Goal: Task Accomplishment & Management: Use online tool/utility

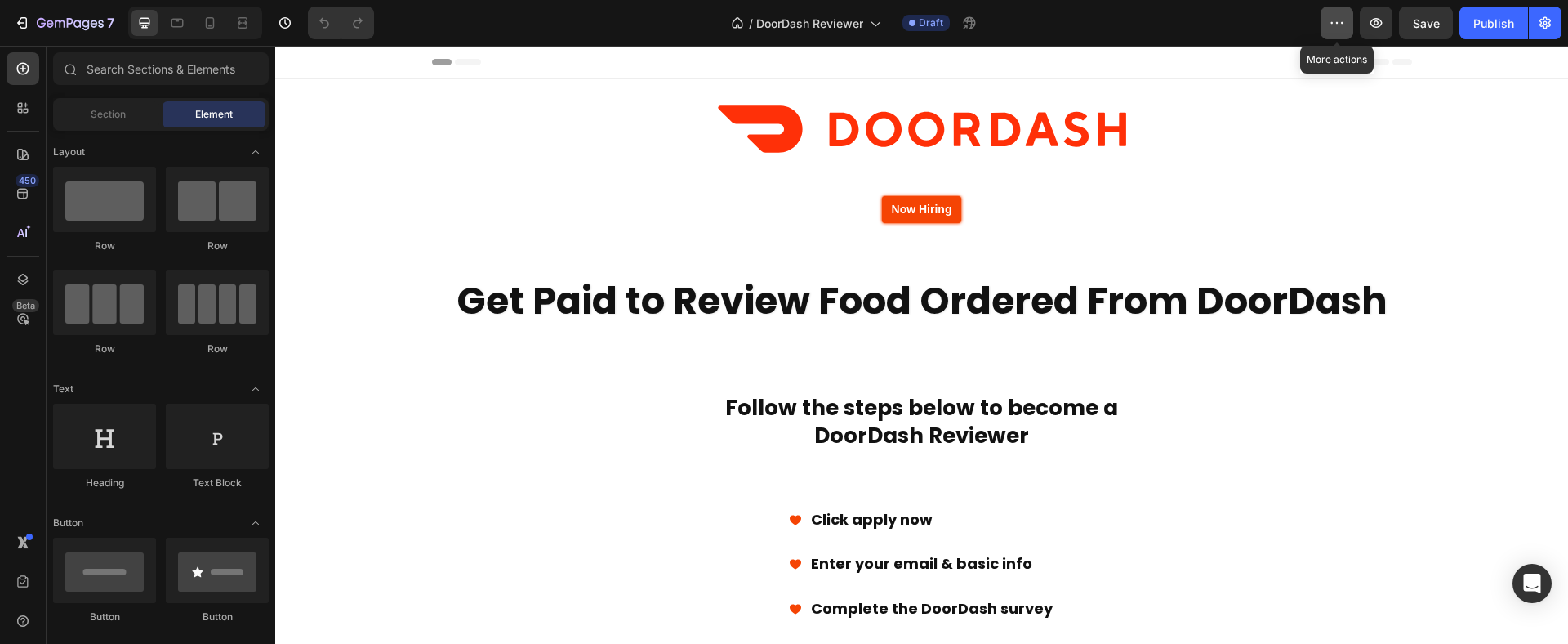
click at [1333, 27] on icon "button" at bounding box center [1337, 23] width 17 height 17
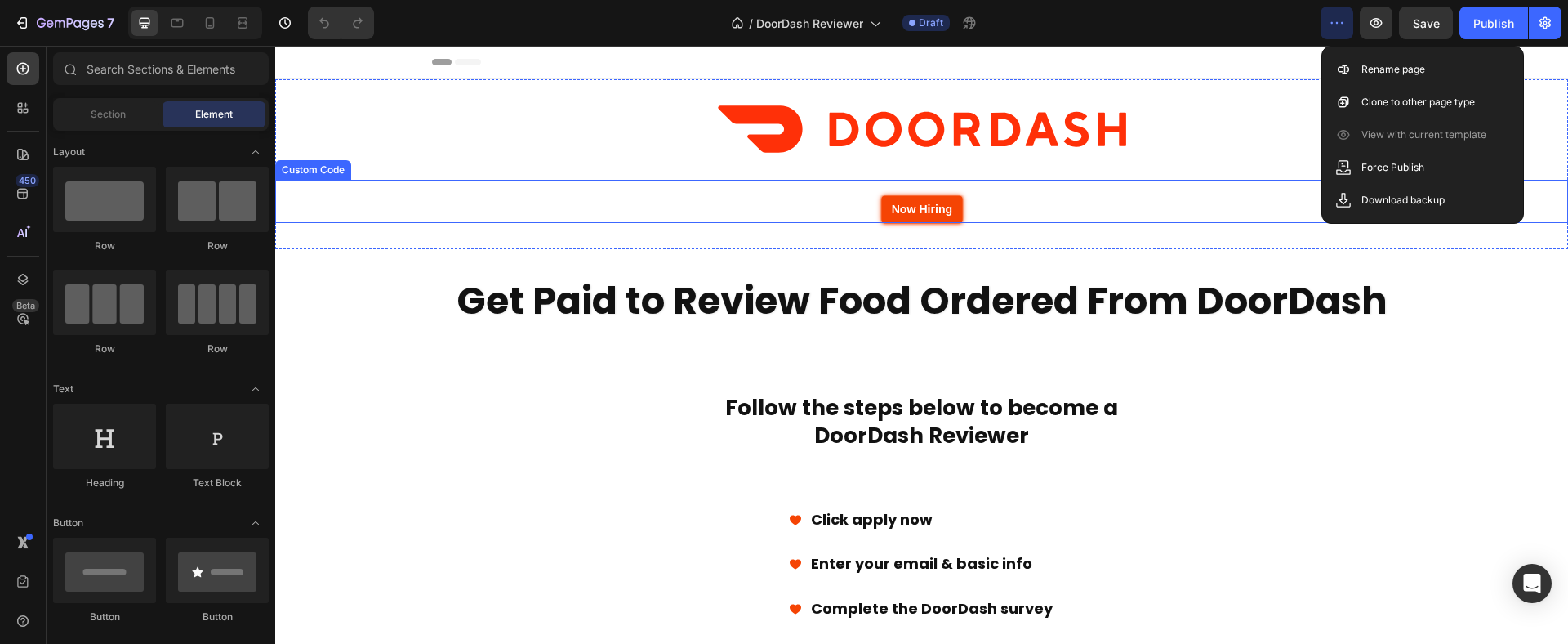
click at [945, 208] on span "Now Hiring" at bounding box center [921, 209] width 61 height 13
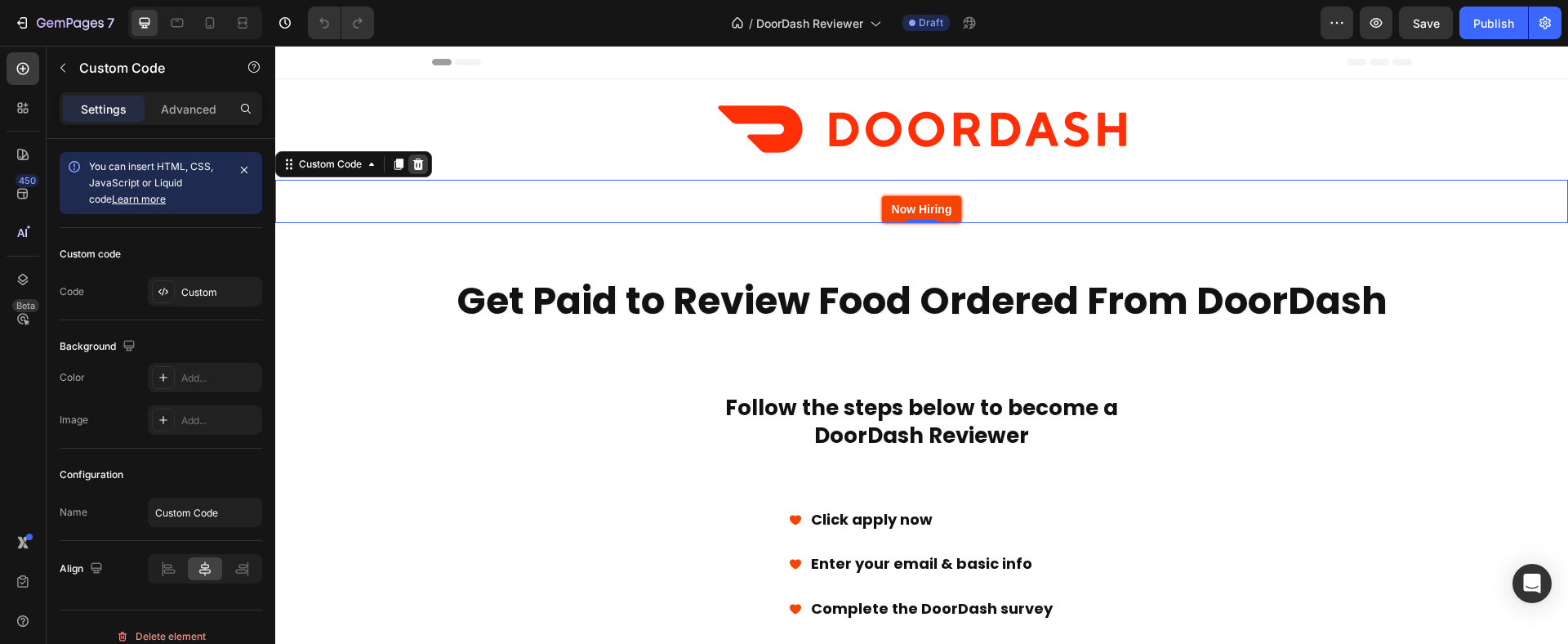
click at [422, 168] on icon at bounding box center [418, 164] width 11 height 12
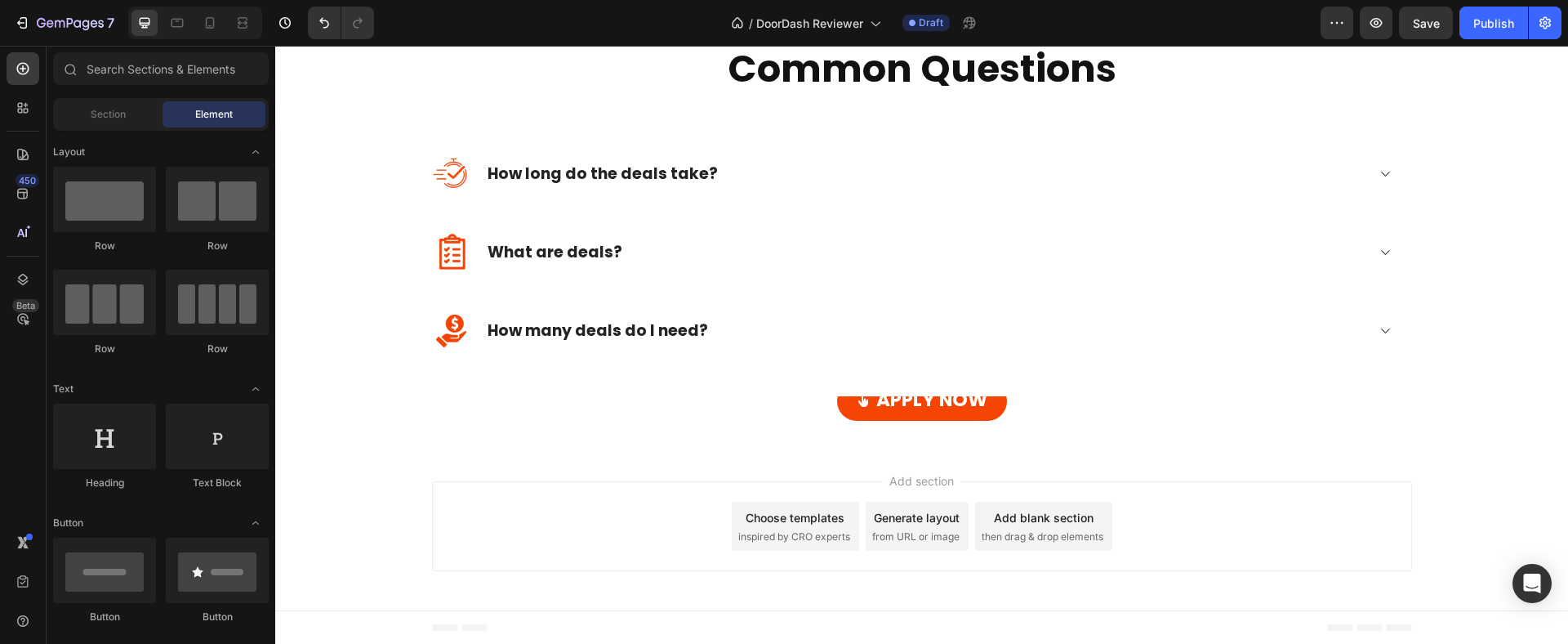
scroll to position [1683, 0]
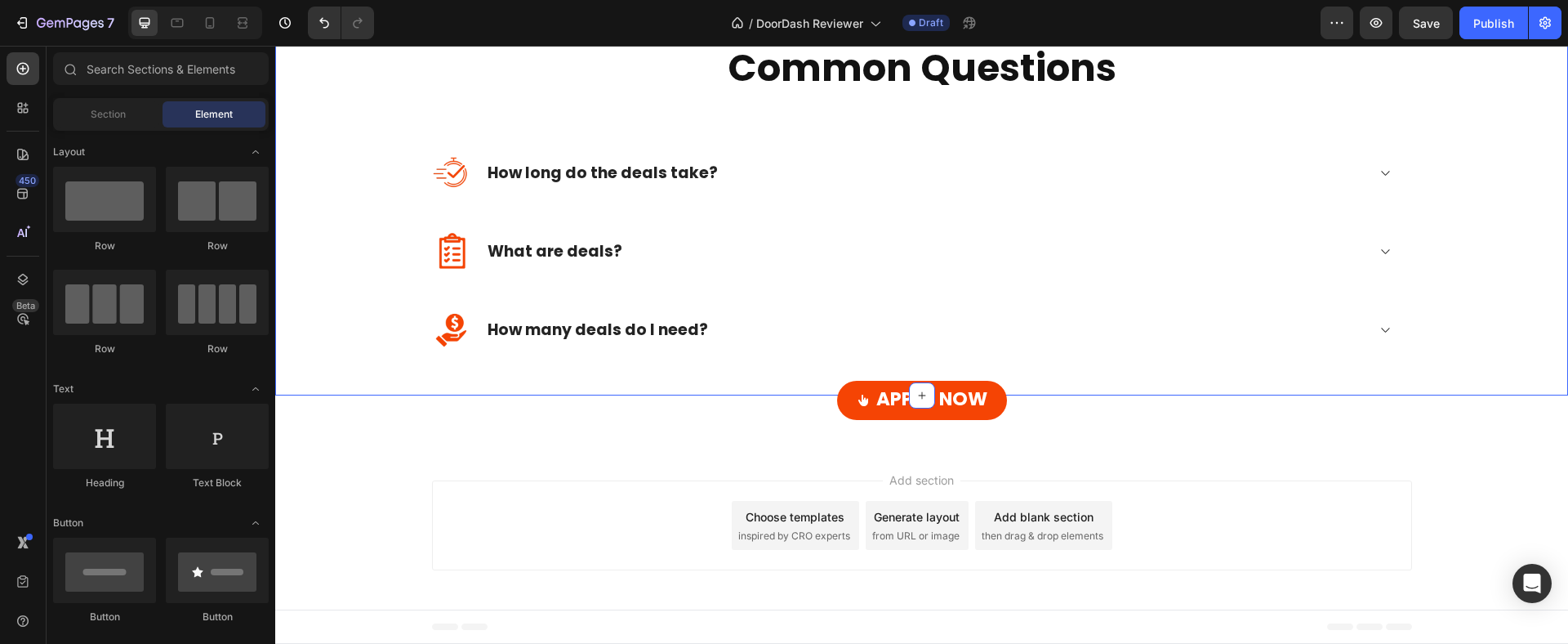
click at [931, 353] on div "Image How many deals do I need? Accordion Row" at bounding box center [921, 330] width 979 height 79
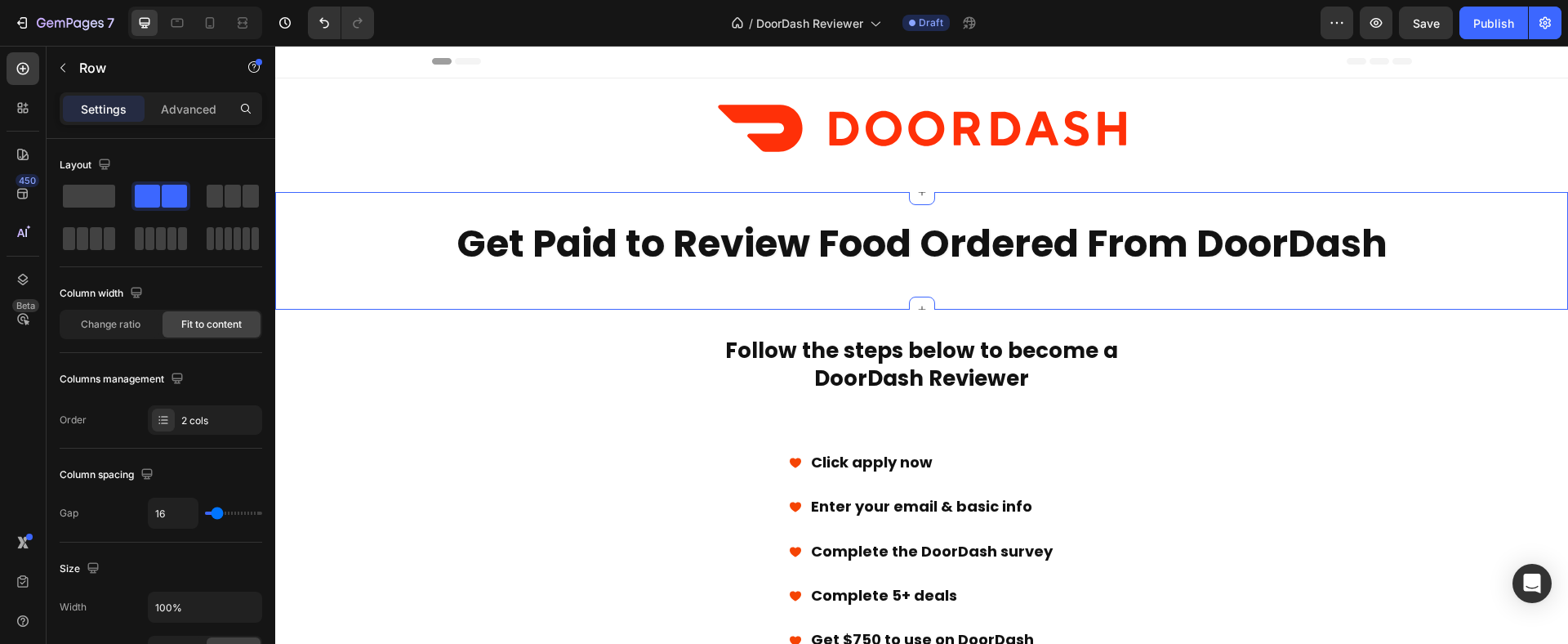
scroll to position [0, 0]
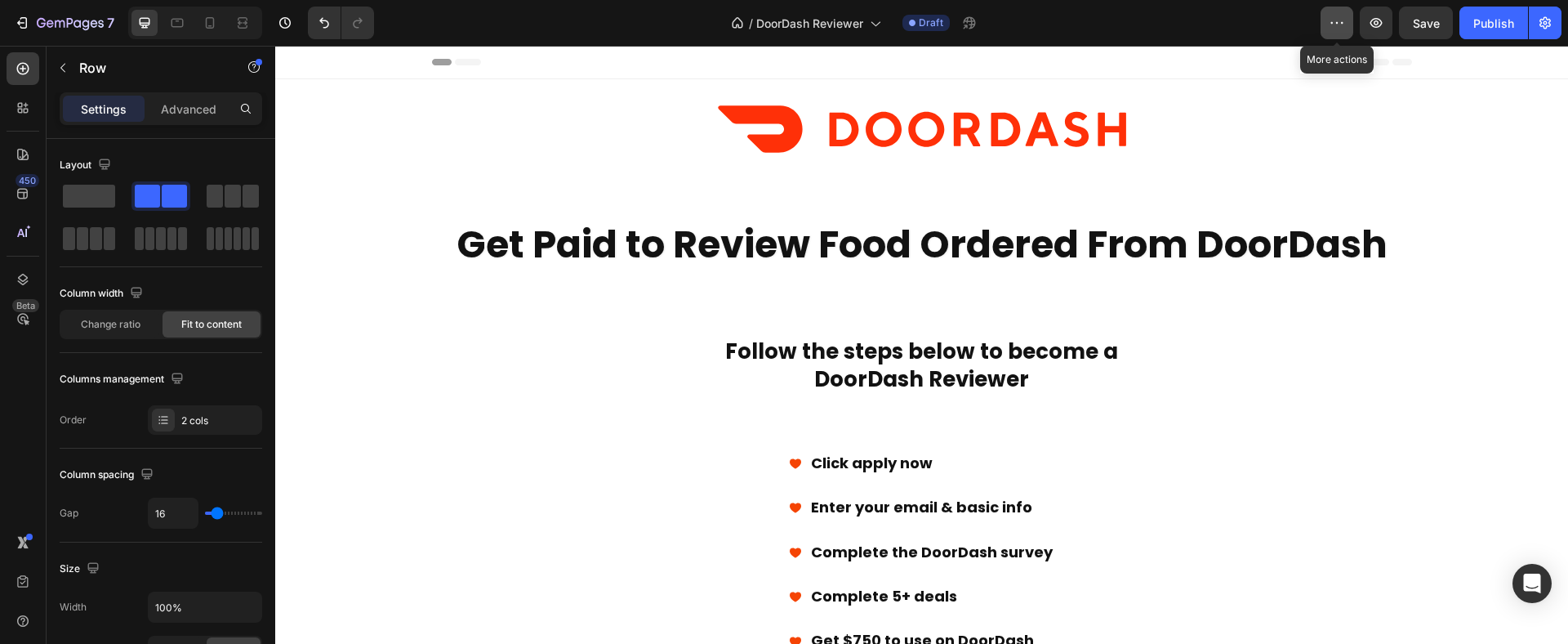
click at [1329, 23] on icon "button" at bounding box center [1337, 23] width 17 height 17
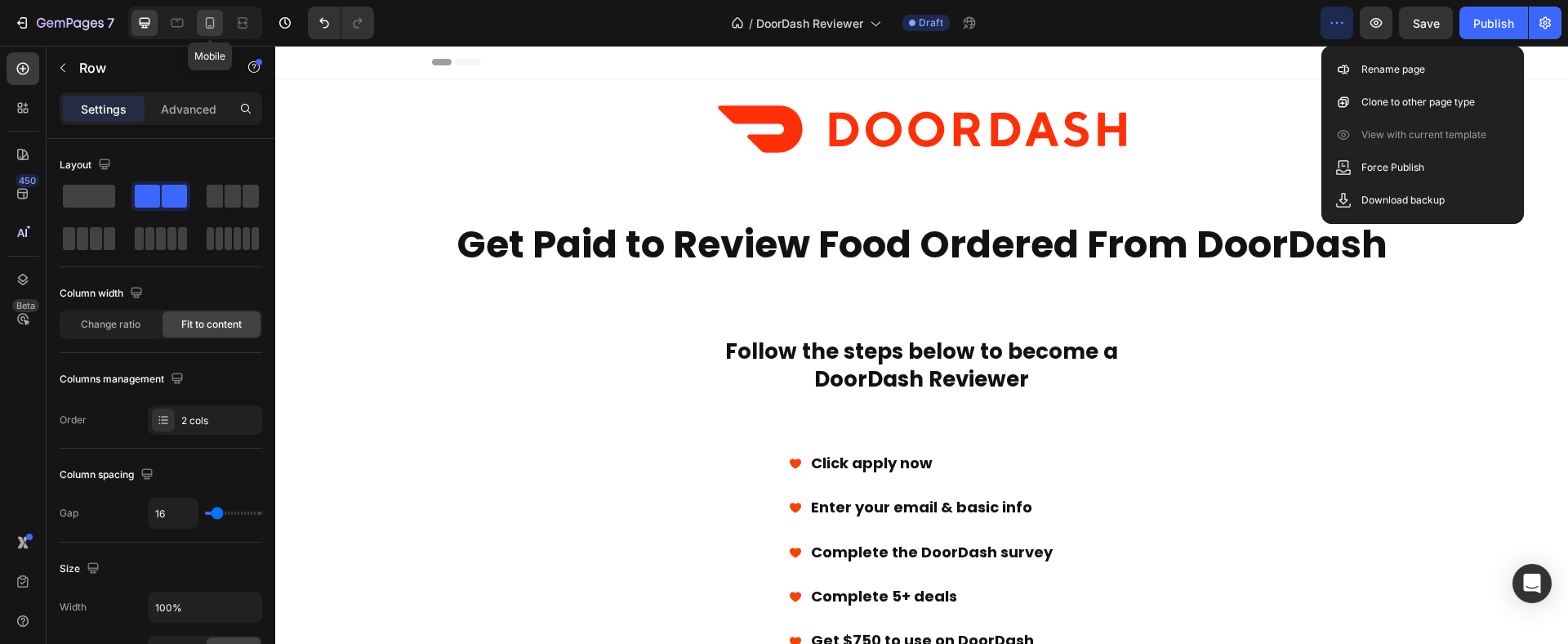
click at [216, 17] on icon at bounding box center [210, 23] width 17 height 17
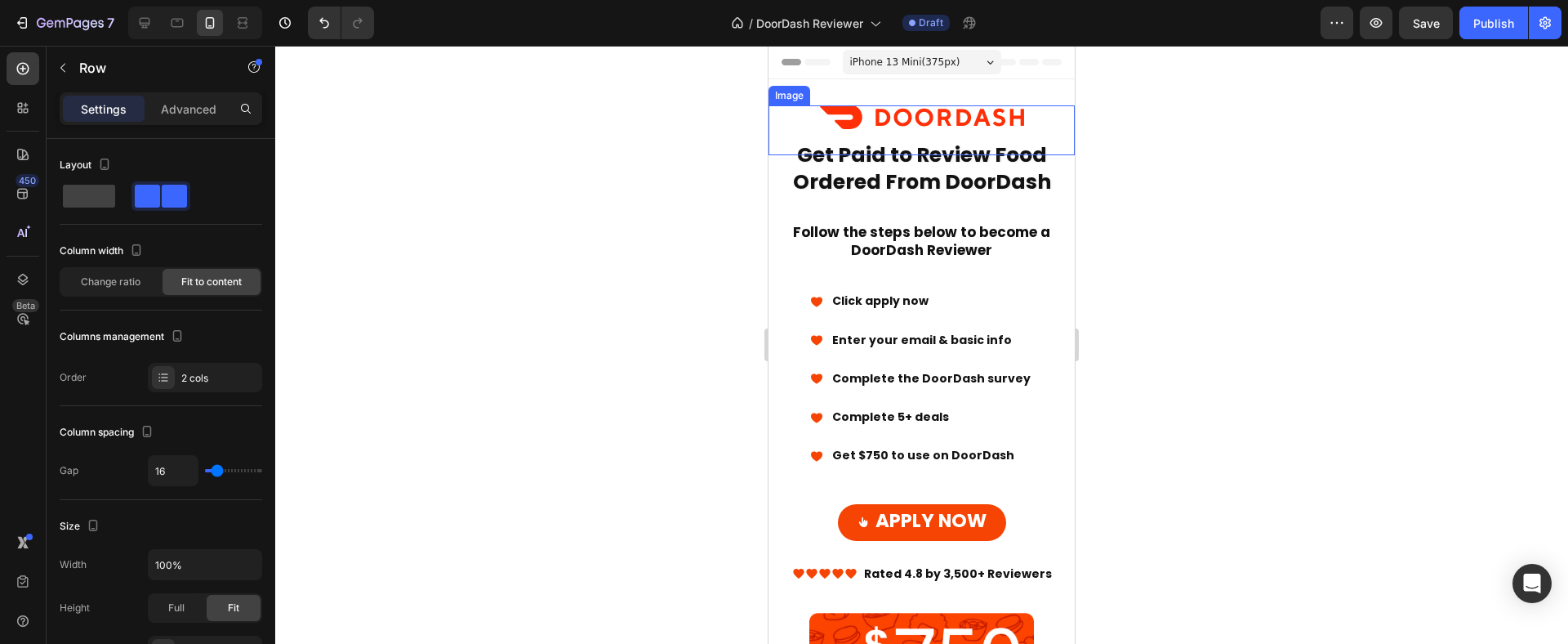
click at [975, 115] on img at bounding box center [921, 117] width 204 height 24
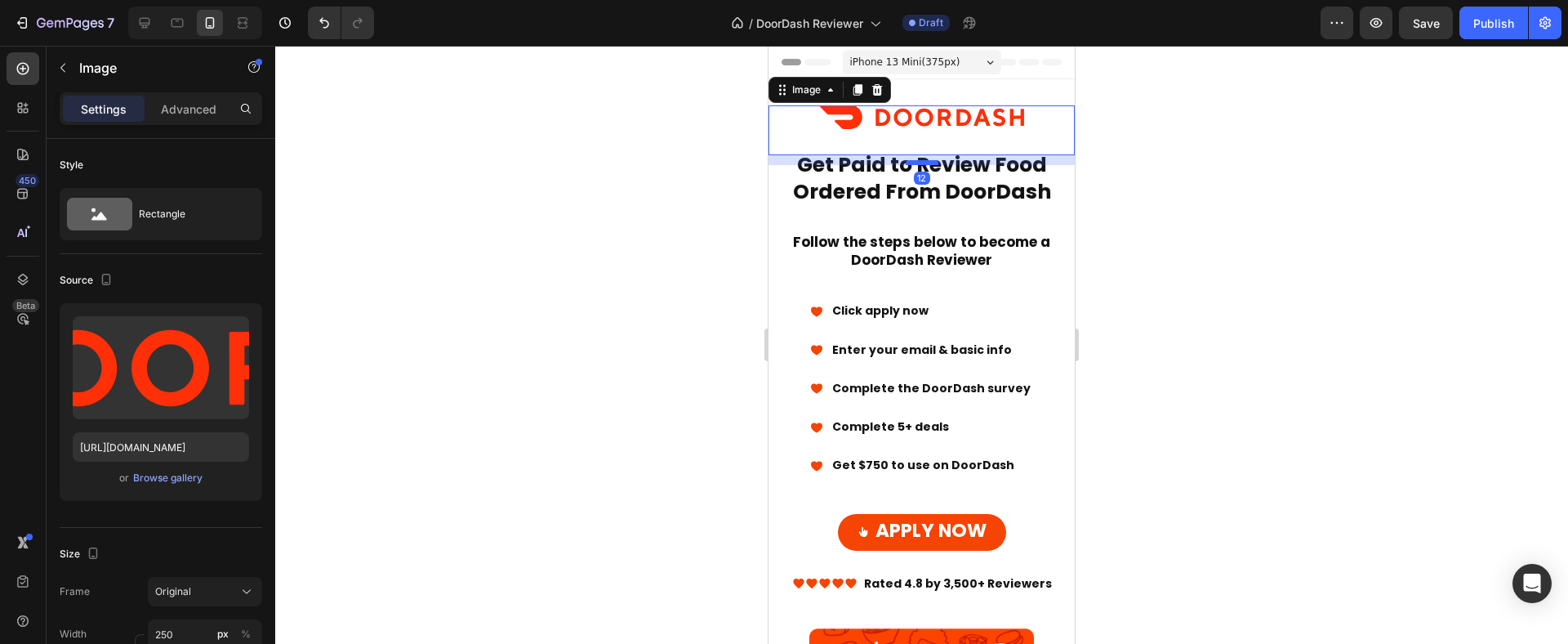
drag, startPoint x: 918, startPoint y: 153, endPoint x: 921, endPoint y: 162, distance: 9.5
click at [921, 162] on div at bounding box center [921, 162] width 32 height 5
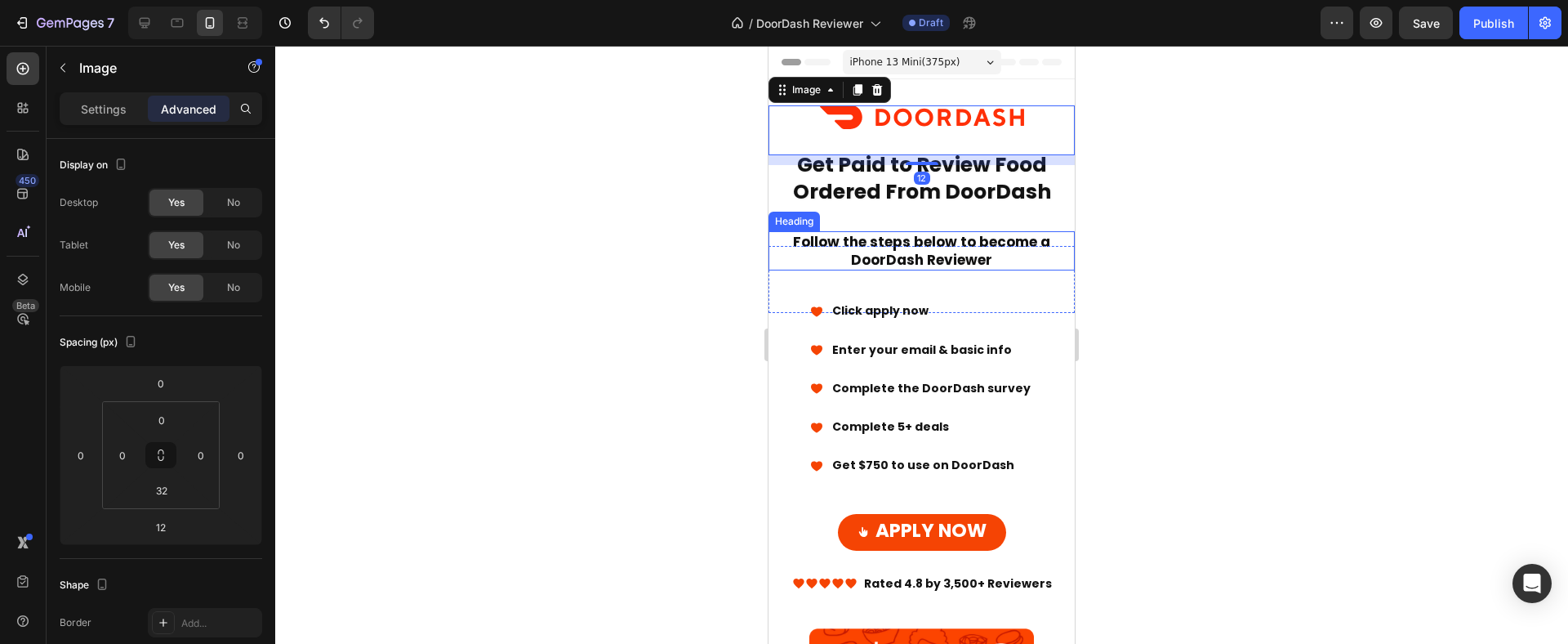
click at [953, 234] on strong "Follow the steps below to become a" at bounding box center [920, 242] width 257 height 20
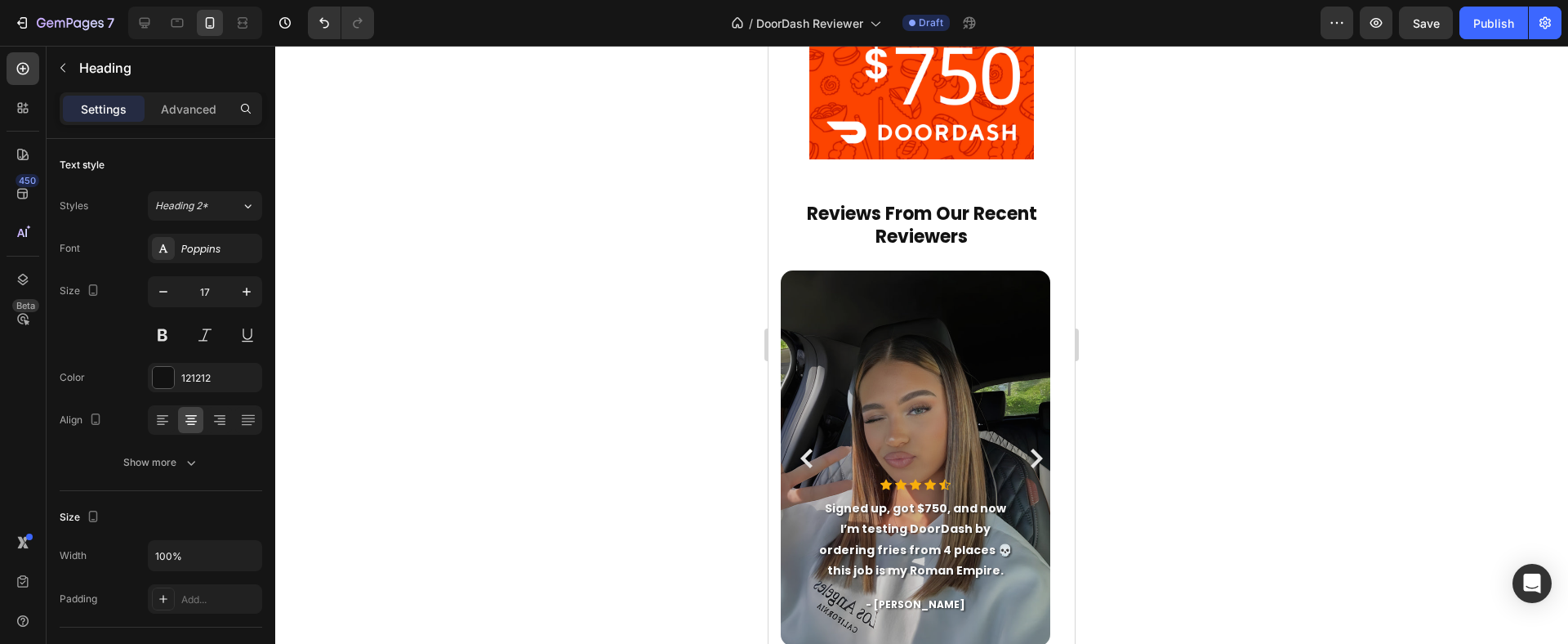
scroll to position [777, 0]
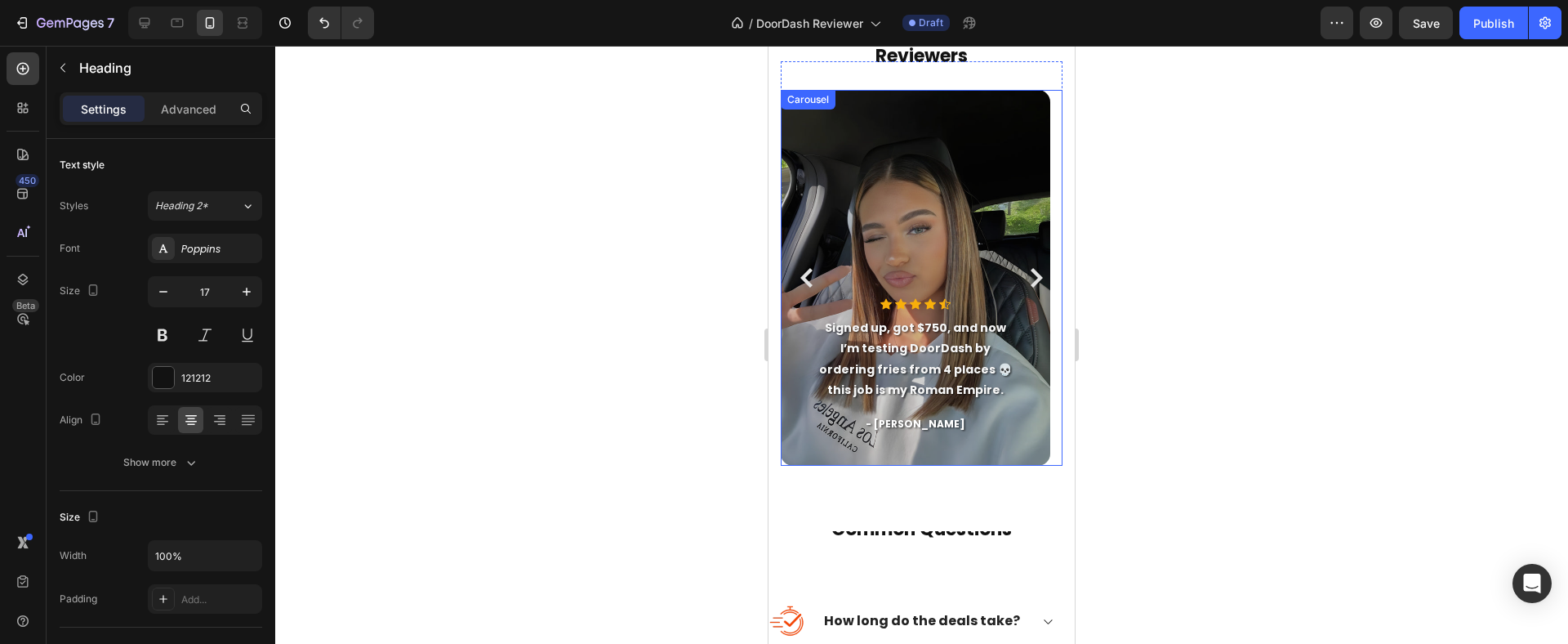
click at [1031, 277] on icon "Carousel Next Arrow" at bounding box center [1036, 278] width 12 height 20
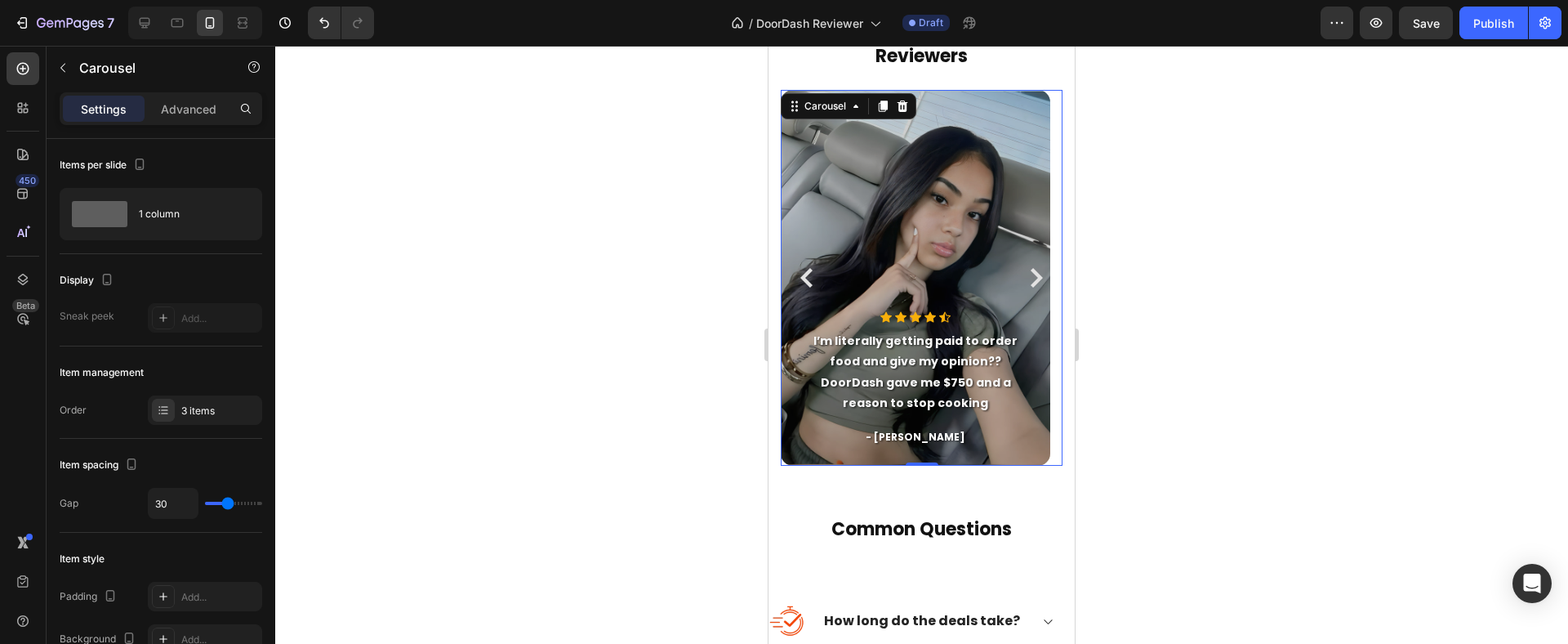
click at [1031, 277] on icon "Carousel Next Arrow" at bounding box center [1036, 278] width 12 height 20
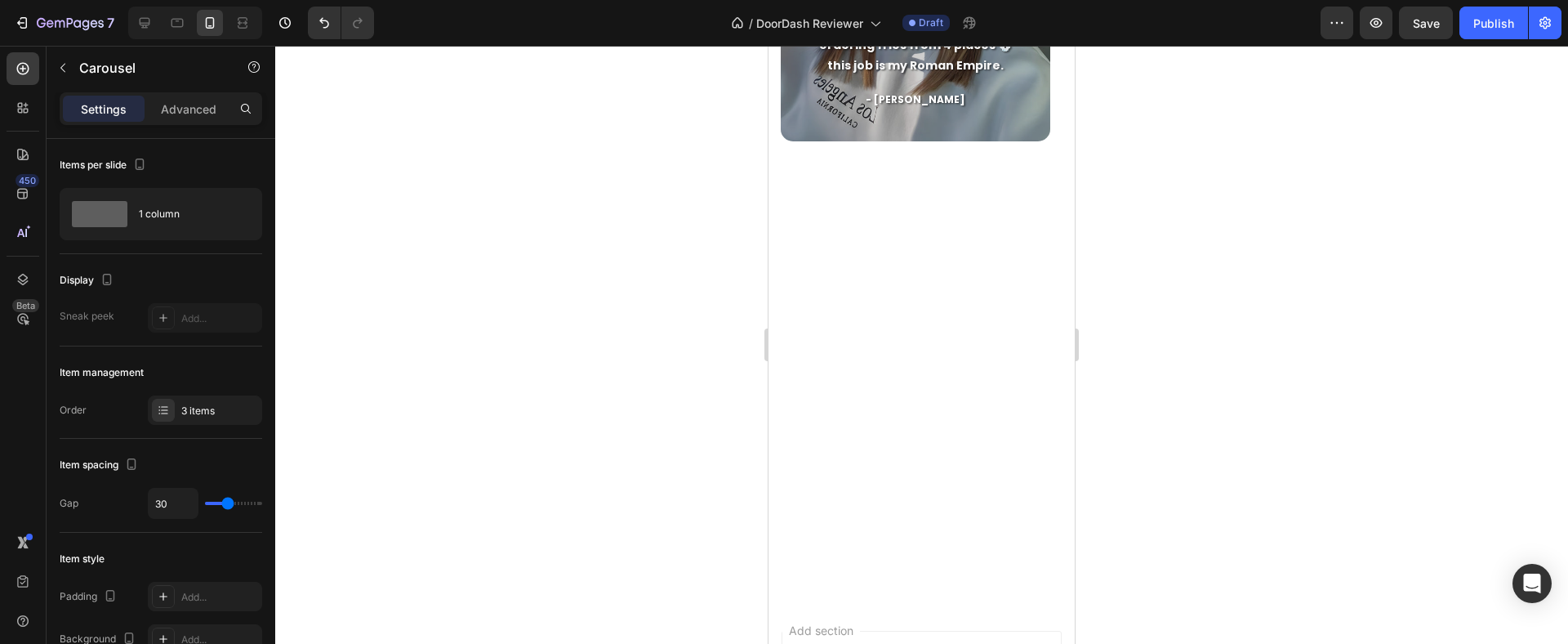
scroll to position [0, 0]
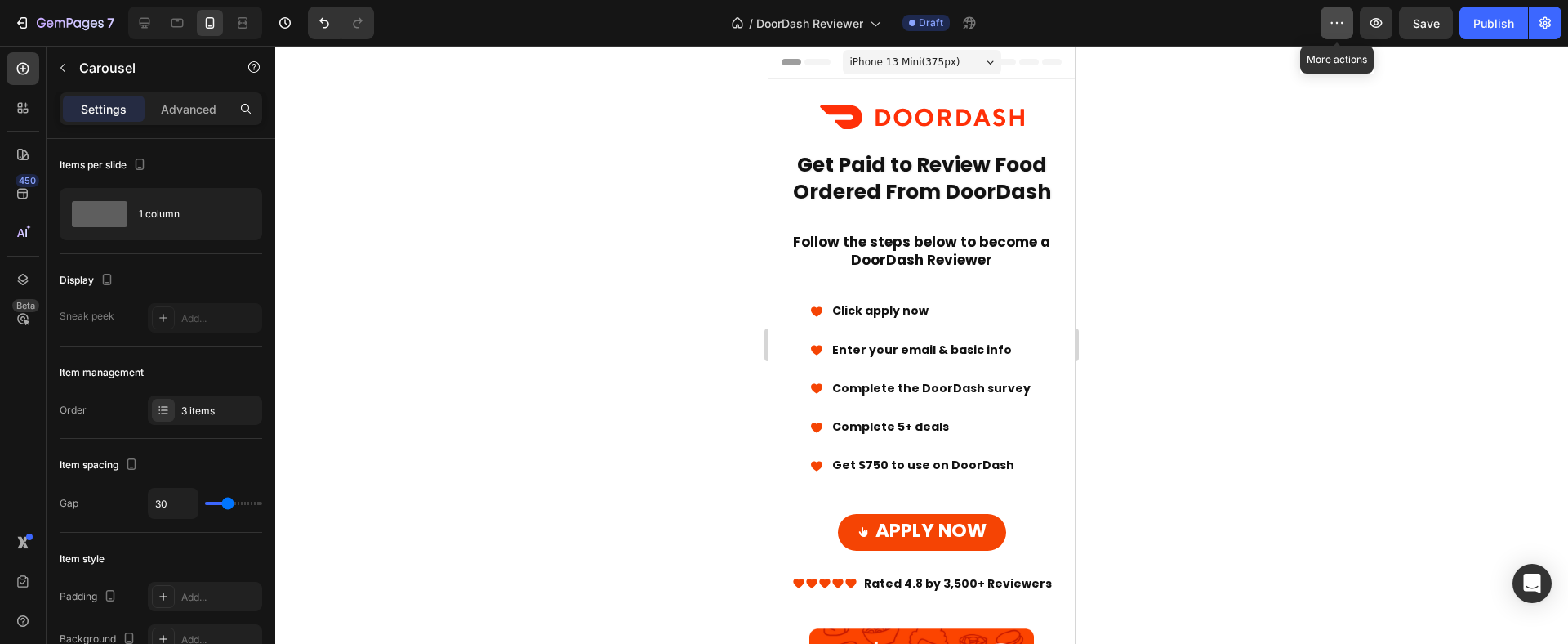
click at [1335, 21] on icon "button" at bounding box center [1337, 23] width 17 height 17
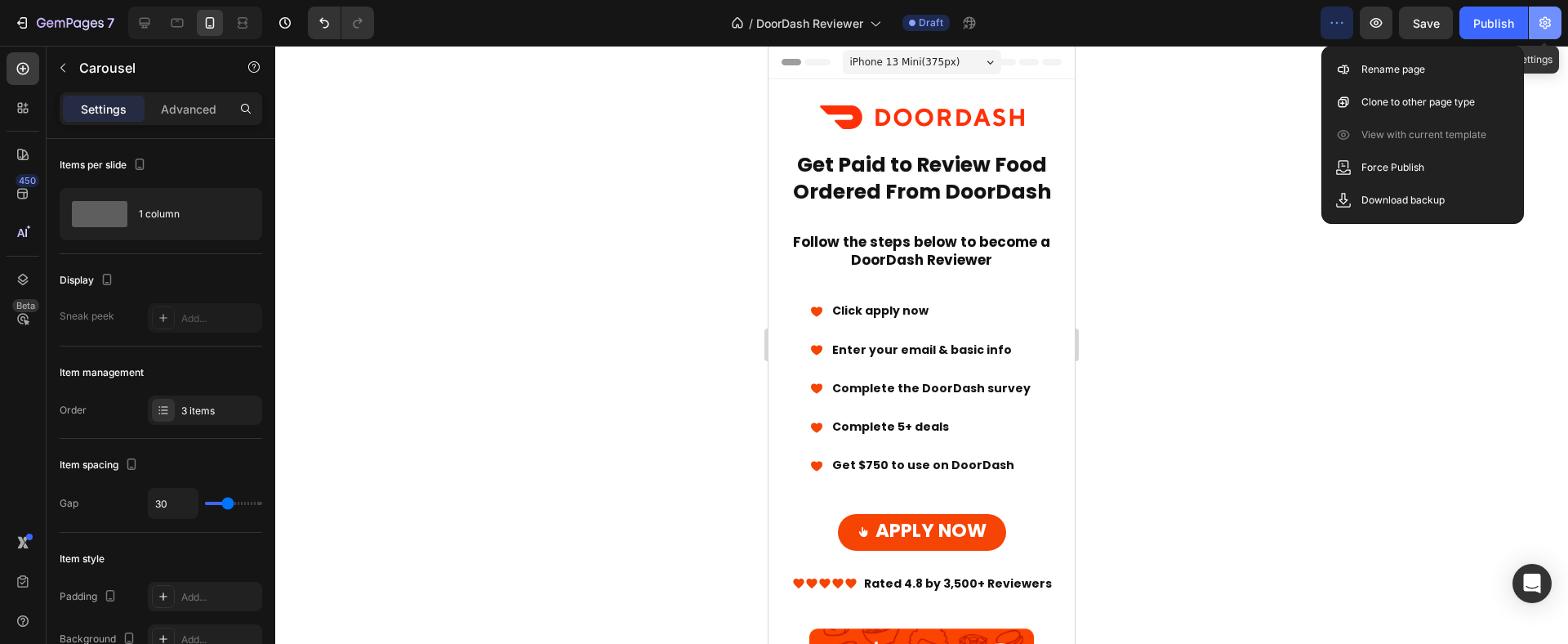
click at [1537, 28] on icon "button" at bounding box center [1544, 23] width 17 height 17
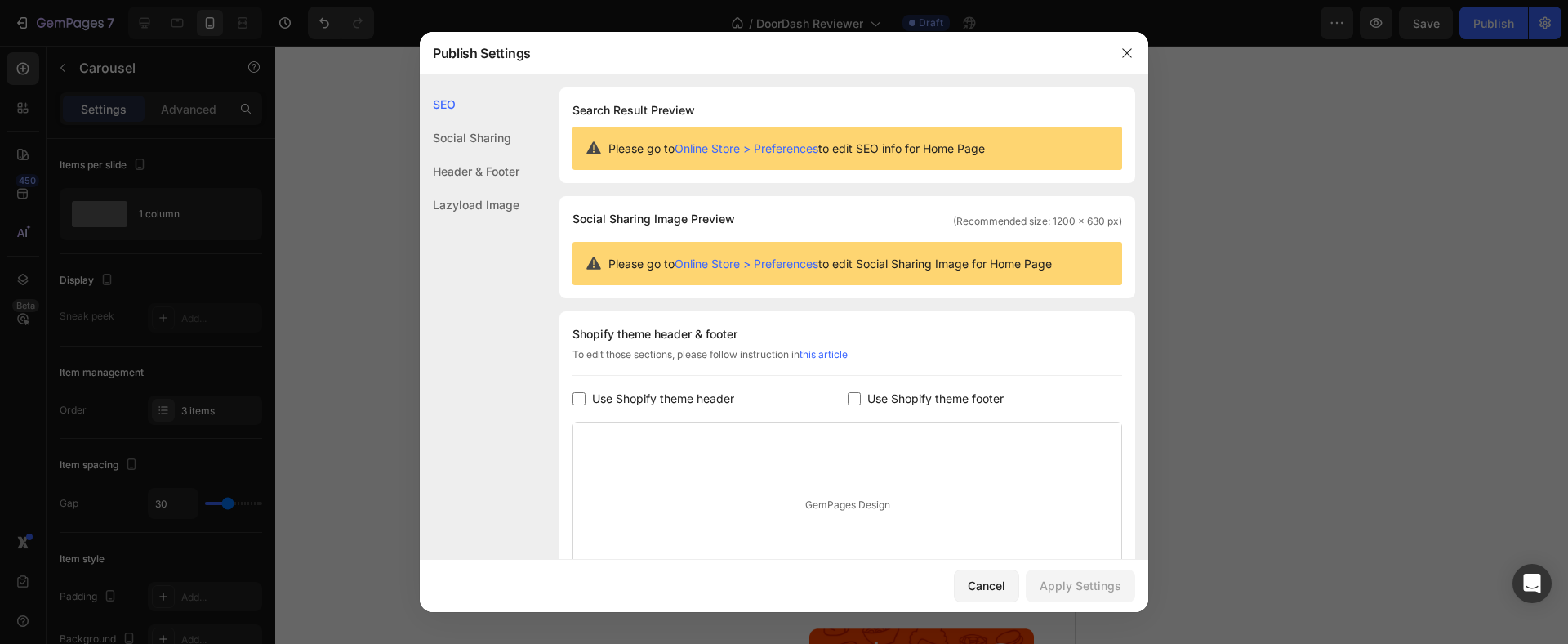
click at [662, 398] on span "Use Shopify theme header" at bounding box center [662, 399] width 142 height 20
checkbox input "true"
click at [909, 384] on div "Shopify theme header & footer To edit those sections, please follow instruction…" at bounding box center [847, 482] width 576 height 342
click at [908, 391] on span "Use Shopify theme footer" at bounding box center [935, 399] width 137 height 20
checkbox input "true"
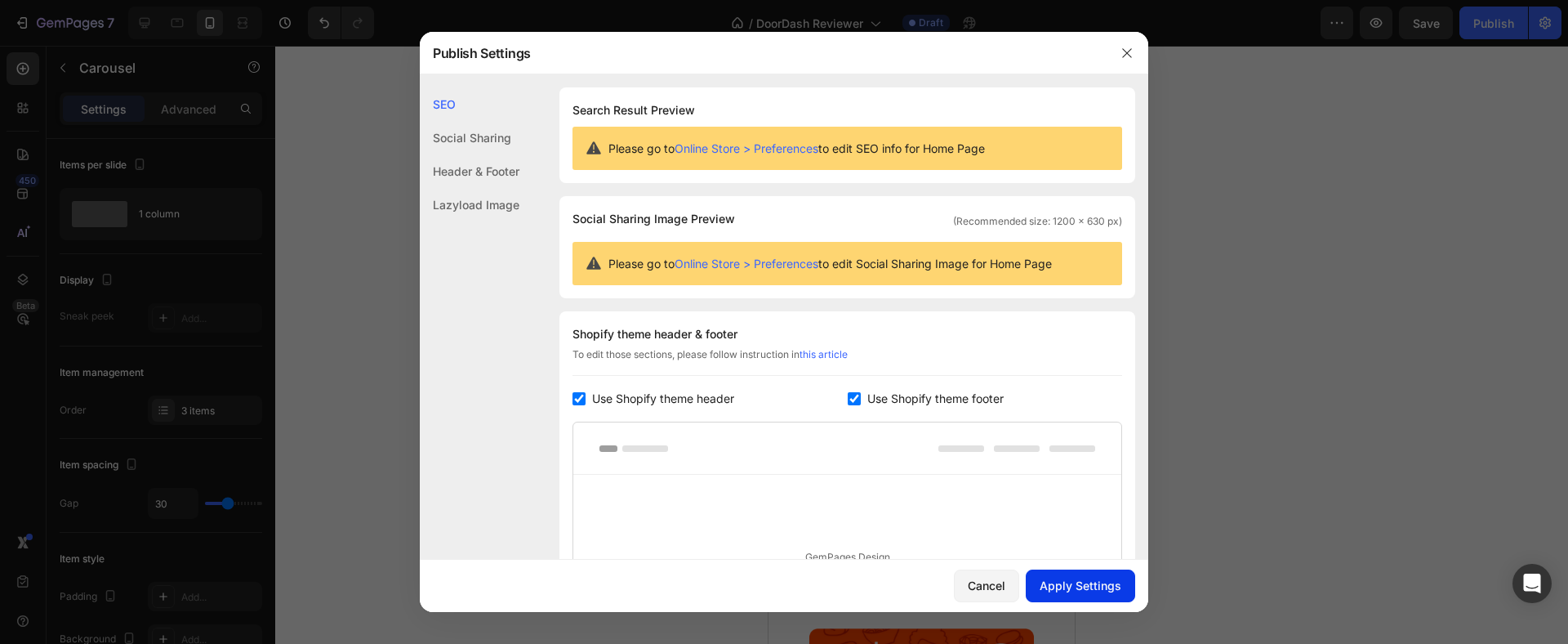
click at [1055, 597] on button "Apply Settings" at bounding box center [1080, 585] width 109 height 32
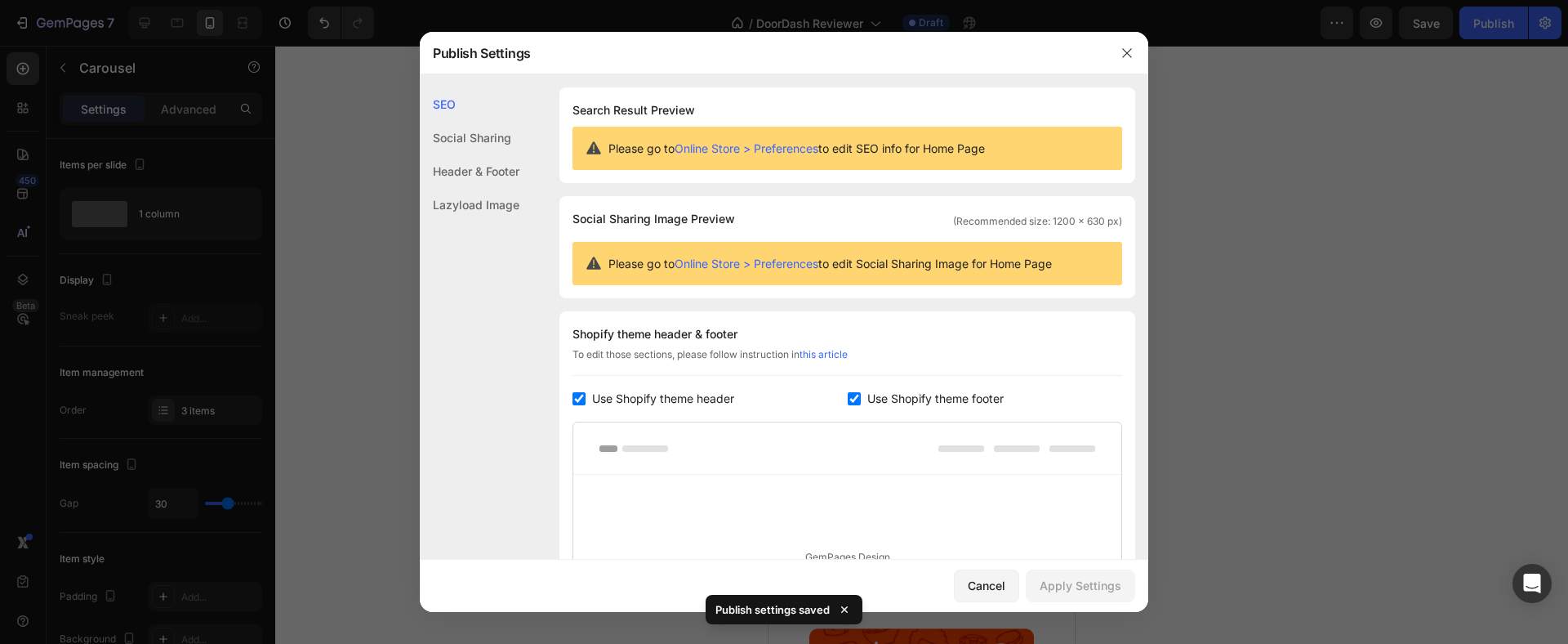
click at [655, 399] on span "Use Shopify theme header" at bounding box center [662, 399] width 142 height 20
checkbox input "false"
click at [922, 399] on span "Use Shopify theme footer" at bounding box center [935, 399] width 137 height 20
checkbox input "false"
click at [1076, 579] on div "Apply Settings" at bounding box center [1080, 585] width 82 height 17
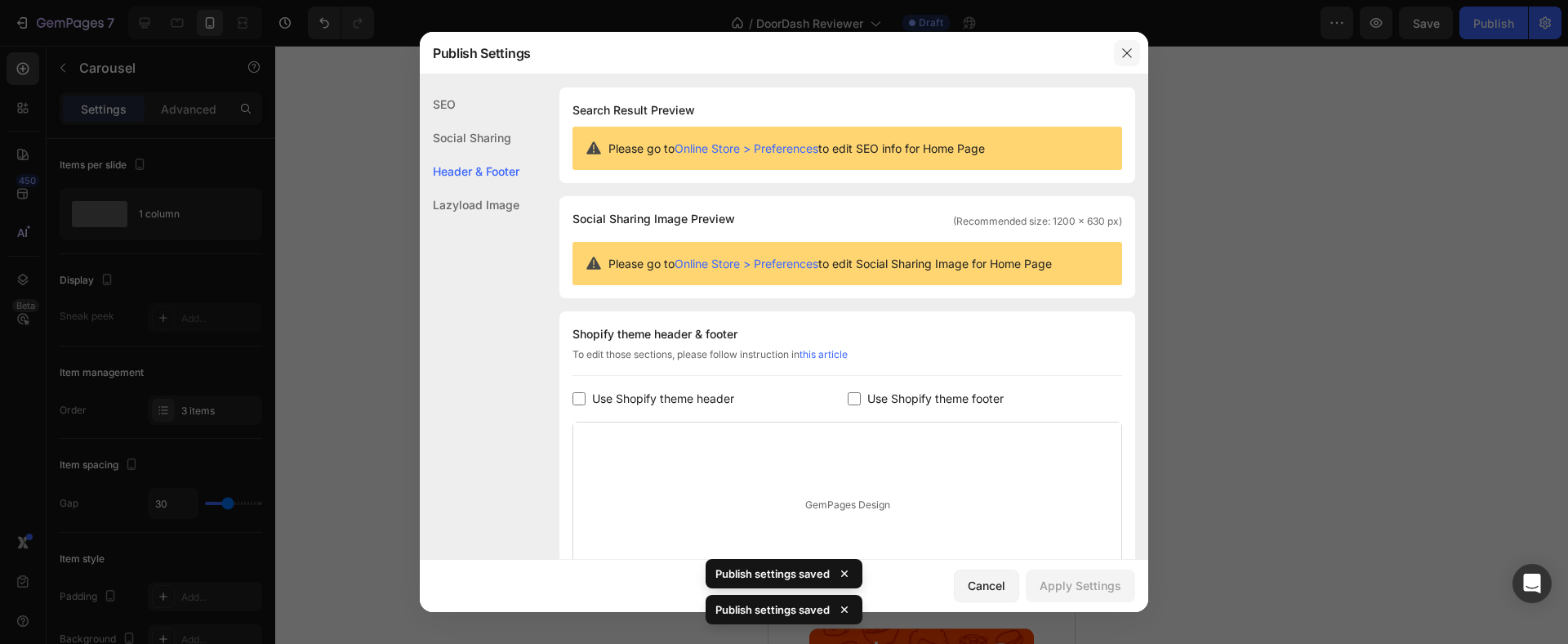
click at [1132, 52] on icon "button" at bounding box center [1126, 52] width 13 height 13
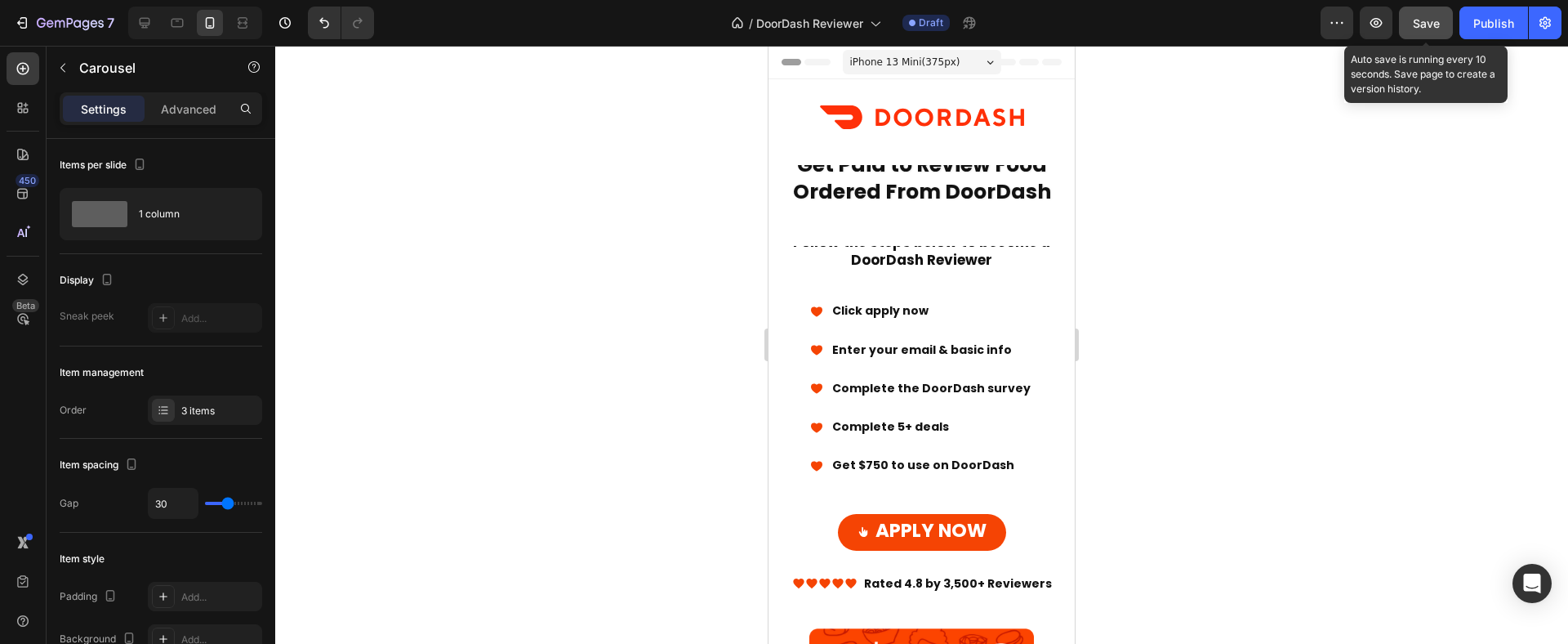
click at [1416, 17] on span "Save" at bounding box center [1425, 24] width 27 height 14
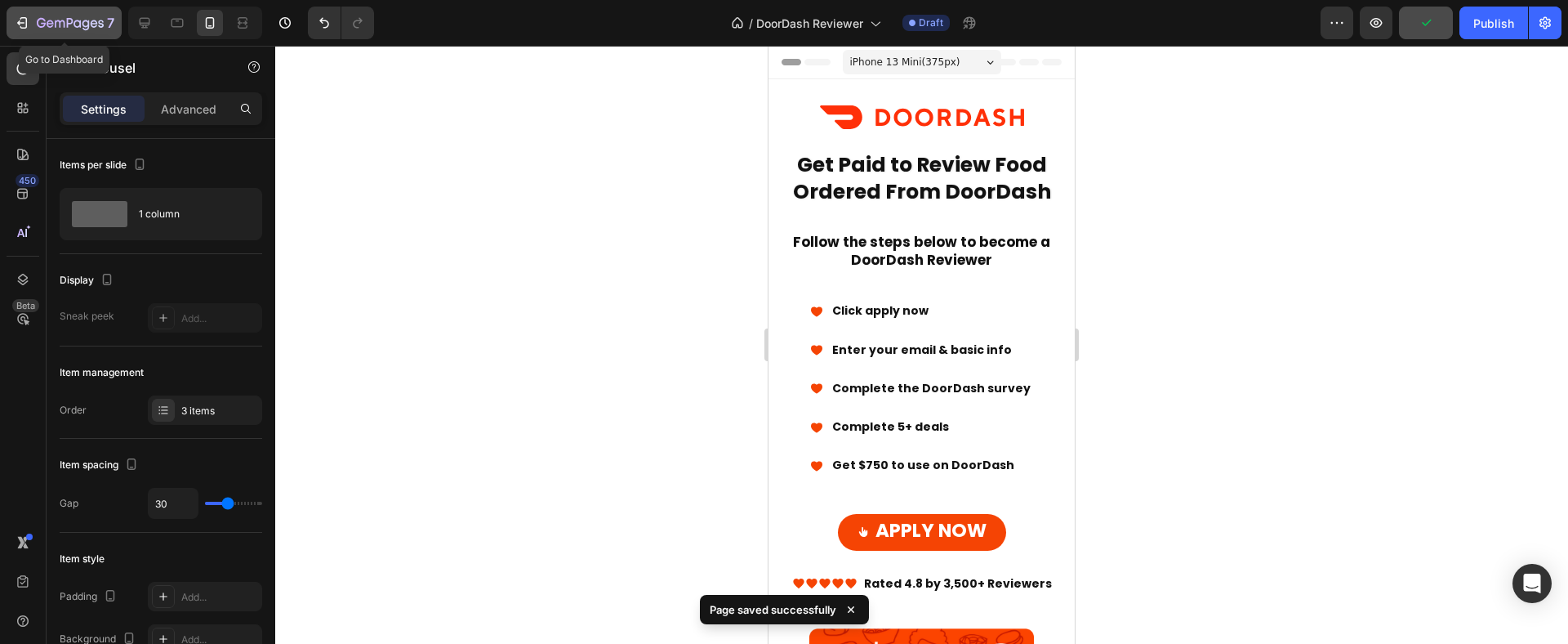
click at [17, 20] on icon "button" at bounding box center [22, 23] width 17 height 17
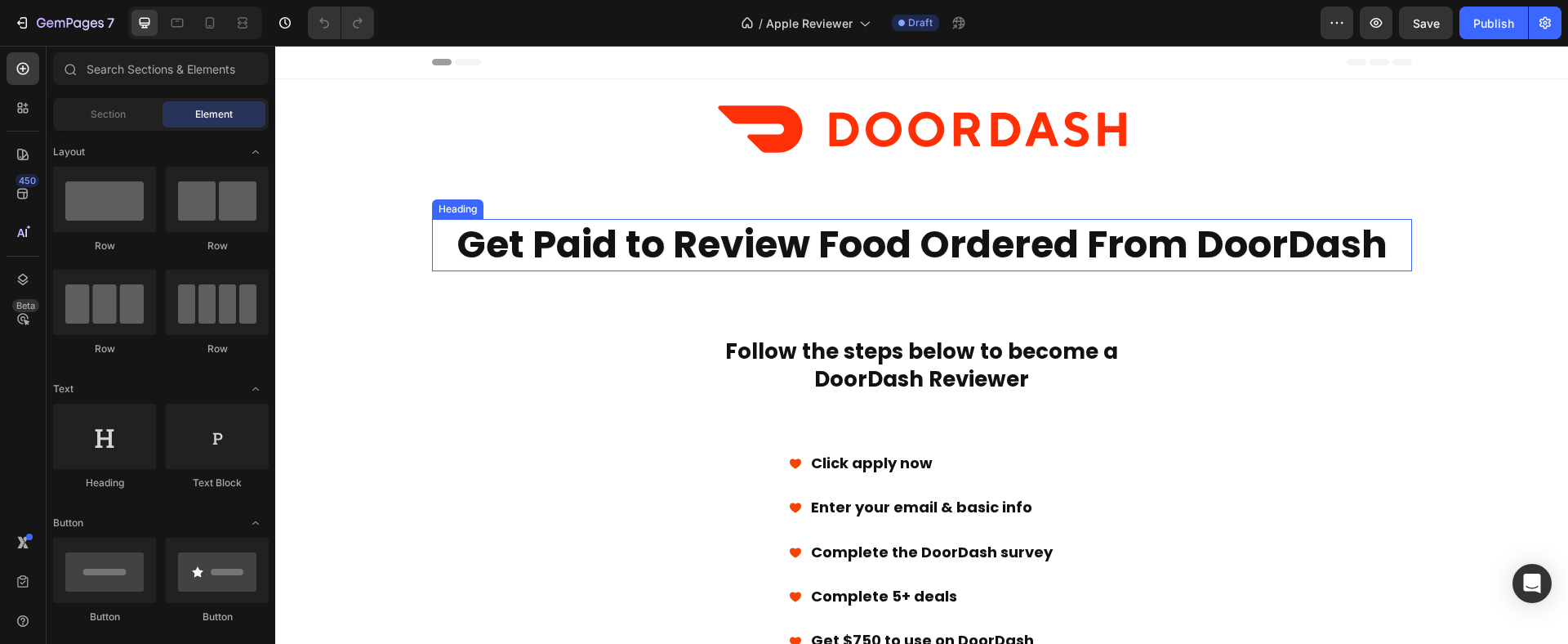
click at [878, 242] on strong "Get Paid to Review Food Ordered From DoorDash" at bounding box center [922, 243] width 931 height 52
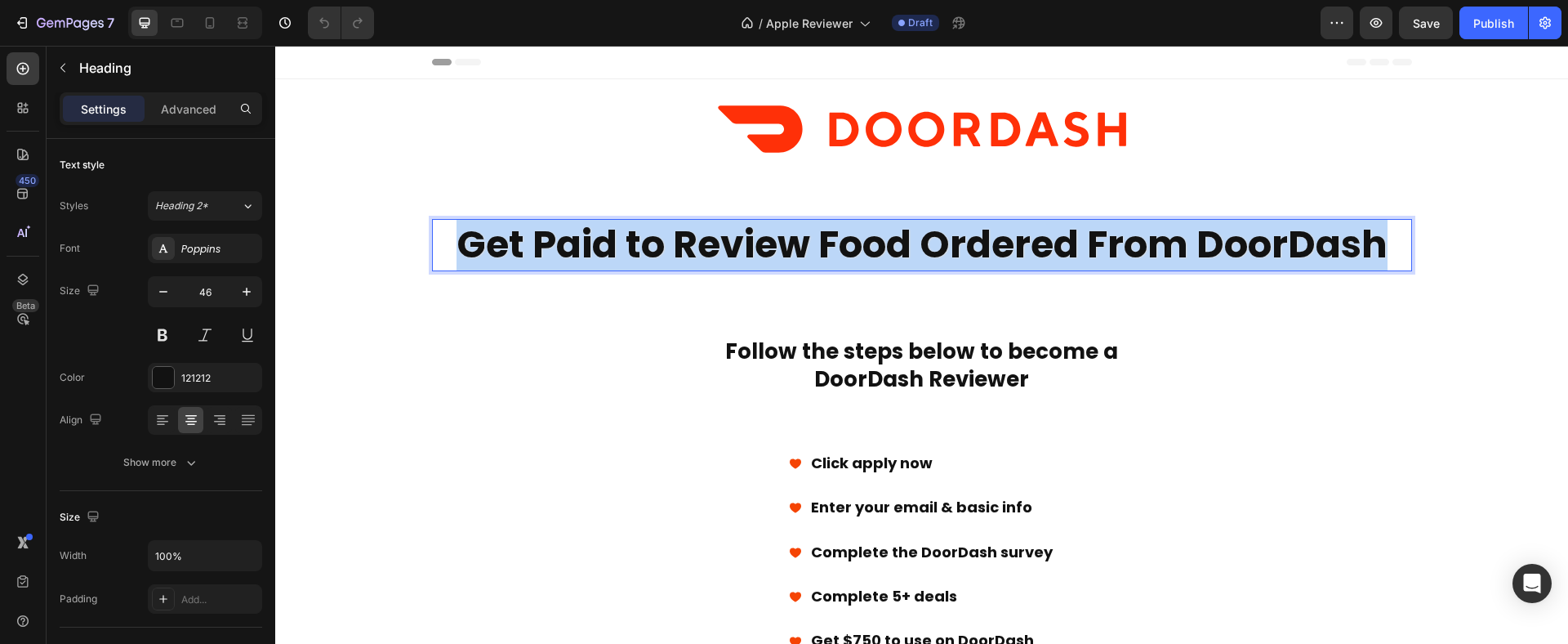
click at [878, 242] on strong "Get Paid to Review Food Ordered From DoorDash" at bounding box center [922, 243] width 931 height 52
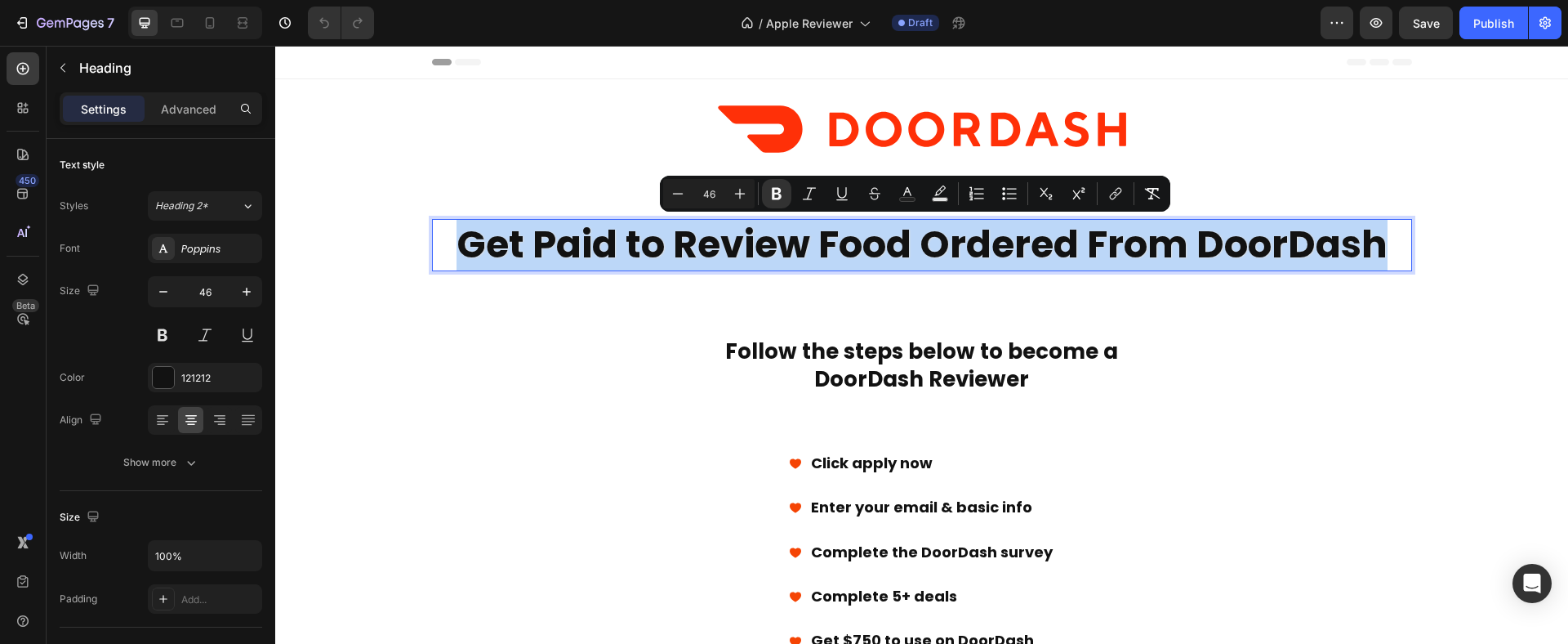
click at [819, 252] on strong "Get Paid to Review Food Ordered From DoorDash" at bounding box center [922, 243] width 931 height 52
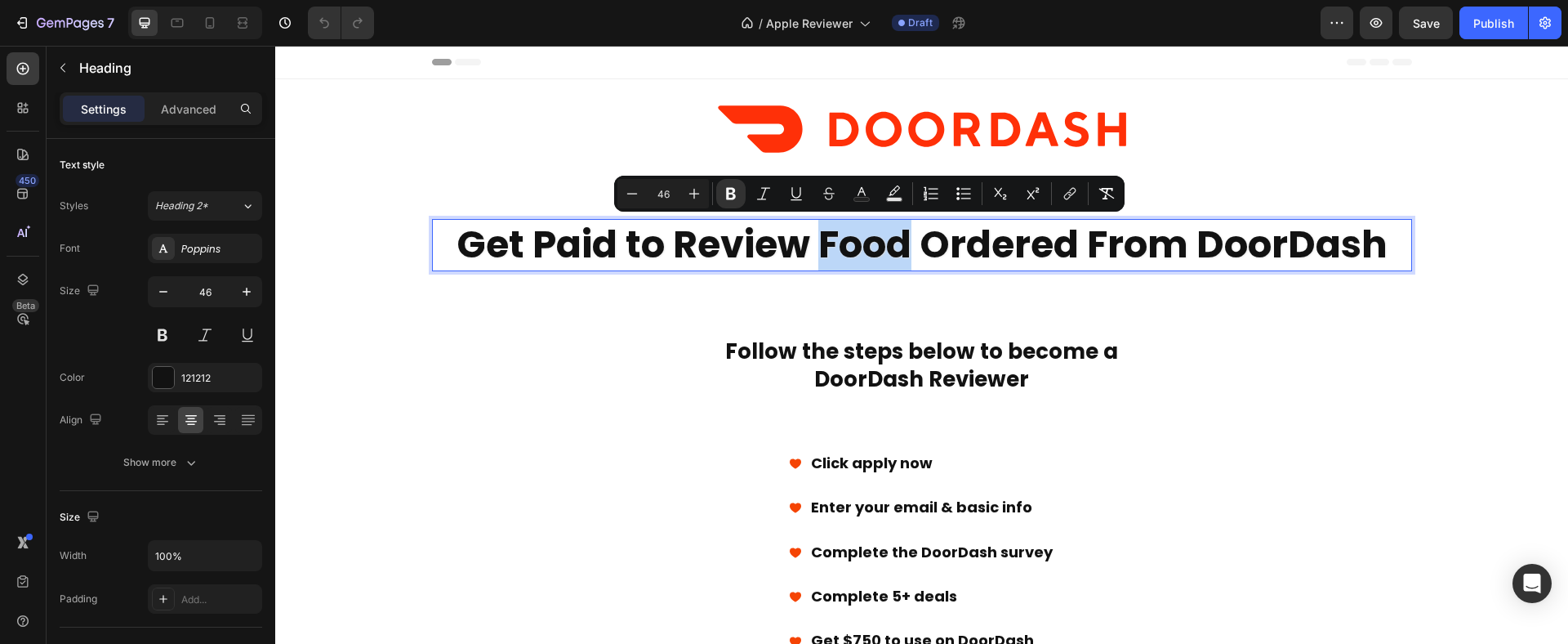
drag, startPoint x: 907, startPoint y: 242, endPoint x: 821, endPoint y: 247, distance: 86.1
click at [821, 247] on strong "Get Paid to Review Food Ordered From DoorDash" at bounding box center [922, 243] width 931 height 52
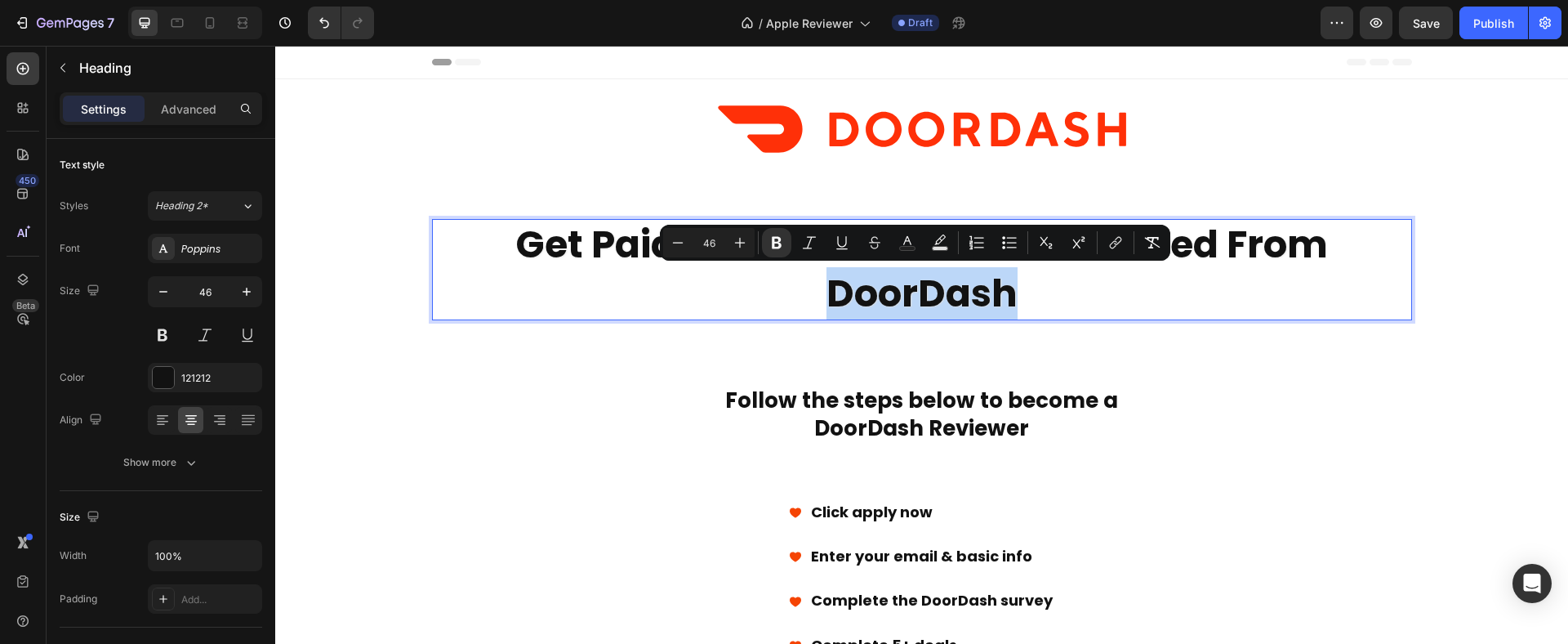
drag, startPoint x: 1015, startPoint y: 295, endPoint x: 833, endPoint y: 294, distance: 182.0
click at [833, 294] on p "Get Paid to Review Products Ordered From DoorDash" at bounding box center [921, 270] width 976 height 98
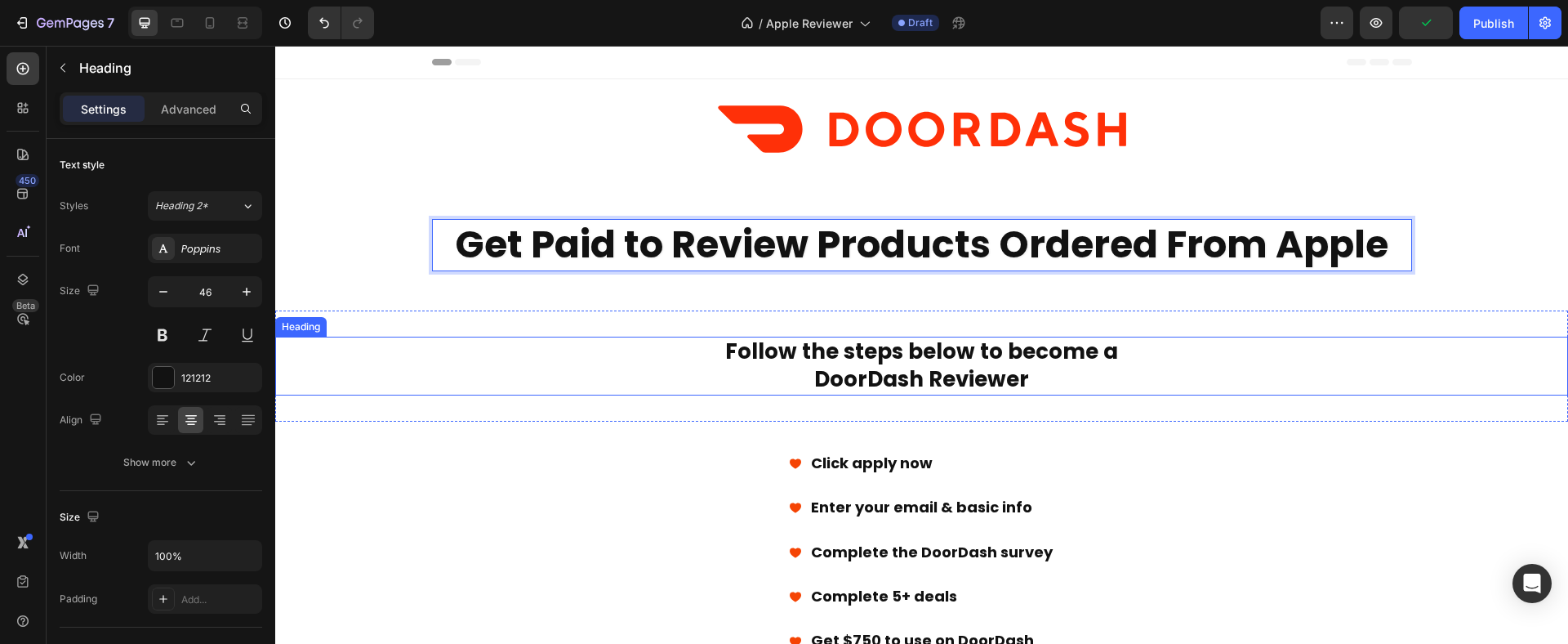
click at [976, 365] on strong "DoorDash Reviewer" at bounding box center [921, 379] width 215 height 30
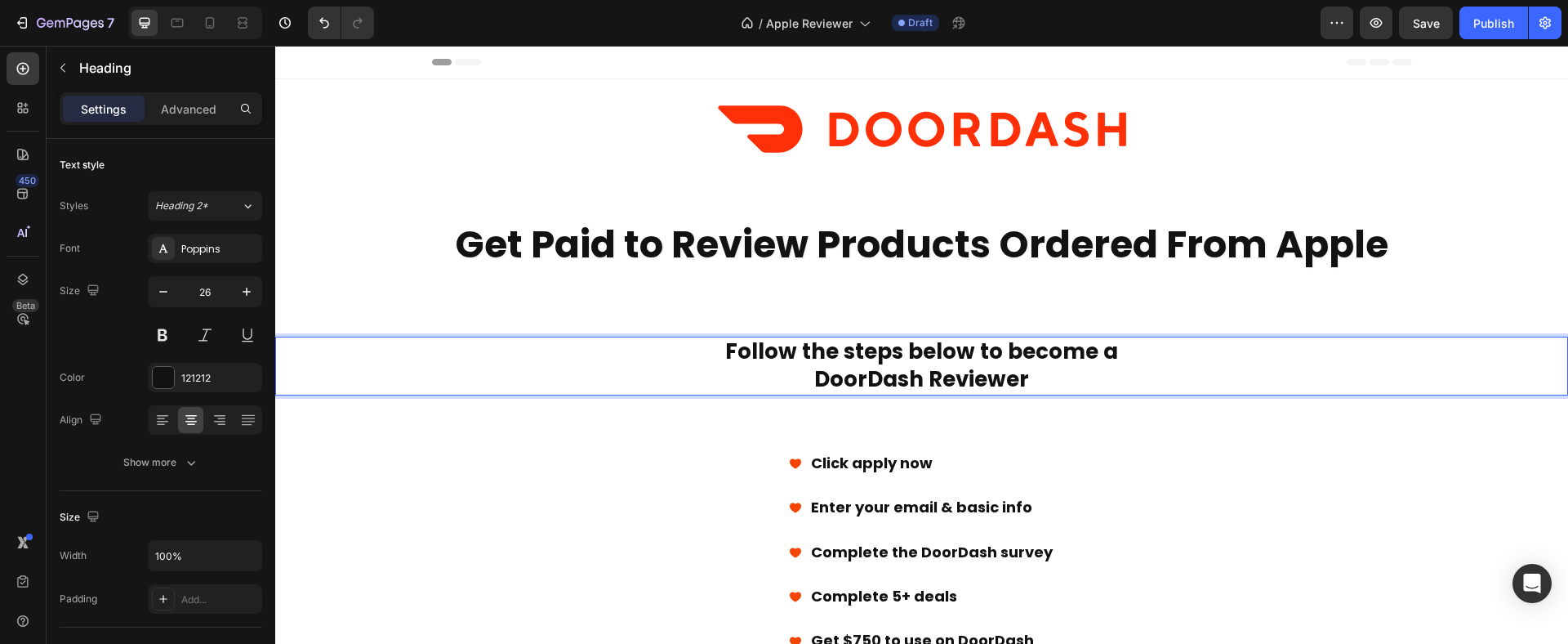
click at [1118, 350] on p "Follow the steps below to become a DoorDash Reviewer" at bounding box center [921, 365] width 1289 height 55
drag, startPoint x: 909, startPoint y: 380, endPoint x: 784, endPoint y: 381, distance: 125.0
click at [784, 381] on p "Follow the steps below to become an DoorDash Reviewer" at bounding box center [921, 365] width 1289 height 55
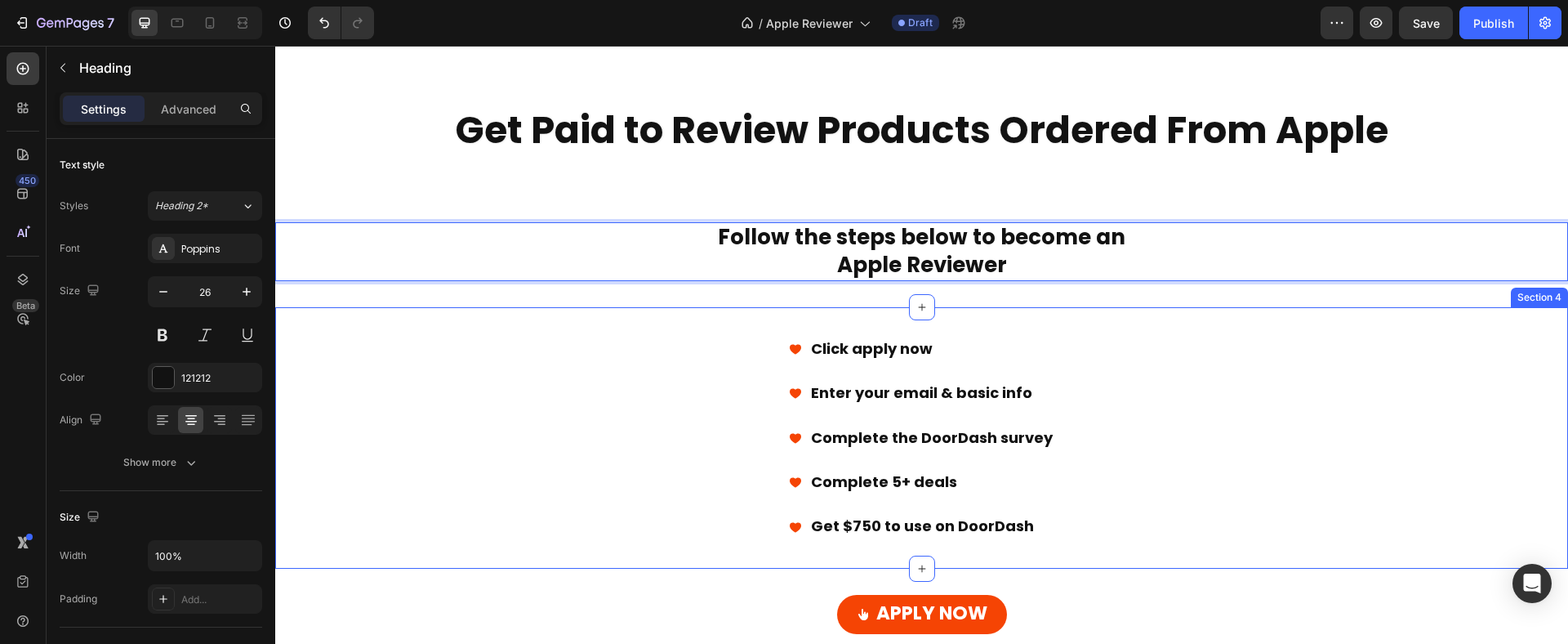
scroll to position [164, 0]
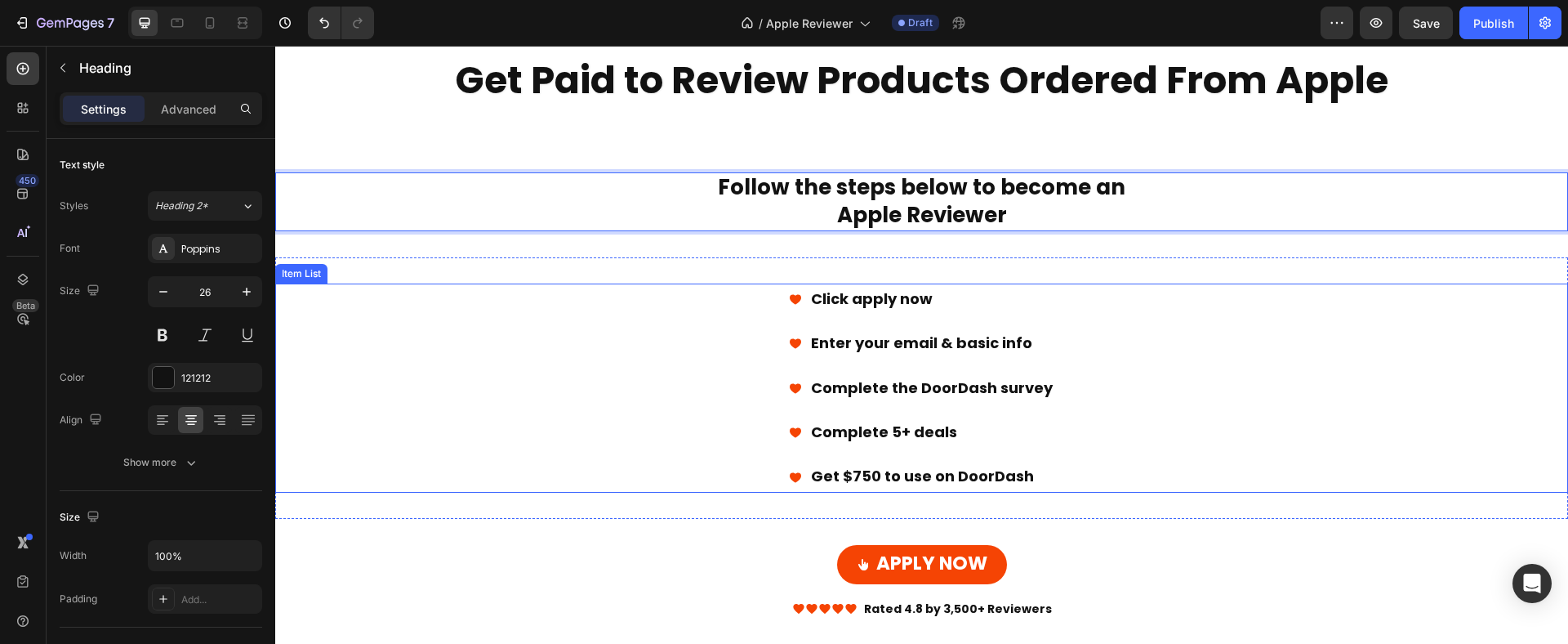
click at [983, 395] on strong "Complete the DoorDash survey" at bounding box center [932, 387] width 242 height 21
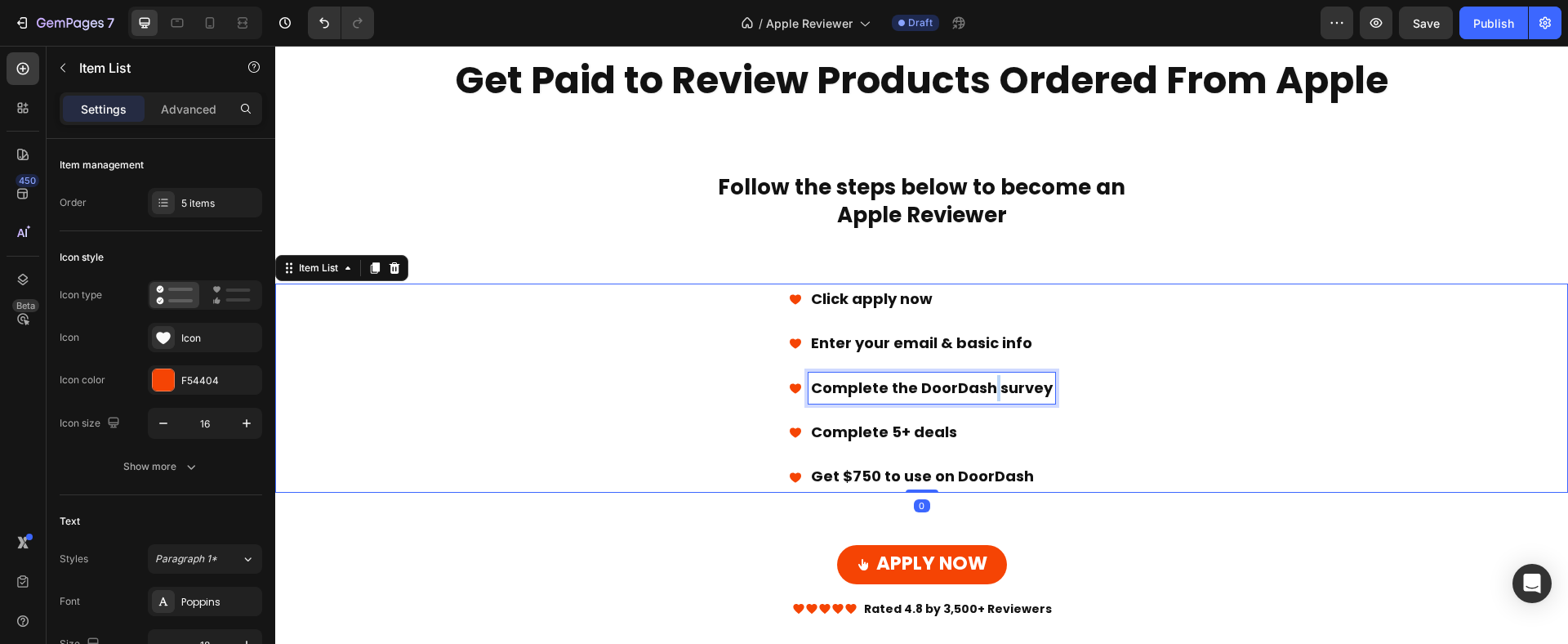
click at [983, 395] on strong "Complete the DoorDash survey" at bounding box center [932, 387] width 242 height 21
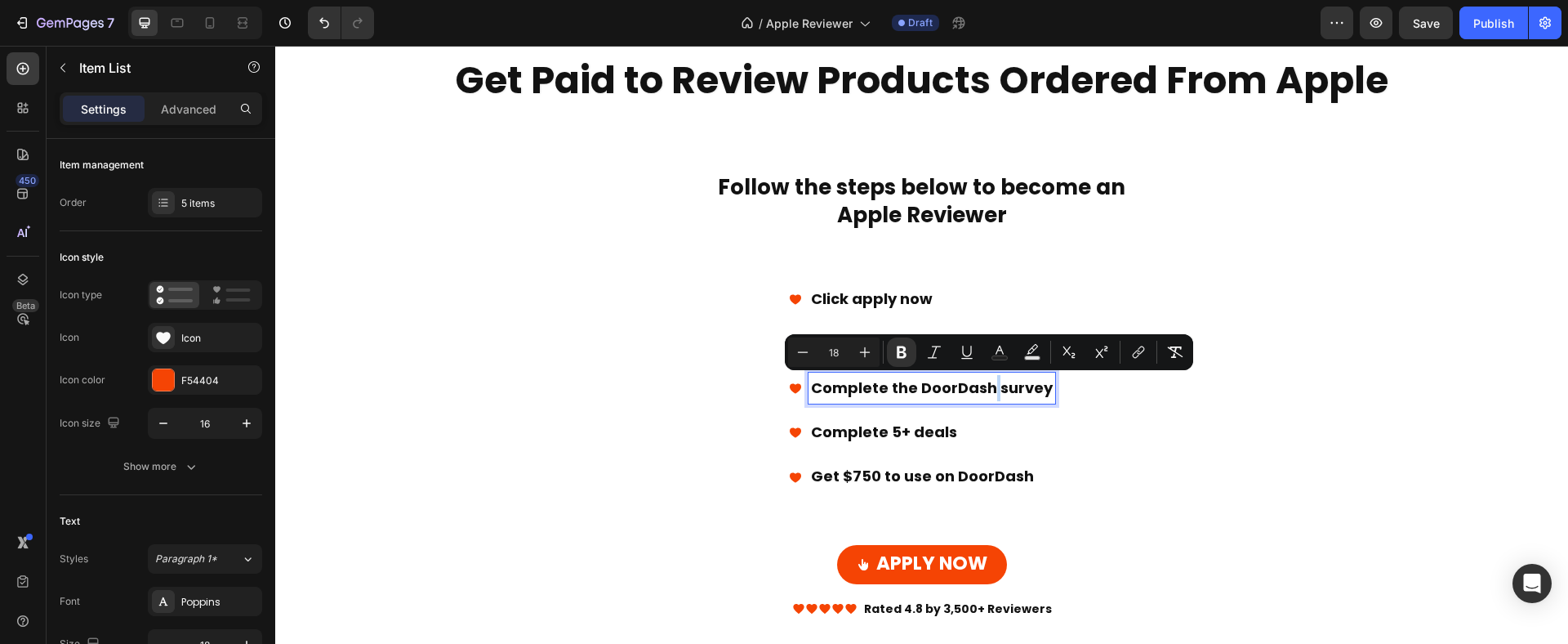
click at [984, 387] on strong "Complete the DoorDash survey" at bounding box center [932, 387] width 242 height 21
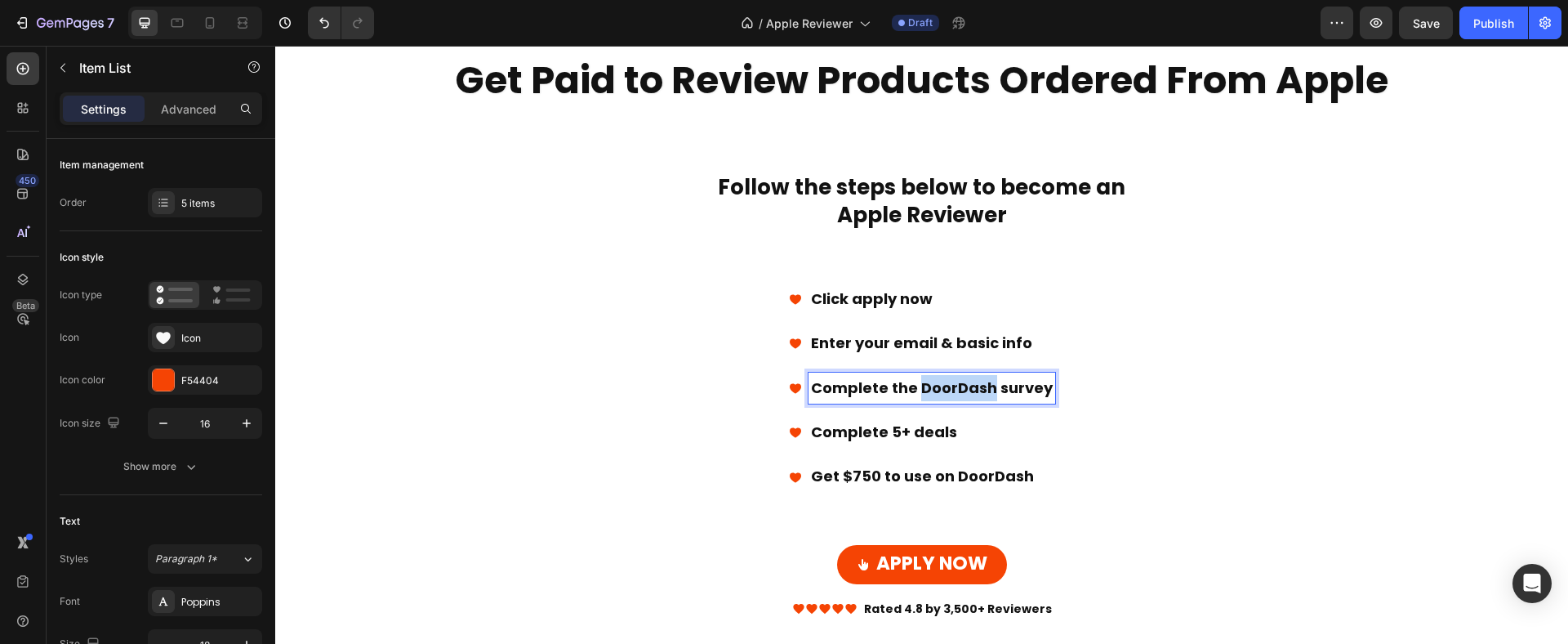
drag, startPoint x: 984, startPoint y: 388, endPoint x: 915, endPoint y: 391, distance: 69.1
click at [915, 391] on strong "Complete the DoorDash survey" at bounding box center [932, 387] width 242 height 21
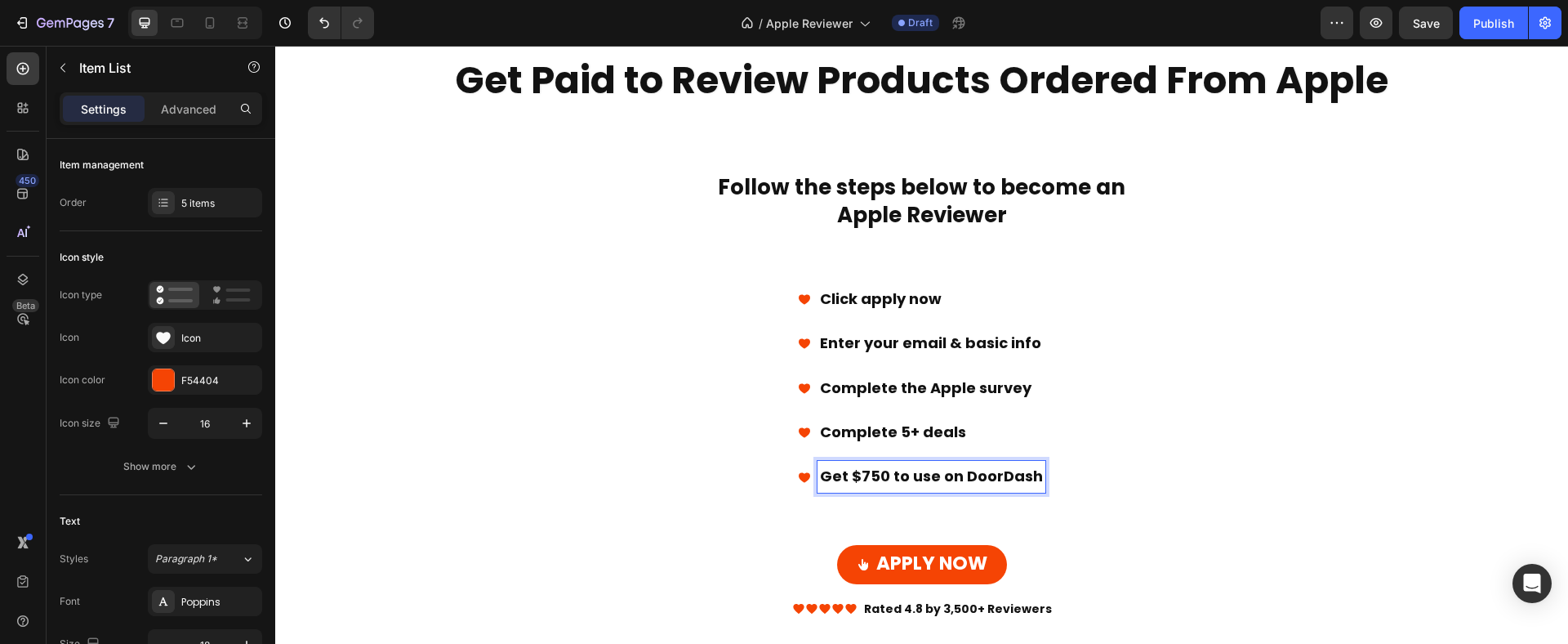
click at [974, 474] on strong "​Get $750 to use on DoorDash" at bounding box center [931, 476] width 222 height 21
click at [1211, 488] on div "Click apply now Enter your email & basic info Complete the Apple survey ​Comple…" at bounding box center [921, 388] width 1292 height 209
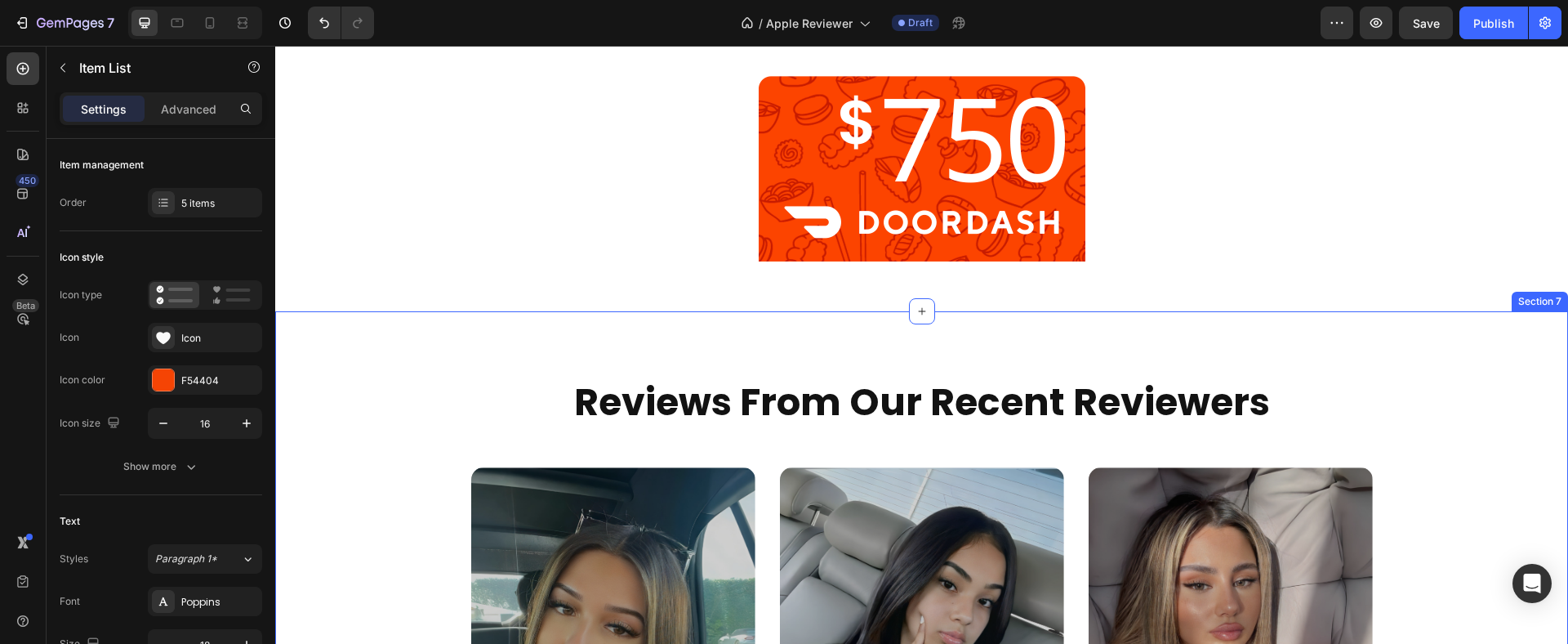
scroll to position [0, 0]
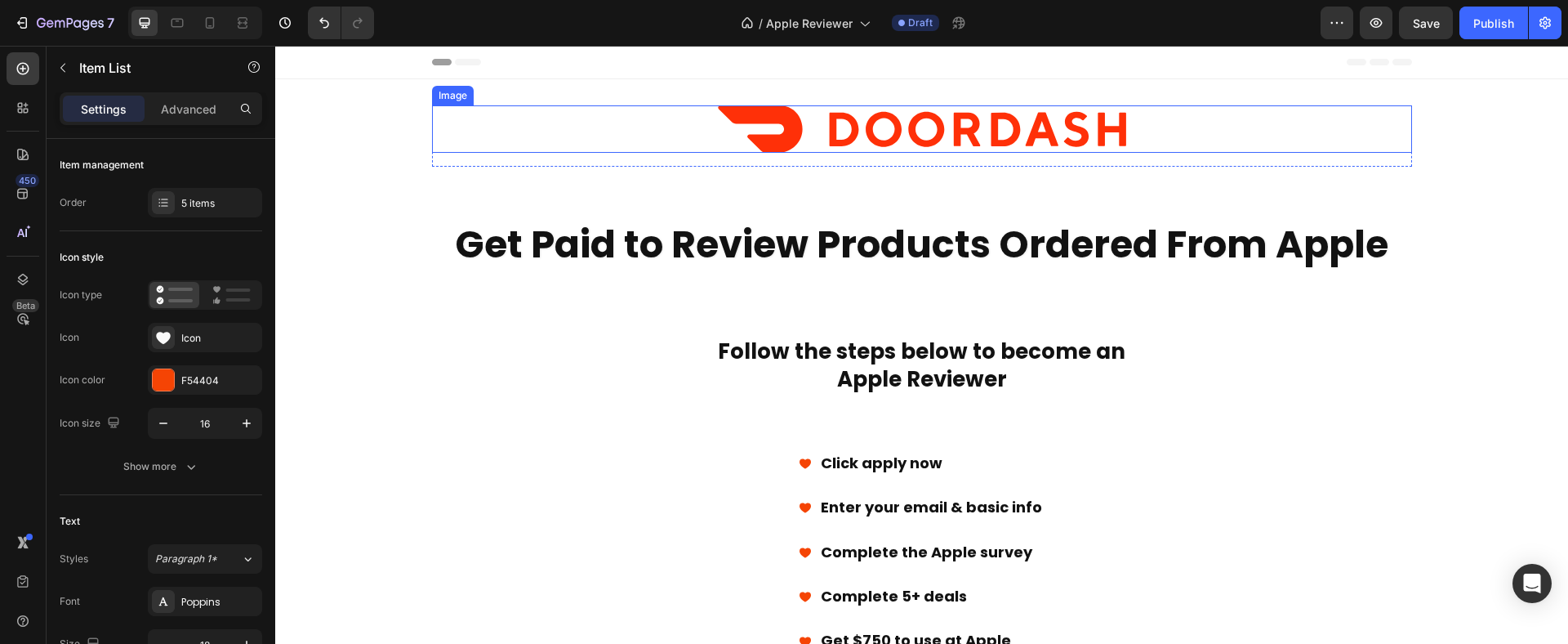
click at [997, 142] on img at bounding box center [921, 129] width 408 height 47
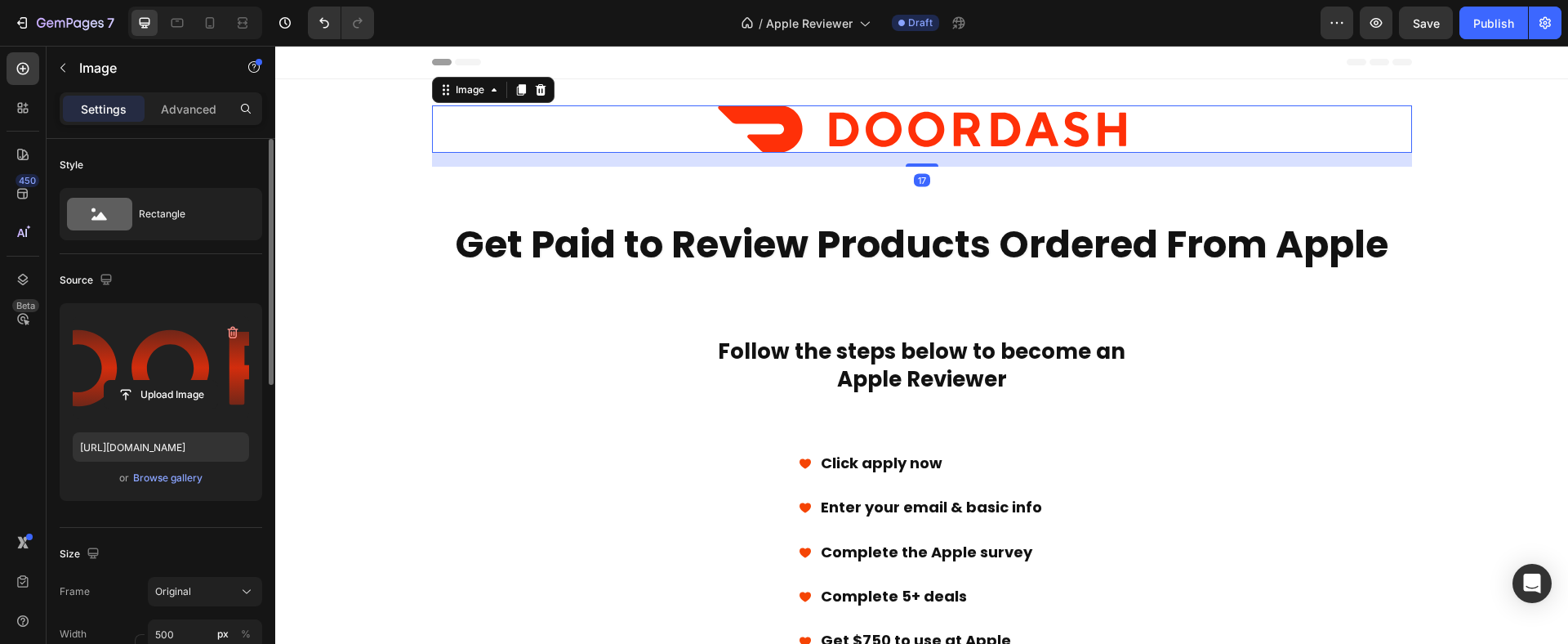
click at [159, 357] on label at bounding box center [160, 367] width 176 height 103
click at [159, 381] on input "file" at bounding box center [160, 395] width 112 height 28
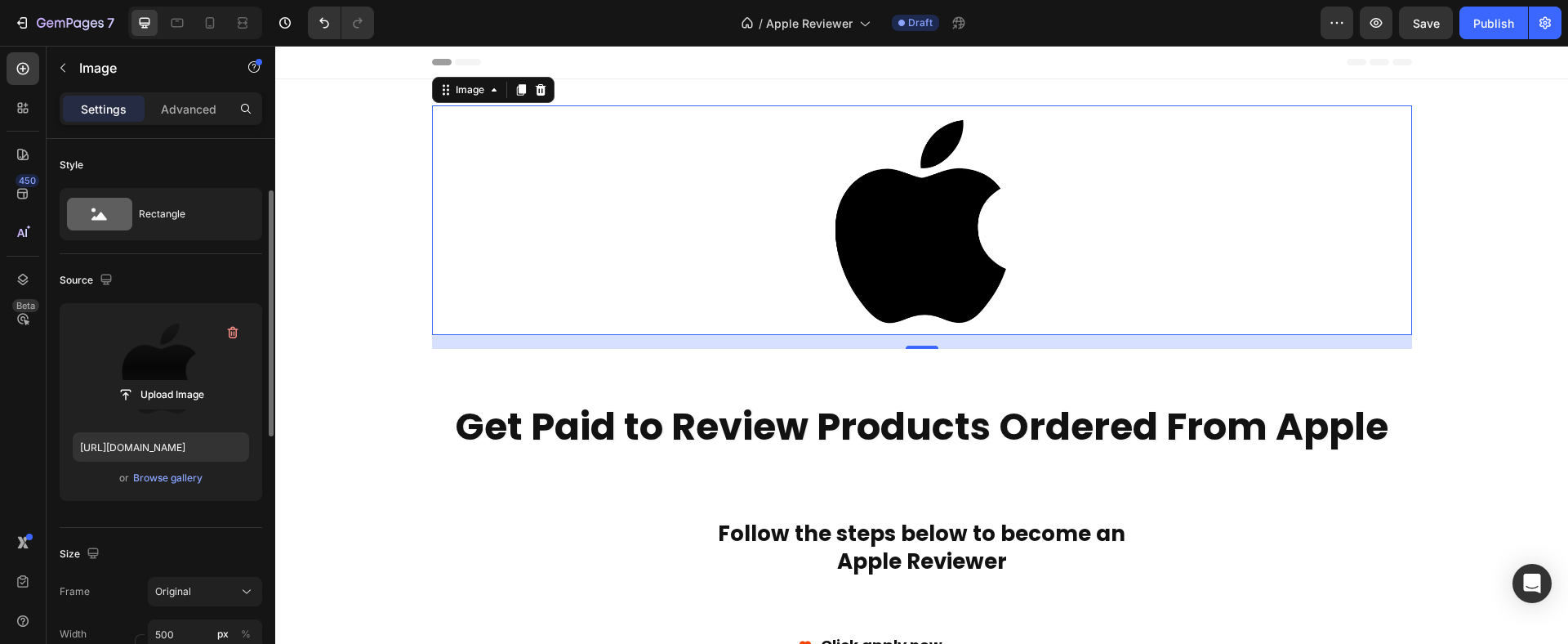
scroll to position [189, 0]
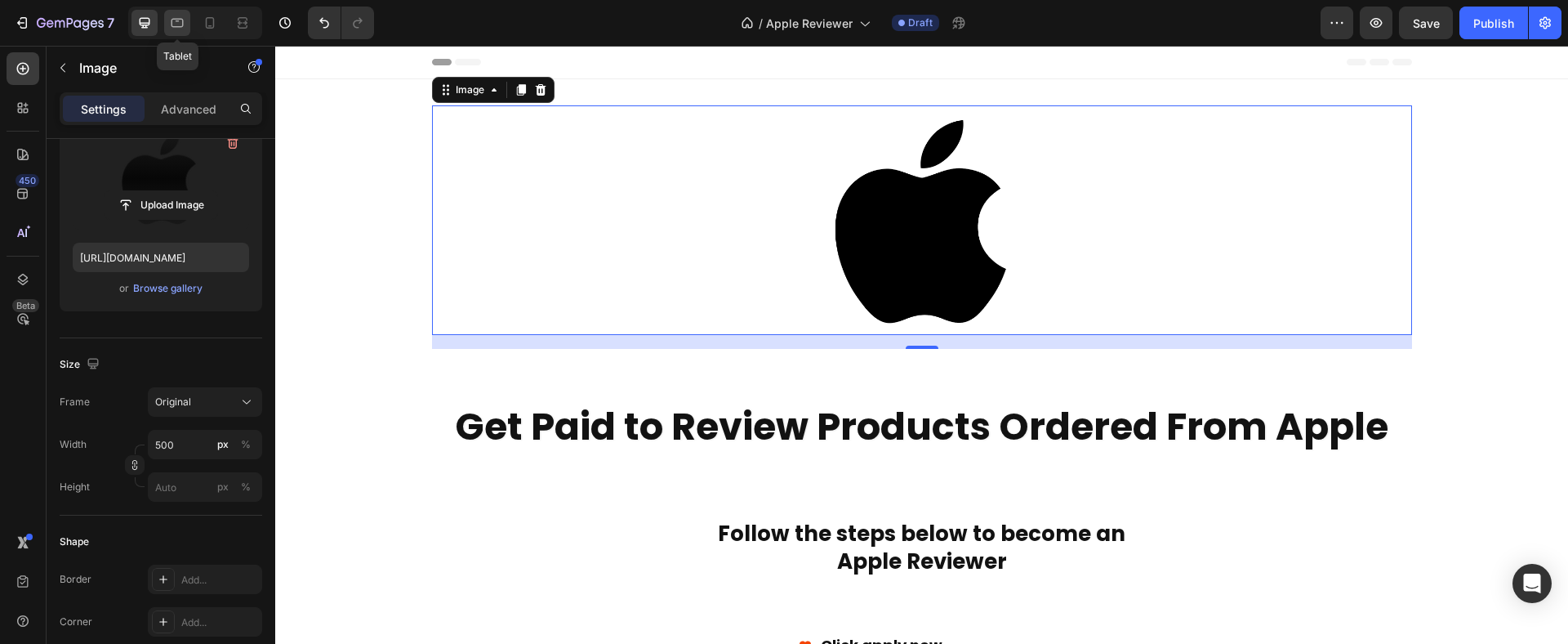
click at [164, 25] on div at bounding box center [177, 23] width 27 height 27
type input "https://cdn.shopify.com/s/files/1/0770/3386/5459/files/gempages_576038798324925…"
type input "350"
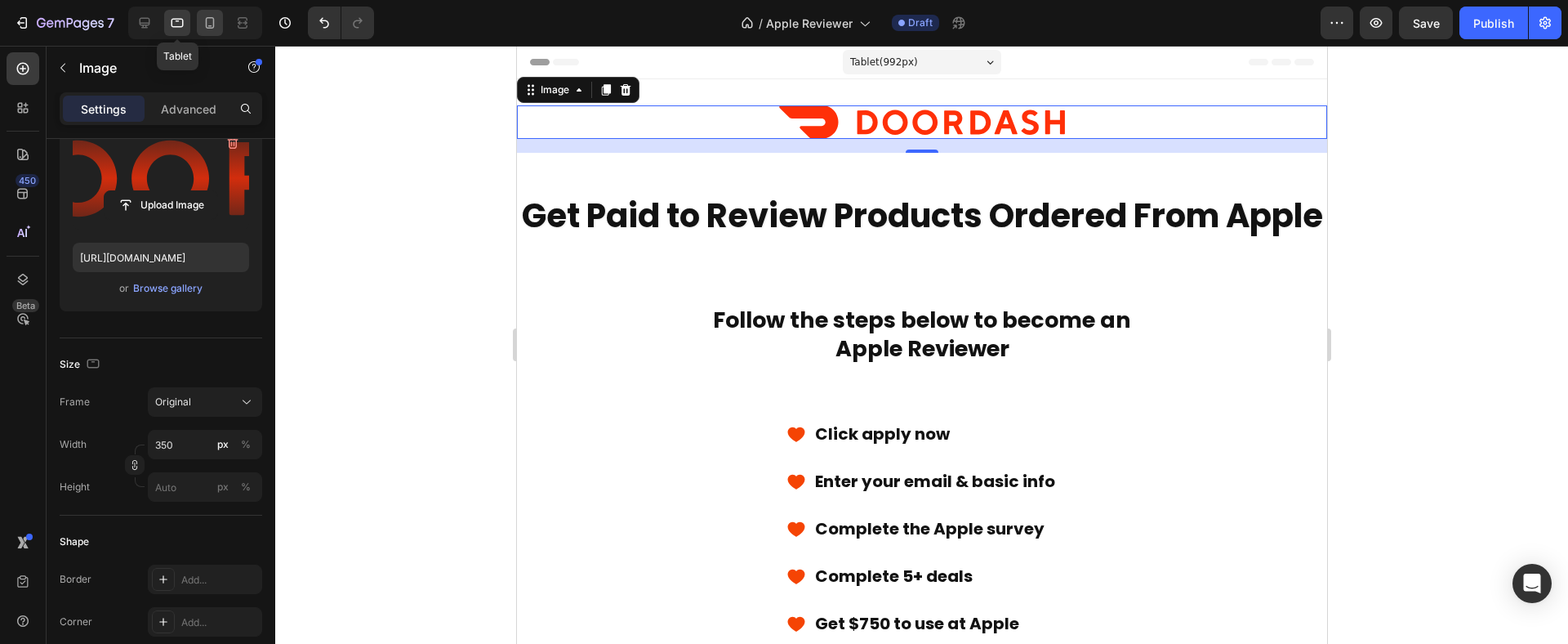
scroll to position [2, 0]
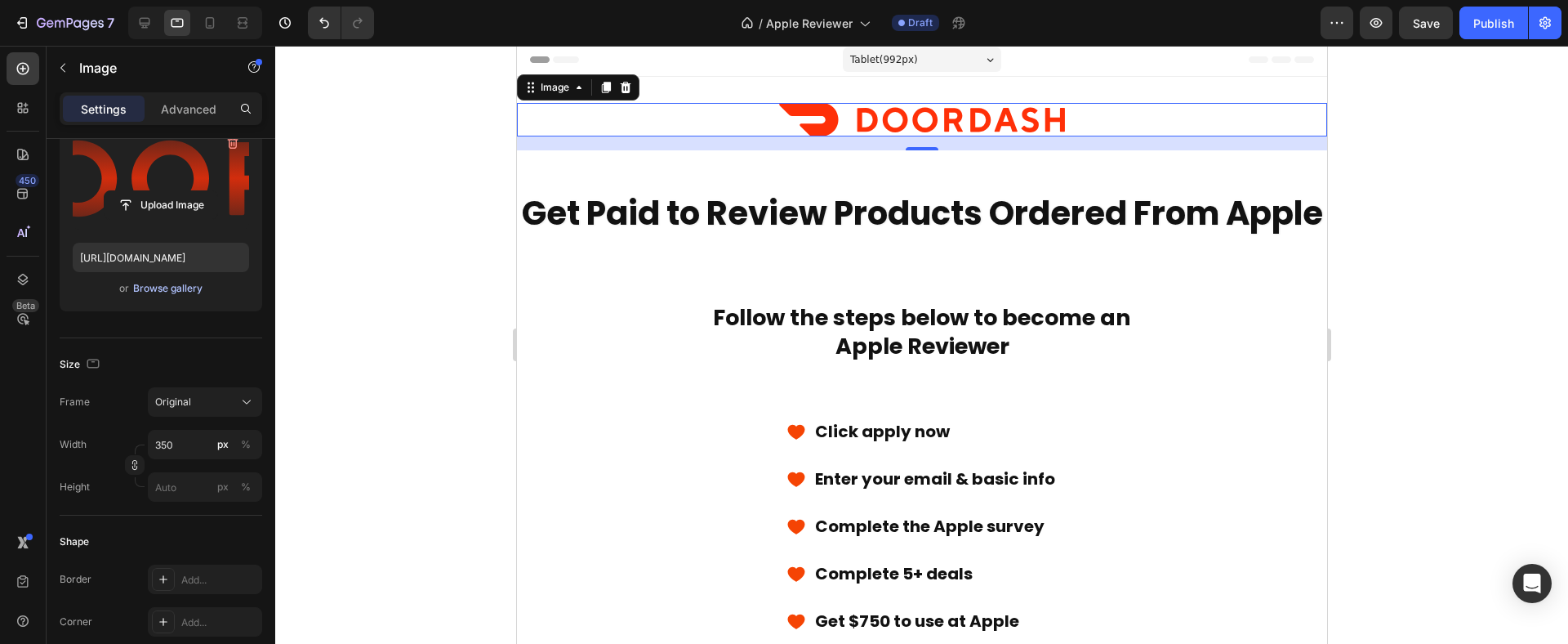
click at [152, 282] on div "Browse gallery" at bounding box center [167, 288] width 70 height 15
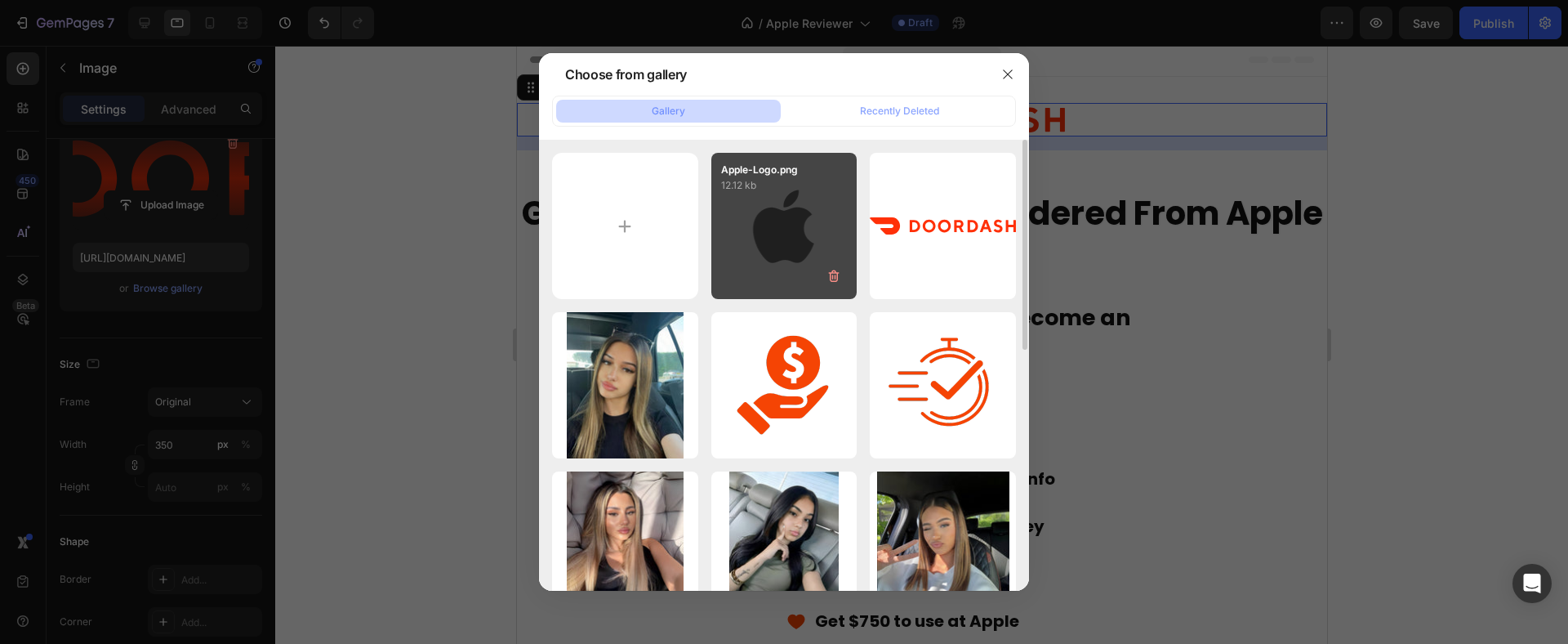
click at [780, 217] on div "Apple-Logo.png 12.12 kb" at bounding box center [784, 225] width 146 height 146
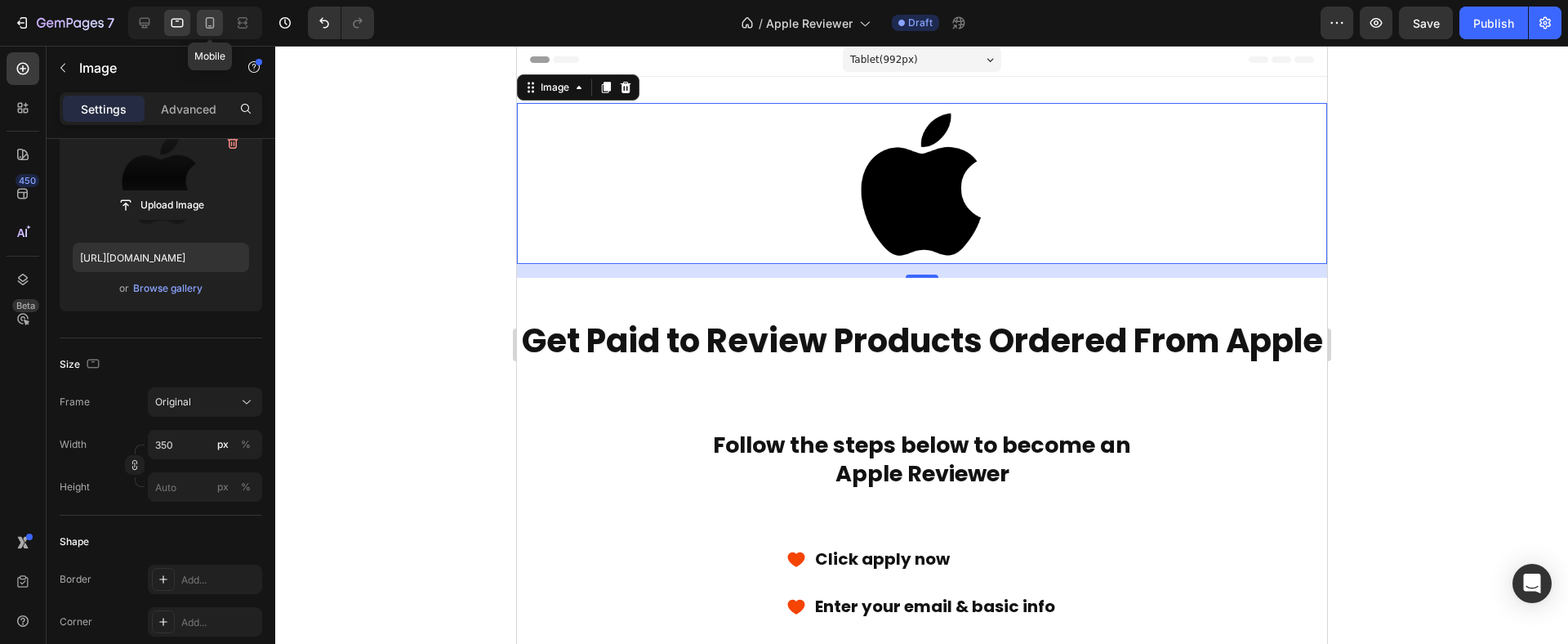
click at [209, 25] on icon at bounding box center [210, 23] width 17 height 17
type input "https://cdn.shopify.com/s/files/1/0770/3386/5459/files/gempages_576038798324925…"
type input "250"
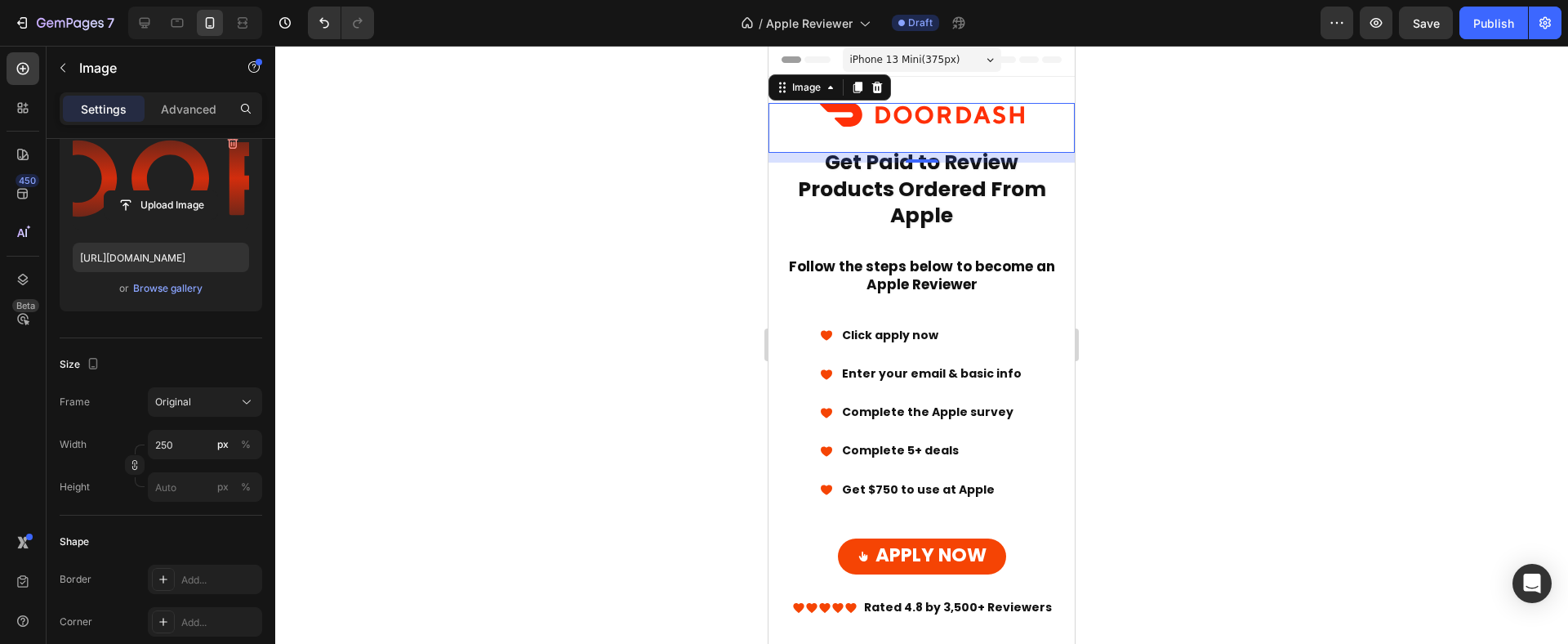
click at [170, 170] on label at bounding box center [160, 178] width 176 height 103
click at [170, 191] on input "file" at bounding box center [160, 205] width 112 height 28
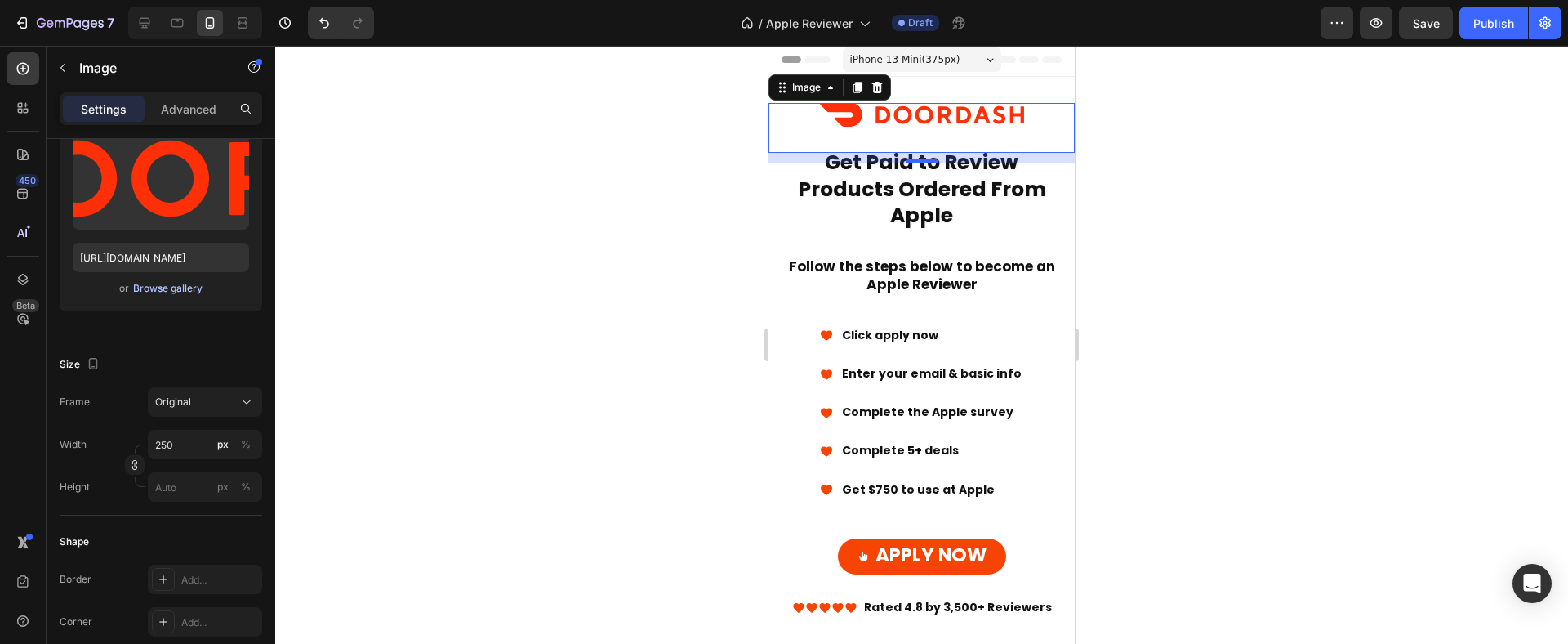
click at [146, 294] on div "Browse gallery" at bounding box center [167, 288] width 70 height 15
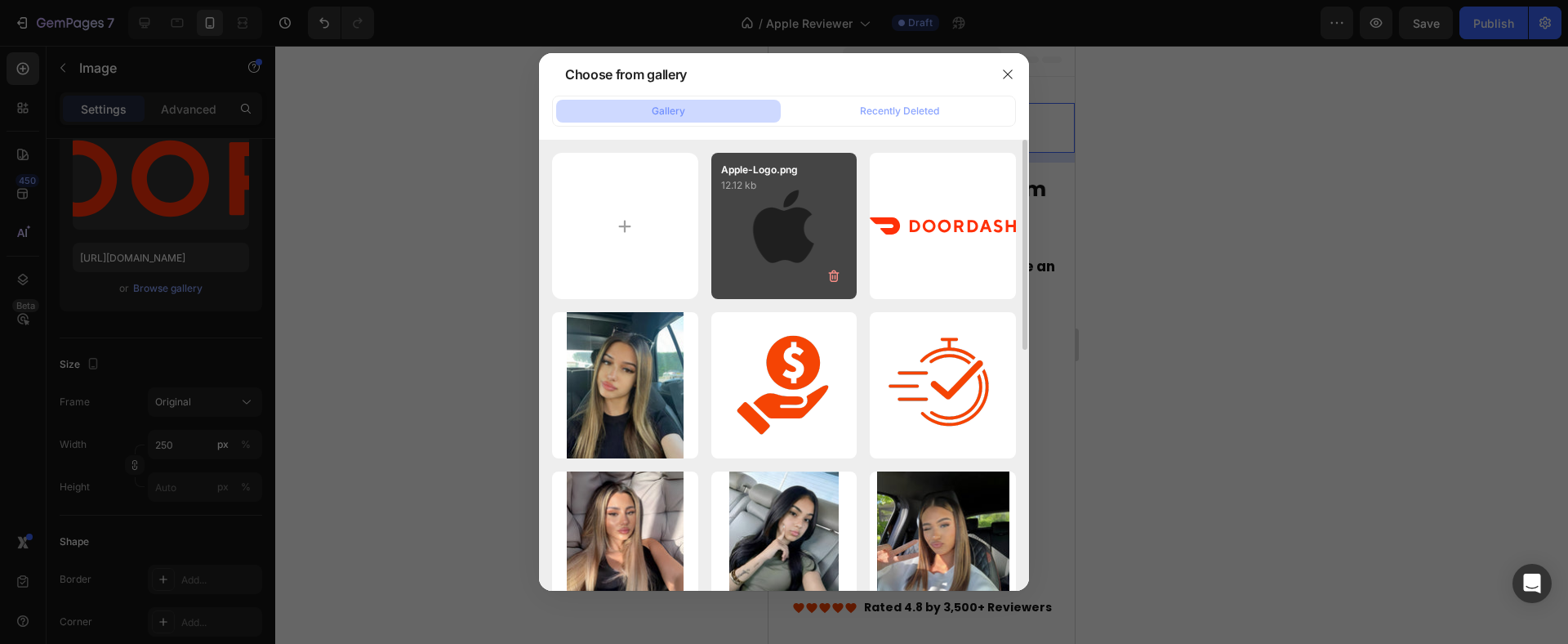
click at [798, 218] on div "Apple-Logo.png 12.12 kb" at bounding box center [784, 225] width 146 height 146
type input "https://cdn.shopify.com/s/files/1/0770/3386/5459/files/gempages_576038798324925…"
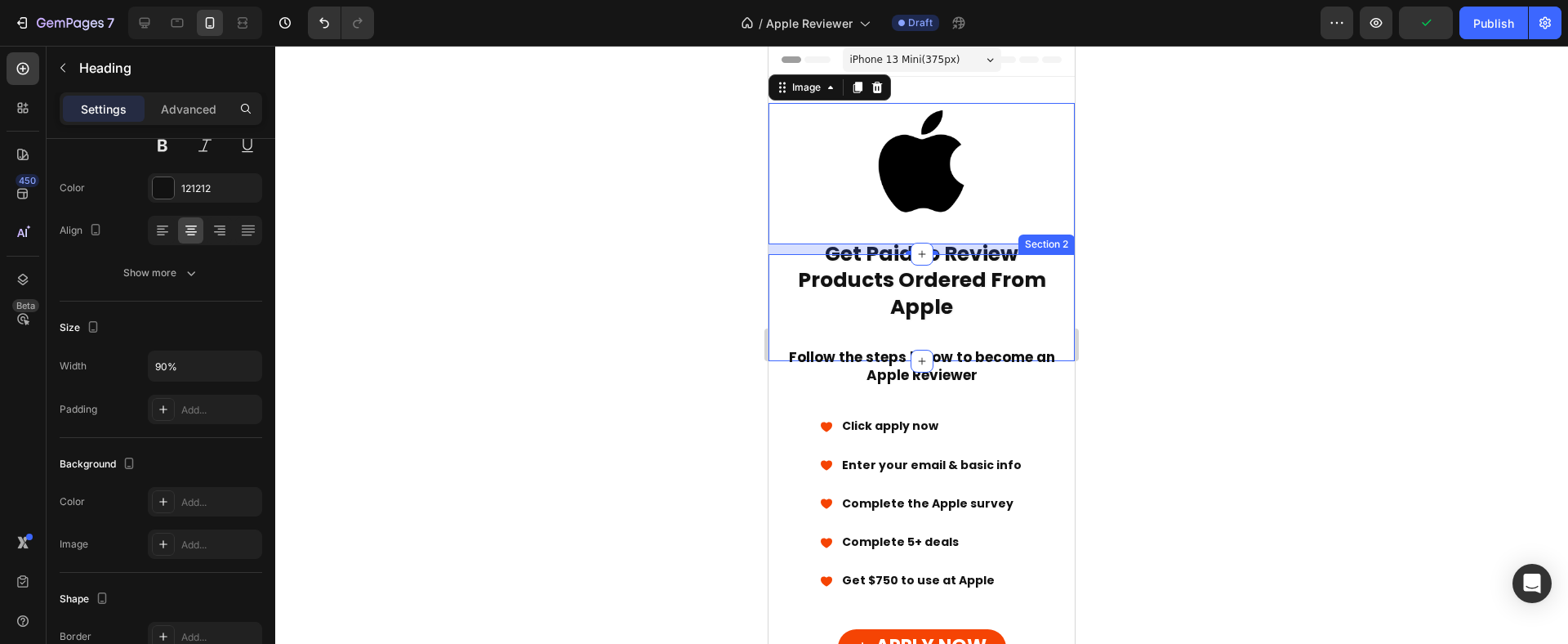
click at [974, 299] on h2 "Get Paid to Review Products Ordered From Apple" at bounding box center [921, 281] width 269 height 84
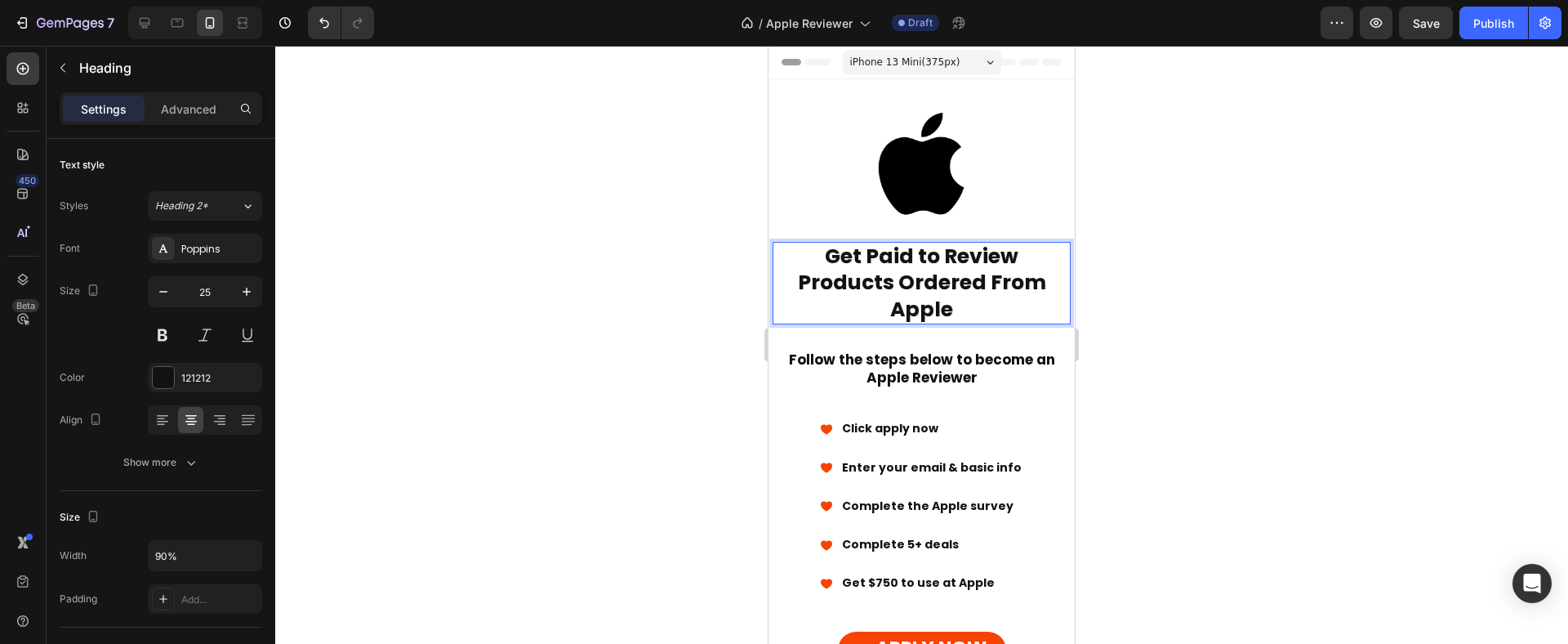
click at [979, 278] on strong "Get Paid to Review Products Ordered From Apple" at bounding box center [921, 283] width 248 height 82
drag, startPoint x: 976, startPoint y: 285, endPoint x: 900, endPoint y: 290, distance: 76.2
click at [900, 290] on strong "Get Paid to Review Products Ordered From Apple" at bounding box center [921, 283] width 248 height 82
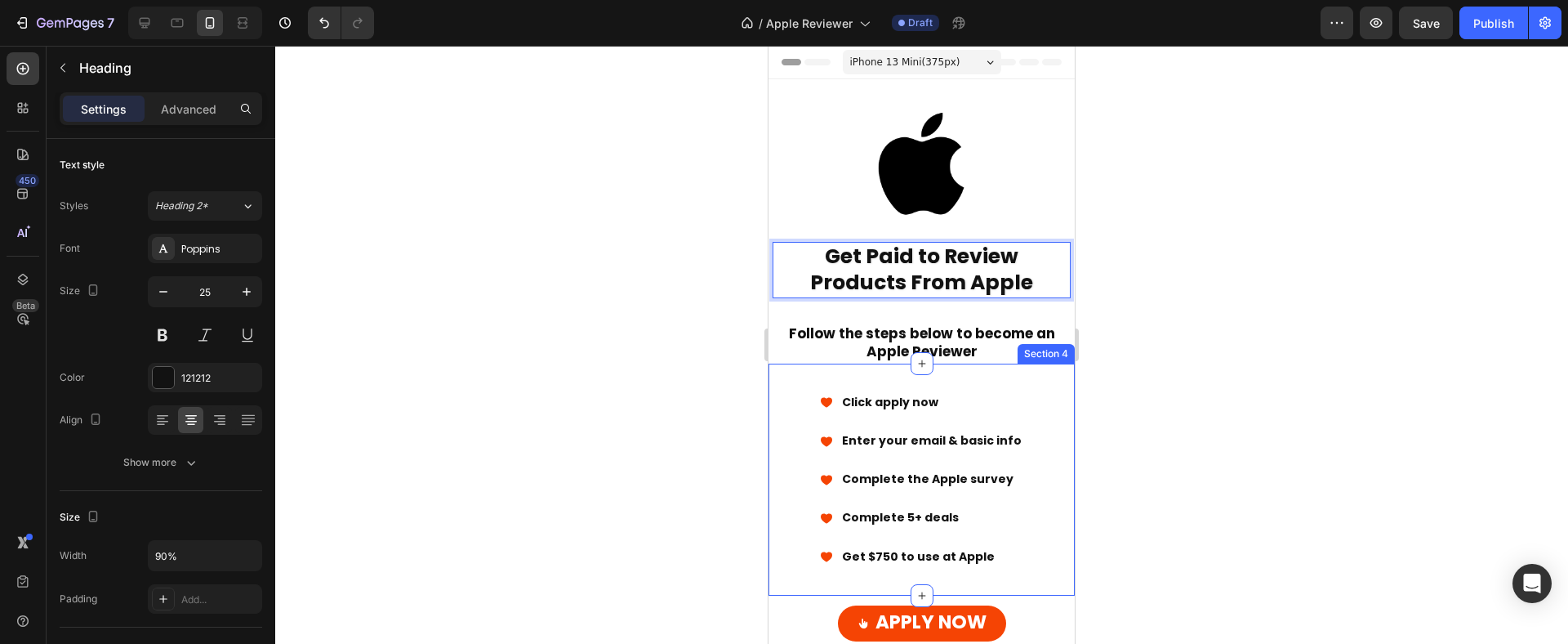
click at [972, 387] on div "Click apply now Enter your email & basic info Complete the Apple survey ​Comple…" at bounding box center [921, 480] width 306 height 232
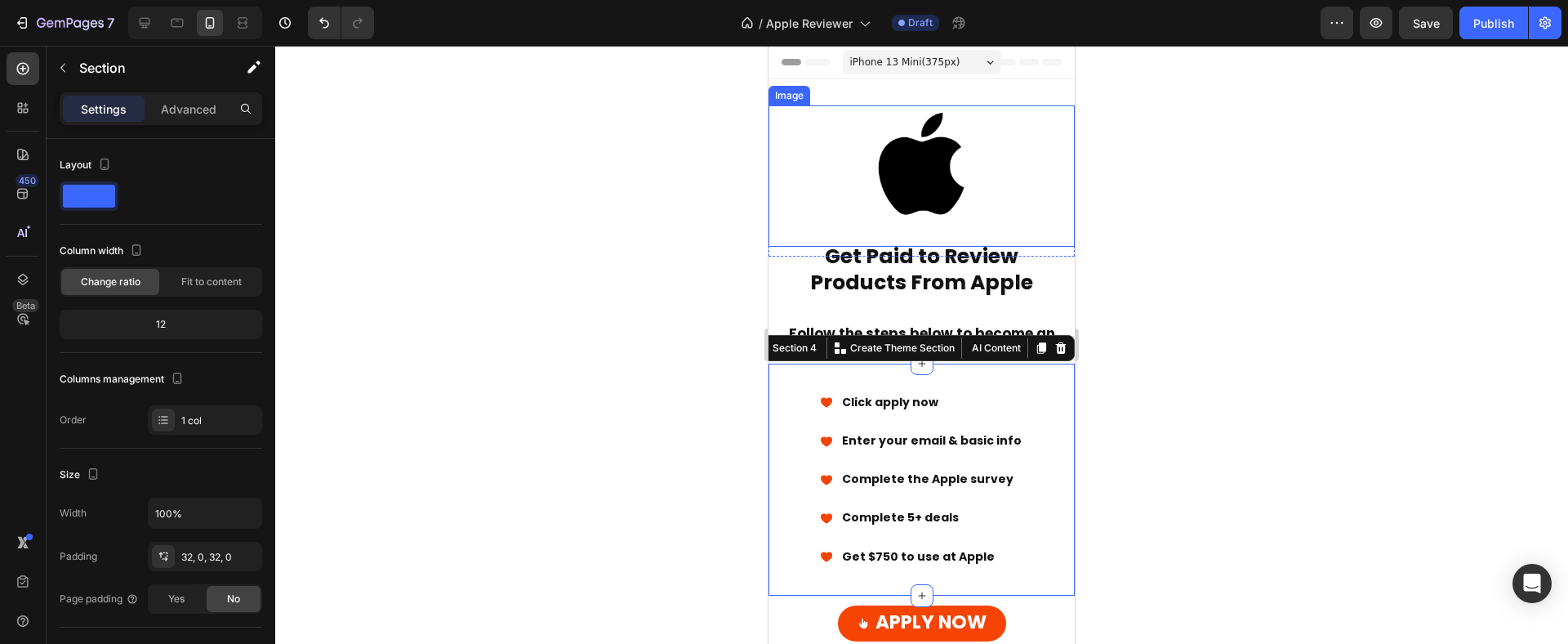
click at [978, 204] on img at bounding box center [921, 162] width 204 height 115
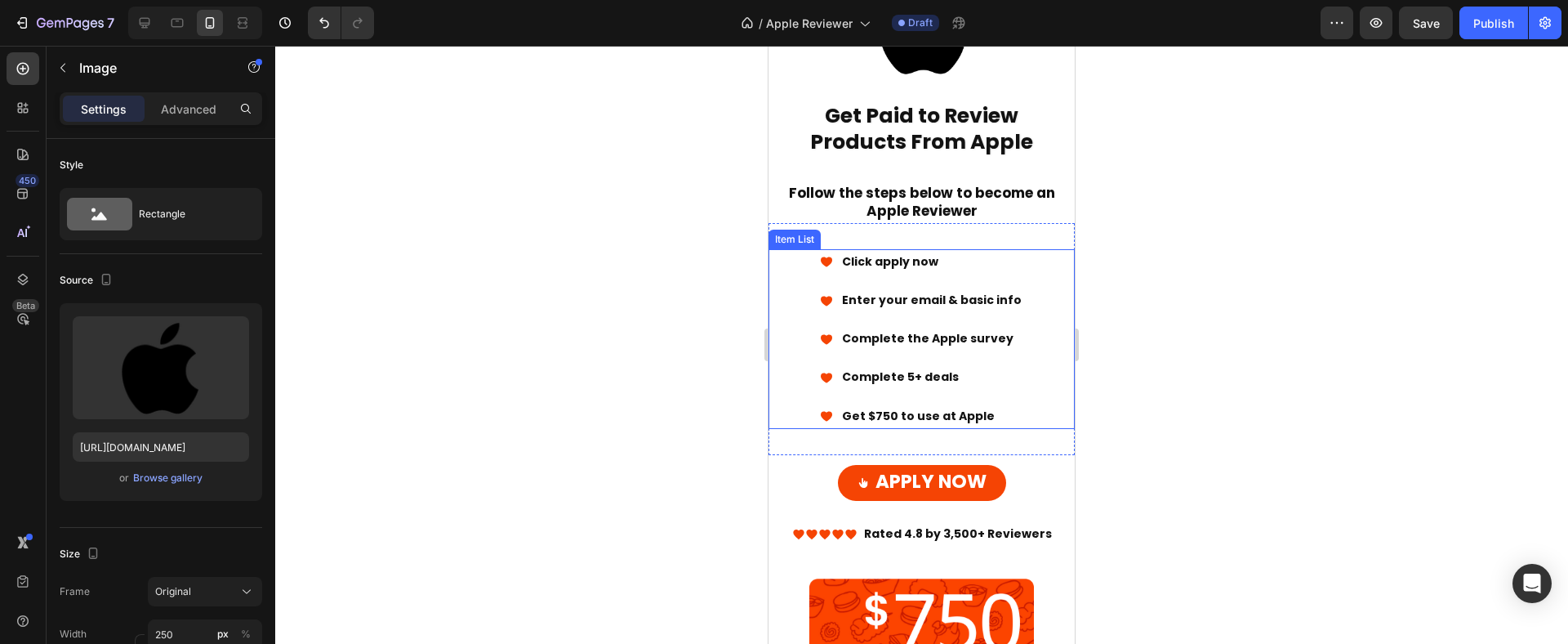
scroll to position [278, 0]
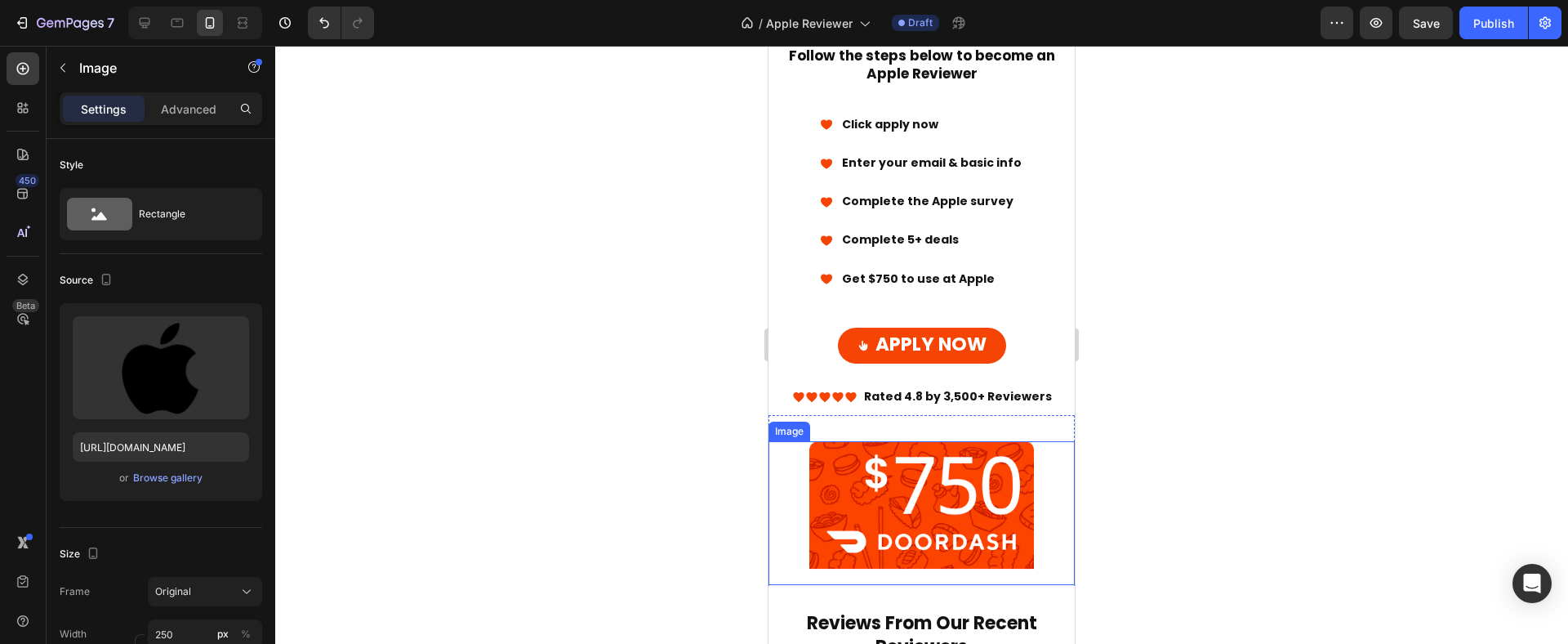
click at [928, 514] on img at bounding box center [921, 513] width 224 height 144
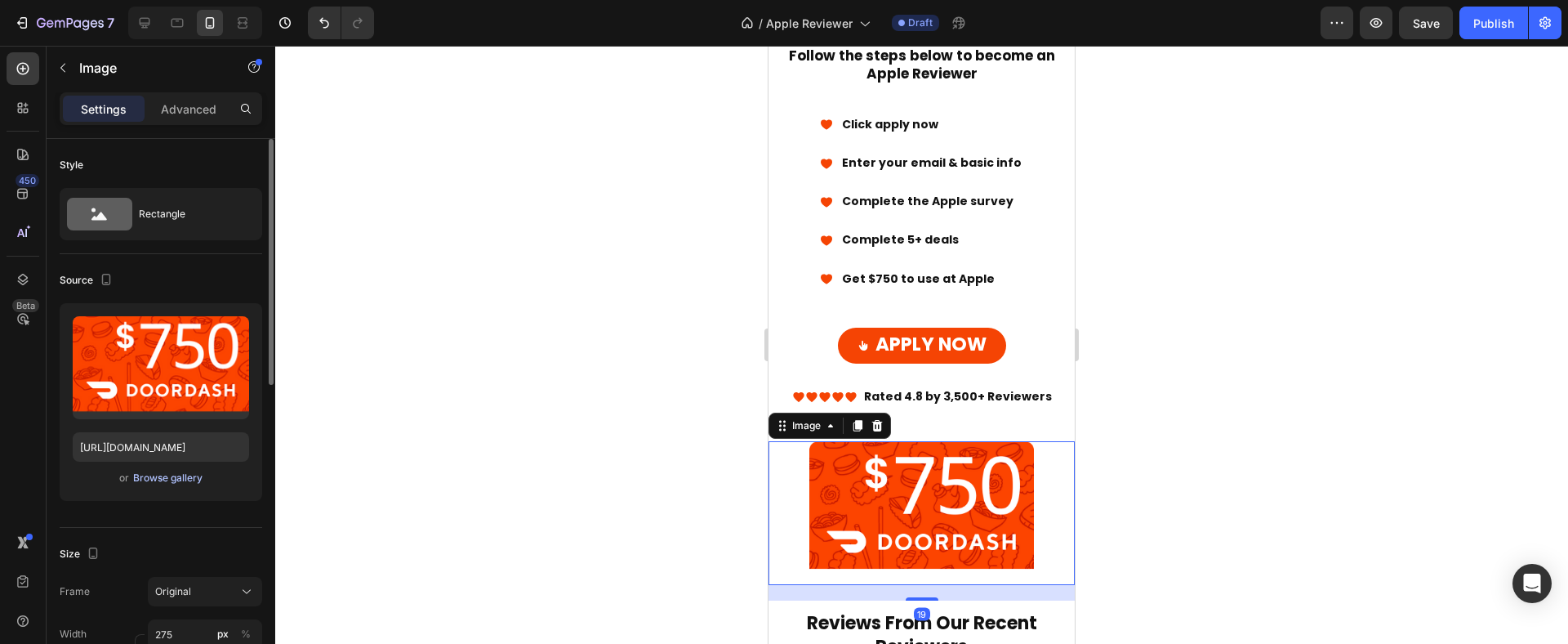
click at [170, 482] on div "Browse gallery" at bounding box center [167, 478] width 70 height 15
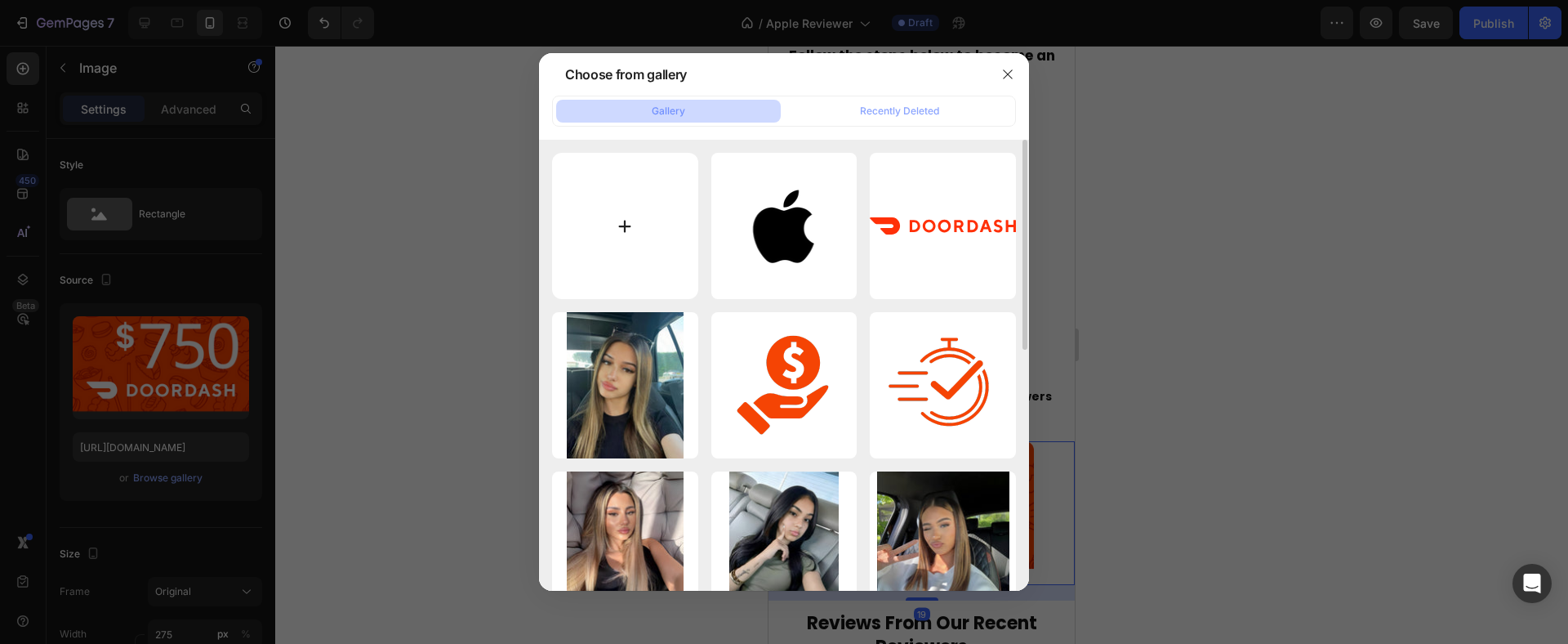
click at [609, 241] on input "file" at bounding box center [625, 225] width 146 height 146
type input "C:\fakepath\imgi_3_Product Reviewer Apple_US-2.png"
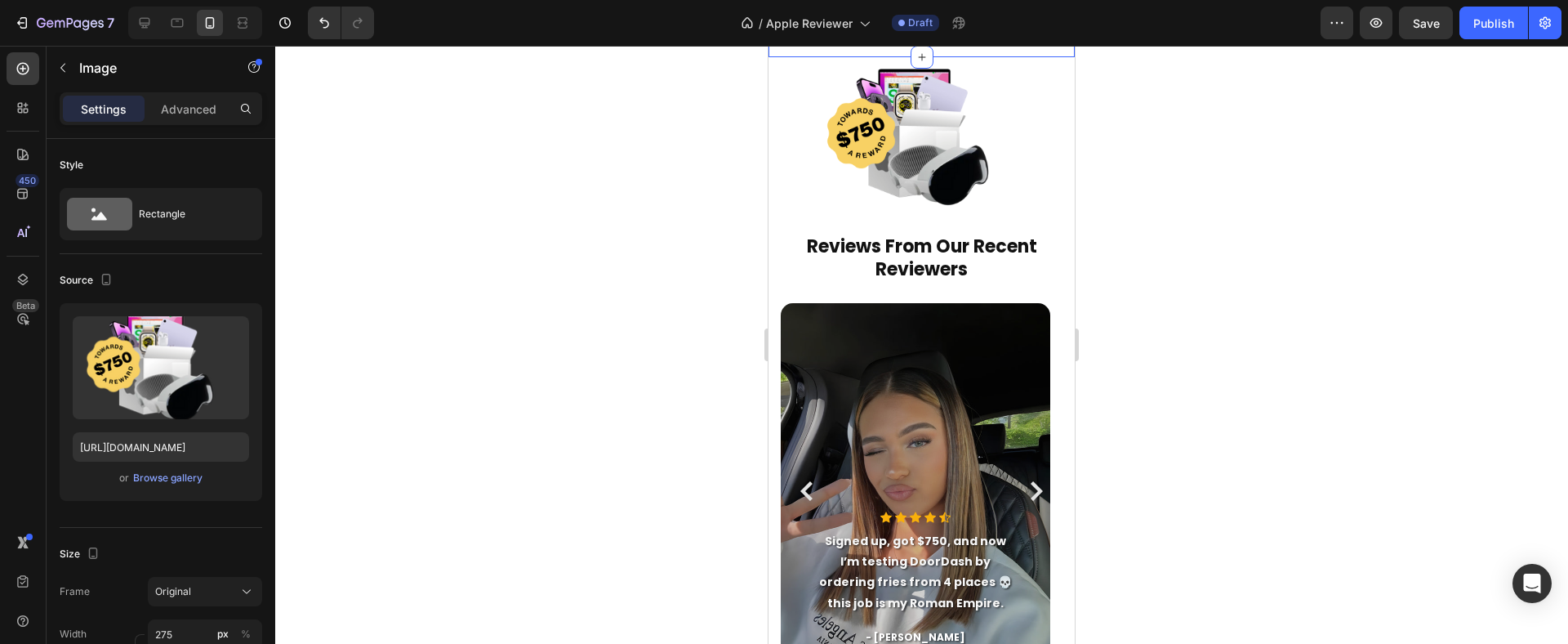
scroll to position [0, 0]
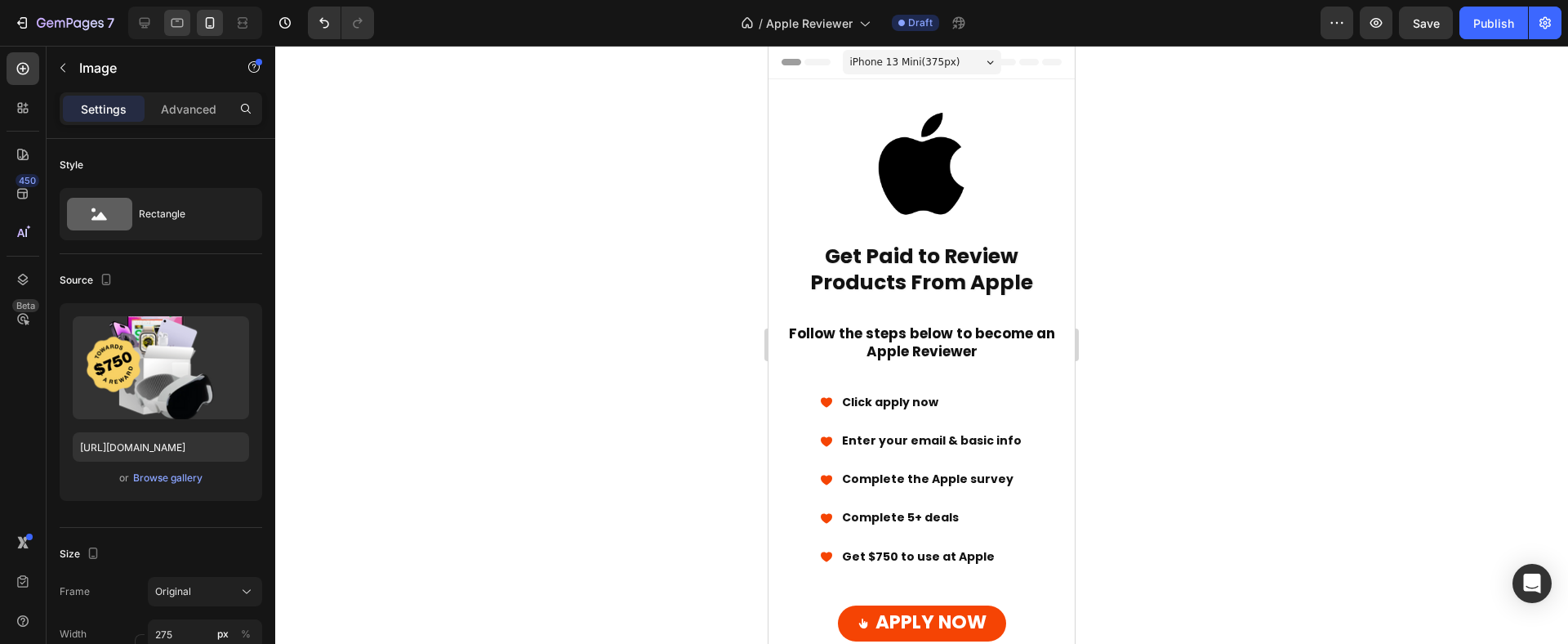
click at [175, 28] on icon at bounding box center [177, 23] width 17 height 17
type input "https://cdn.shopify.com/s/files/1/0770/3386/5459/files/gempages_576038798324925…"
type input "375"
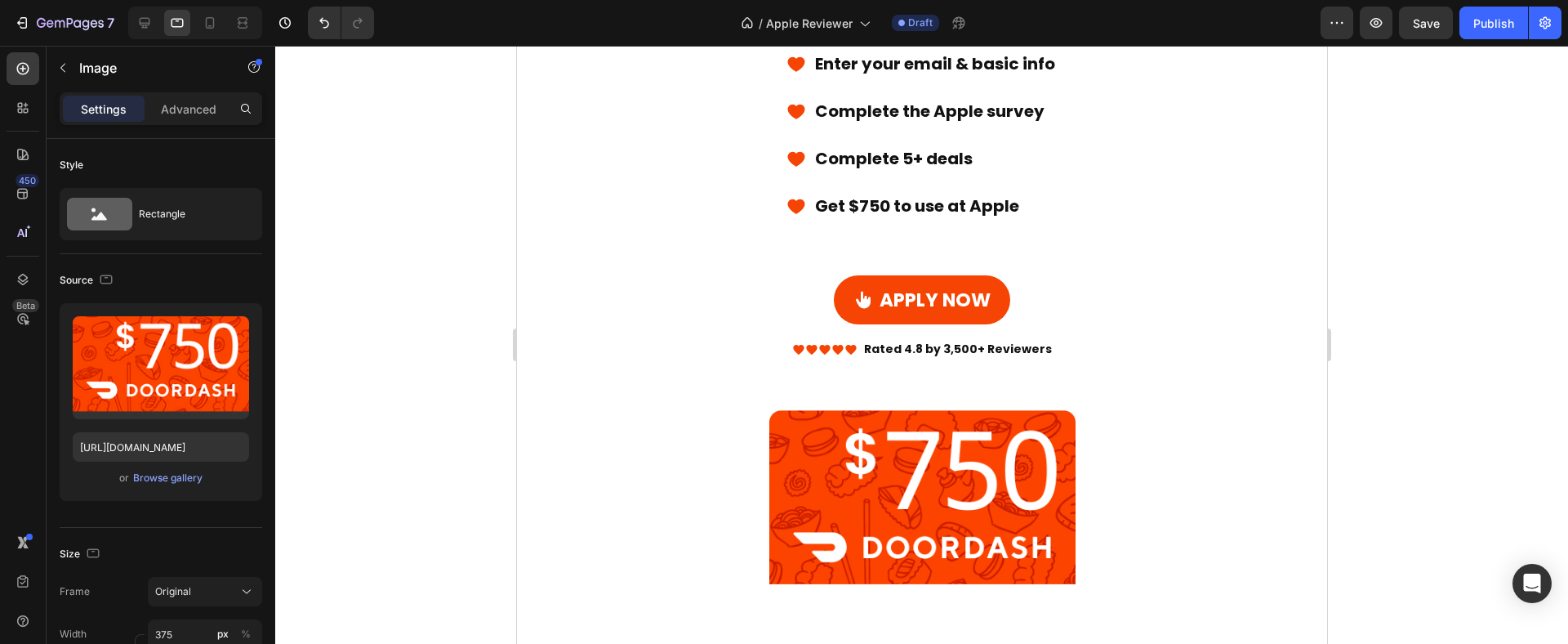
scroll to position [548, 0]
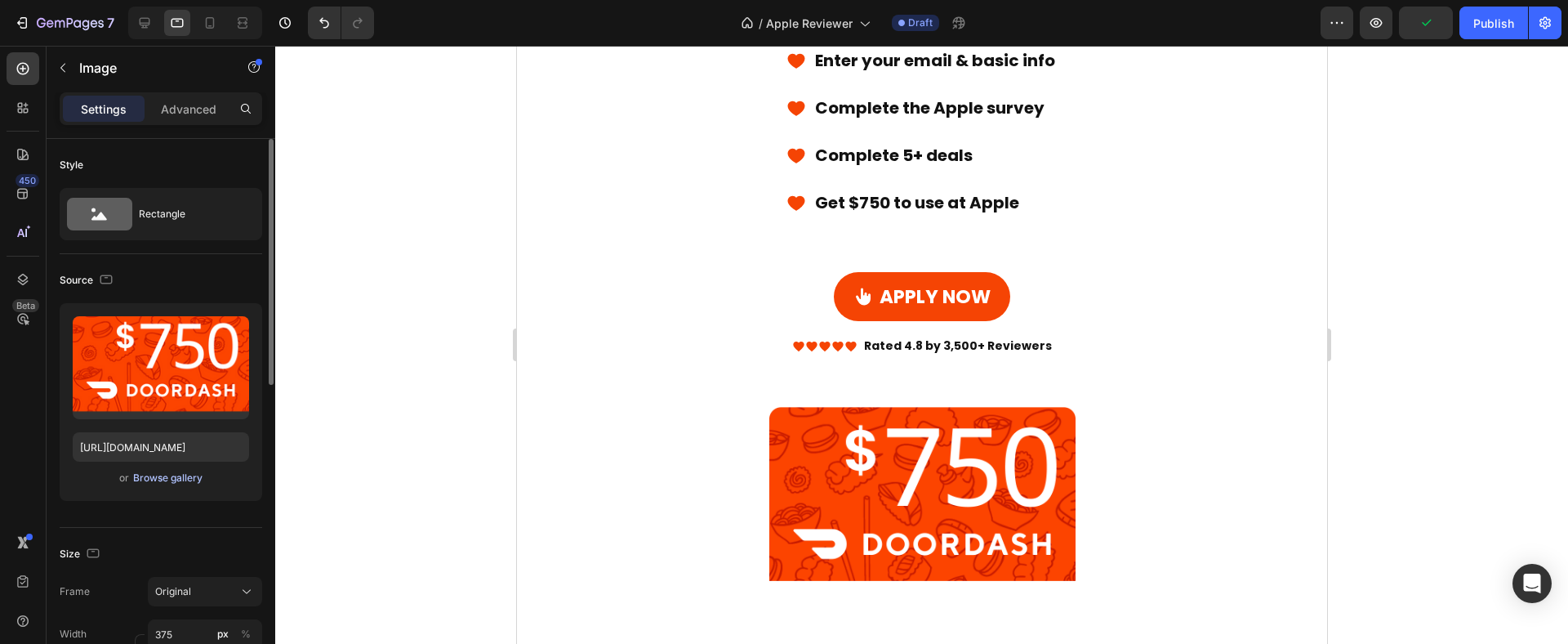
click at [166, 477] on div "Browse gallery" at bounding box center [167, 478] width 70 height 15
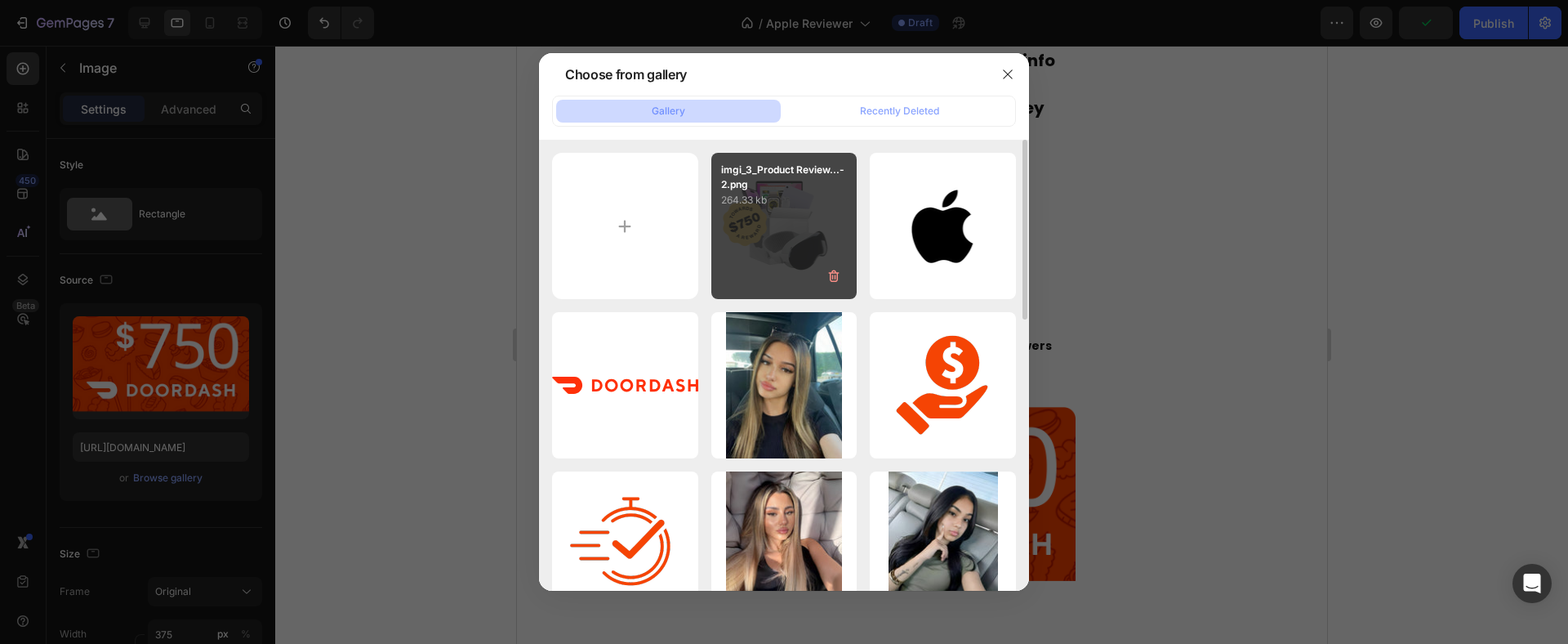
click at [789, 194] on p "264.33 kb" at bounding box center [784, 200] width 127 height 17
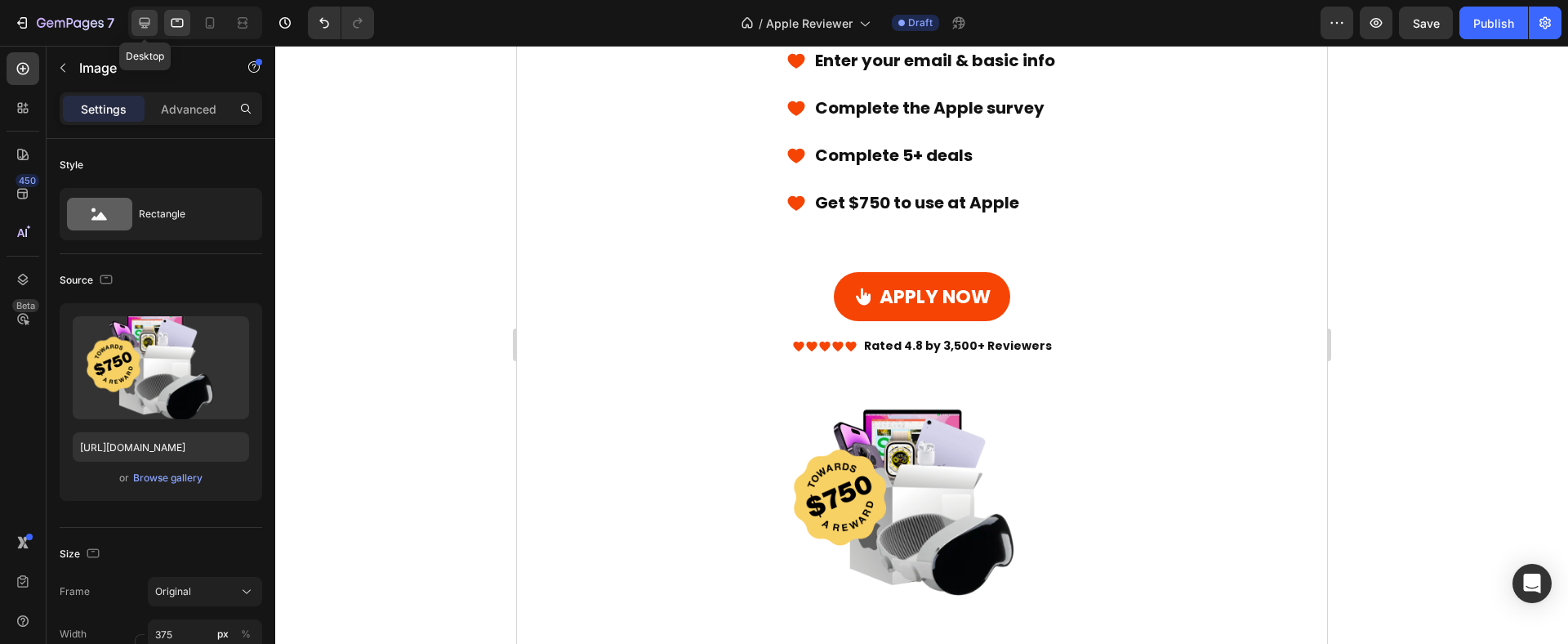
click at [147, 23] on icon at bounding box center [145, 23] width 11 height 11
type input "https://cdn.shopify.com/s/files/1/0770/3386/5459/files/gempages_576038798324925…"
type input "400"
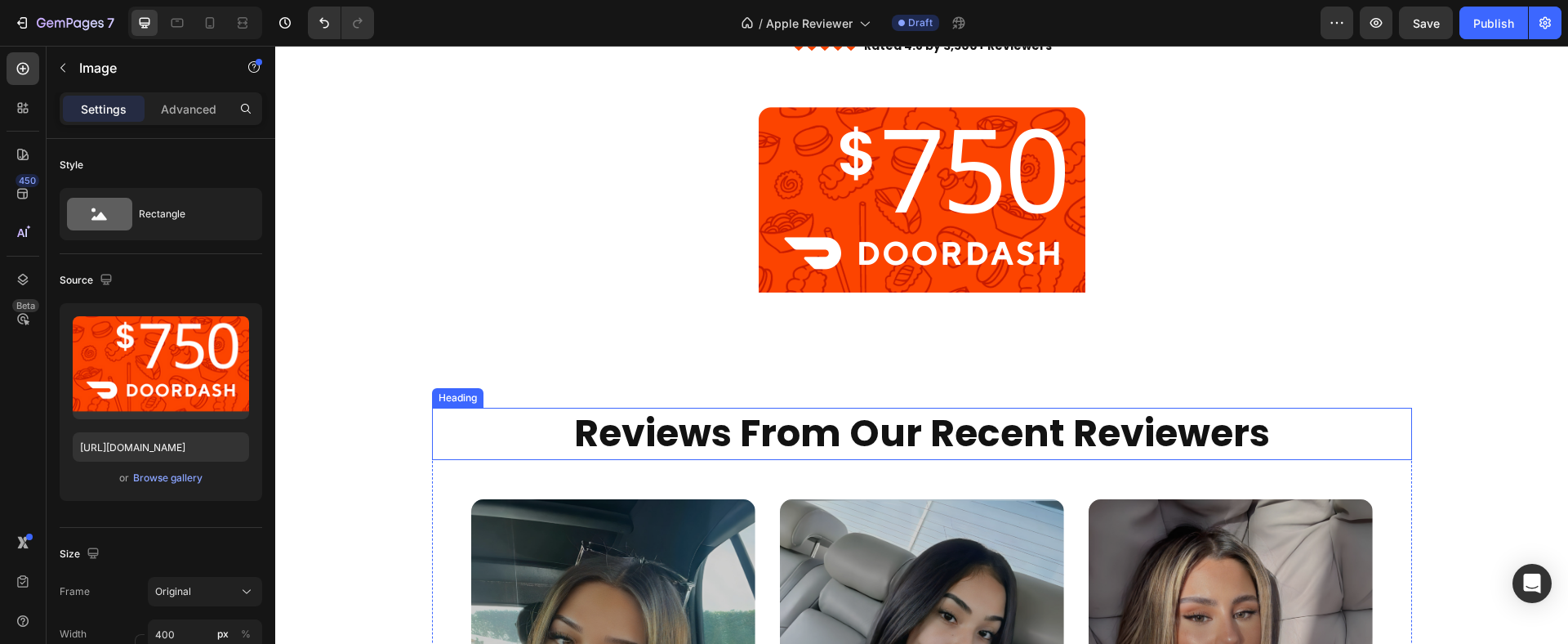
scroll to position [827, 0]
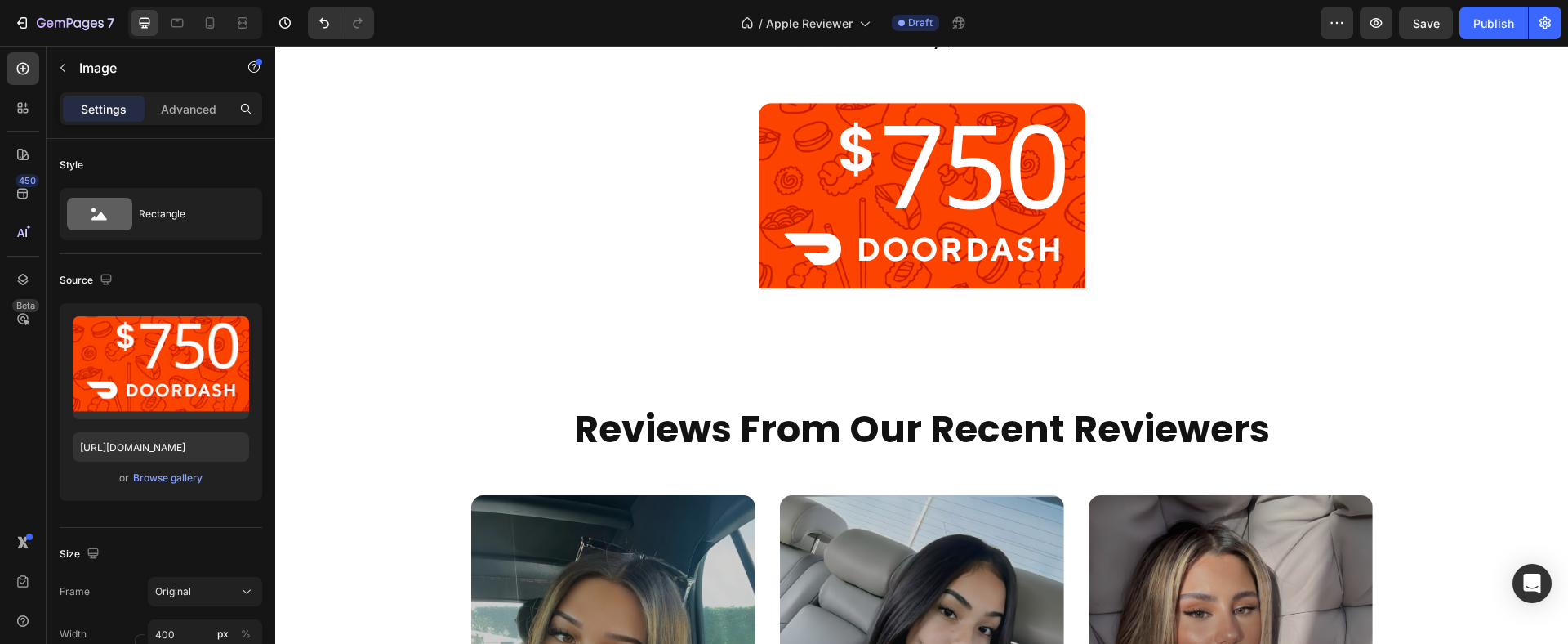
click at [860, 167] on img at bounding box center [922, 208] width 327 height 209
click at [179, 473] on div "Browse gallery" at bounding box center [167, 478] width 70 height 15
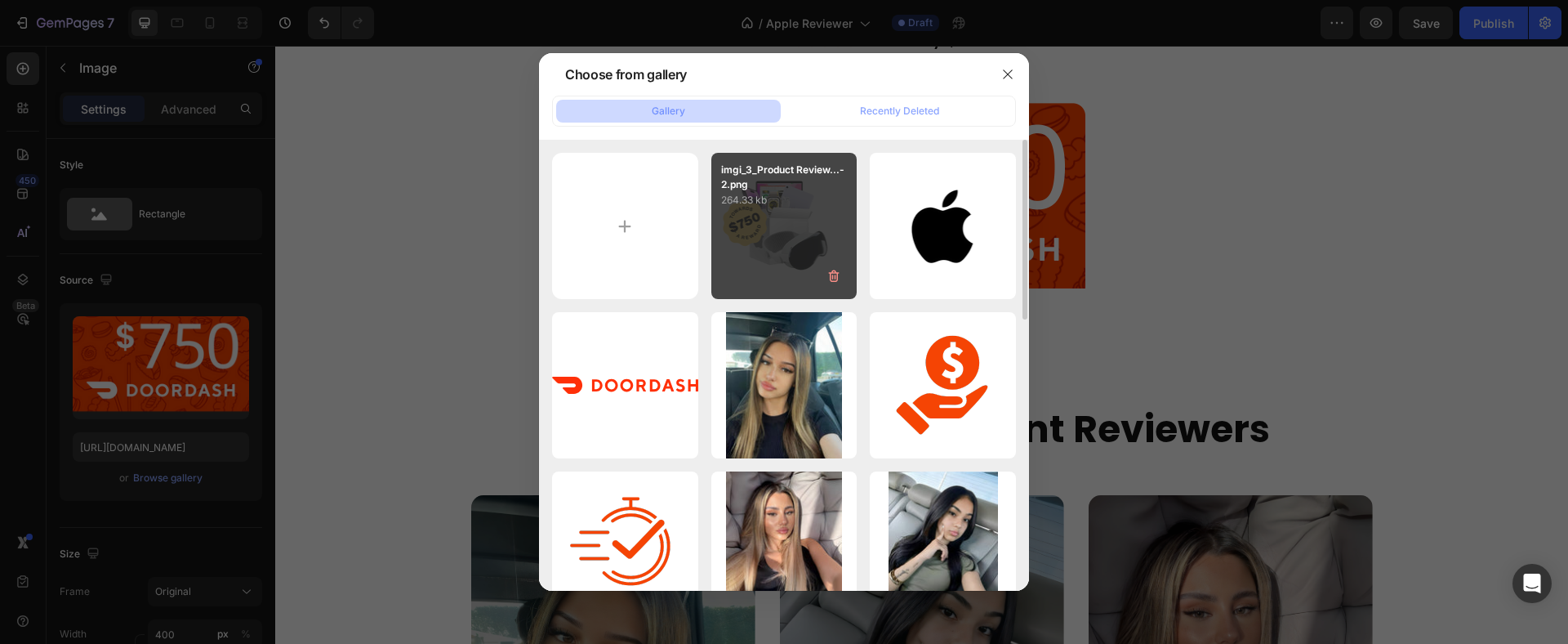
click at [765, 202] on p "264.33 kb" at bounding box center [784, 200] width 127 height 17
type input "https://cdn.shopify.com/s/files/1/0770/3386/5459/files/gempages_576038798324925…"
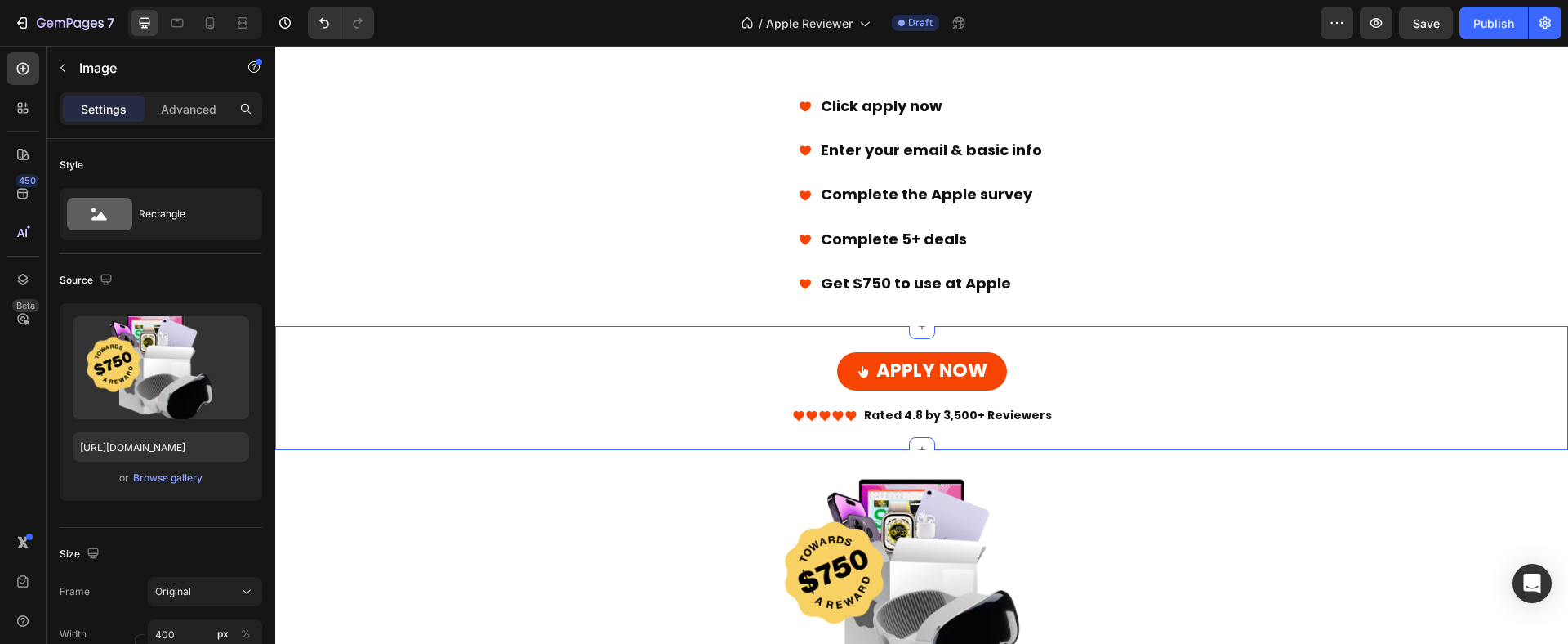
scroll to position [260, 0]
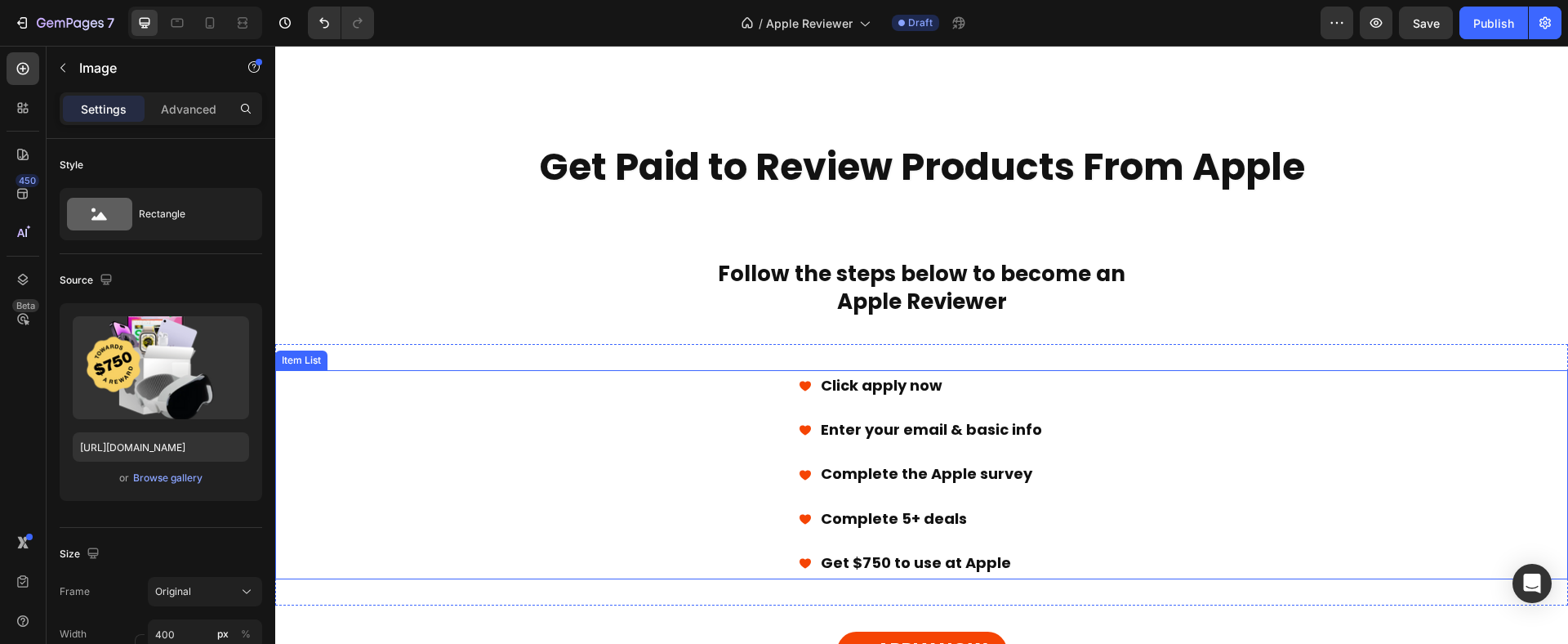
click at [1172, 441] on div "Click apply now Enter your email & basic info Complete the Apple survey ​Comple…" at bounding box center [921, 475] width 1292 height 209
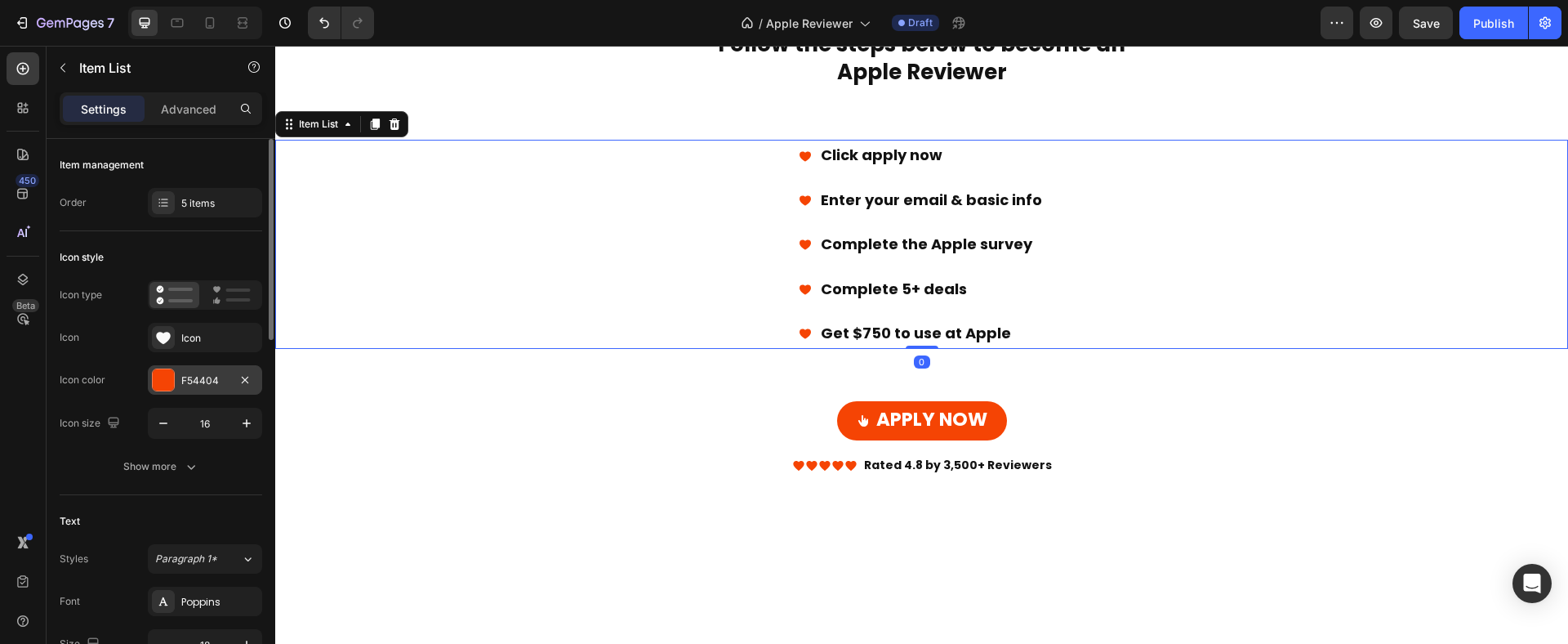
click at [199, 378] on div "F54404" at bounding box center [205, 380] width 47 height 15
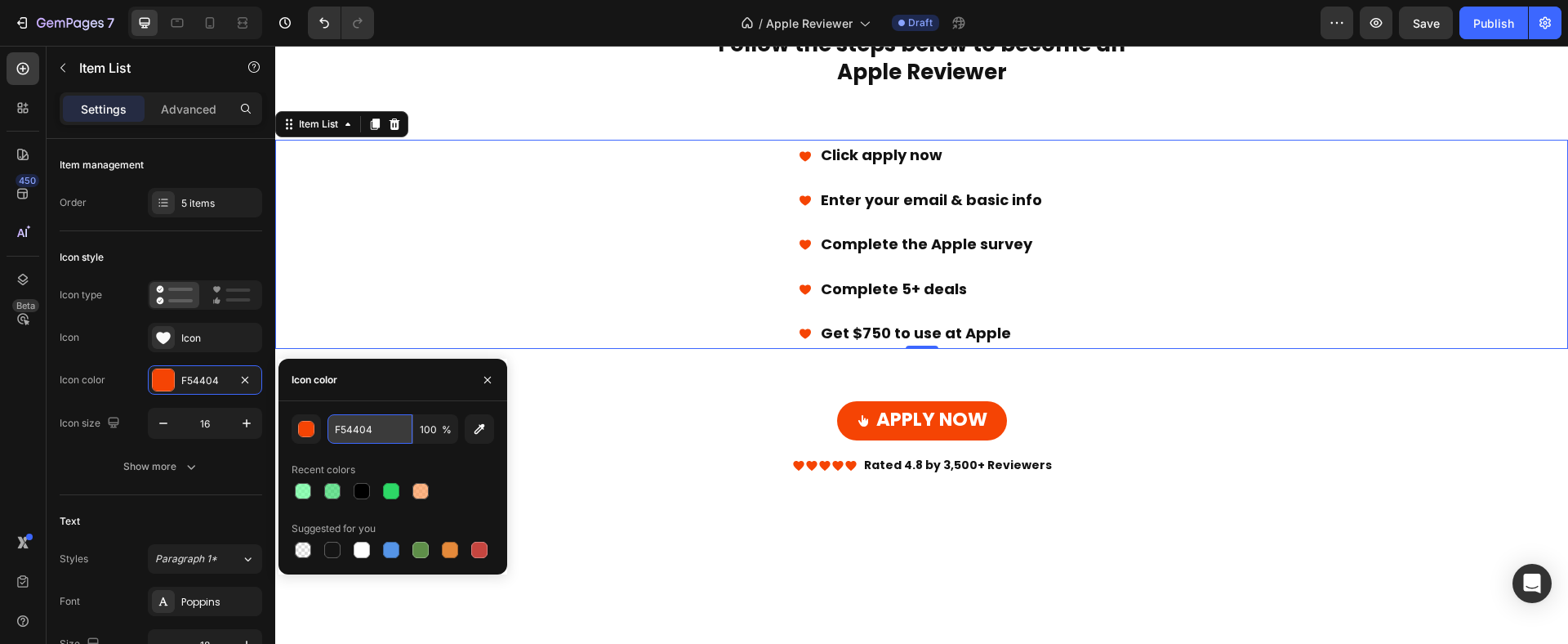
click at [353, 420] on input "F54404" at bounding box center [370, 429] width 85 height 30
paste input "2271E3"
type input "2271E3"
click at [448, 89] on h2 "Follow the steps below to become an Apple Reviewer" at bounding box center [921, 59] width 1292 height 59
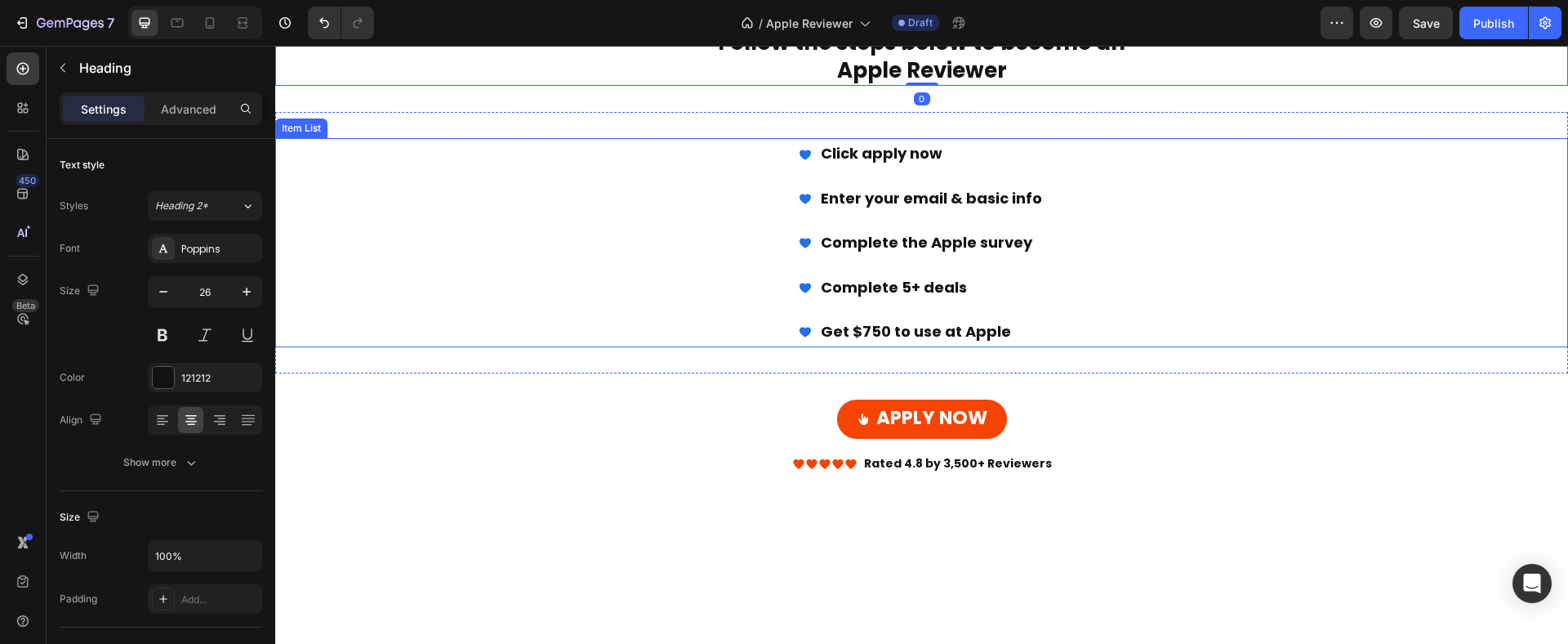
scroll to position [524, 0]
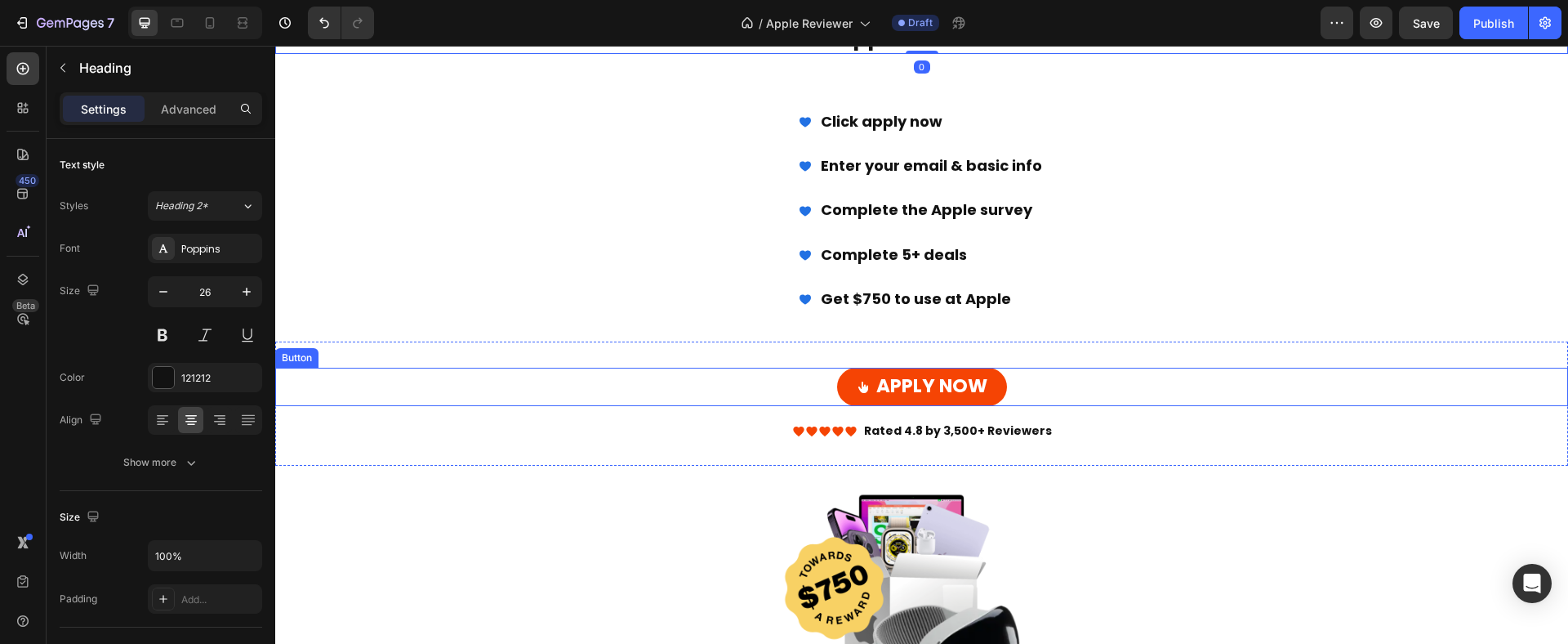
click at [1090, 374] on div "APPLY NOW Button" at bounding box center [921, 387] width 1292 height 39
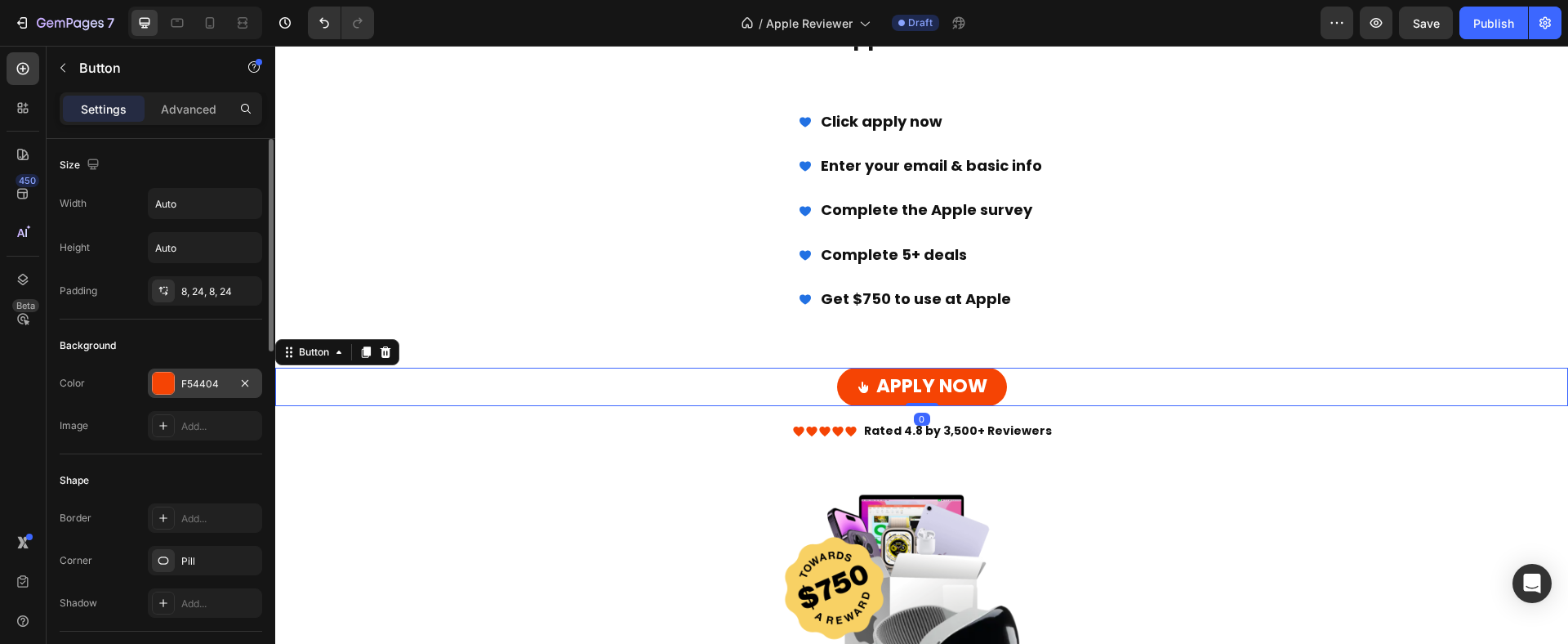
click at [192, 377] on div "F54404" at bounding box center [205, 383] width 47 height 15
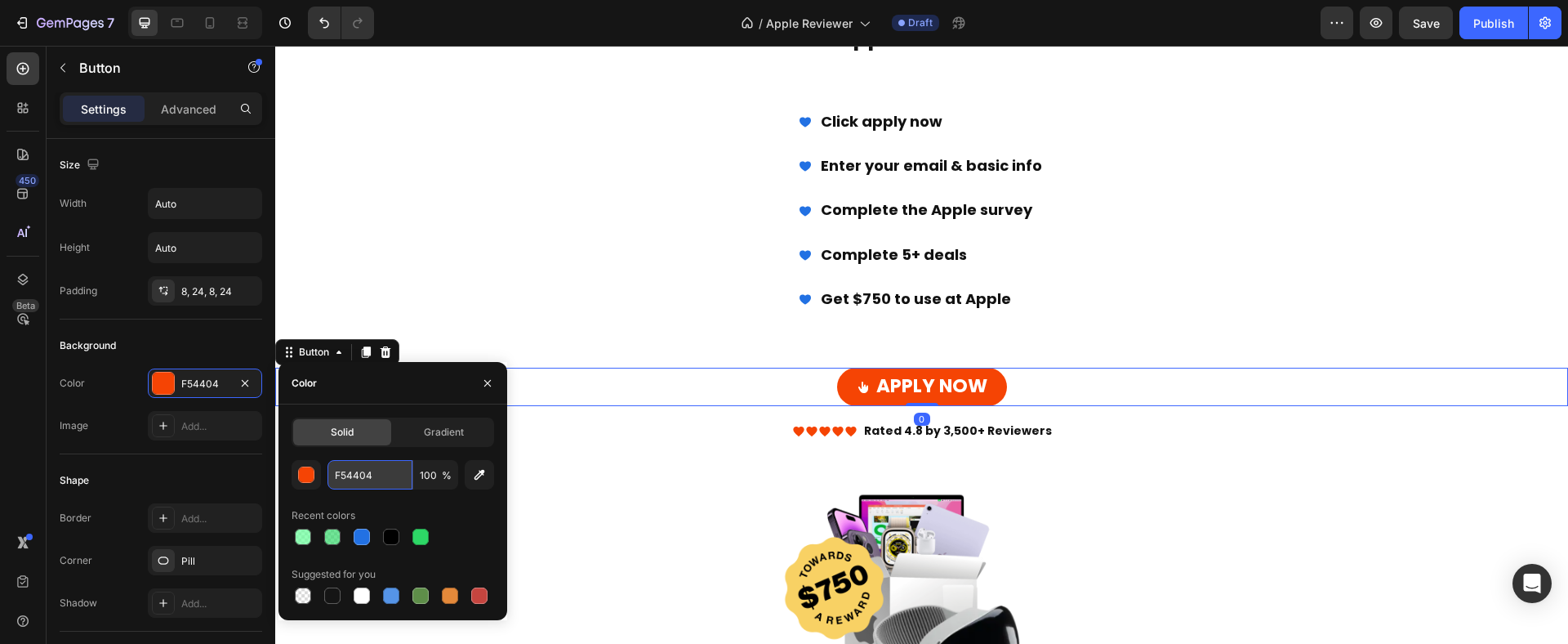
click at [386, 478] on input "F54404" at bounding box center [370, 475] width 85 height 30
paste input "2271E3"
type input "2271E3"
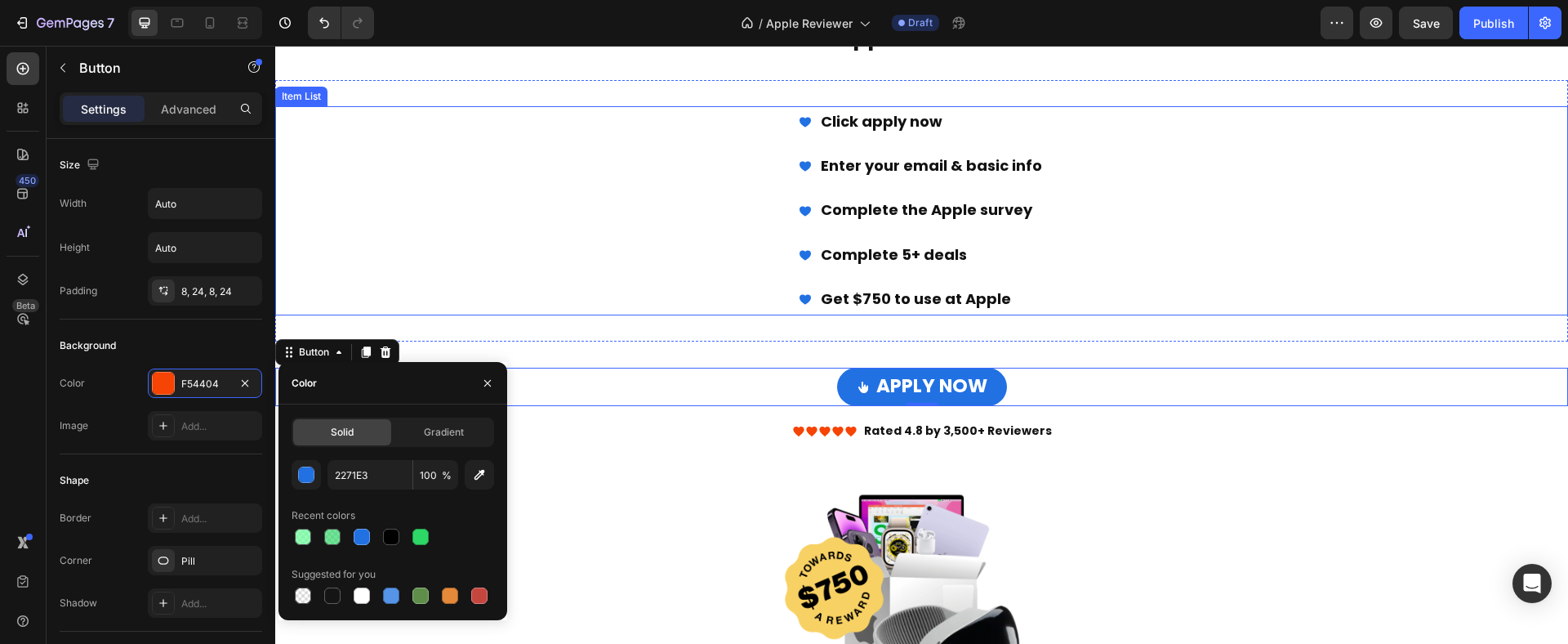
click at [496, 252] on div "Click apply now Enter your email & basic info Complete the Apple survey ​Comple…" at bounding box center [921, 211] width 1292 height 209
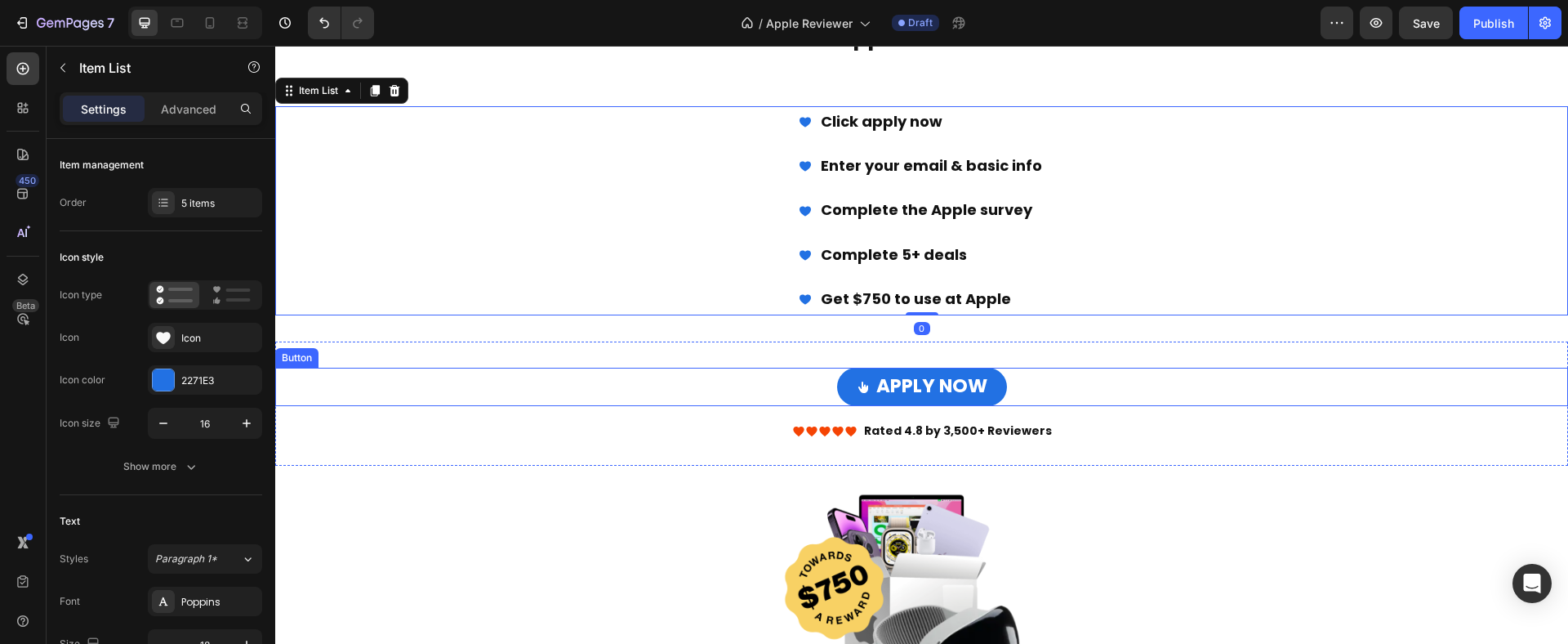
click at [1128, 386] on div "APPLY NOW Button" at bounding box center [921, 387] width 1292 height 39
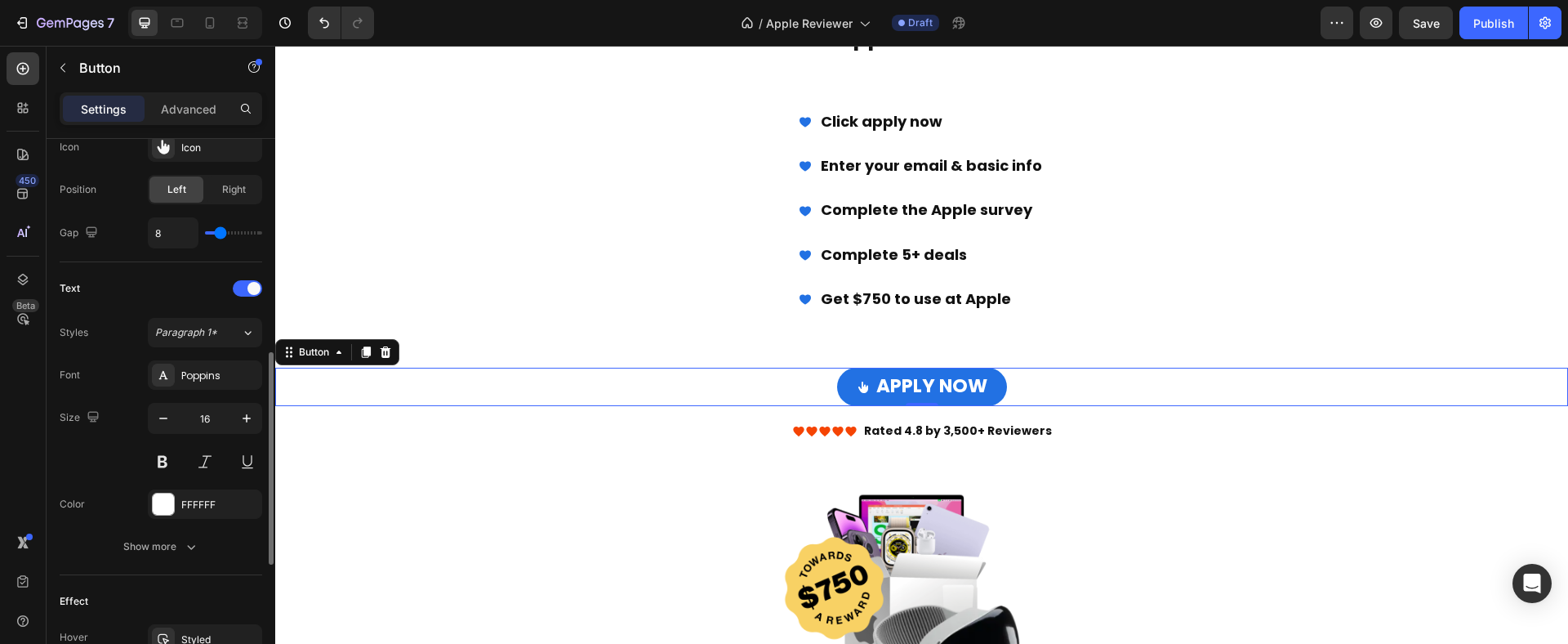
scroll to position [876, 0]
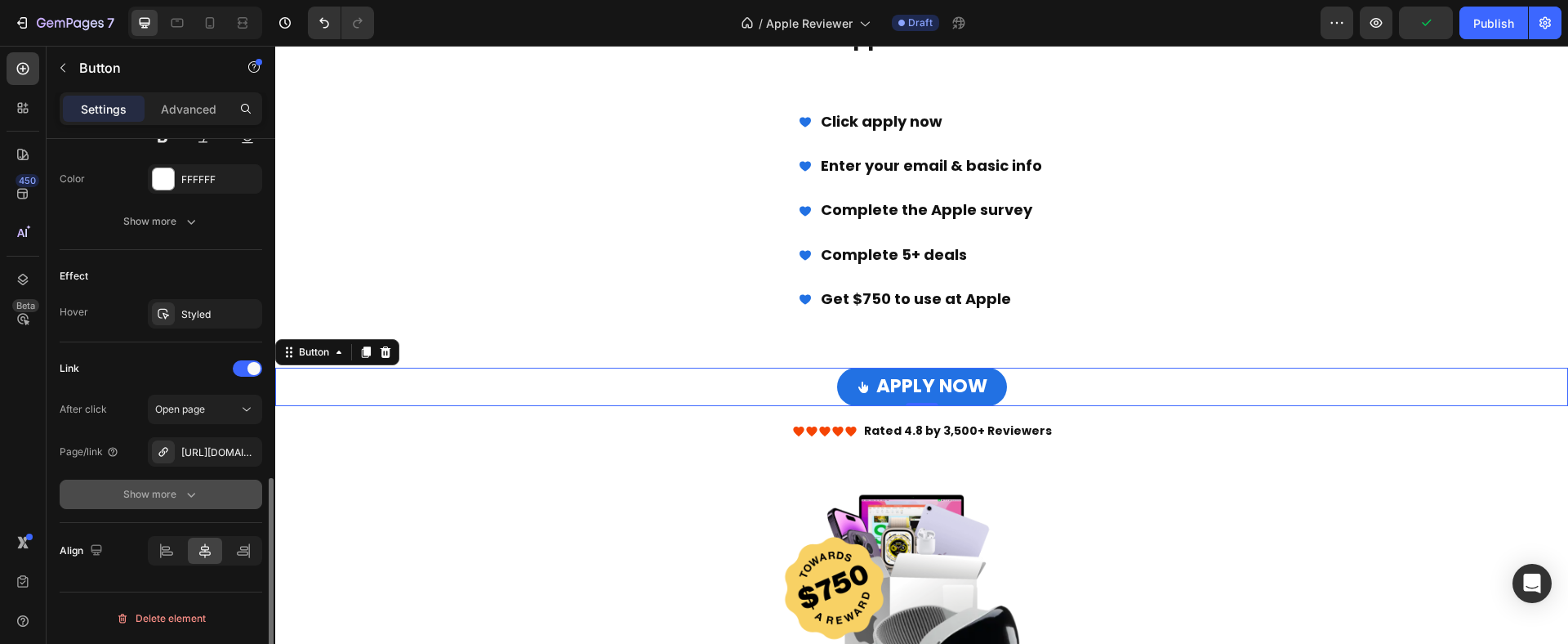
click at [174, 500] on div "Show more" at bounding box center [160, 494] width 76 height 17
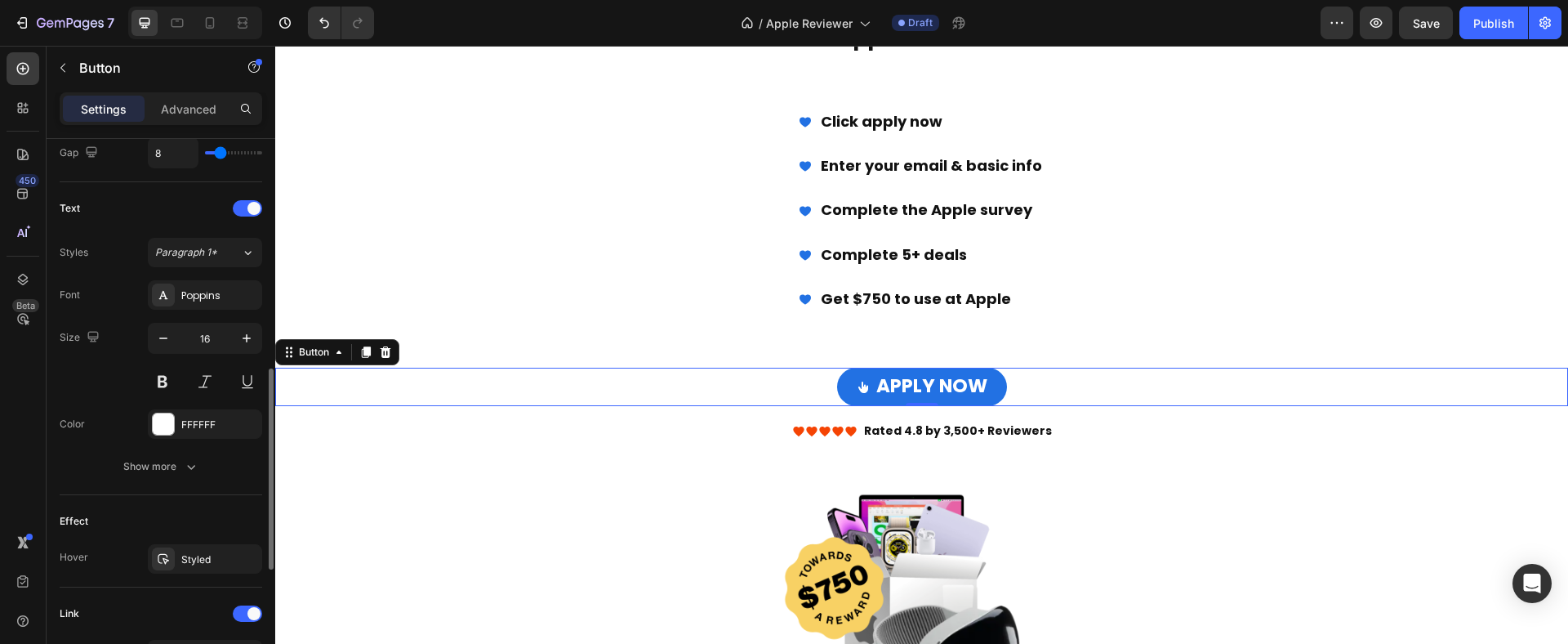
scroll to position [628, 0]
click at [189, 563] on div "Styled" at bounding box center [205, 562] width 47 height 15
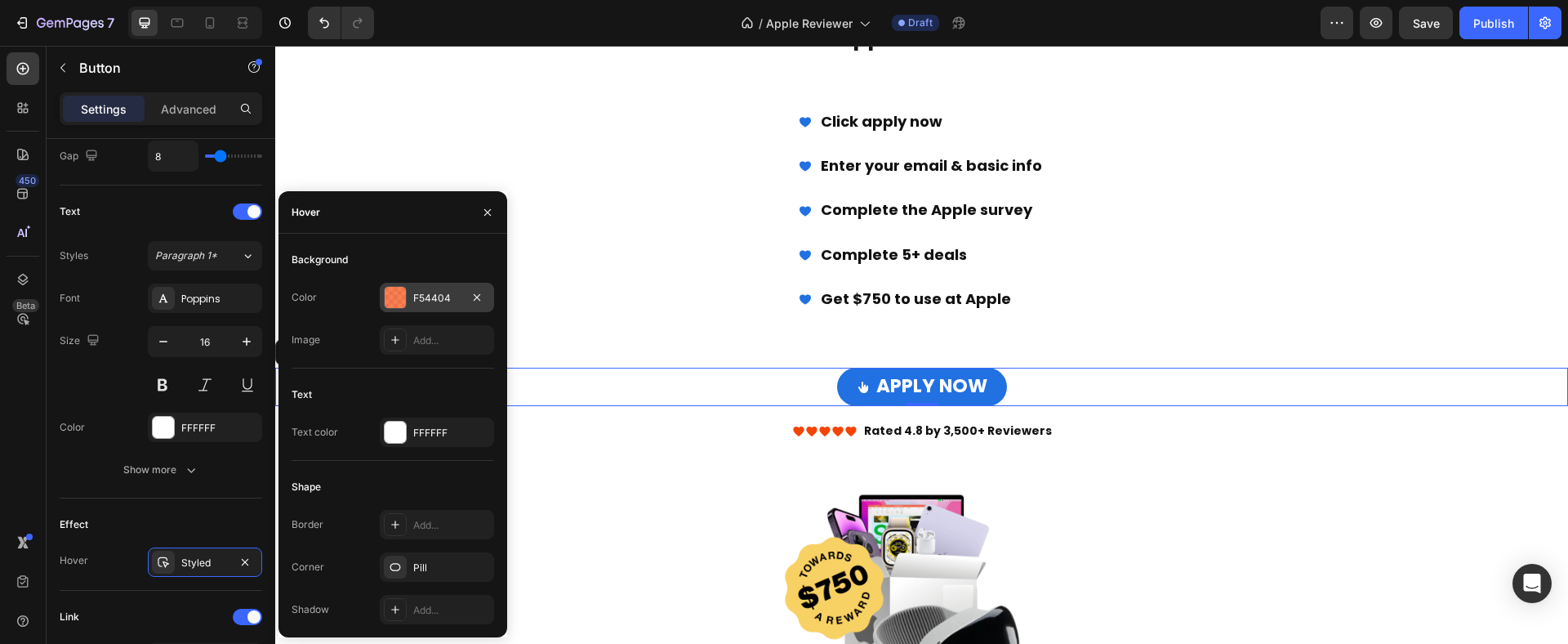
click at [427, 290] on div "F54404" at bounding box center [437, 297] width 47 height 15
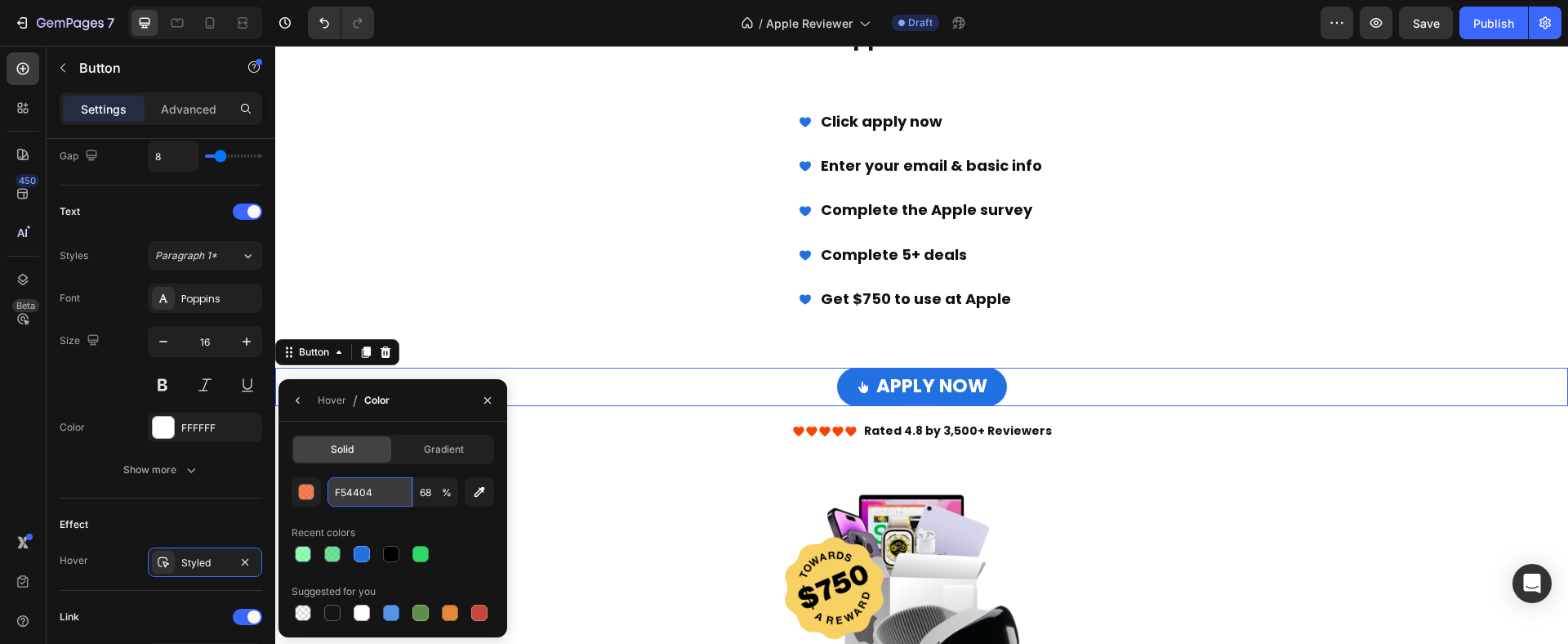
click at [356, 490] on input "F54404" at bounding box center [370, 491] width 85 height 30
paste input "2271E3"
type input "2271E3"
click at [446, 515] on div "2271E3 68 % Recent colors Suggested for you" at bounding box center [393, 549] width 203 height 147
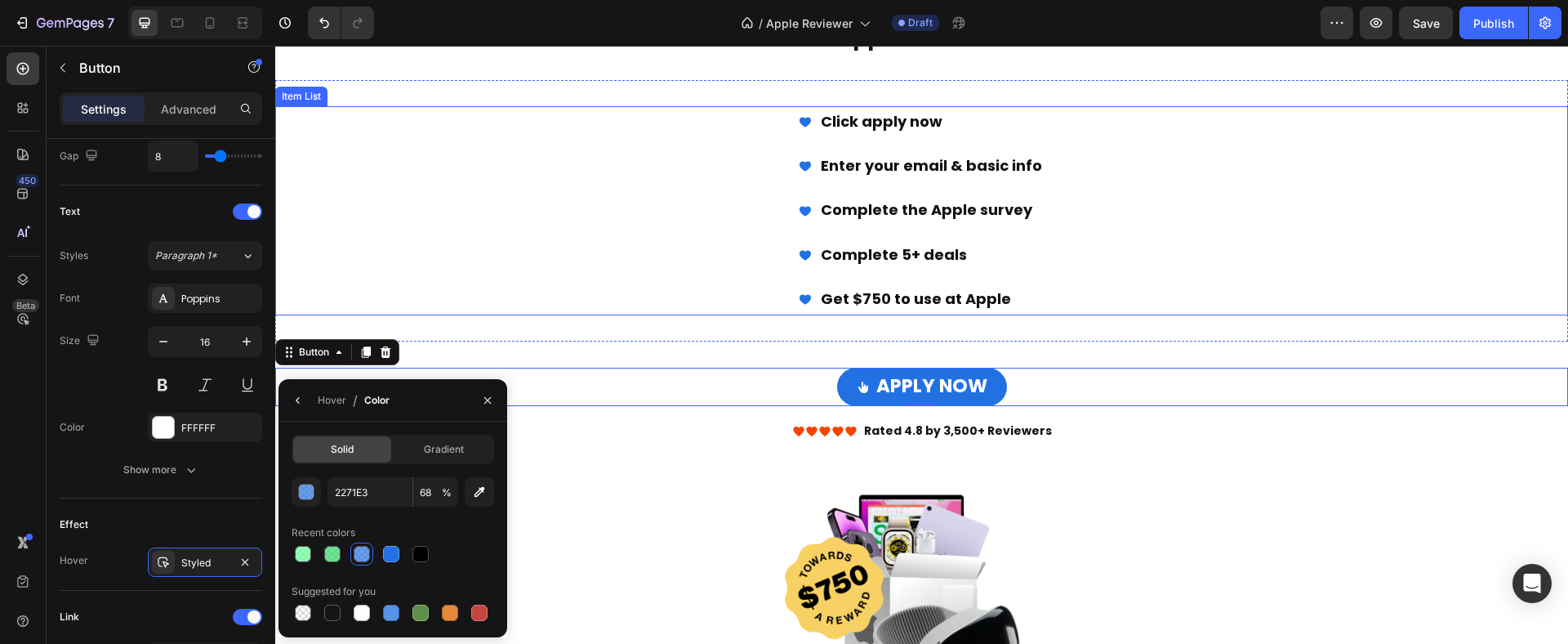
click at [569, 280] on div "Click apply now Enter your email & basic info Complete the Apple survey ​Comple…" at bounding box center [921, 211] width 1292 height 209
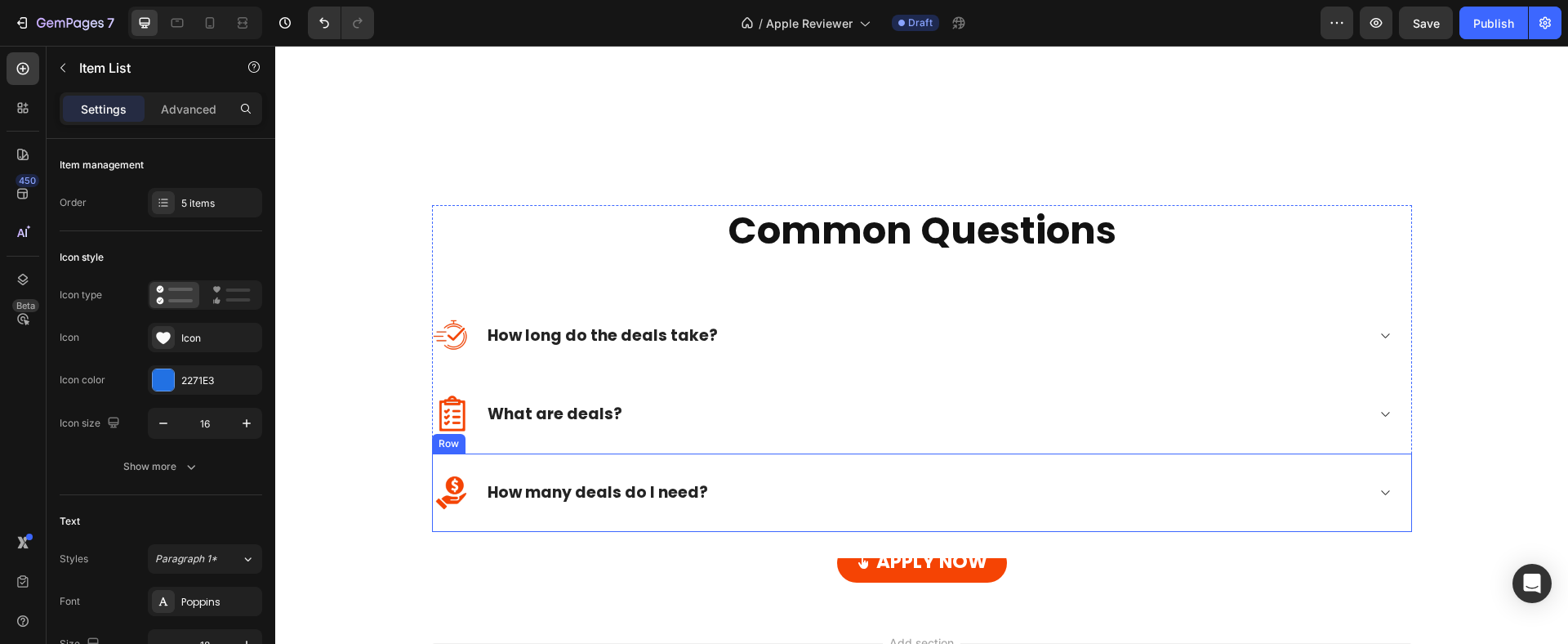
scroll to position [1861, 0]
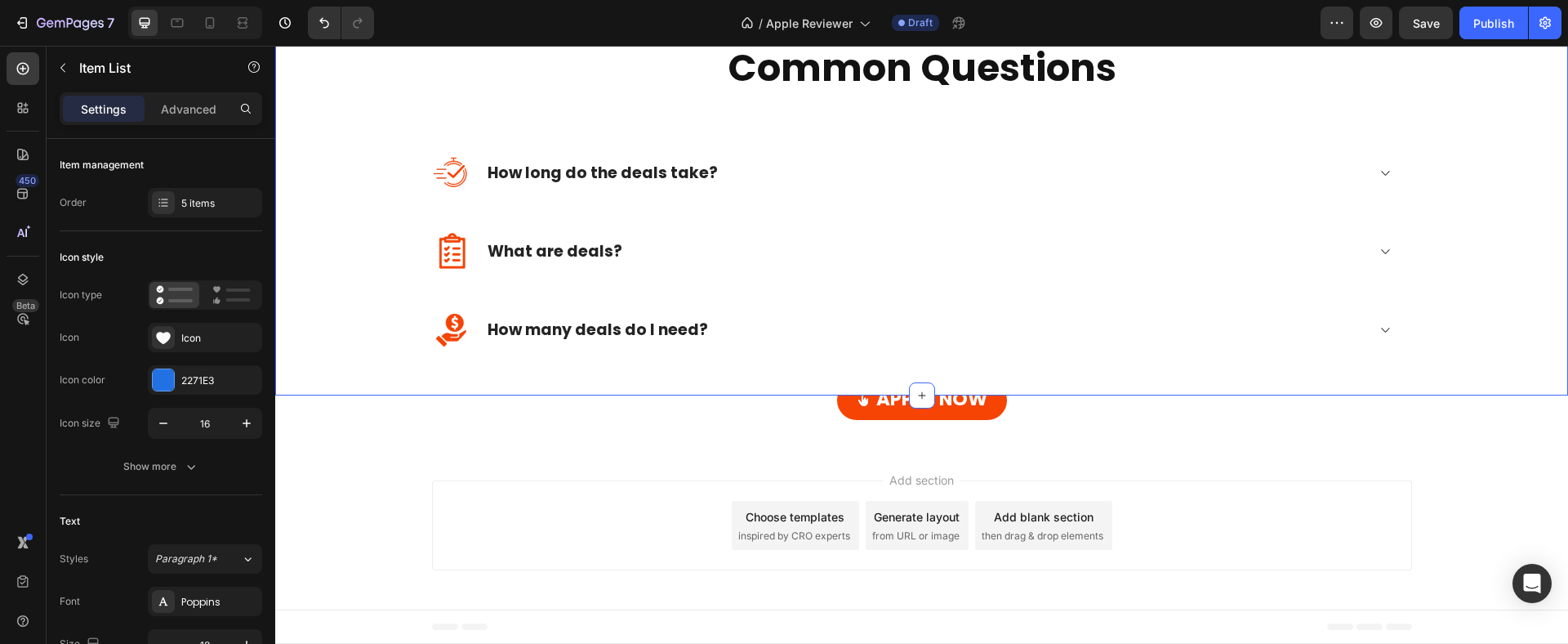
click at [1054, 400] on div "APPLY NOW Button" at bounding box center [921, 401] width 1292 height 39
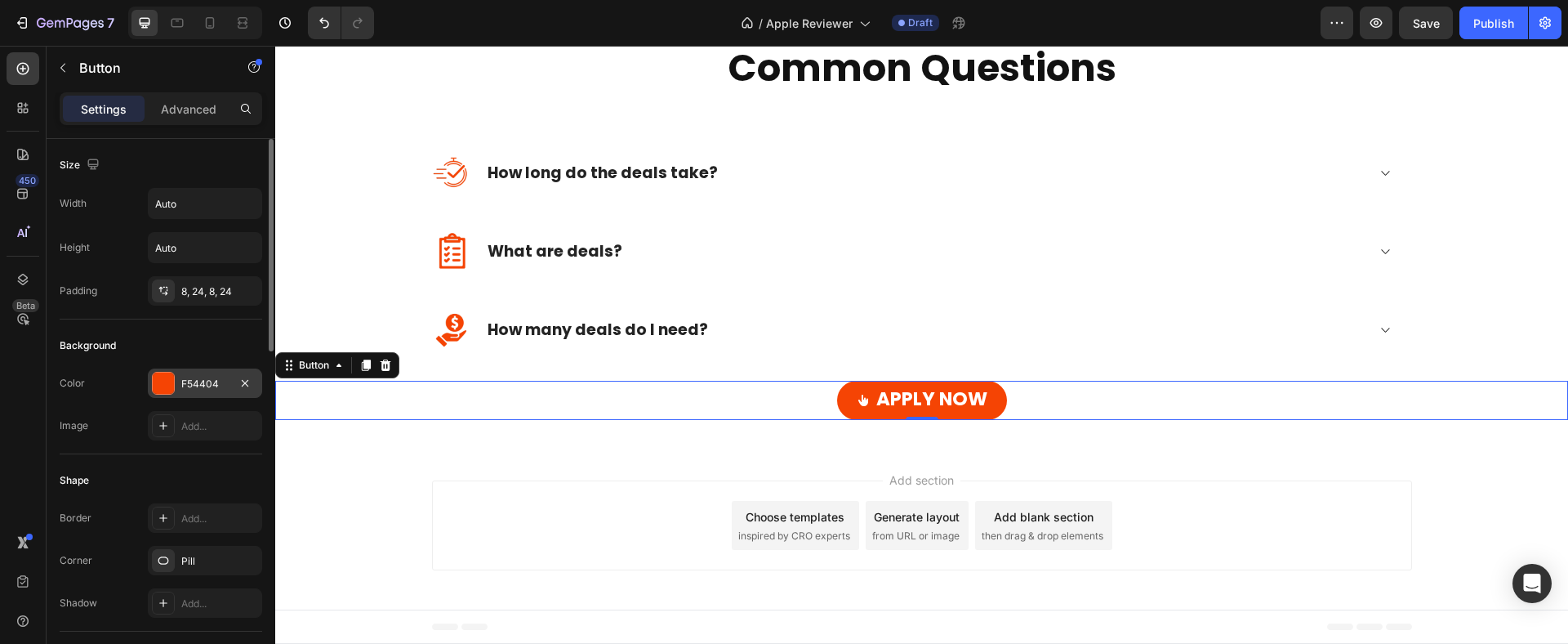
click at [205, 383] on div "F54404" at bounding box center [205, 383] width 47 height 15
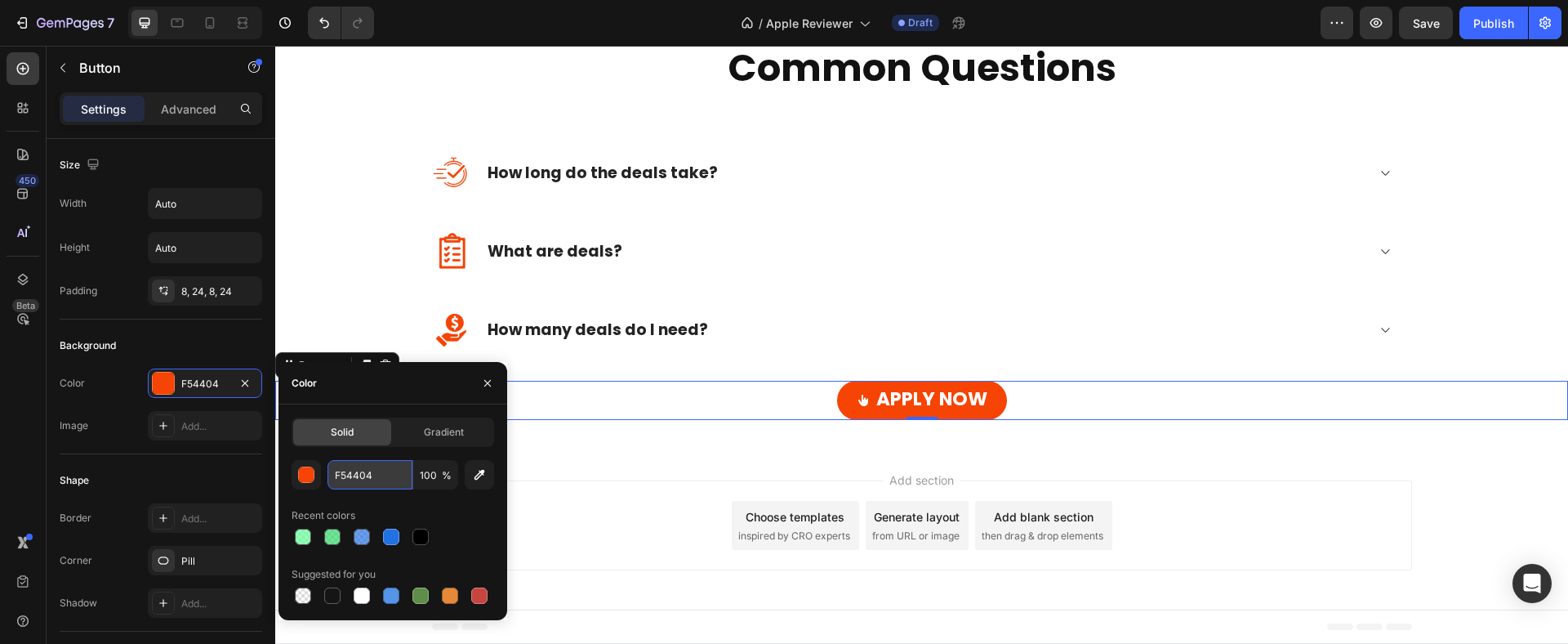
click at [383, 474] on input "F54404" at bounding box center [370, 475] width 85 height 30
paste input "2271E3"
type input "2271E3"
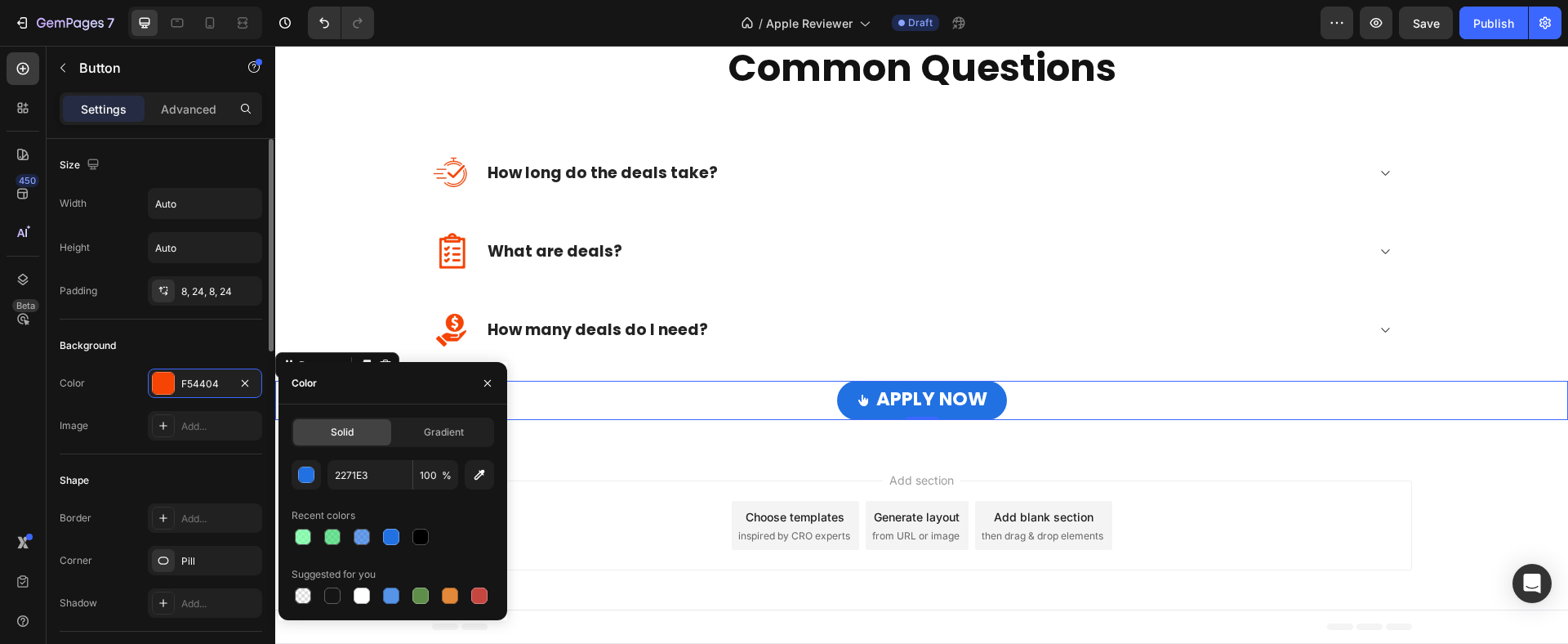
click at [154, 462] on div "Shape Border Add... Corner Pill Shadow Add..." at bounding box center [161, 543] width 203 height 177
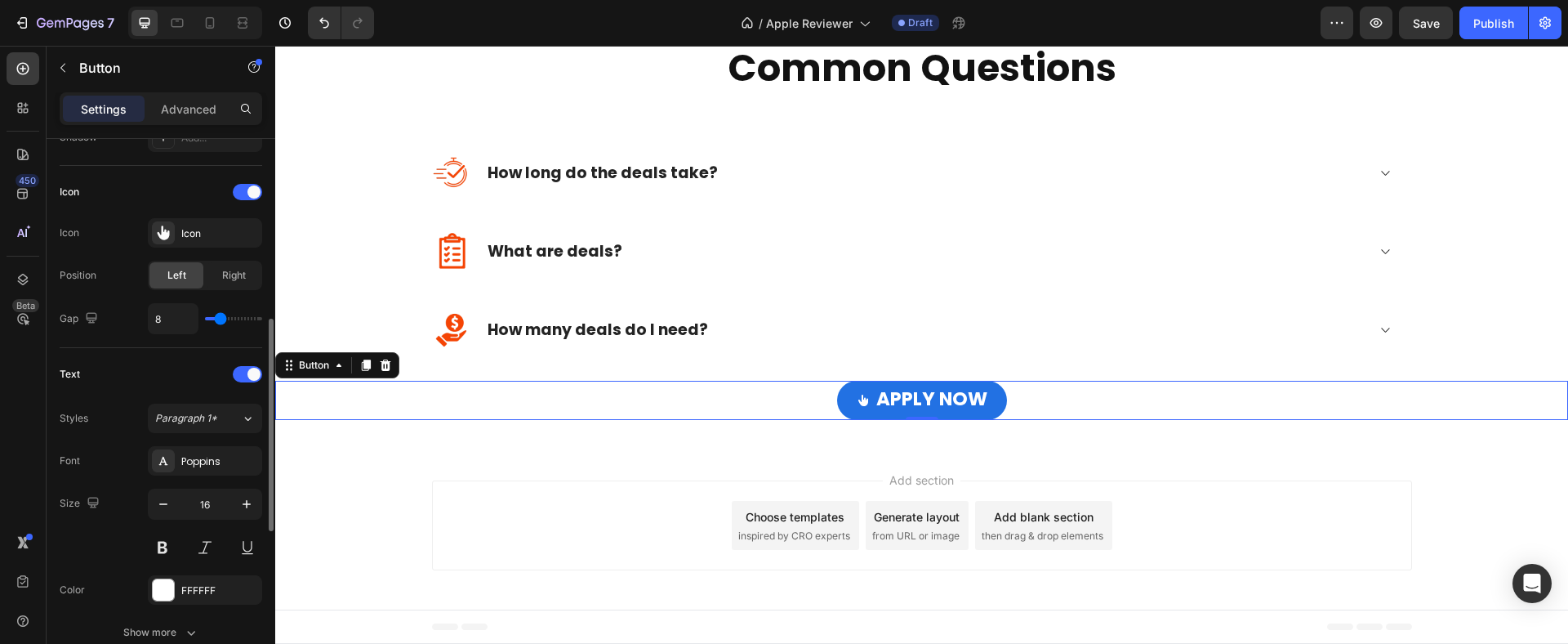
scroll to position [834, 0]
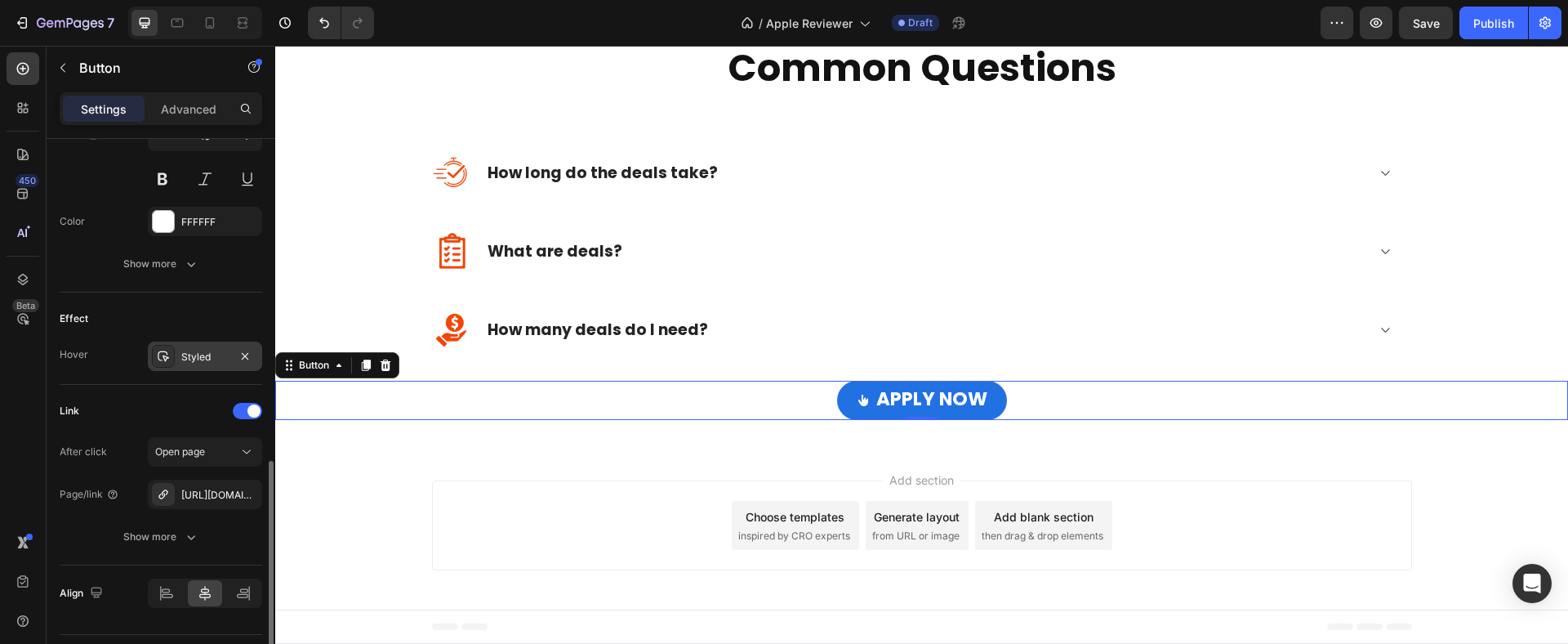
click at [209, 350] on div "Styled" at bounding box center [205, 356] width 47 height 15
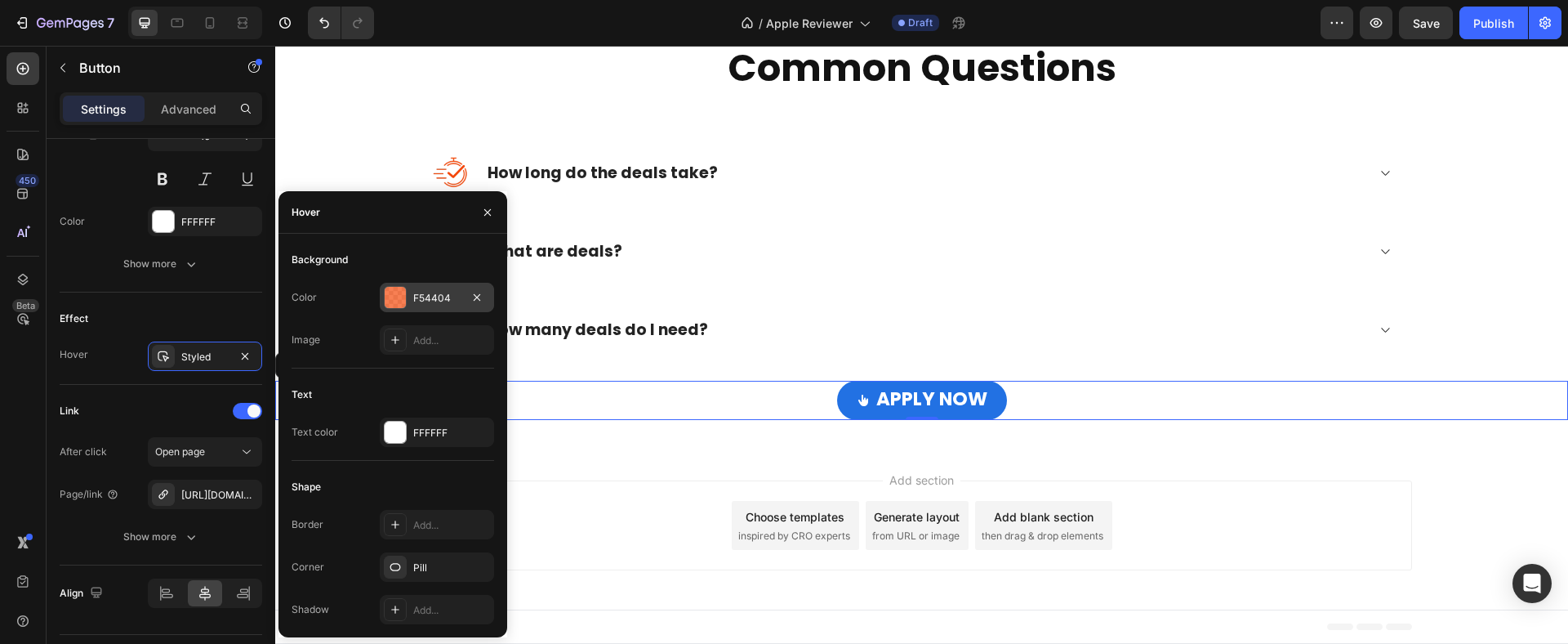
click at [426, 296] on div "F54404" at bounding box center [437, 297] width 47 height 15
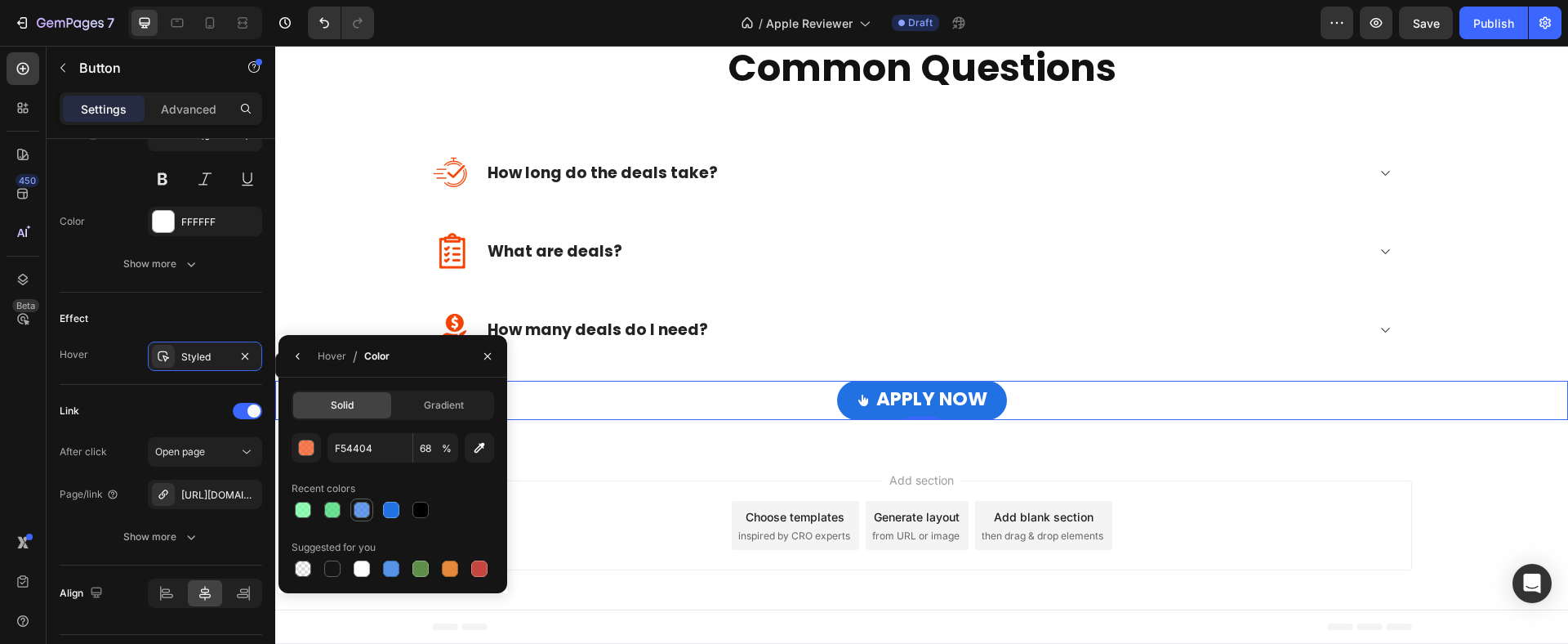
click at [361, 513] on div at bounding box center [361, 509] width 17 height 17
type input "2271E3"
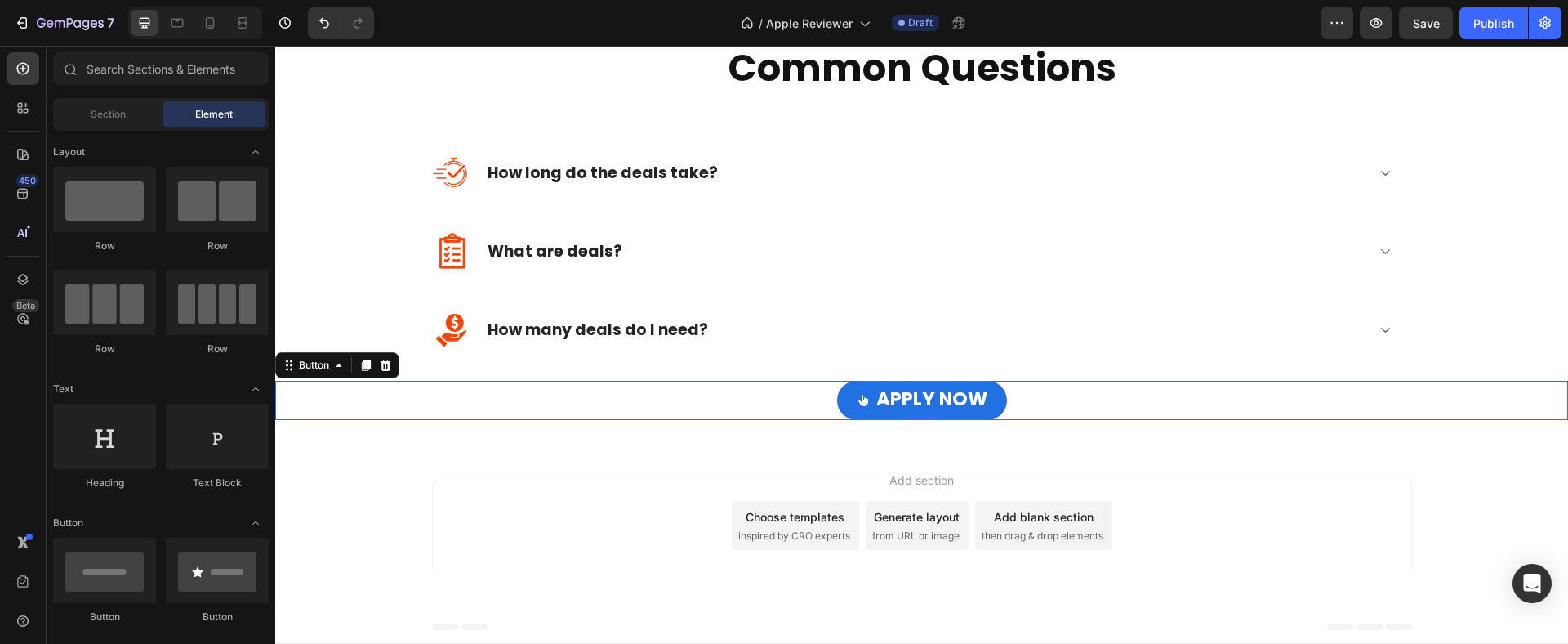
click at [1128, 474] on div "Add section Choose templates inspired by CRO experts Generate layout from URL o…" at bounding box center [921, 529] width 1292 height 161
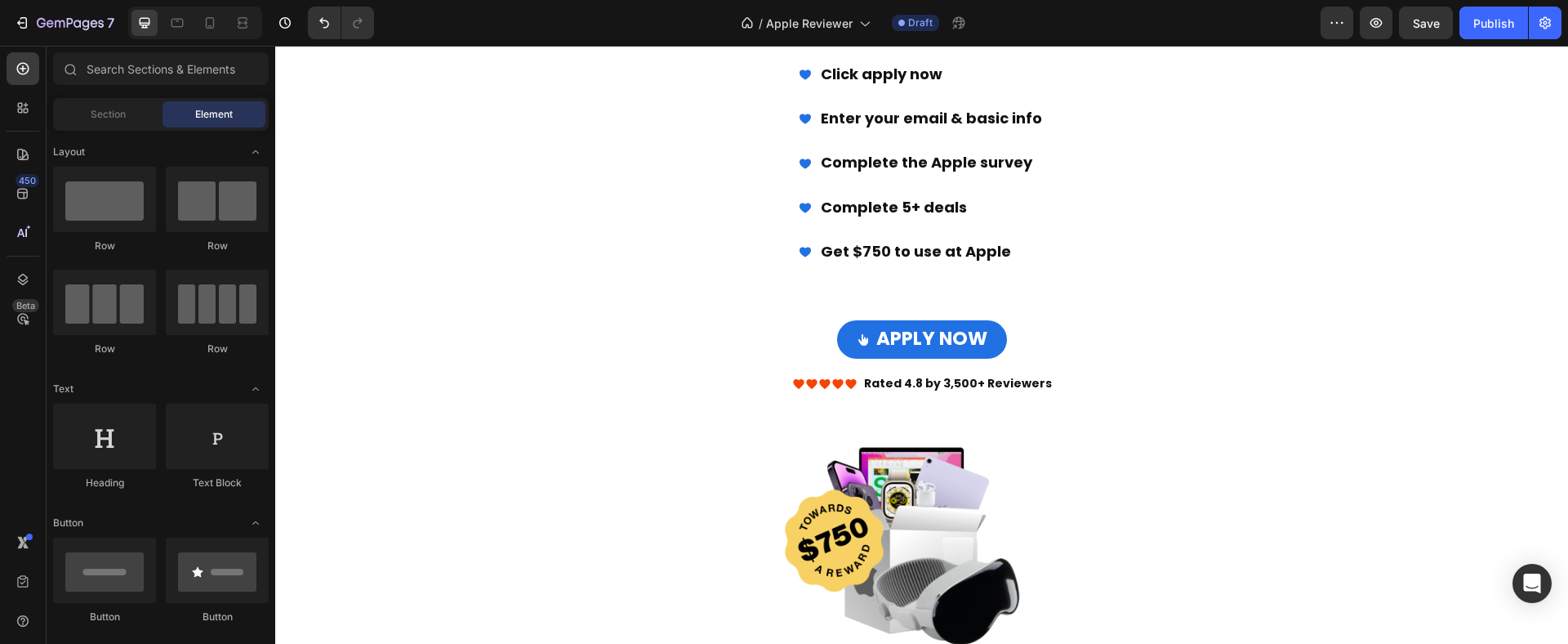
scroll to position [568, 0]
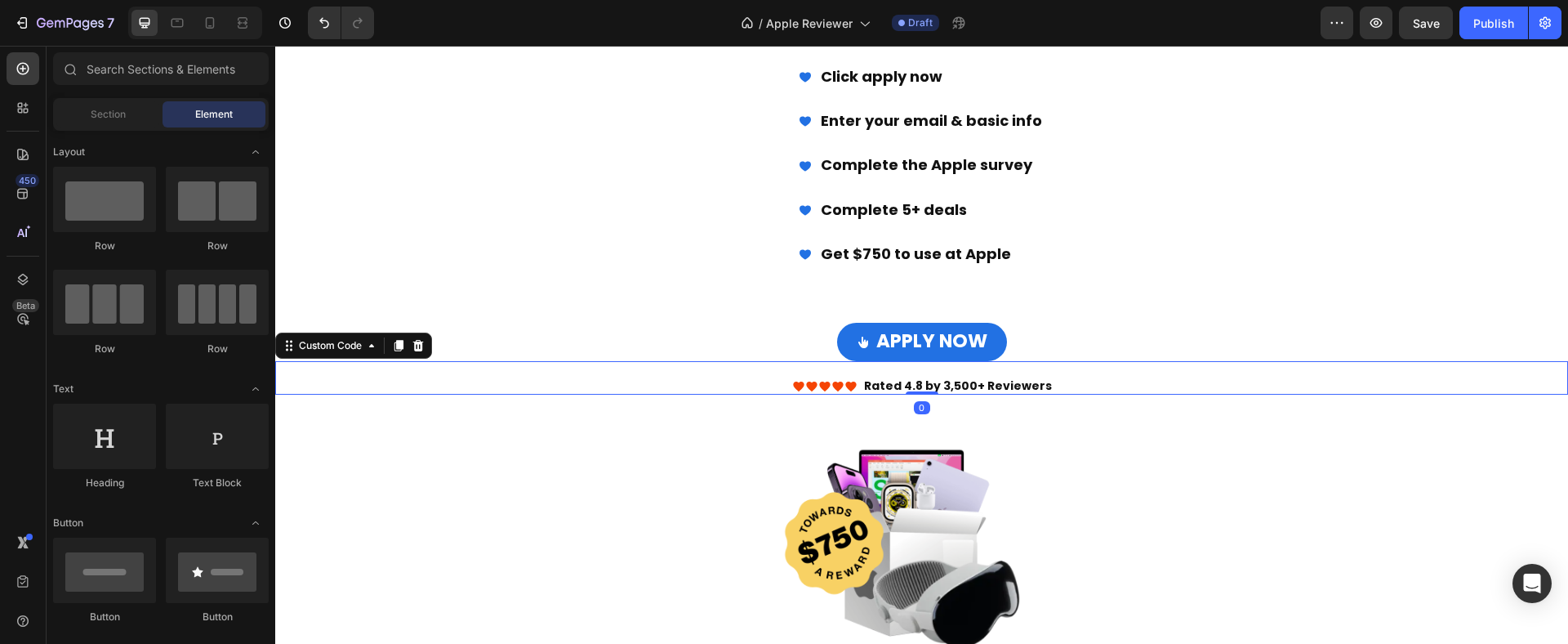
click at [1068, 386] on div "Rated 4.8 by 3,500+ Reviewers" at bounding box center [921, 385] width 1292 height 17
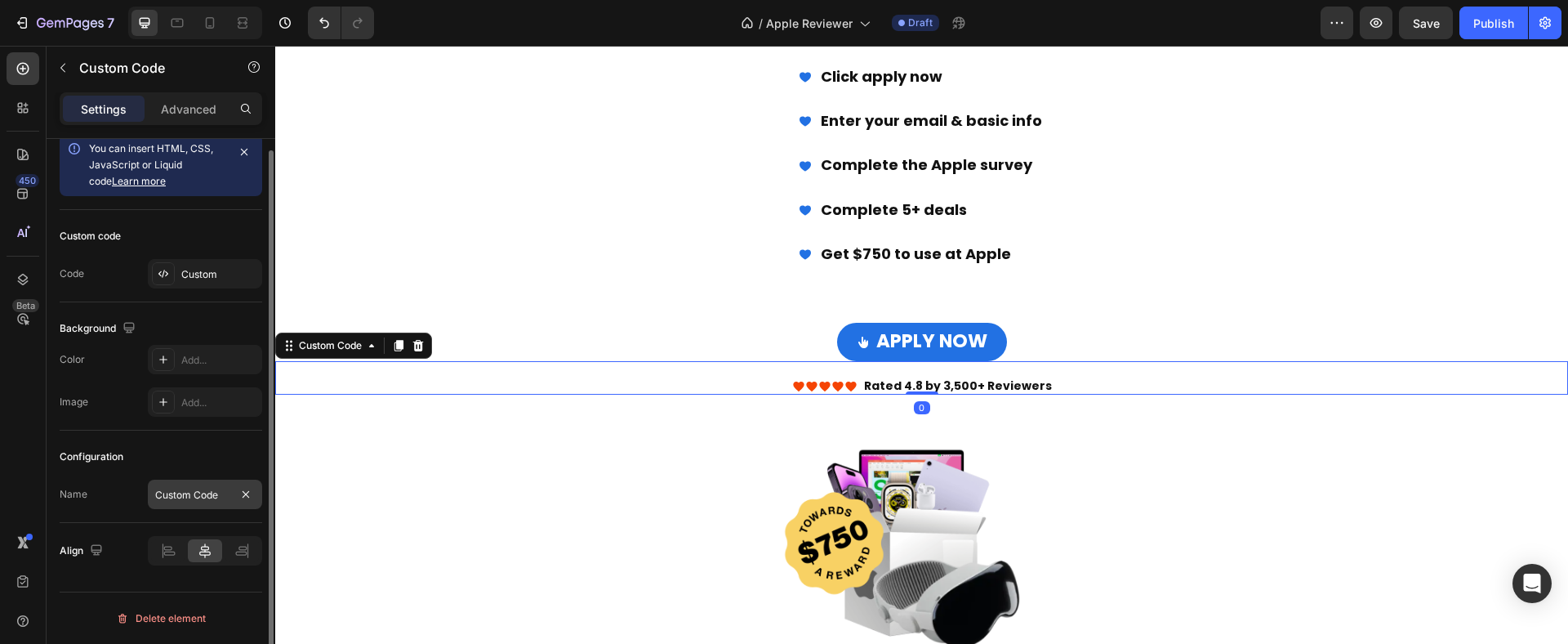
scroll to position [0, 0]
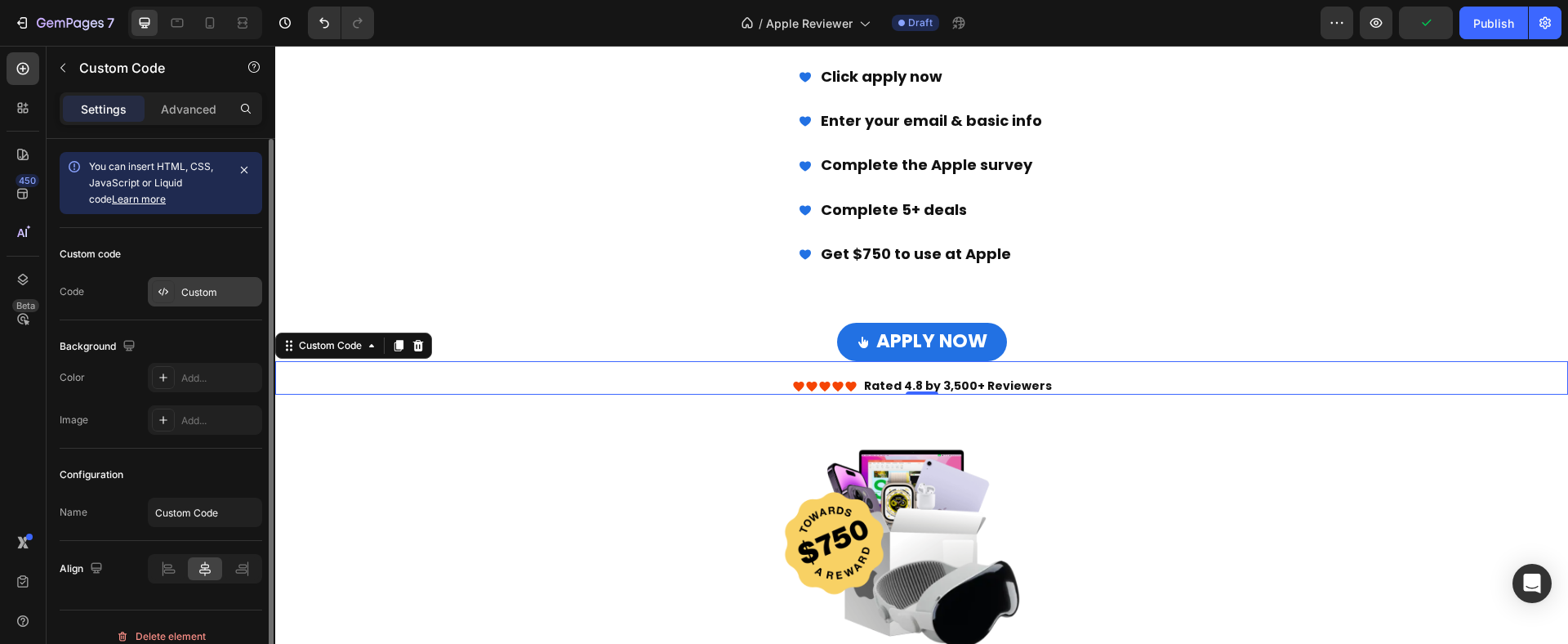
click at [195, 290] on div "Custom" at bounding box center [220, 292] width 77 height 15
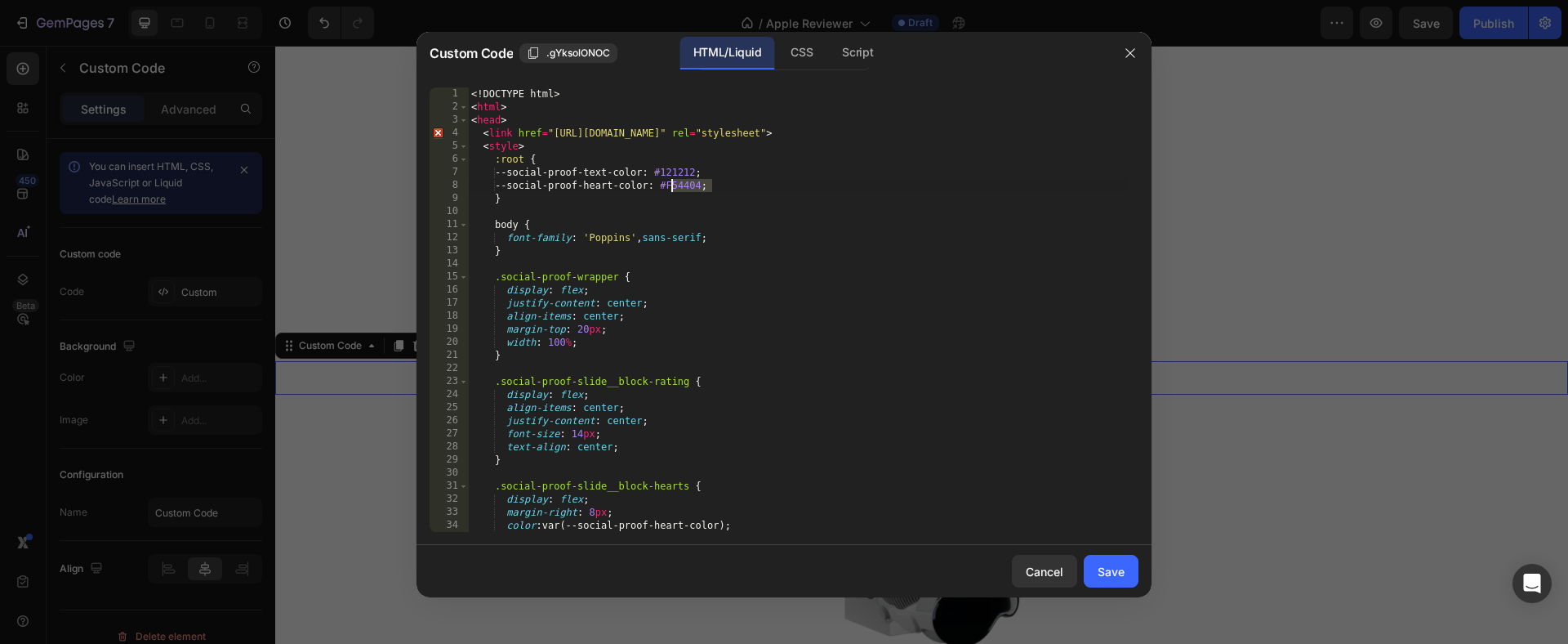
drag, startPoint x: 708, startPoint y: 185, endPoint x: 669, endPoint y: 186, distance: 39.0
click at [669, 186] on div "<! DOCTYPE html > < html > < head > < link href = "https://fonts.googleapis.com…" at bounding box center [796, 323] width 659 height 471
paste textarea "2271E3"
click at [668, 184] on div "<! DOCTYPE html > < html > < head > < link href = "https://fonts.googleapis.com…" at bounding box center [796, 323] width 659 height 471
click at [672, 181] on div "<! DOCTYPE html > < html > < head > < link href = "https://fonts.googleapis.com…" at bounding box center [796, 323] width 659 height 471
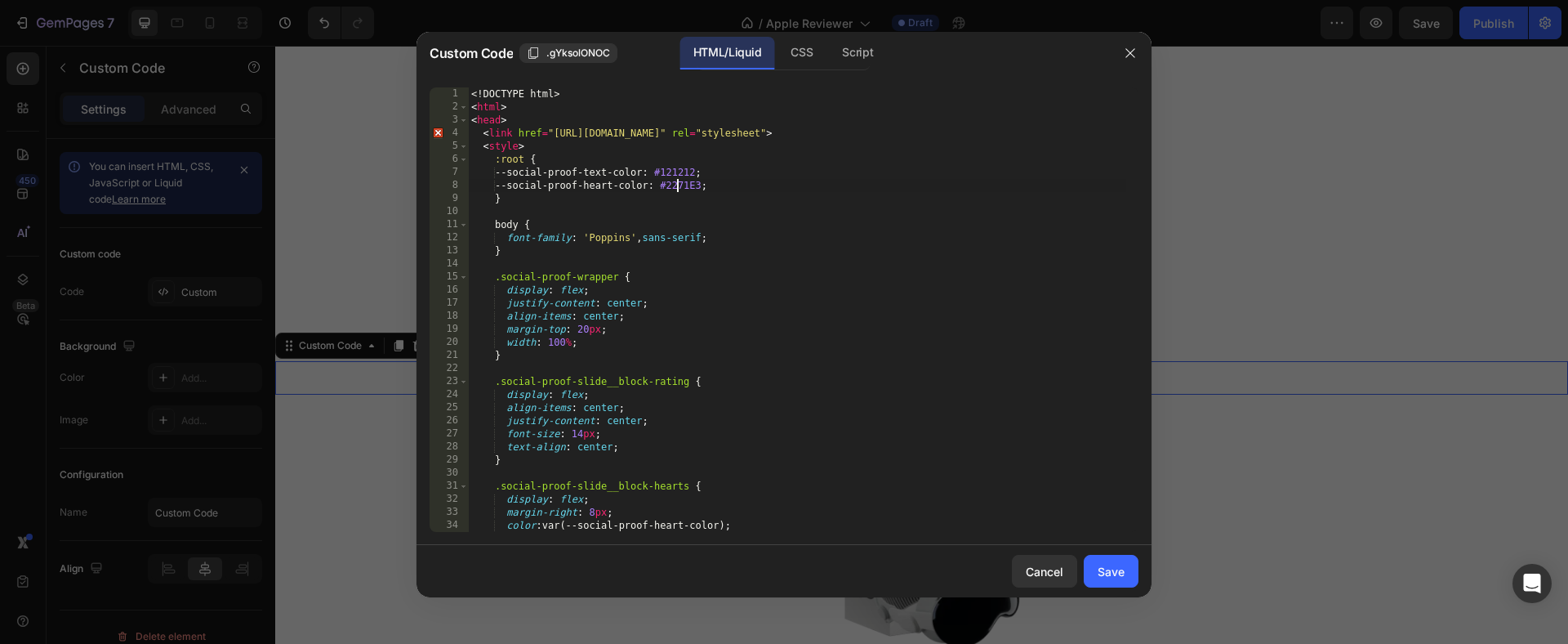
click at [898, 290] on div "<! DOCTYPE html > < html > < head > < link href = "https://fonts.googleapis.com…" at bounding box center [796, 323] width 659 height 471
type textarea "display: flex;"
click at [1098, 569] on div "Save" at bounding box center [1110, 571] width 27 height 17
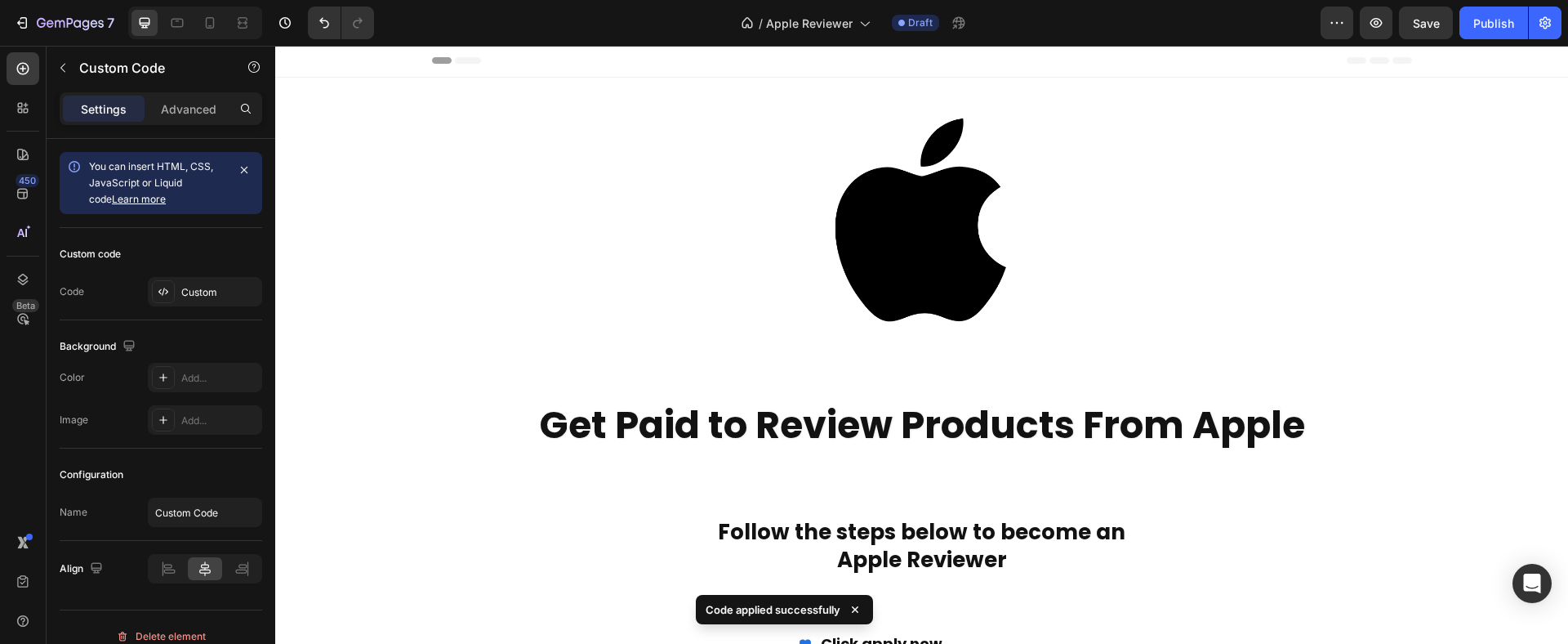
scroll to position [0, 0]
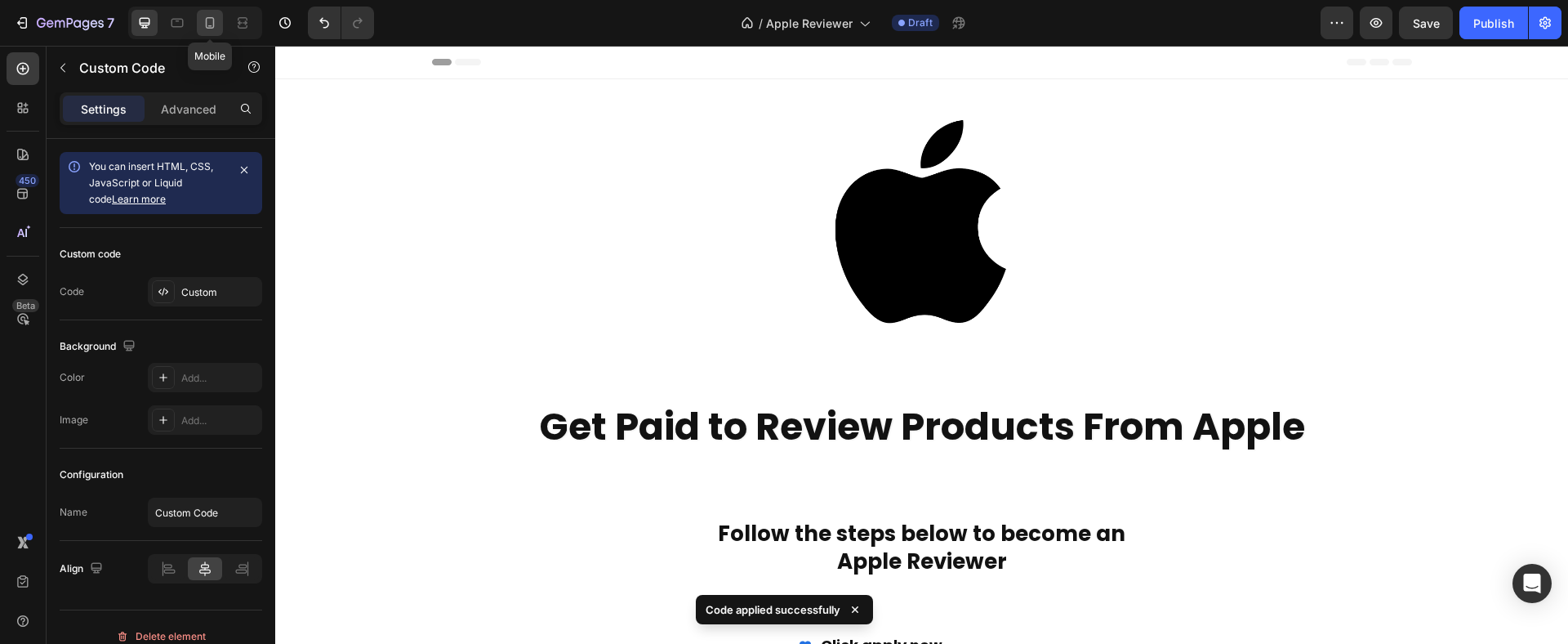
click at [200, 24] on div at bounding box center [210, 23] width 27 height 27
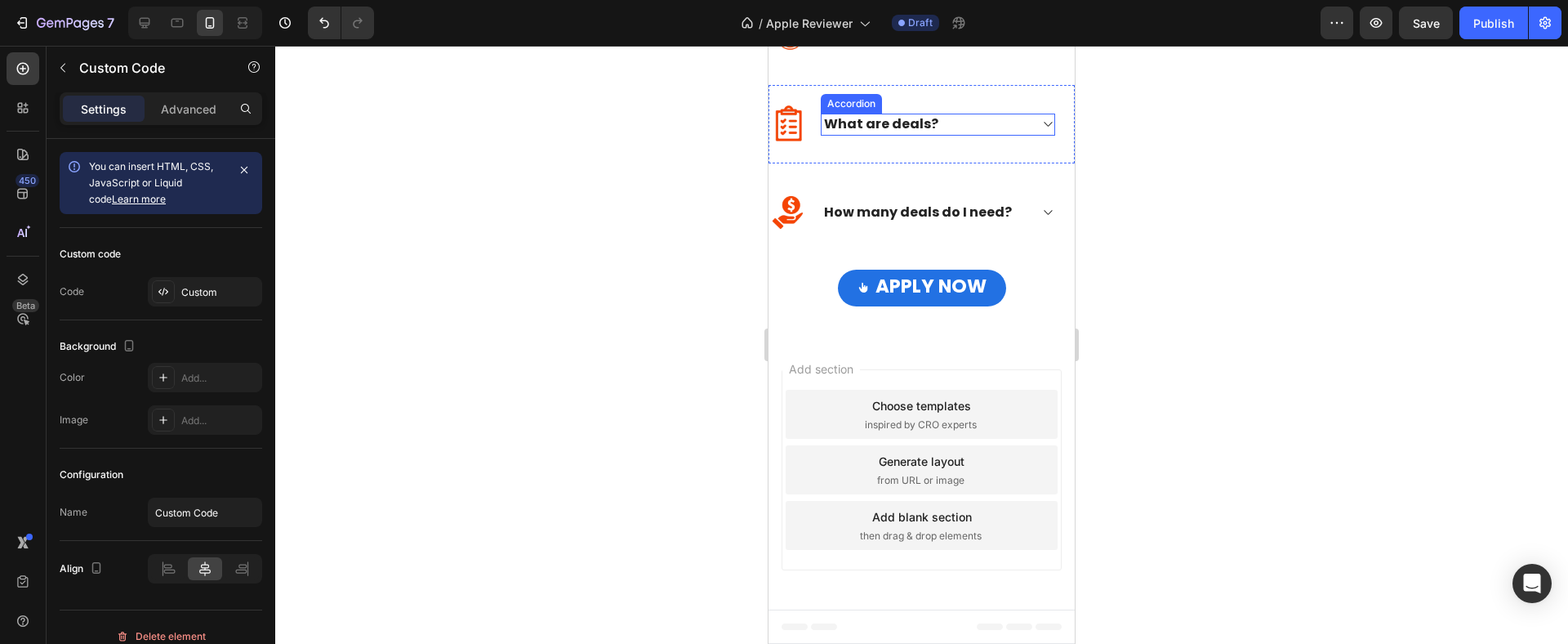
scroll to position [1155, 0]
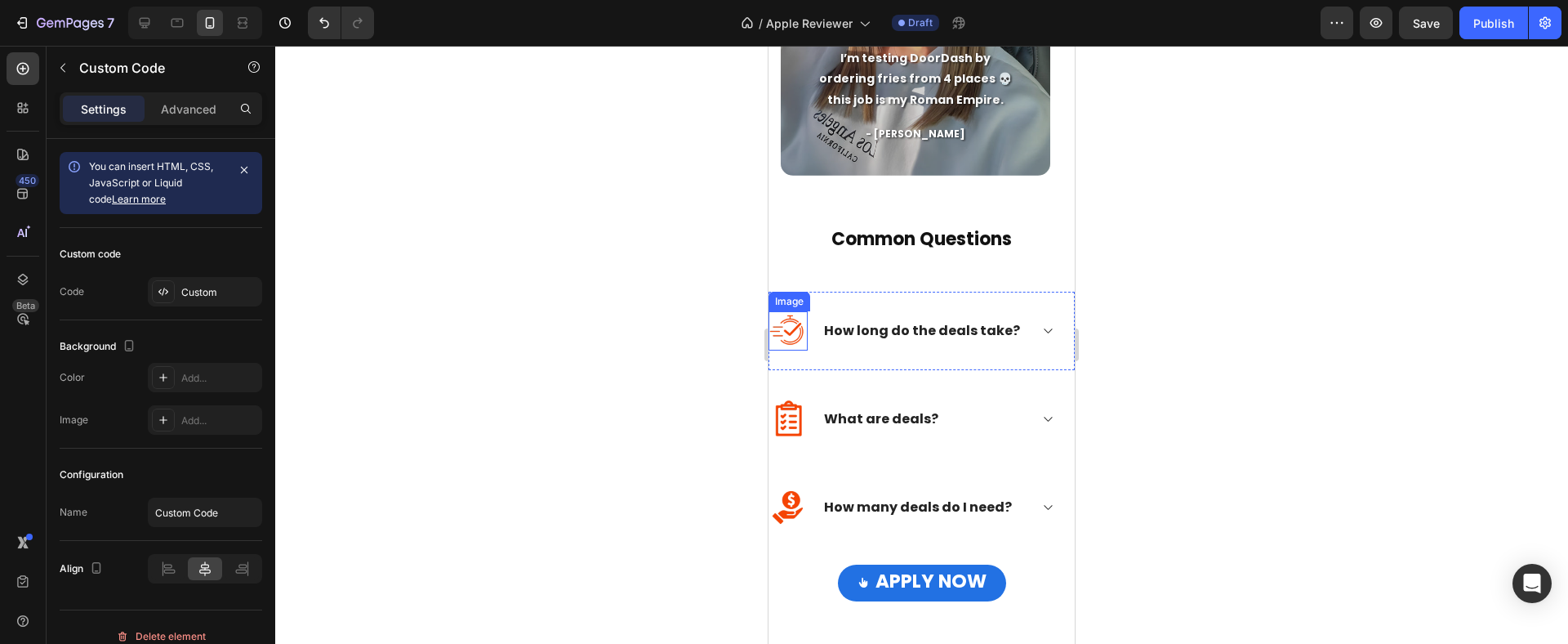
click at [796, 335] on img at bounding box center [788, 331] width 39 height 39
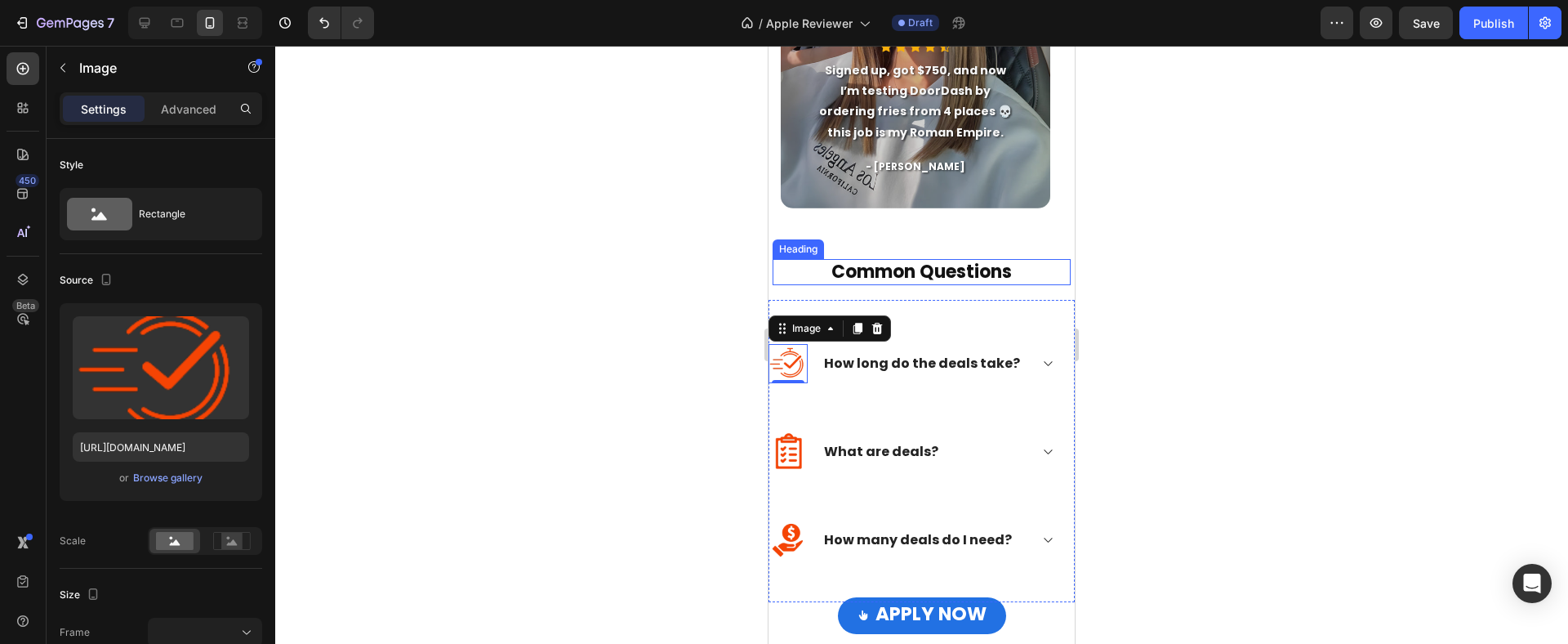
scroll to position [878, 0]
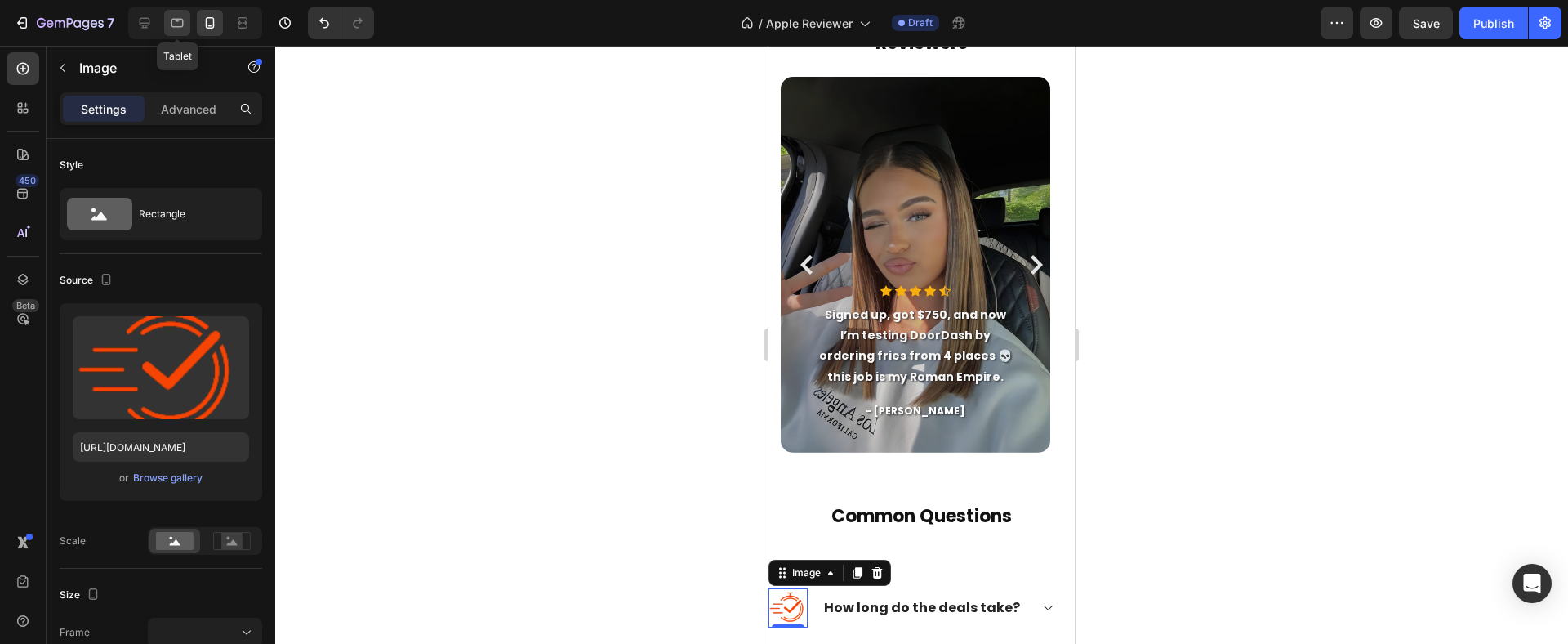
click at [184, 23] on icon at bounding box center [177, 23] width 17 height 17
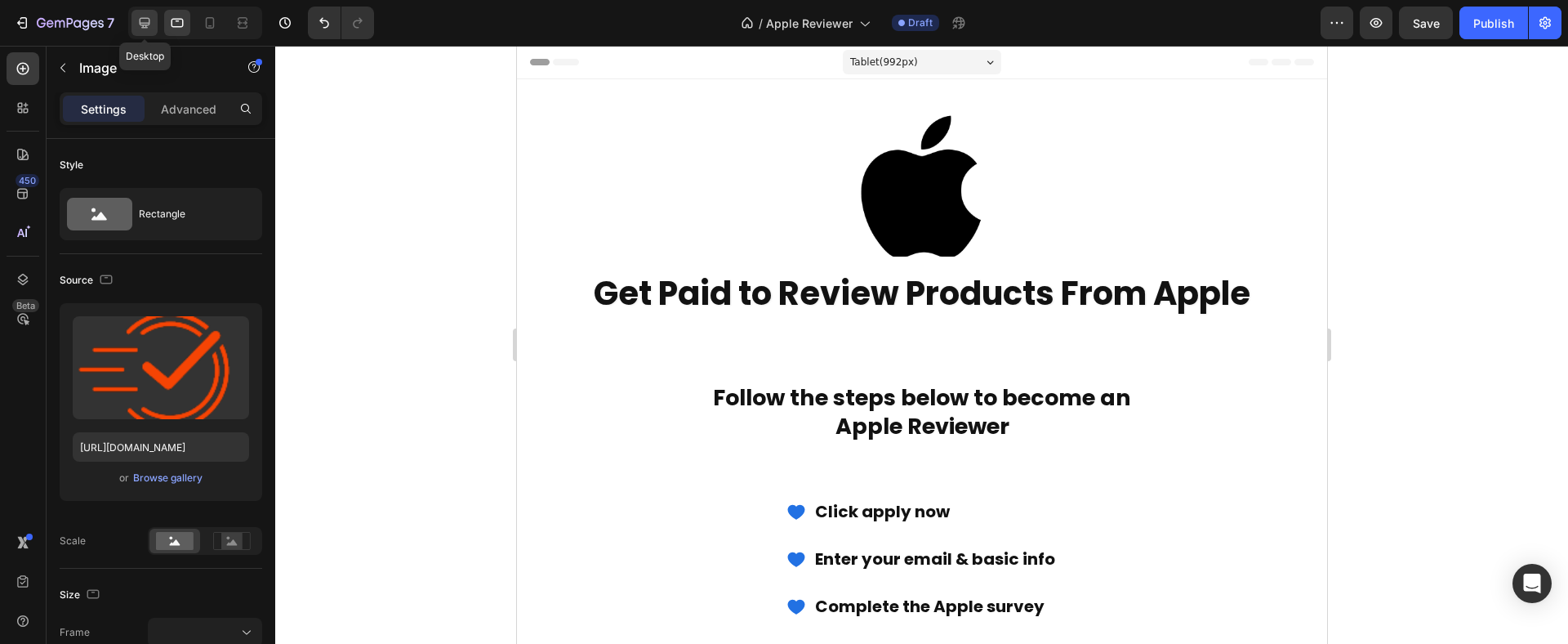
click at [141, 23] on icon at bounding box center [145, 23] width 11 height 11
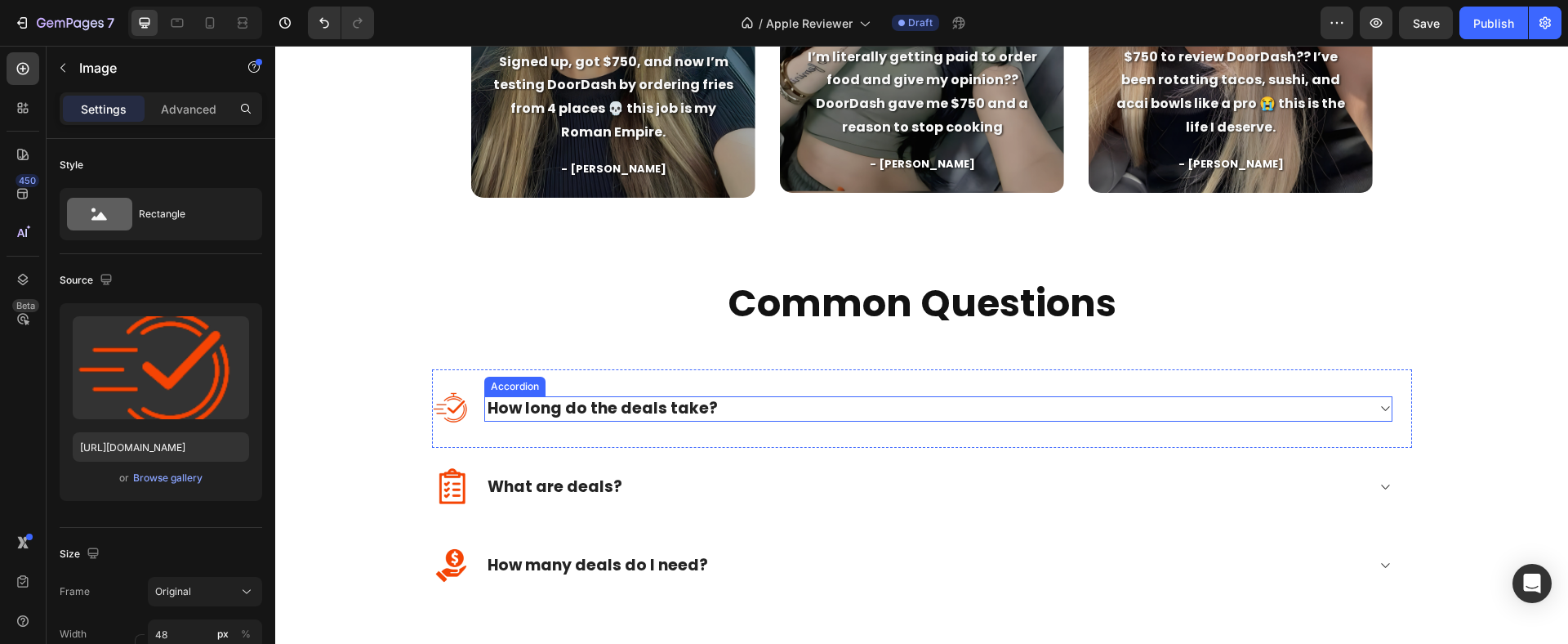
scroll to position [1828, 0]
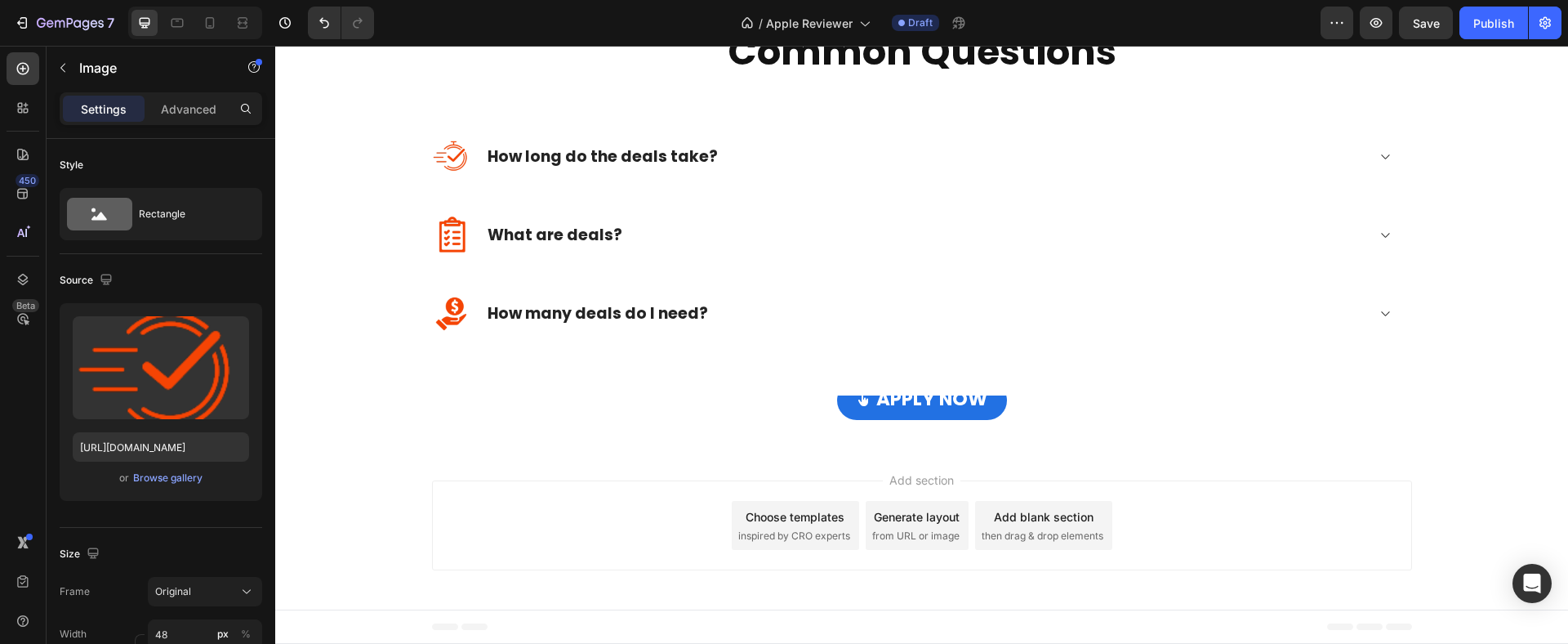
click at [454, 159] on img at bounding box center [452, 157] width 39 height 39
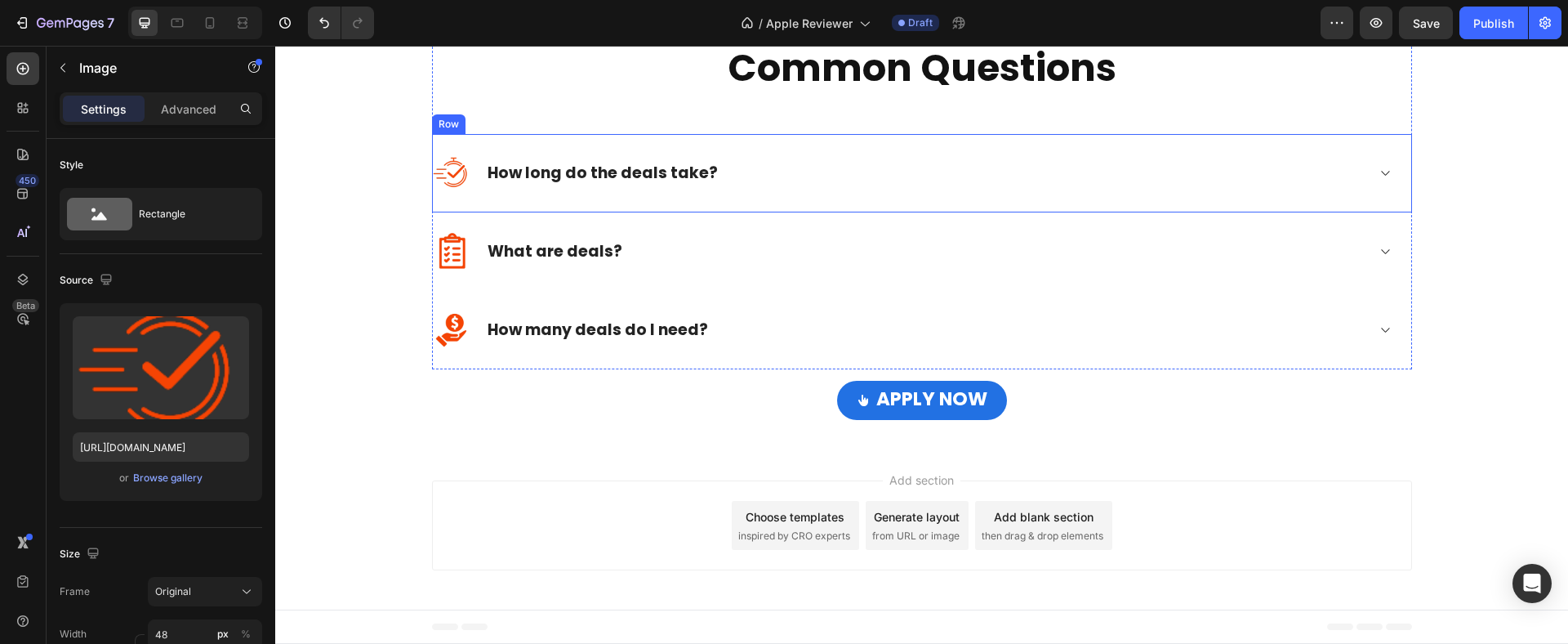
click at [449, 183] on img at bounding box center [452, 173] width 39 height 39
click at [543, 175] on p "How long do the deals take?" at bounding box center [602, 173] width 230 height 21
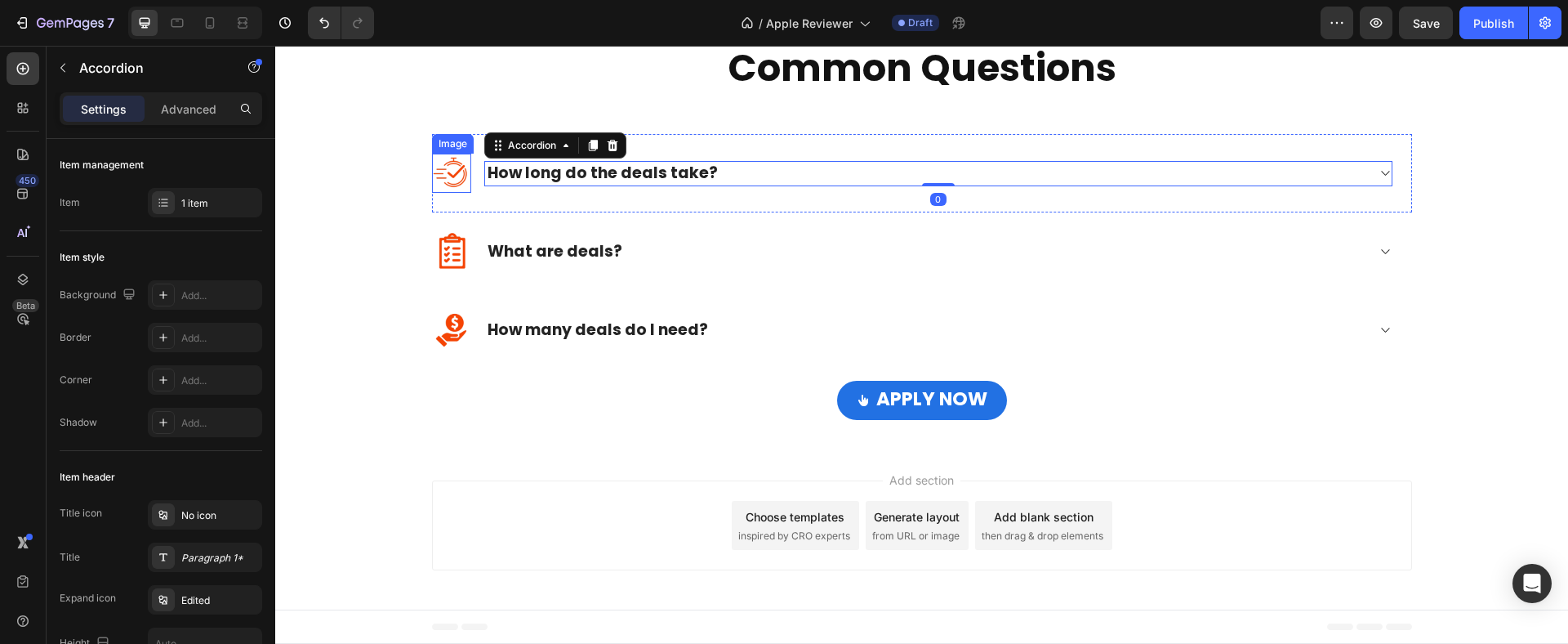
click at [460, 174] on img at bounding box center [452, 173] width 39 height 39
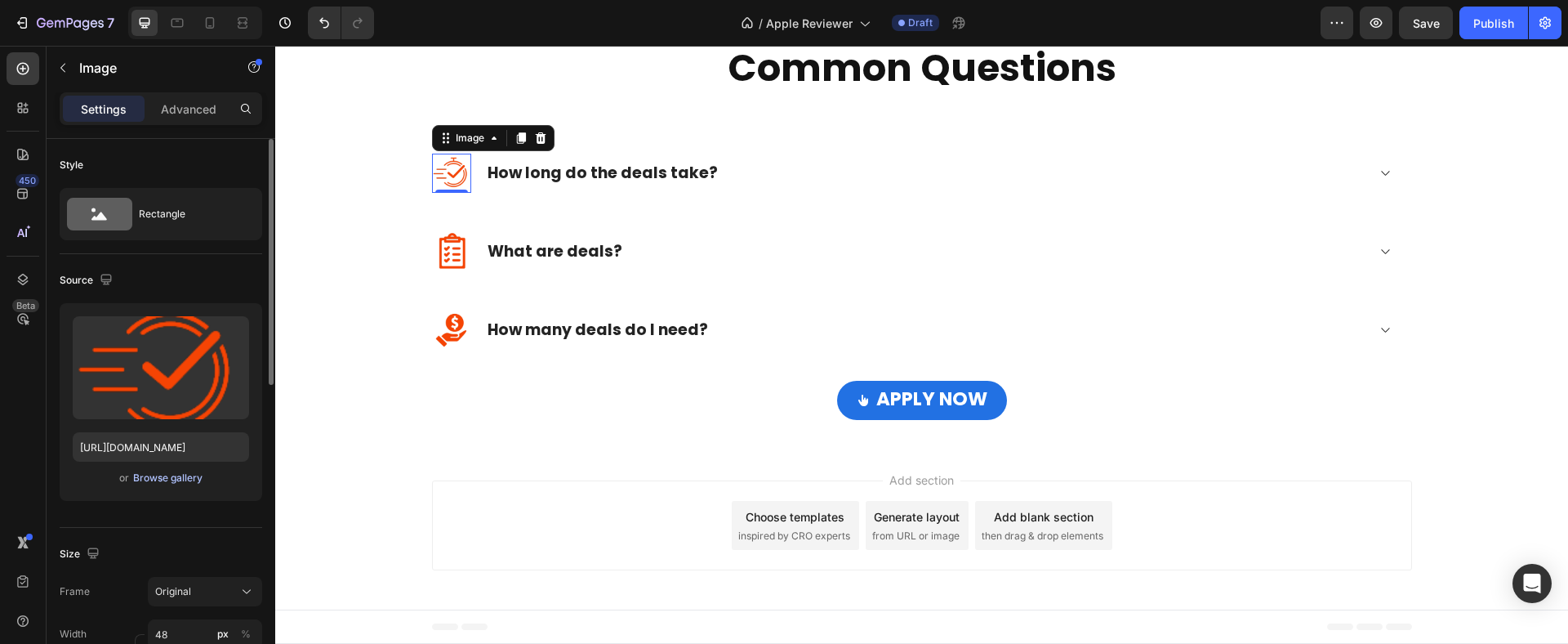
click at [139, 483] on div "Browse gallery" at bounding box center [167, 478] width 70 height 15
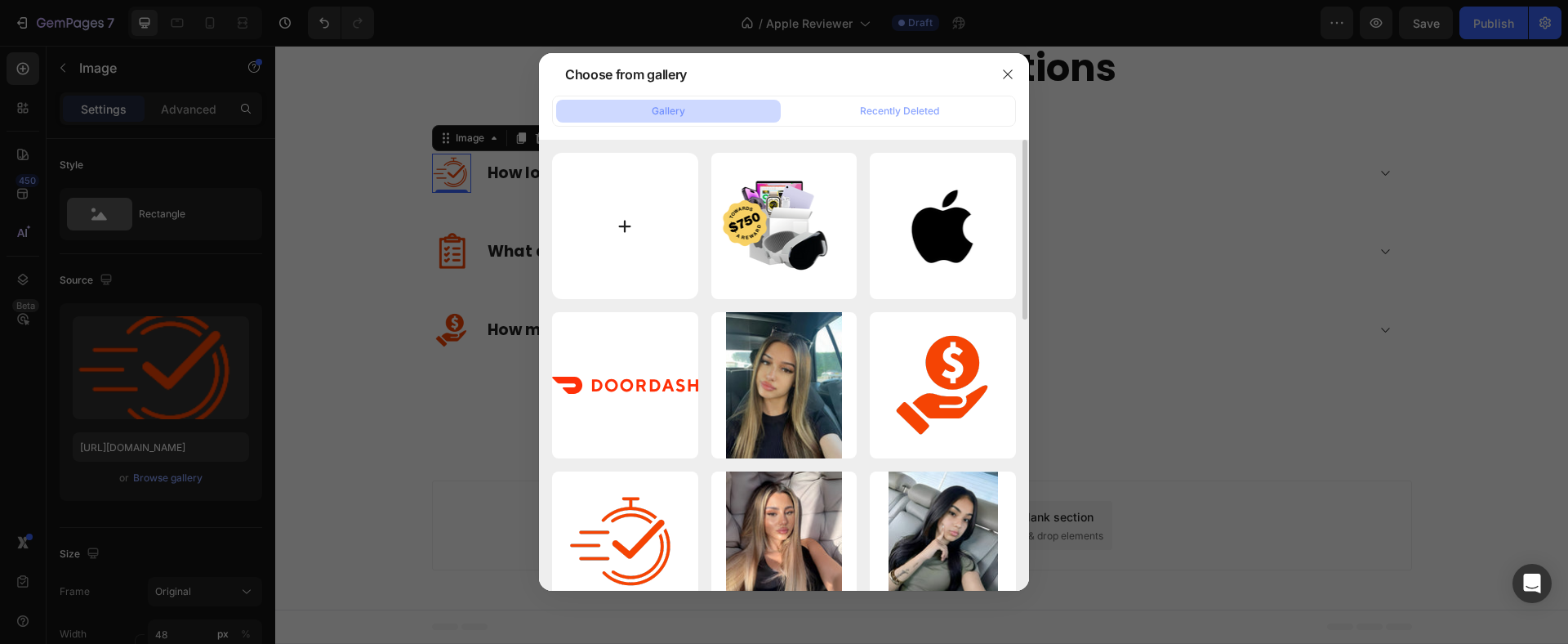
click at [629, 227] on input "file" at bounding box center [625, 225] width 146 height 146
type input "C:\fakepath\1.png"
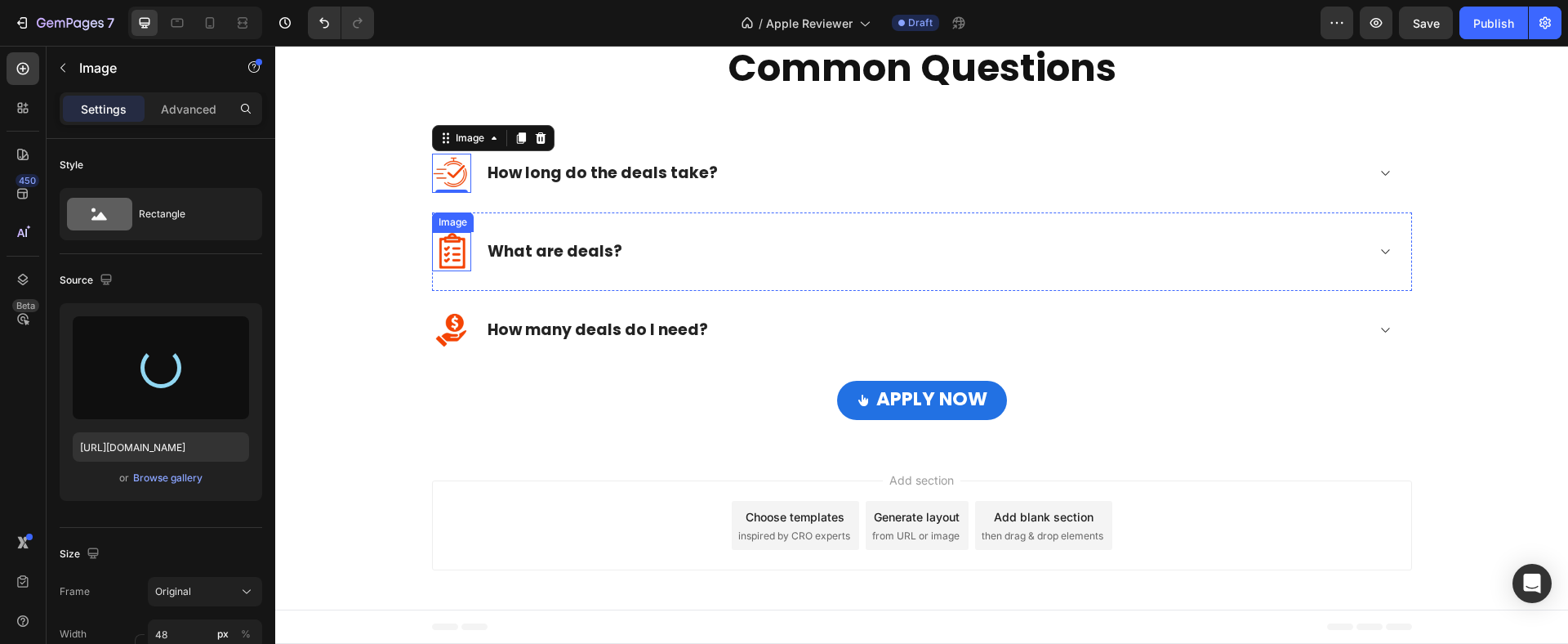
type input "https://cdn.shopify.com/s/files/1/0770/3386/5459/files/gempages_576038798324925…"
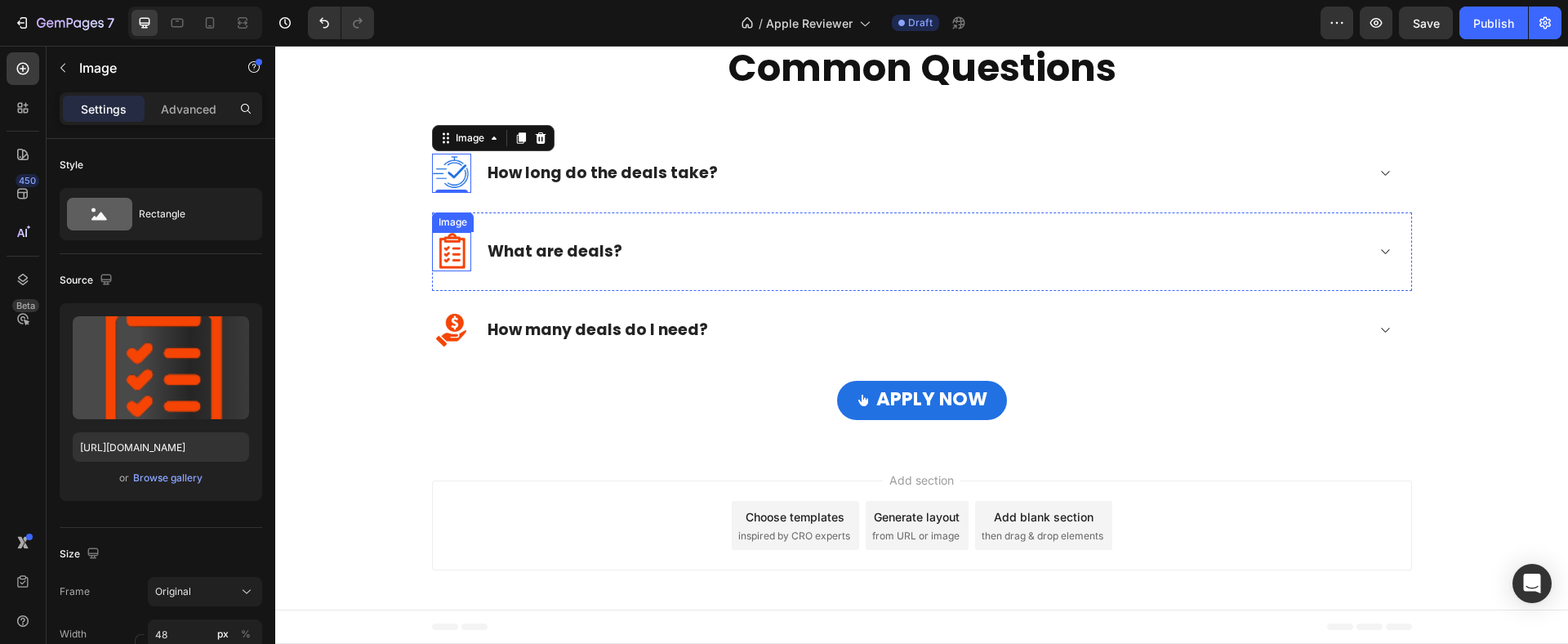
click at [443, 250] on img at bounding box center [452, 252] width 39 height 39
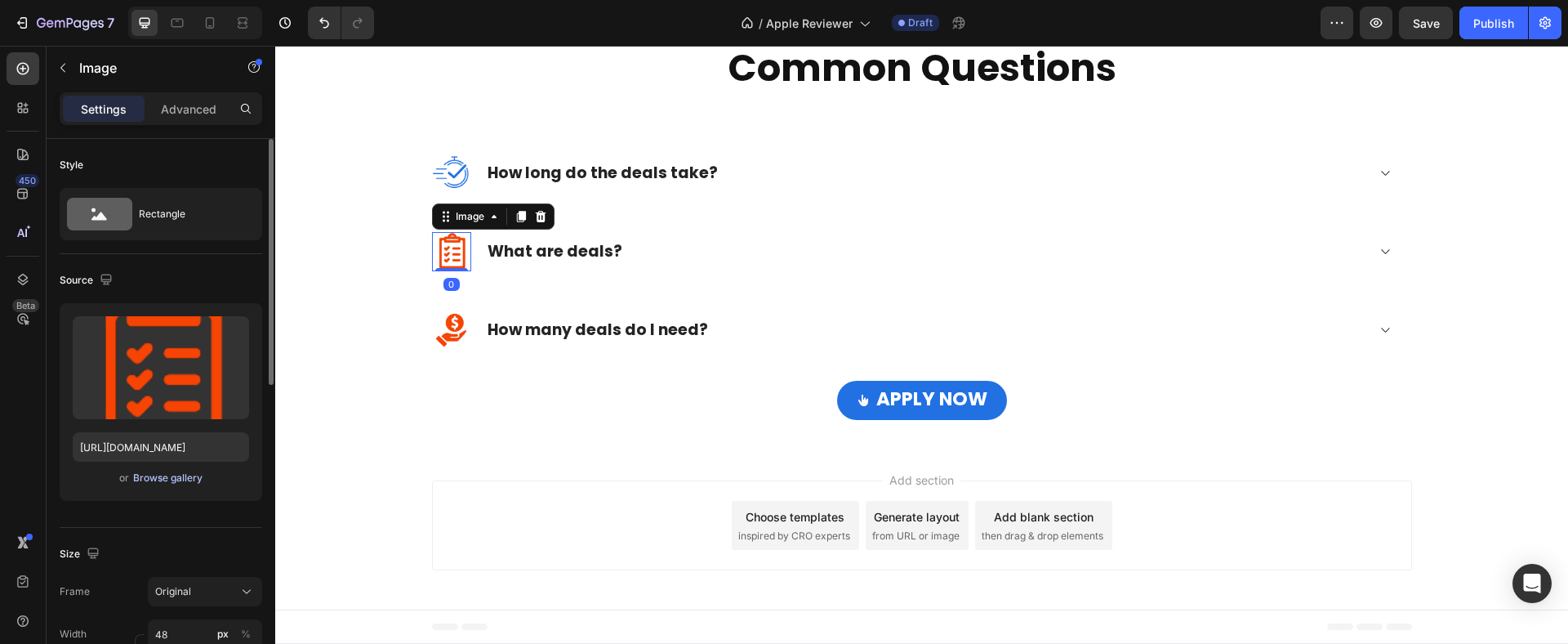
click at [172, 476] on div "Browse gallery" at bounding box center [167, 478] width 70 height 15
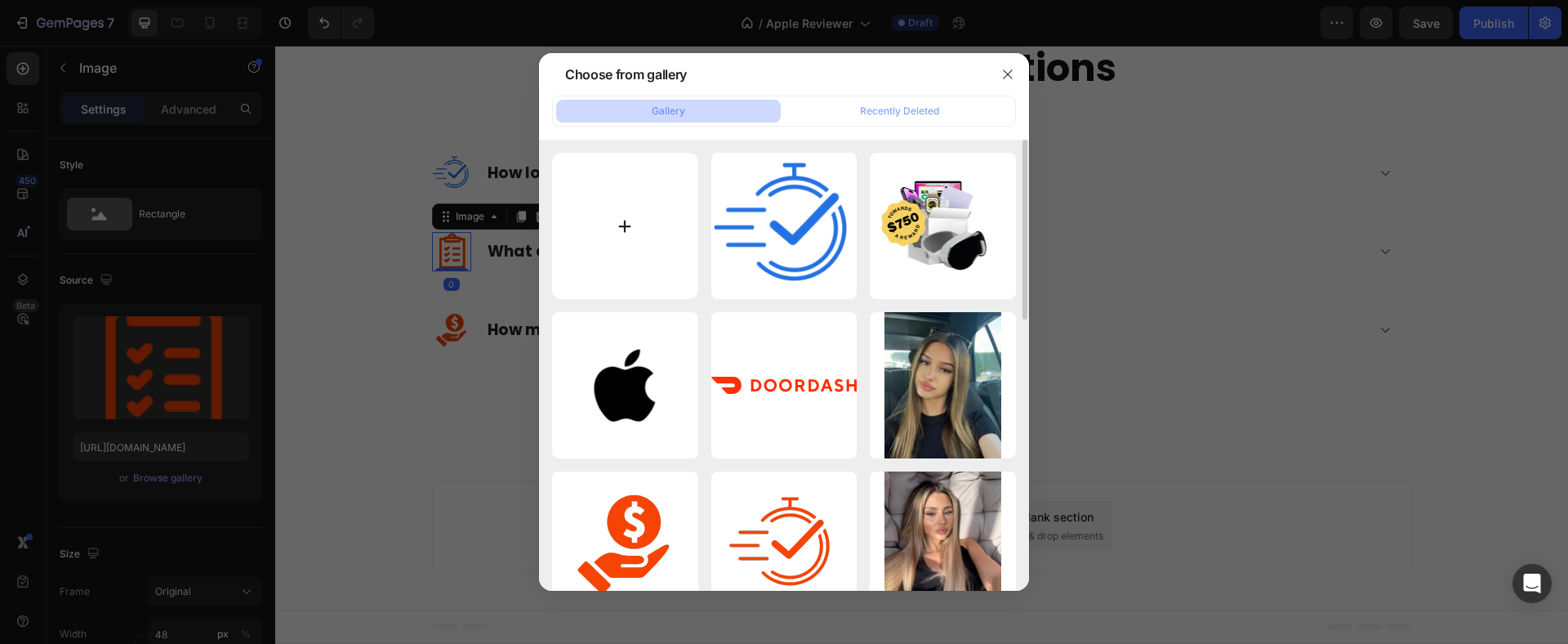
click at [620, 245] on input "file" at bounding box center [625, 225] width 146 height 146
type input "C:\fakepath\1 copy.png"
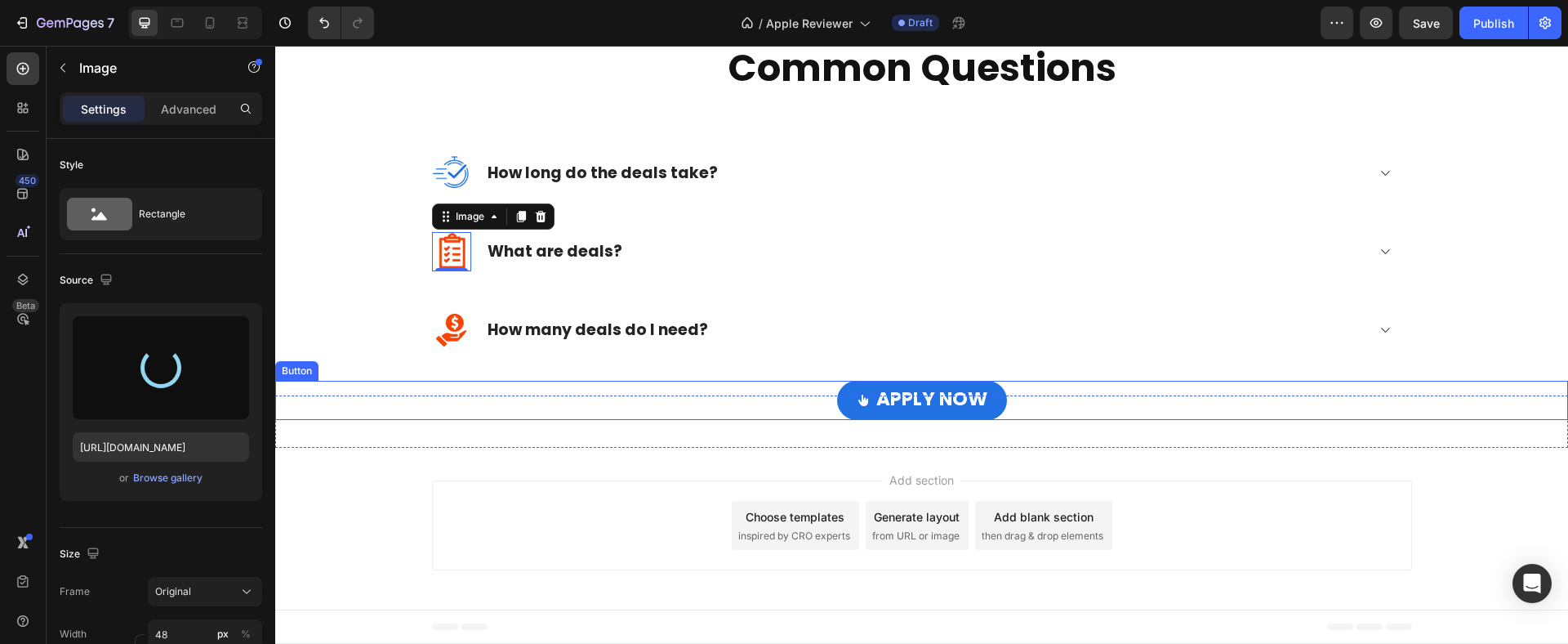
type input "https://cdn.shopify.com/s/files/1/0770/3386/5459/files/gempages_576038798324925…"
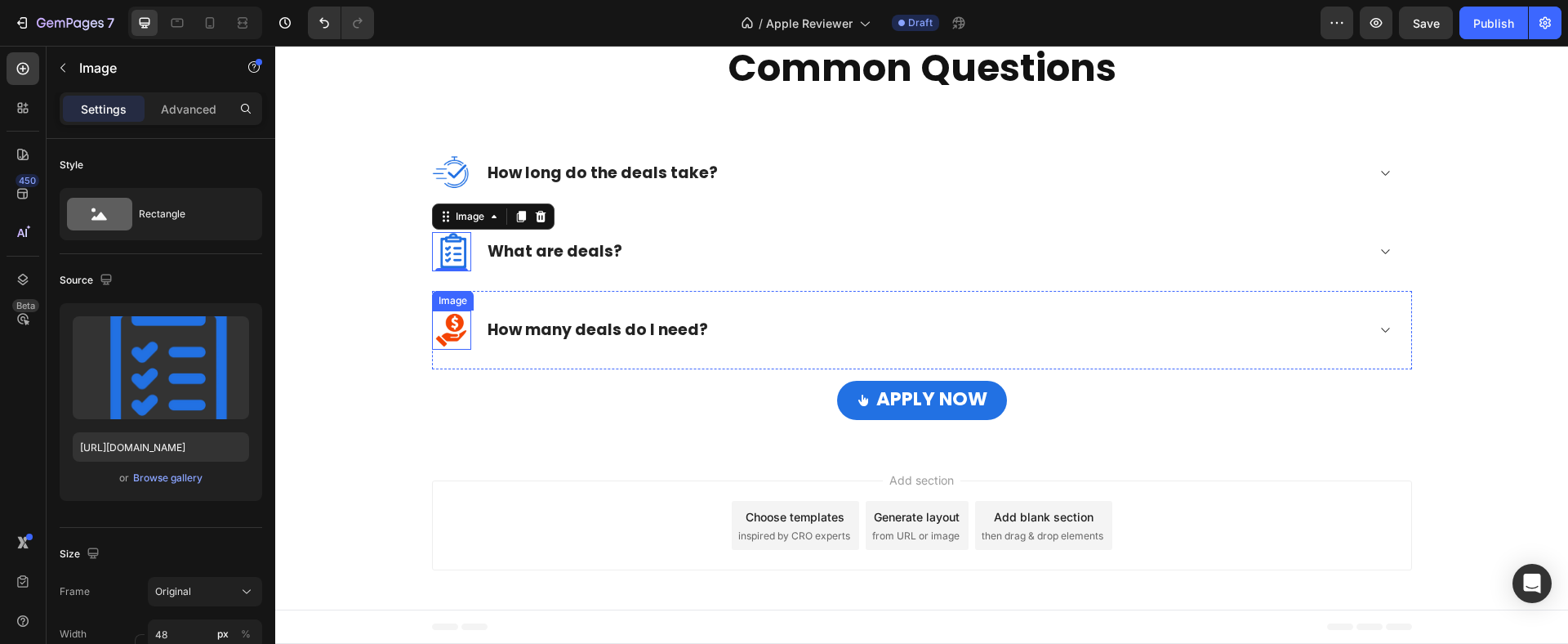
click at [445, 319] on img at bounding box center [452, 330] width 39 height 39
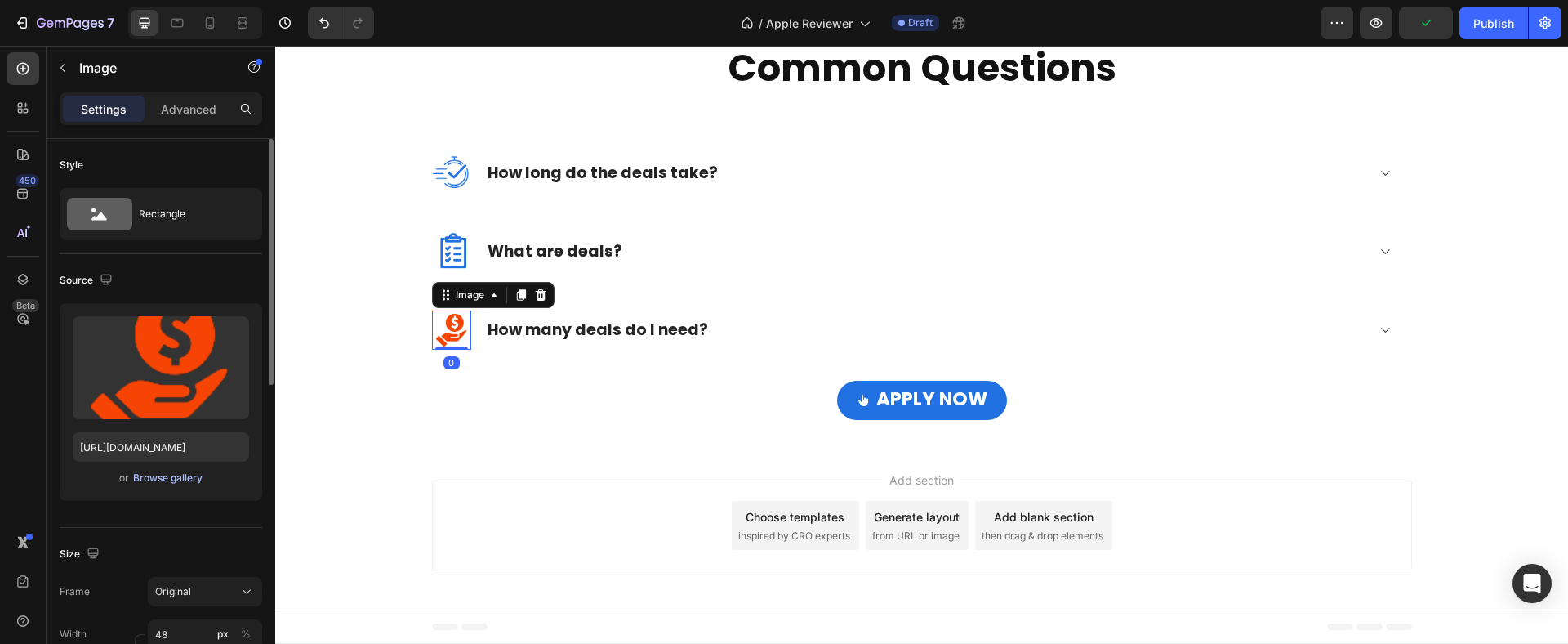
click at [185, 480] on div "Browse gallery" at bounding box center [167, 478] width 70 height 15
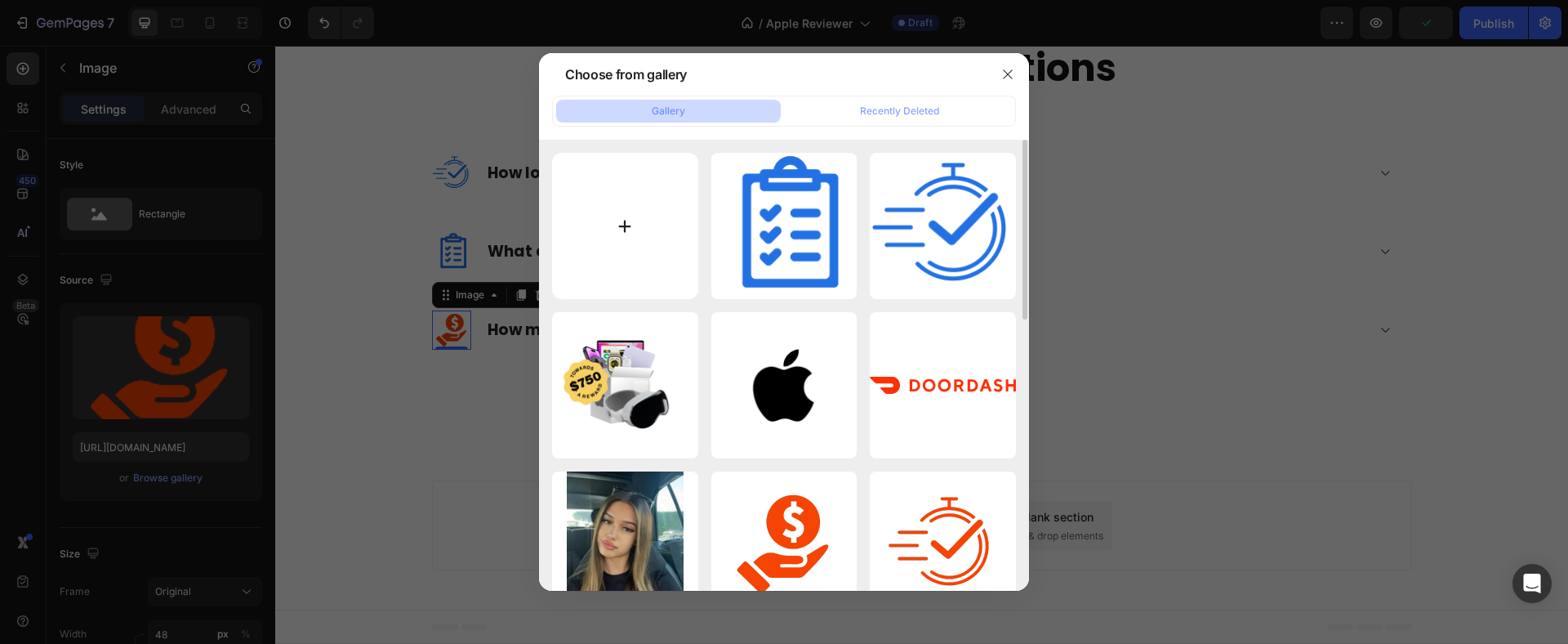
click at [649, 227] on input "file" at bounding box center [625, 225] width 146 height 146
type input "C:\fakepath\1 copy 2.png"
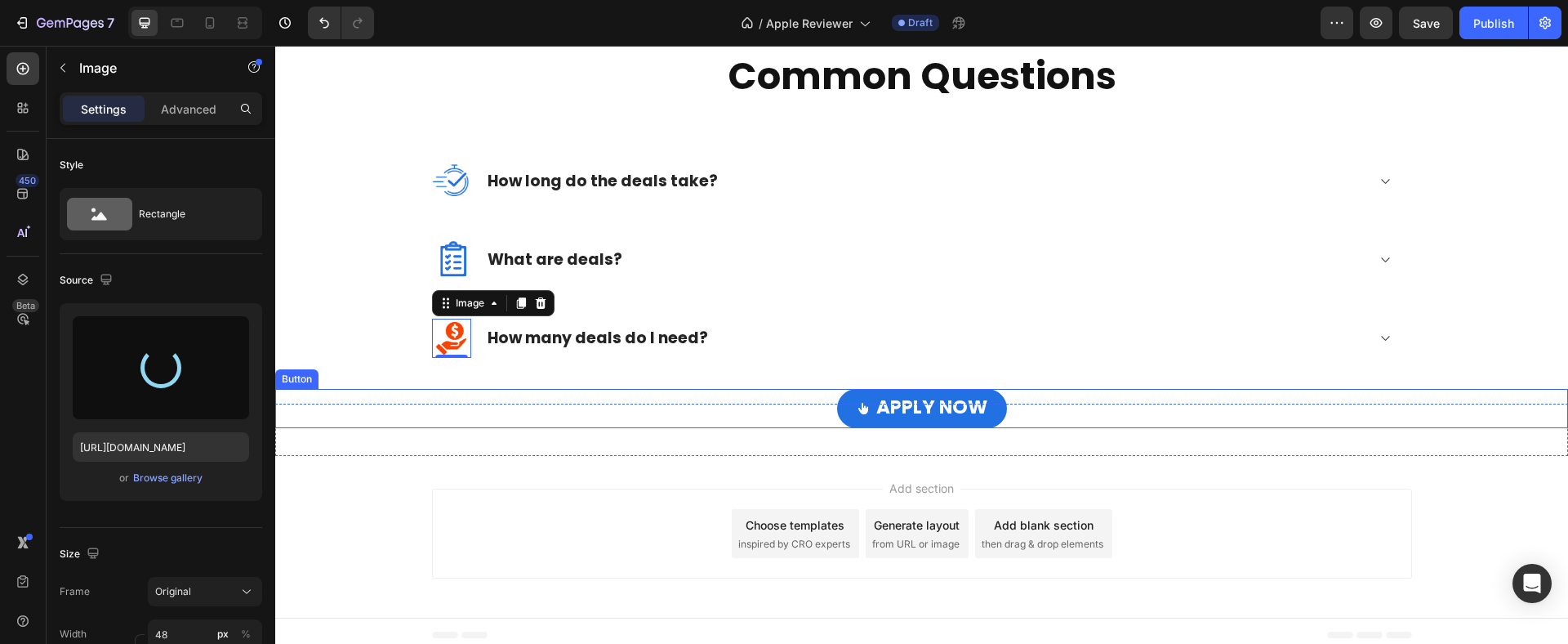
scroll to position [1801, 0]
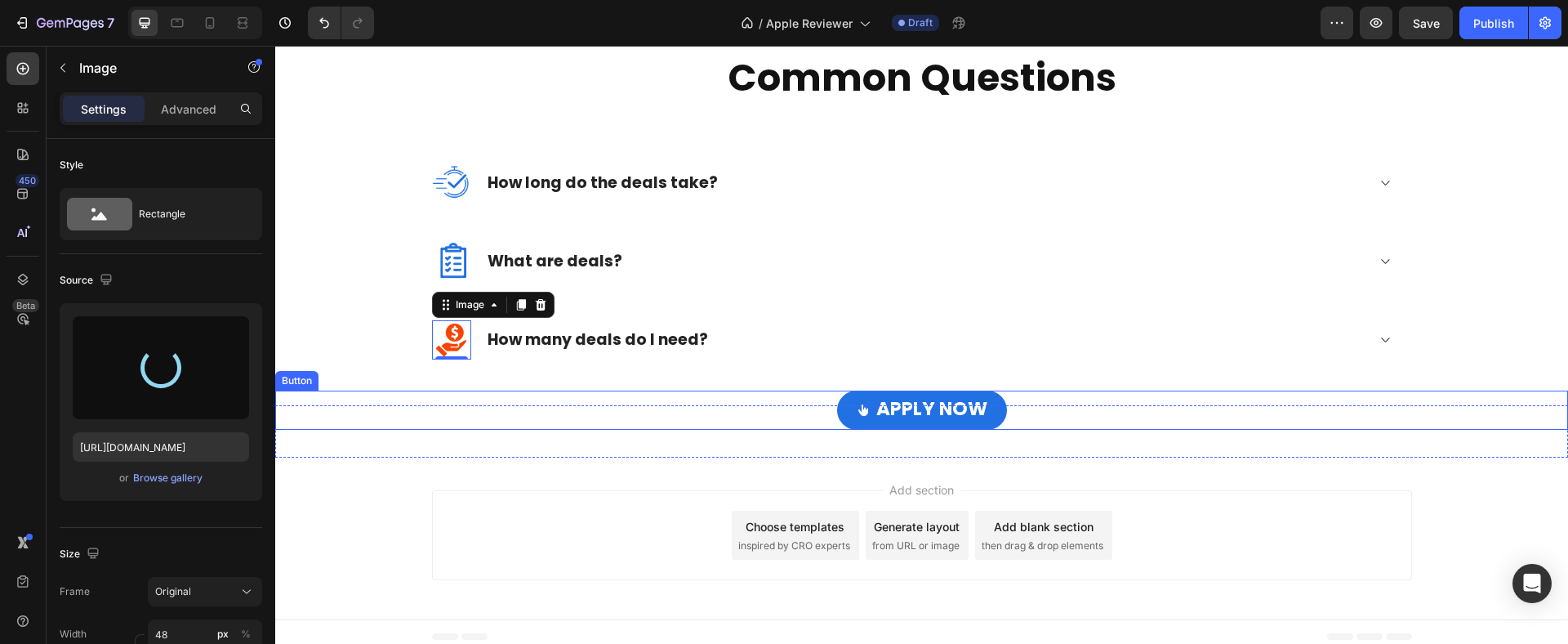
type input "https://cdn.shopify.com/s/files/1/0770/3386/5459/files/gempages_576038798324925…"
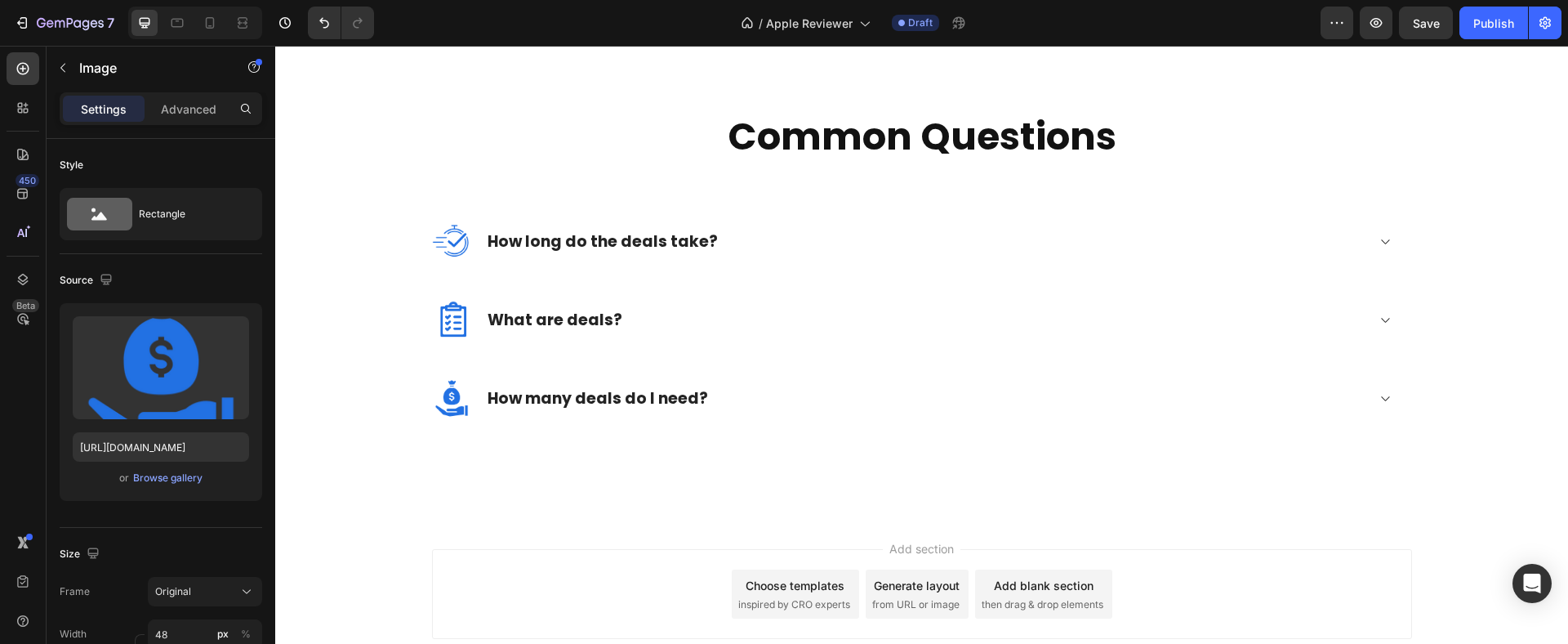
scroll to position [1823, 0]
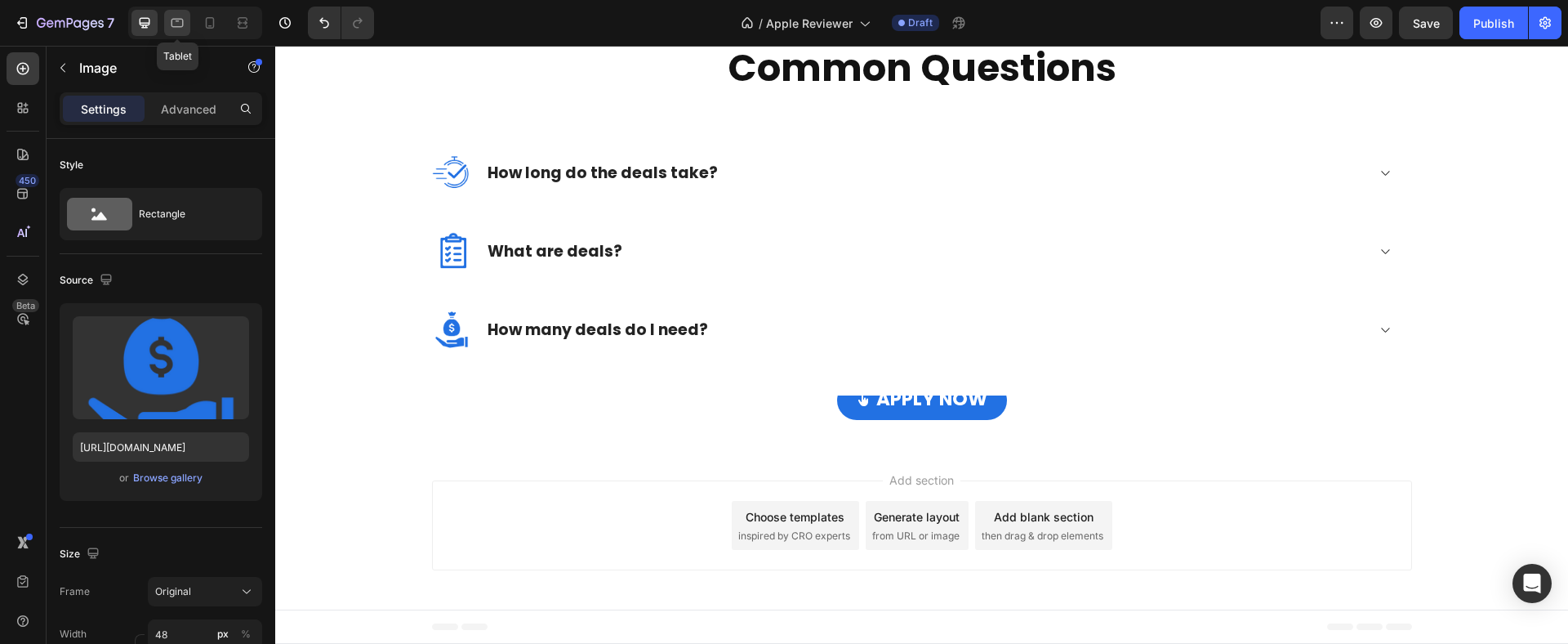
click at [184, 22] on icon at bounding box center [177, 23] width 17 height 17
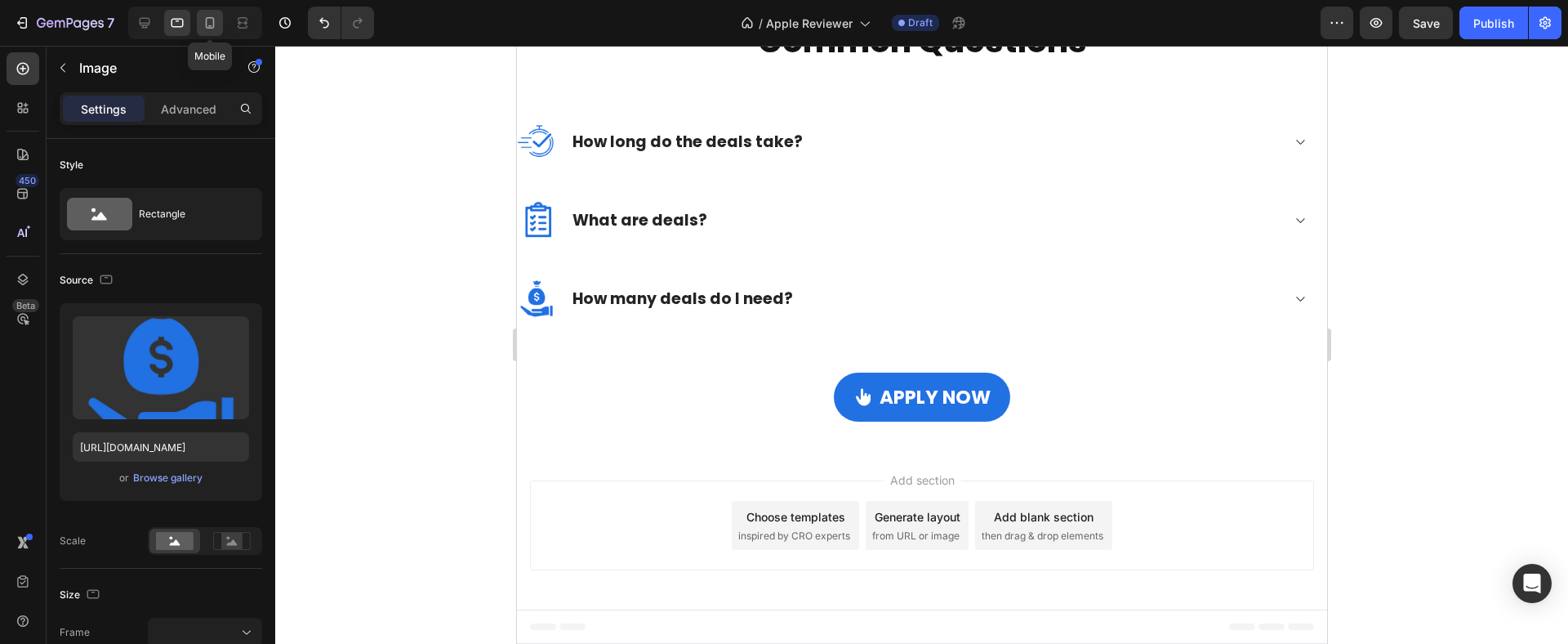
click at [210, 19] on icon at bounding box center [210, 23] width 17 height 17
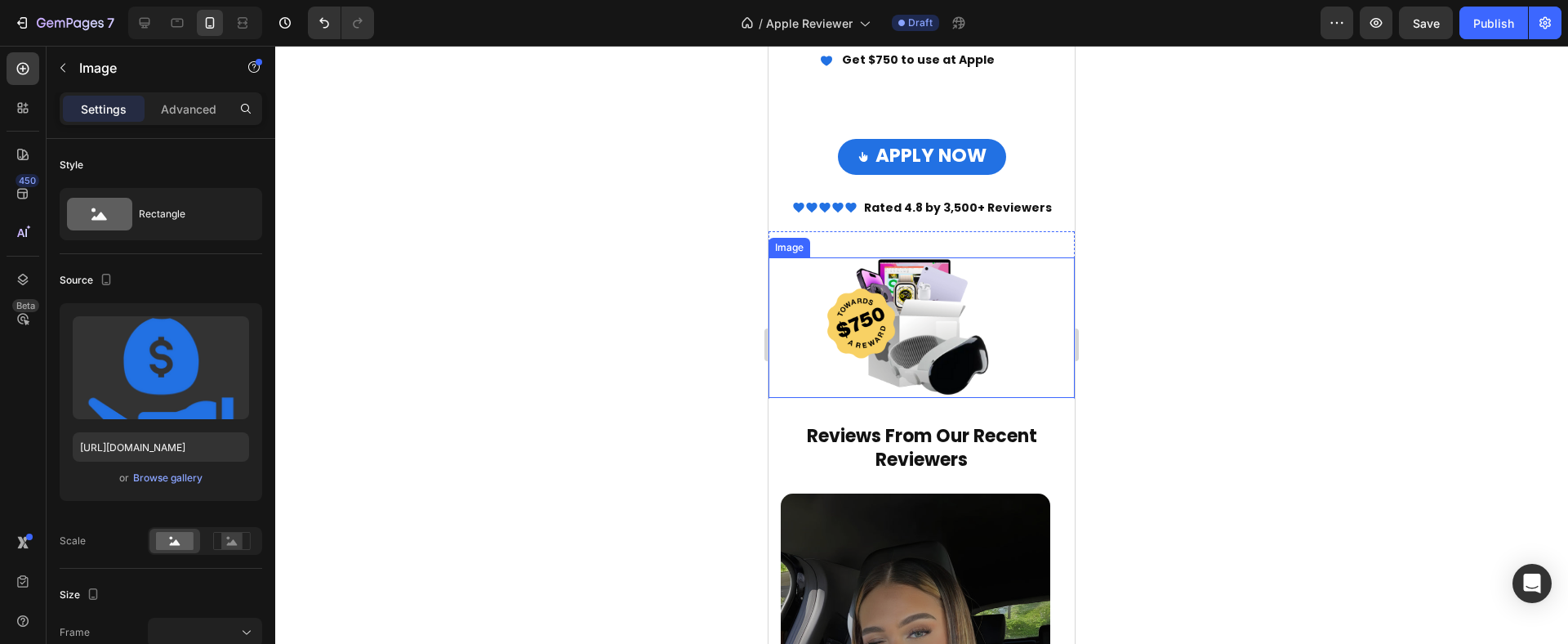
scroll to position [1033, 0]
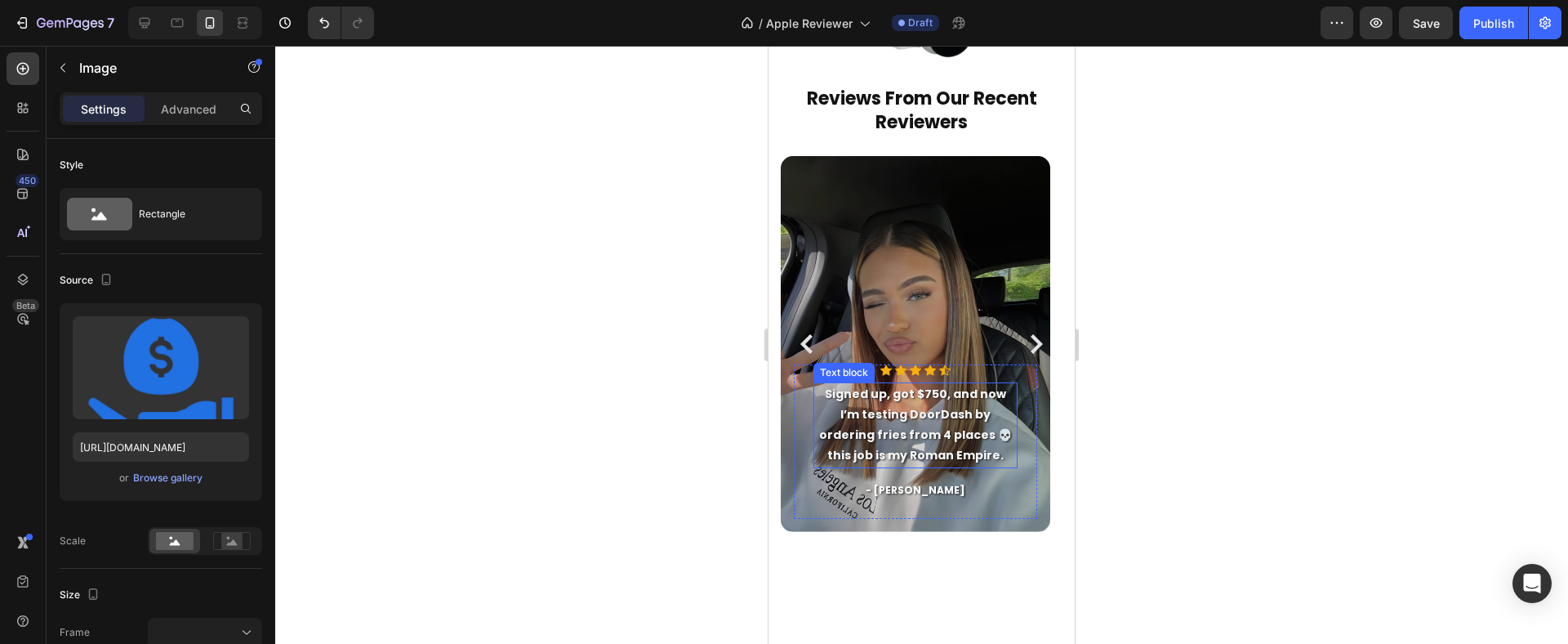
click at [936, 411] on strong "Signed up, got $750, and now I’m testing DoorDash by ordering fries from 4 plac…" at bounding box center [915, 425] width 193 height 79
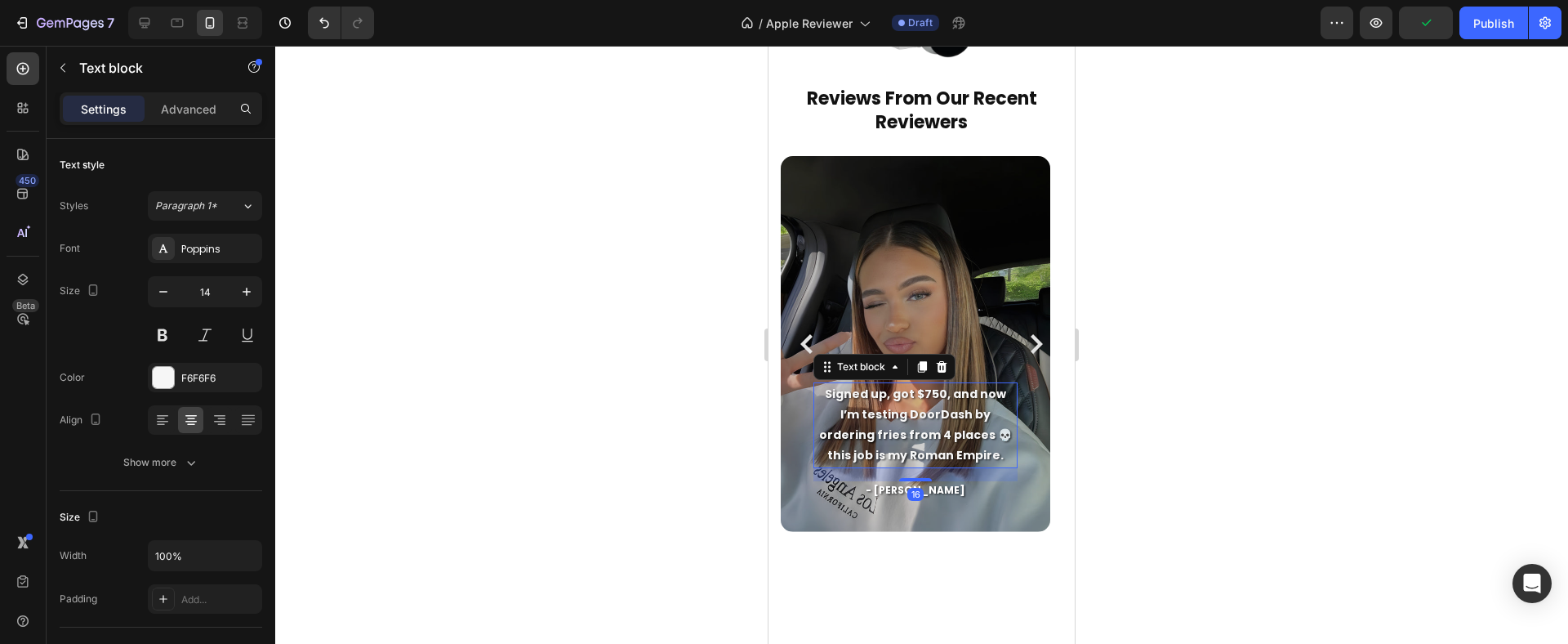
click at [936, 411] on strong "Signed up, got $750, and now I’m testing DoorDash by ordering fries from 4 plac…" at bounding box center [915, 425] width 193 height 79
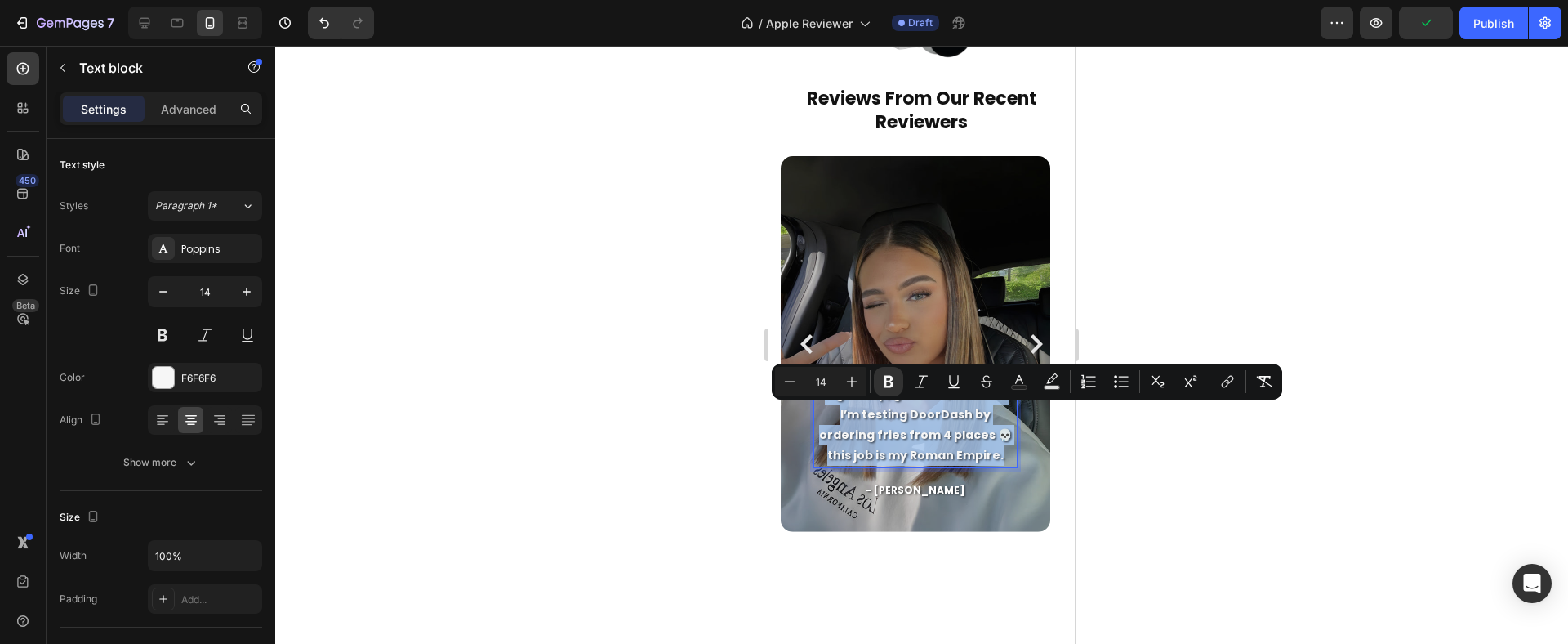
click at [936, 411] on strong "Signed up, got $750, and now I’m testing DoorDash by ordering fries from 4 plac…" at bounding box center [915, 425] width 193 height 79
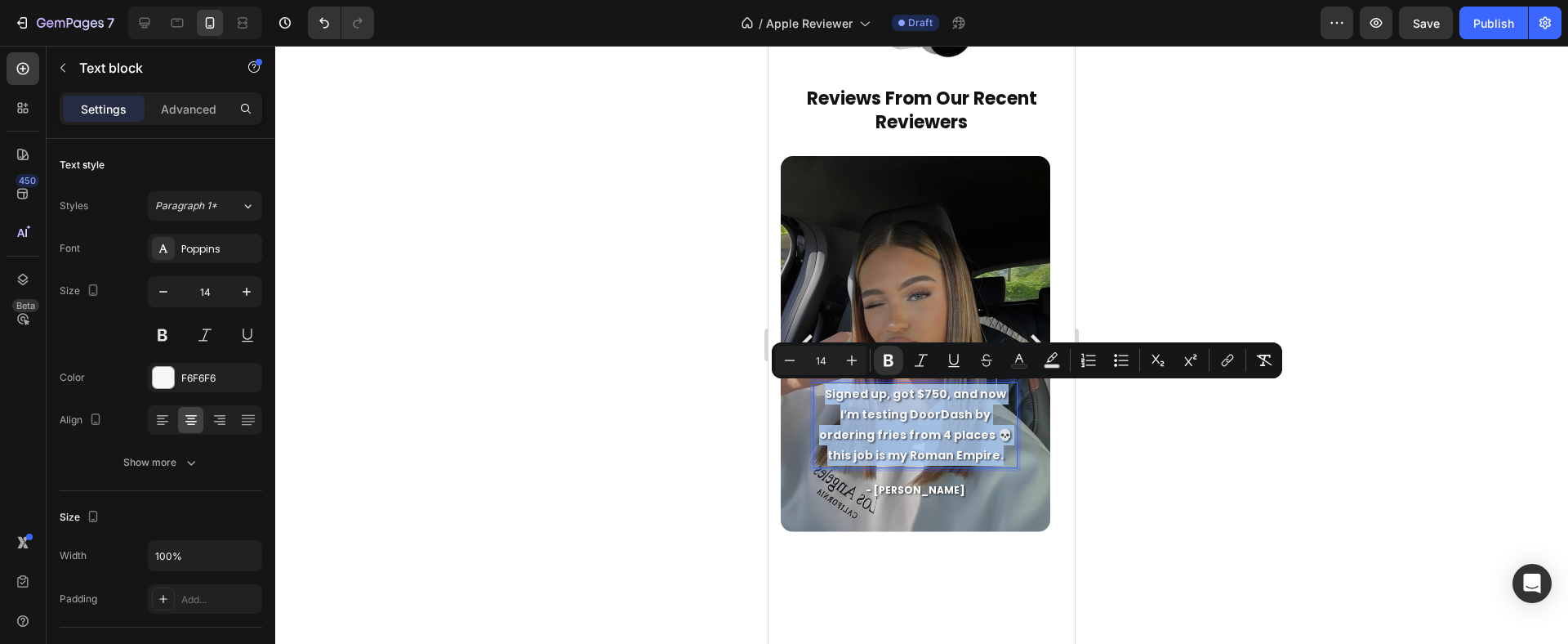
click at [891, 415] on strong "Signed up, got $750, and now I’m testing DoorDash by ordering fries from 4 plac…" at bounding box center [915, 425] width 193 height 79
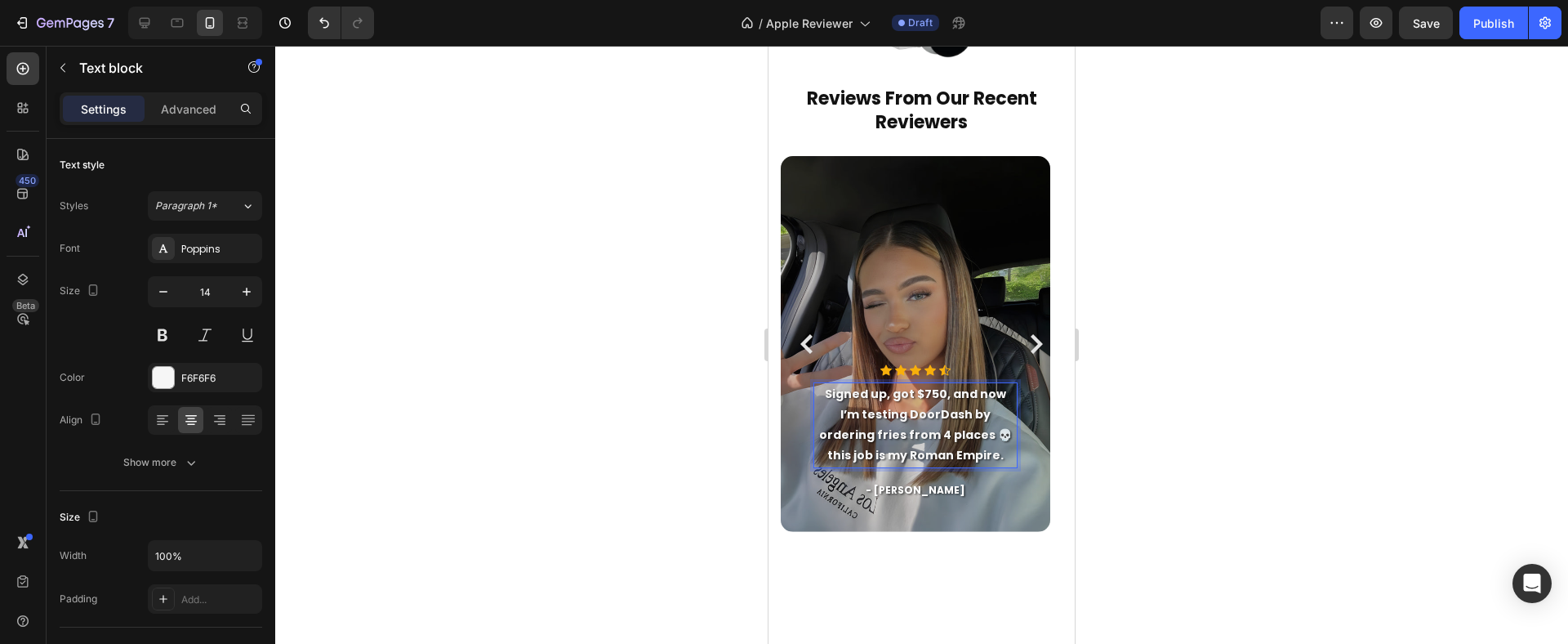
click at [893, 414] on strong "Signed up, got $750, and now I’m testing DoorDash by ordering fries from 4 plac…" at bounding box center [915, 425] width 193 height 79
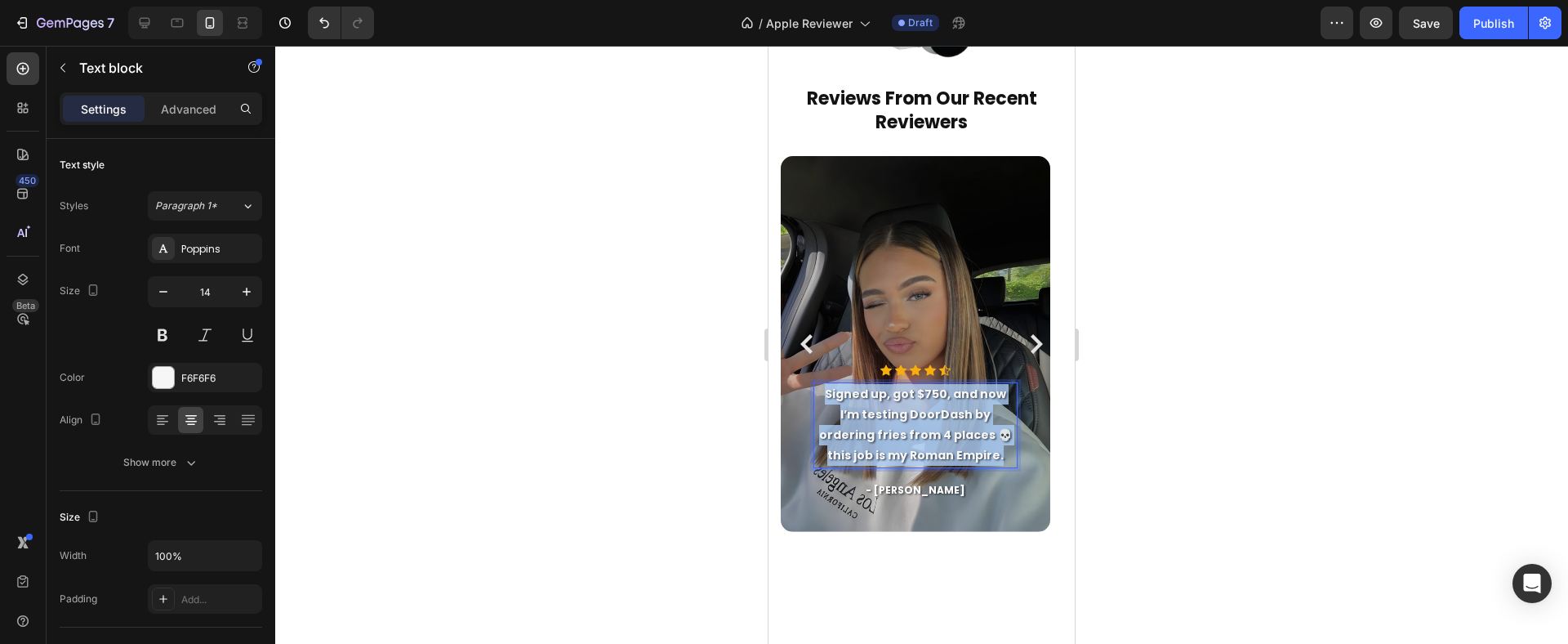
click at [893, 414] on strong "Signed up, got $750, and now I’m testing DoorDash by ordering fries from 4 plac…" at bounding box center [915, 425] width 193 height 79
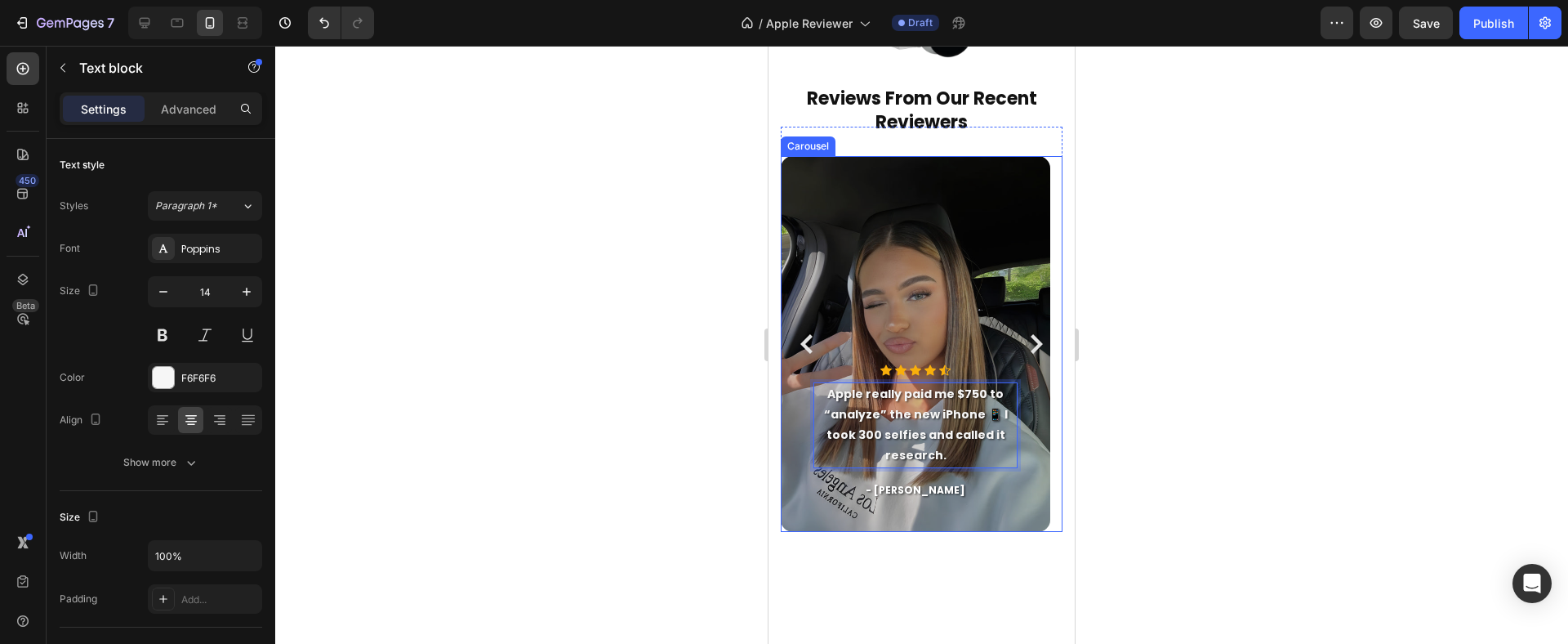
click at [1027, 345] on icon "Carousel Next Arrow" at bounding box center [1036, 344] width 20 height 20
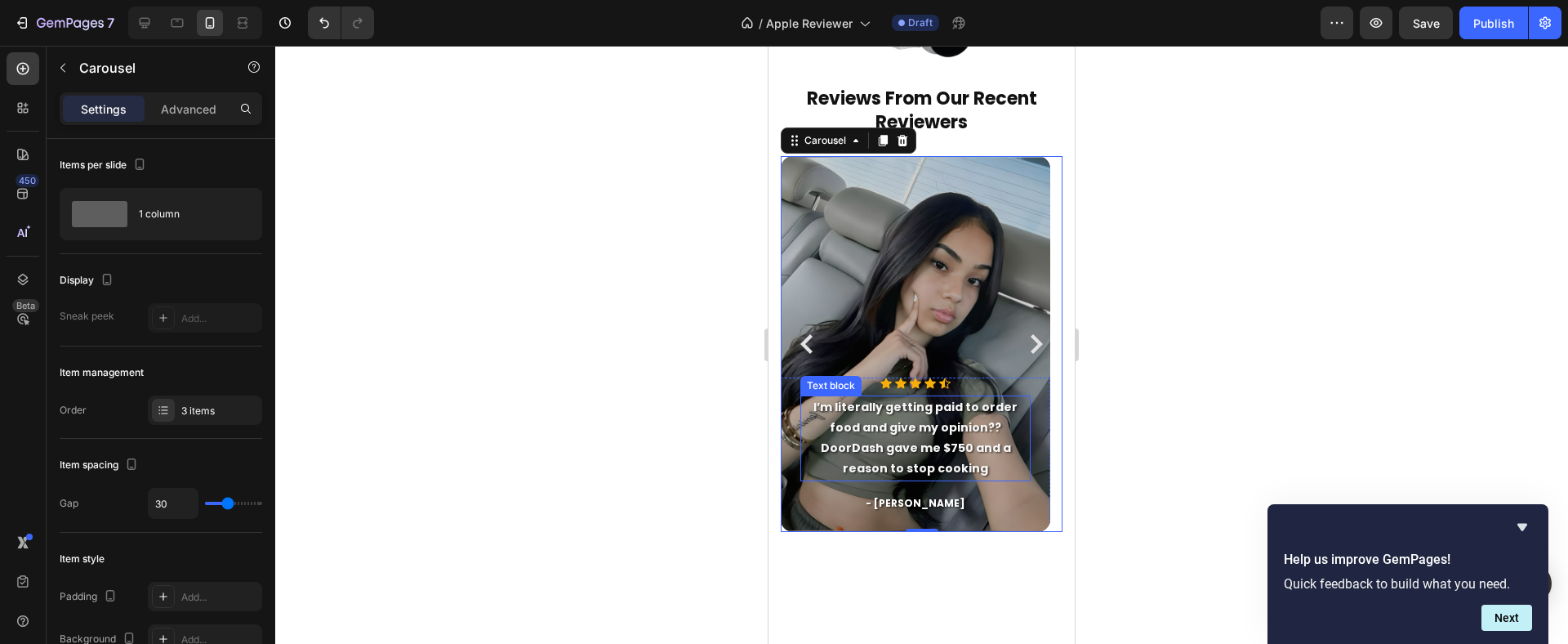
click at [941, 443] on strong "I’m literally getting paid to order food and give my opinion?? DoorDash gave me…" at bounding box center [914, 438] width 204 height 79
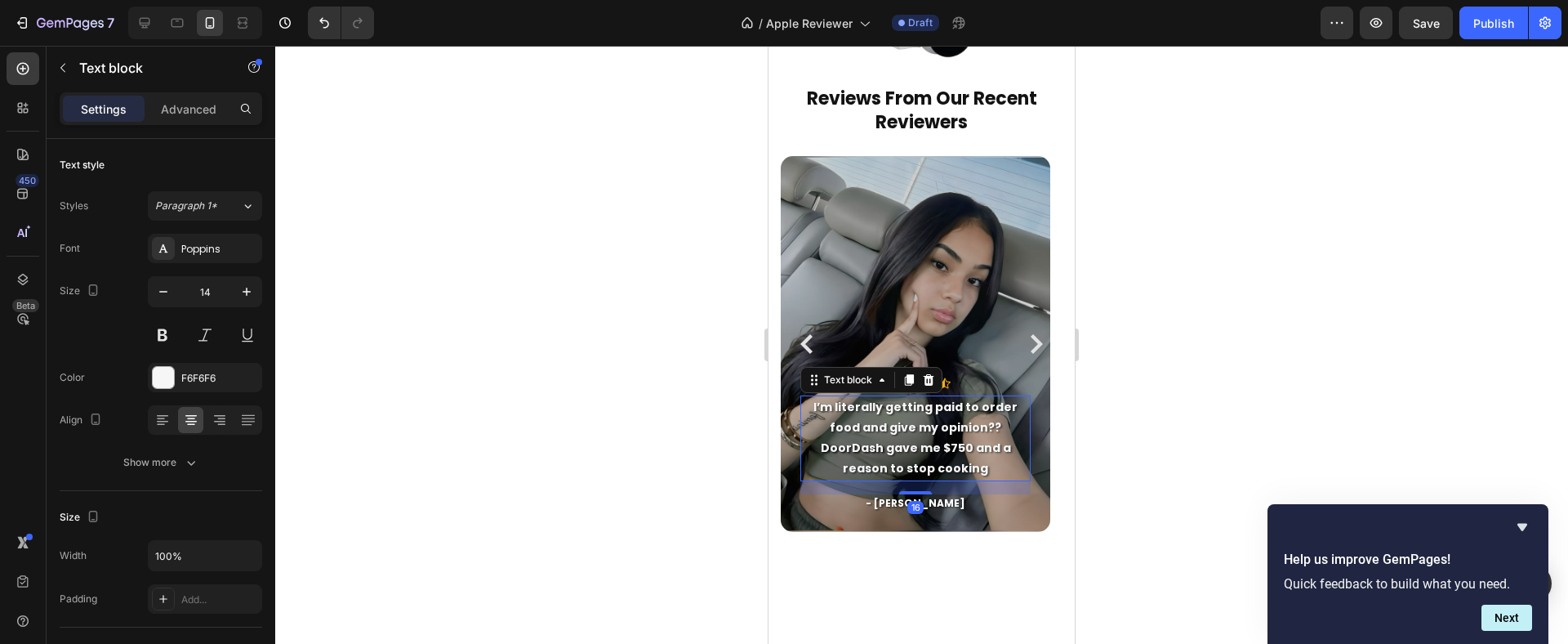
click at [941, 443] on strong "I’m literally getting paid to order food and give my opinion?? DoorDash gave me…" at bounding box center [914, 438] width 204 height 79
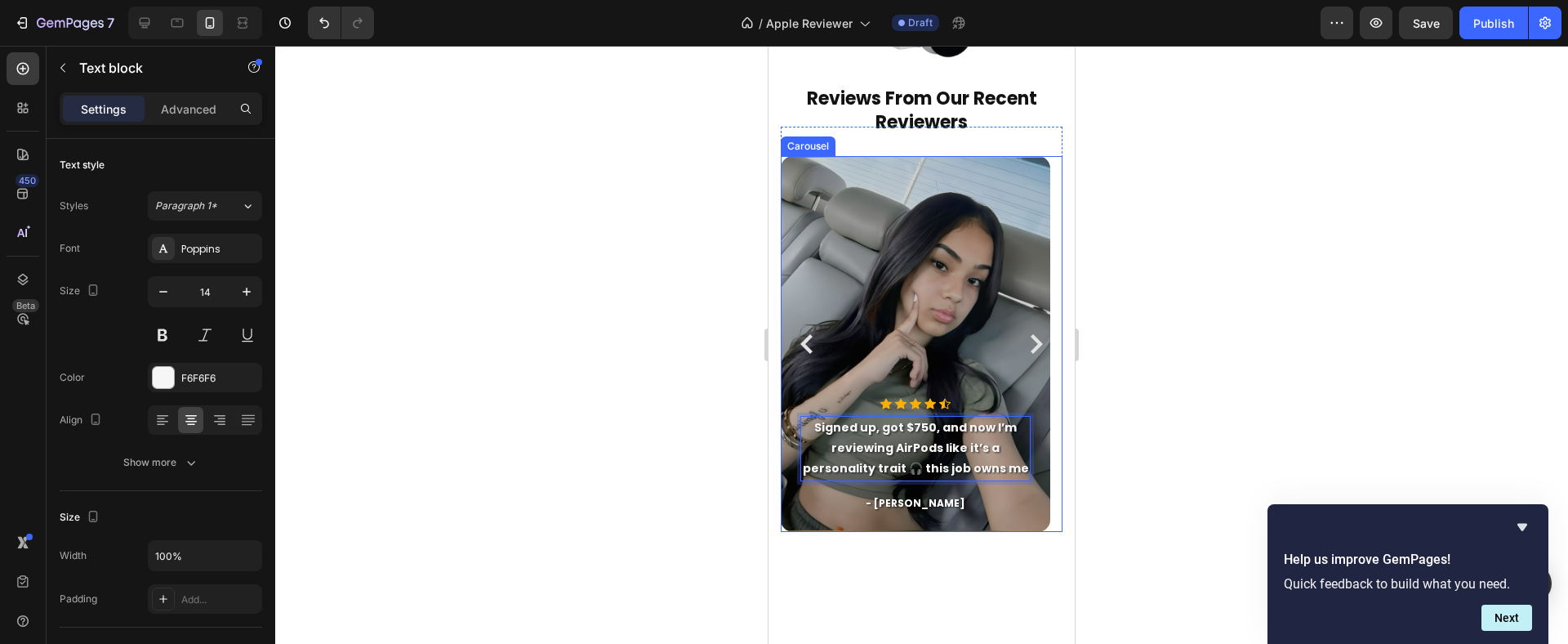
click at [1031, 341] on icon "Carousel Next Arrow" at bounding box center [1036, 344] width 12 height 20
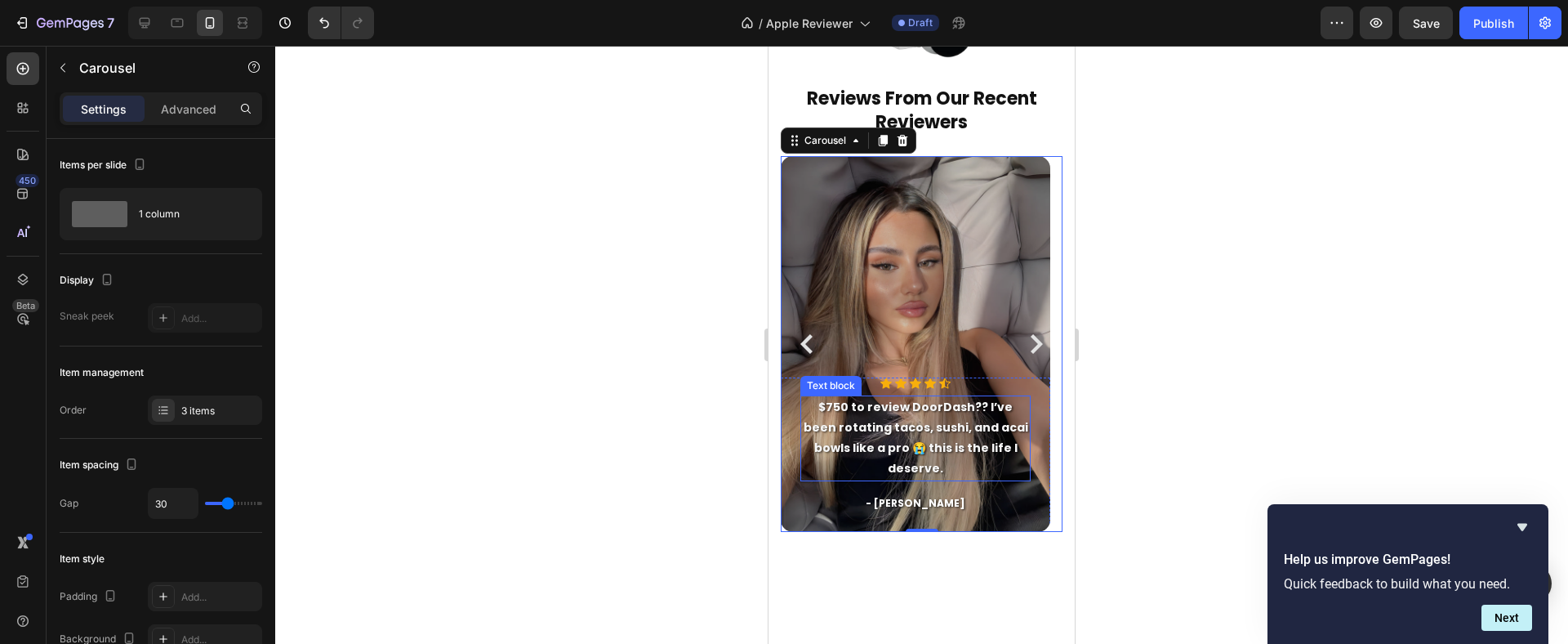
click at [927, 461] on strong "$750 to review DoorDash?? I’ve been rotating tacos, sushi, and acai bowls like …" at bounding box center [915, 438] width 224 height 79
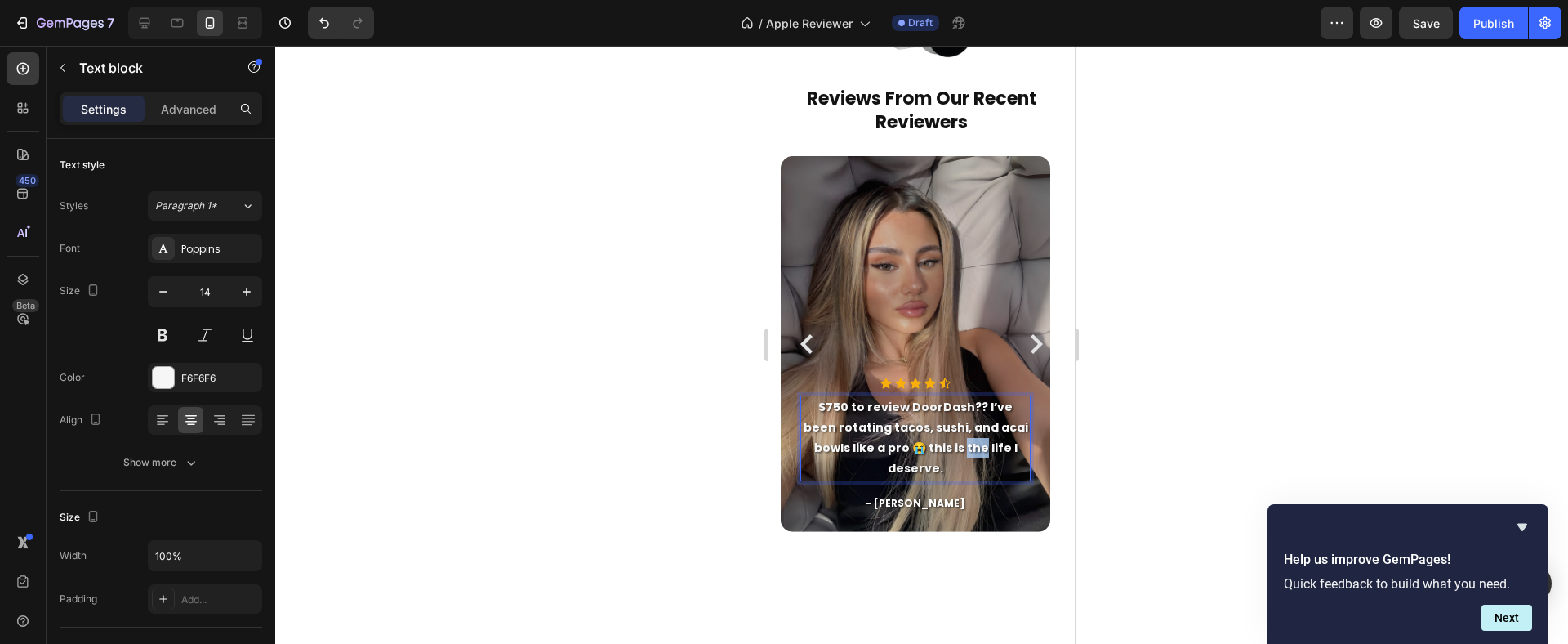
click at [927, 461] on strong "$750 to review DoorDash?? I’ve been rotating tacos, sushi, and acai bowls like …" at bounding box center [915, 438] width 224 height 79
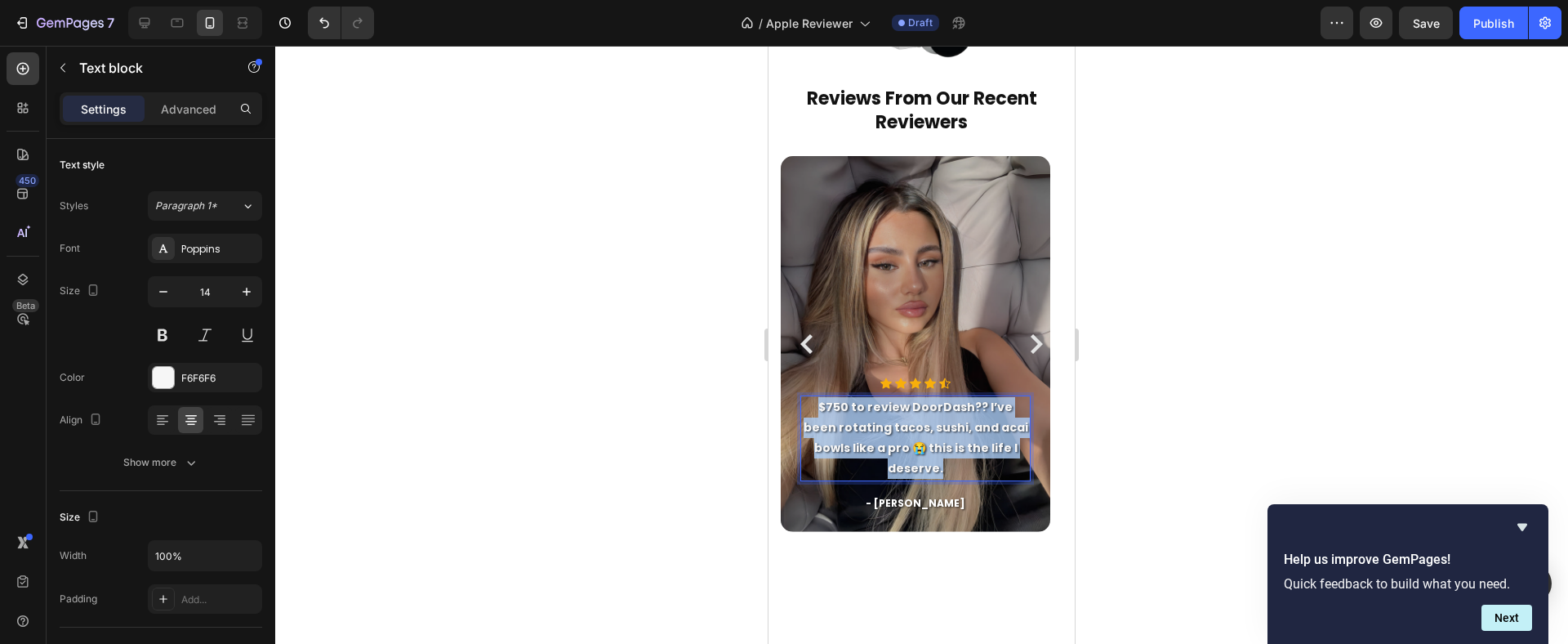
click at [927, 461] on strong "$750 to review DoorDash?? I’ve been rotating tacos, sushi, and acai bowls like …" at bounding box center [915, 438] width 224 height 79
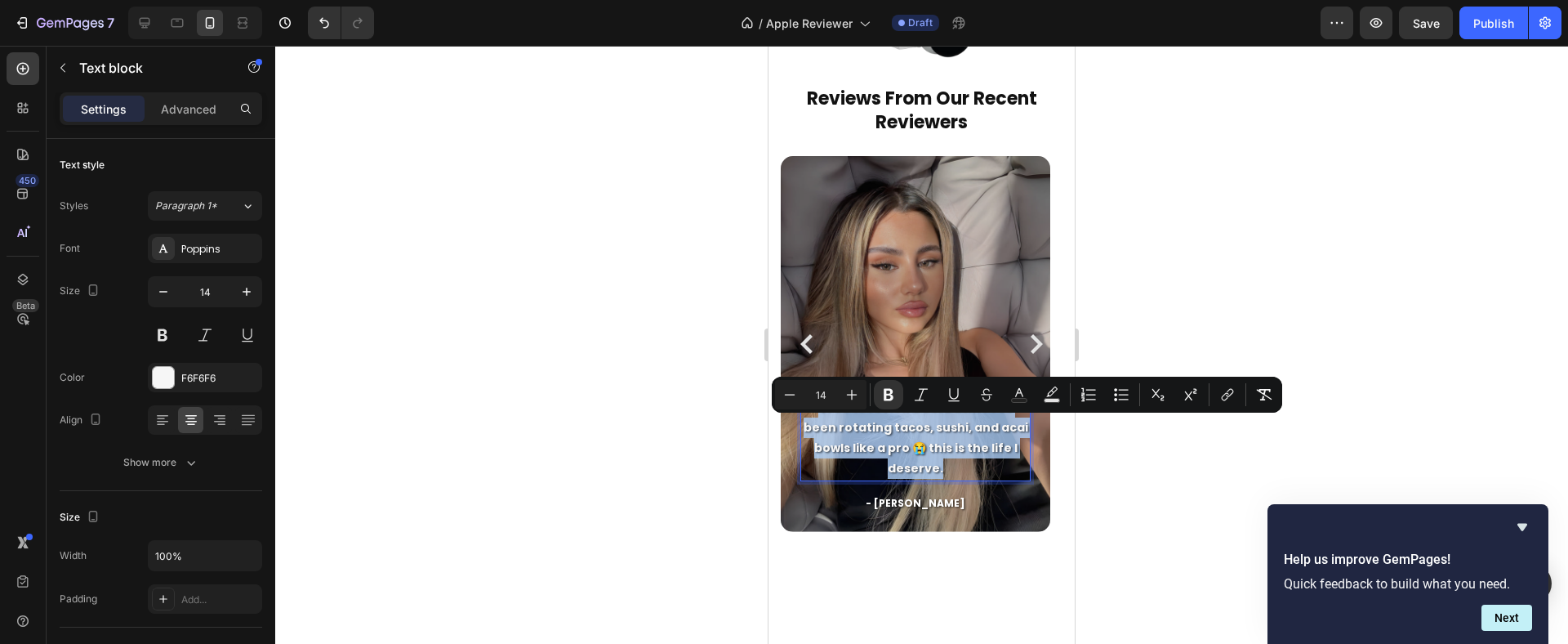
scroll to position [1012, 0]
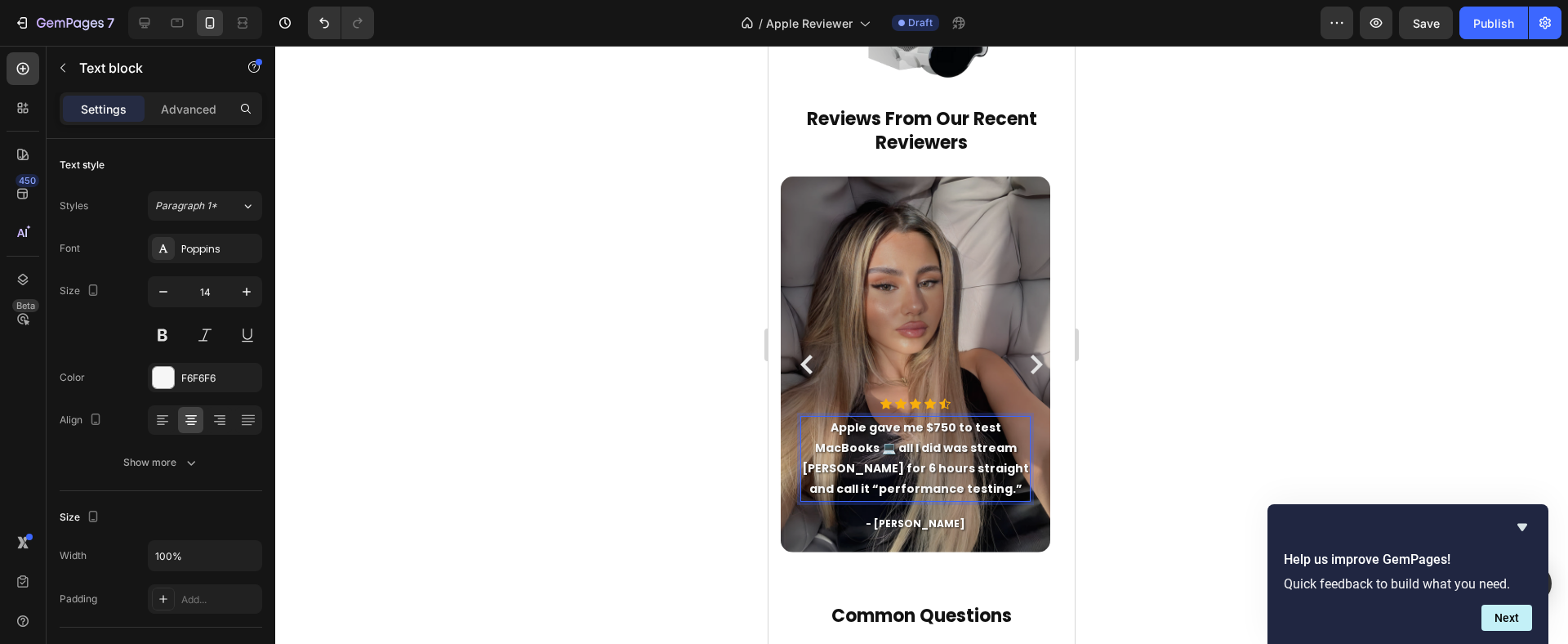
click at [1262, 451] on div at bounding box center [921, 344] width 1292 height 598
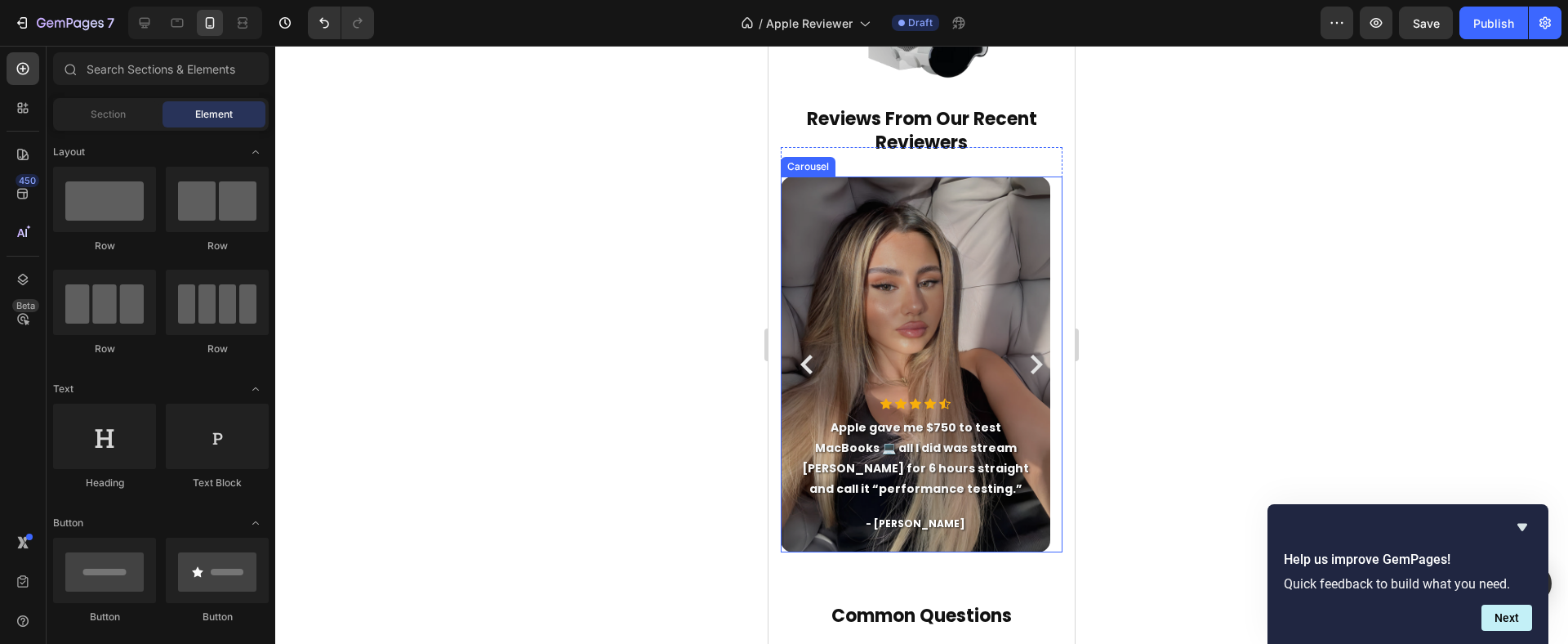
click at [810, 371] on icon "Carousel Back Arrow" at bounding box center [806, 364] width 12 height 20
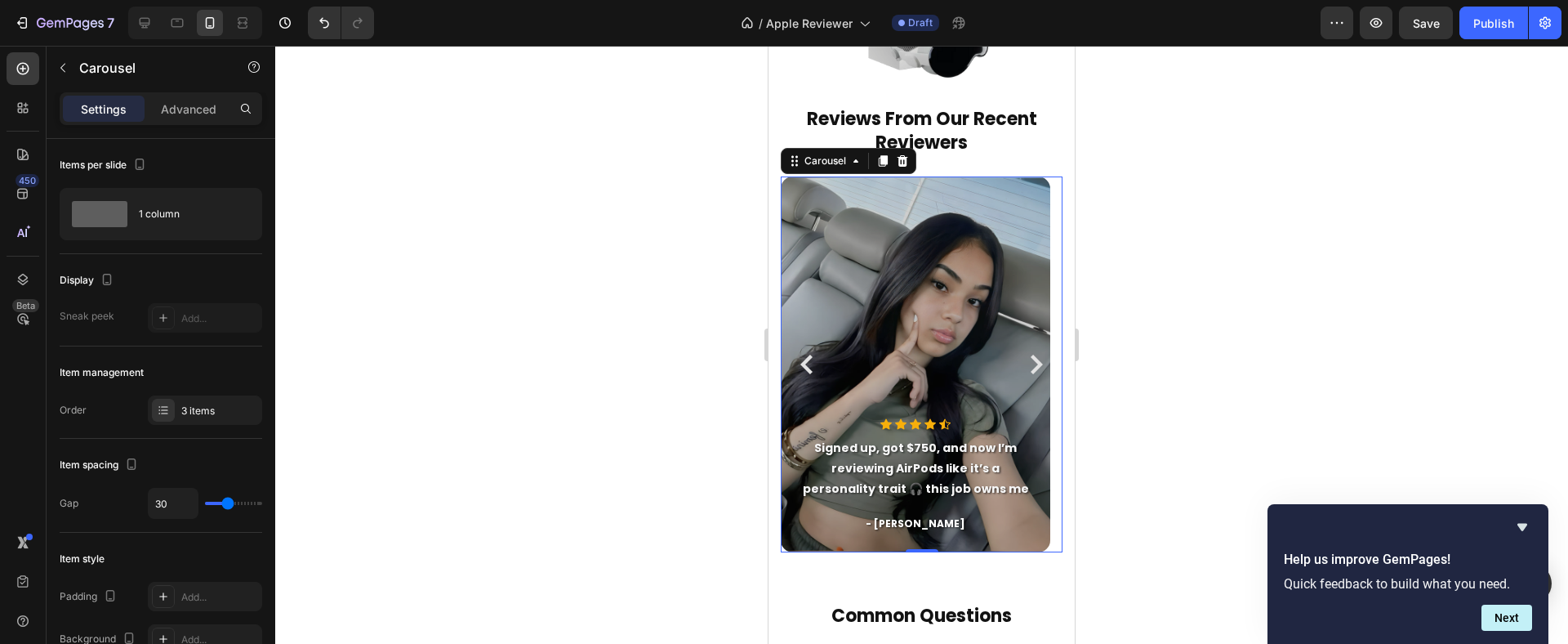
click at [810, 371] on icon "Carousel Back Arrow" at bounding box center [806, 364] width 12 height 20
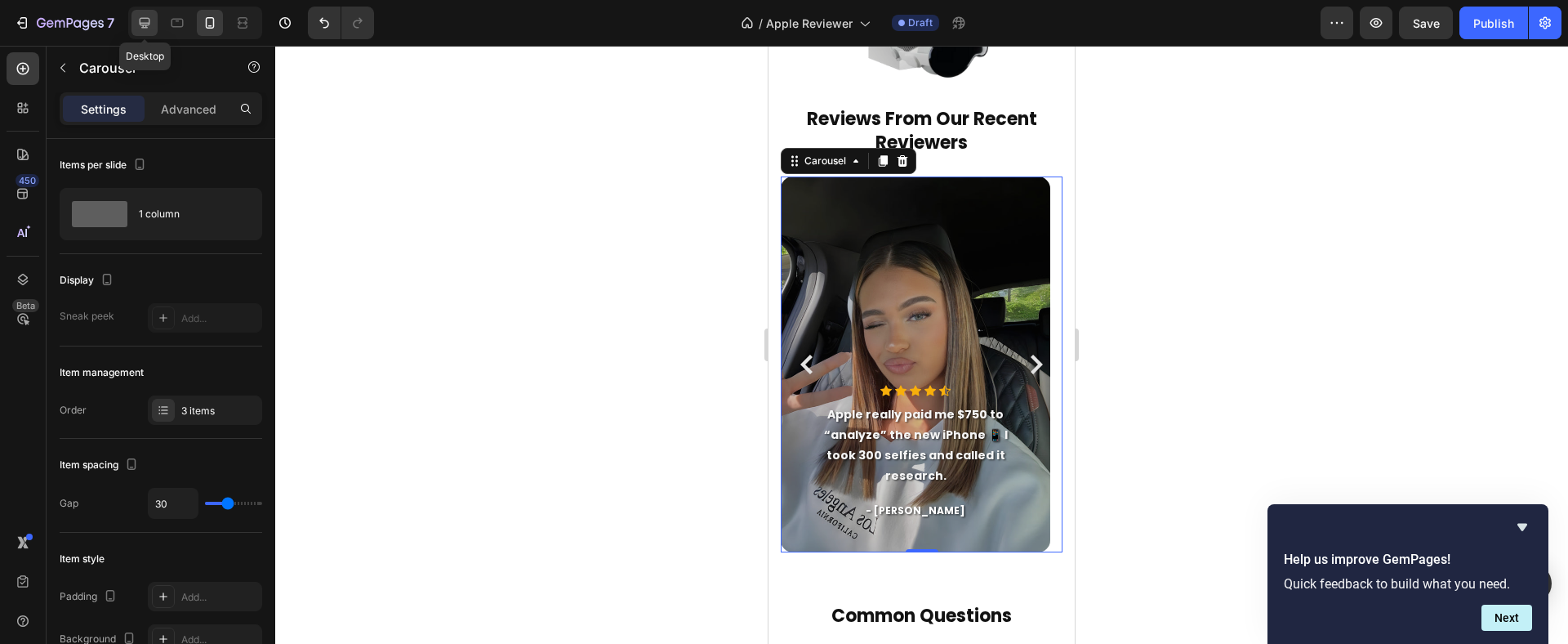
click at [150, 25] on icon at bounding box center [145, 23] width 17 height 17
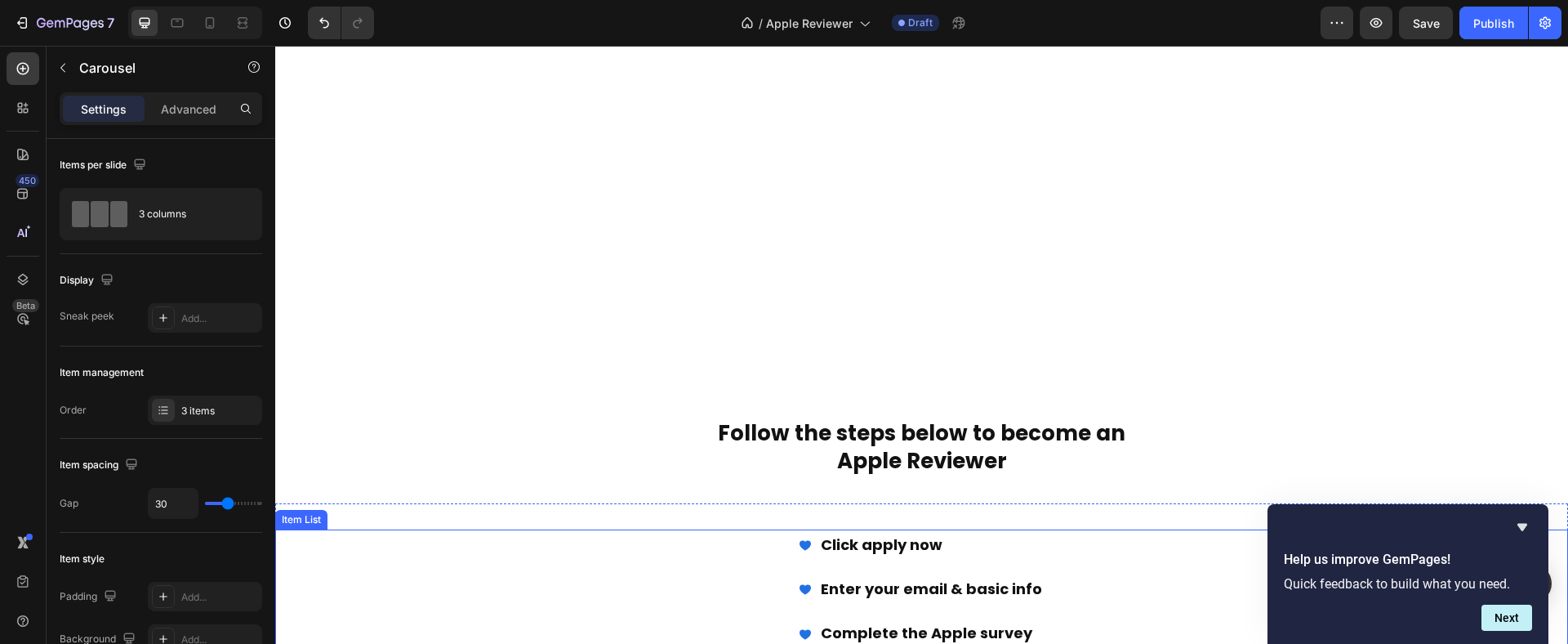
scroll to position [532, 0]
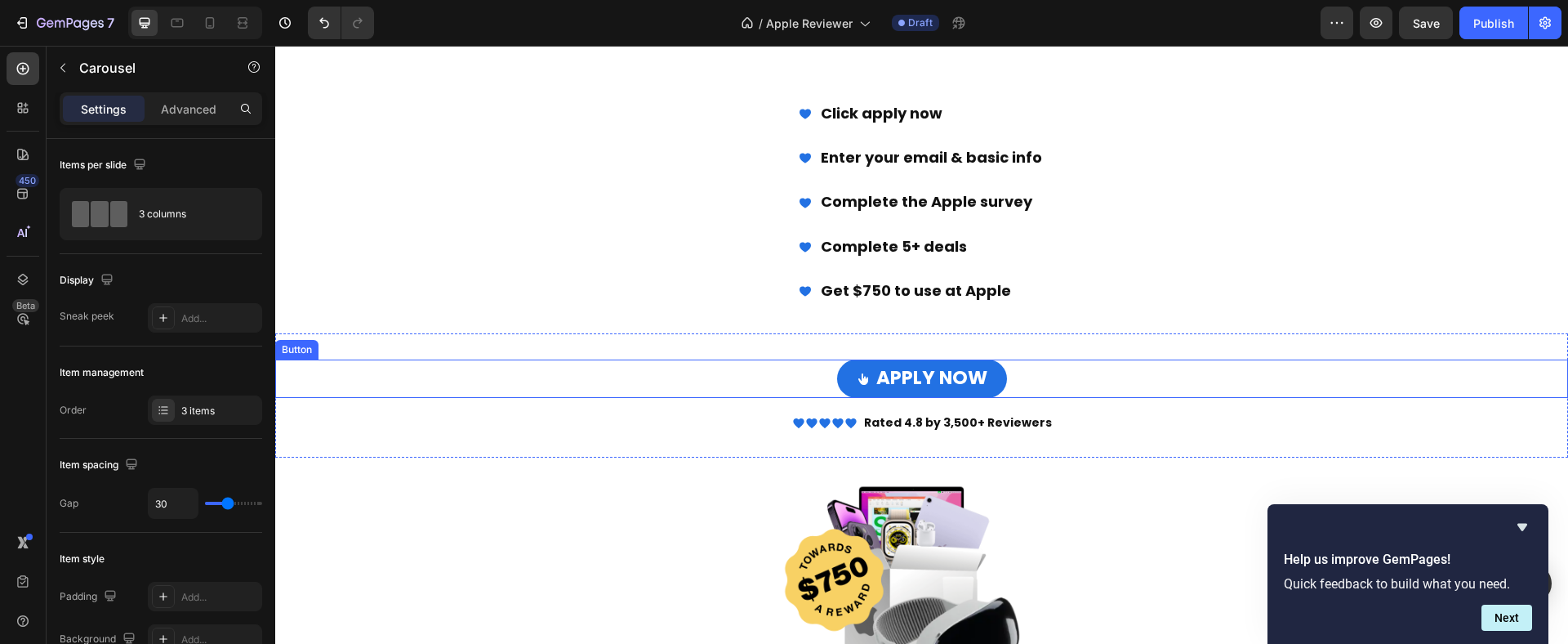
click at [1071, 369] on div "APPLY NOW Button" at bounding box center [921, 379] width 1292 height 39
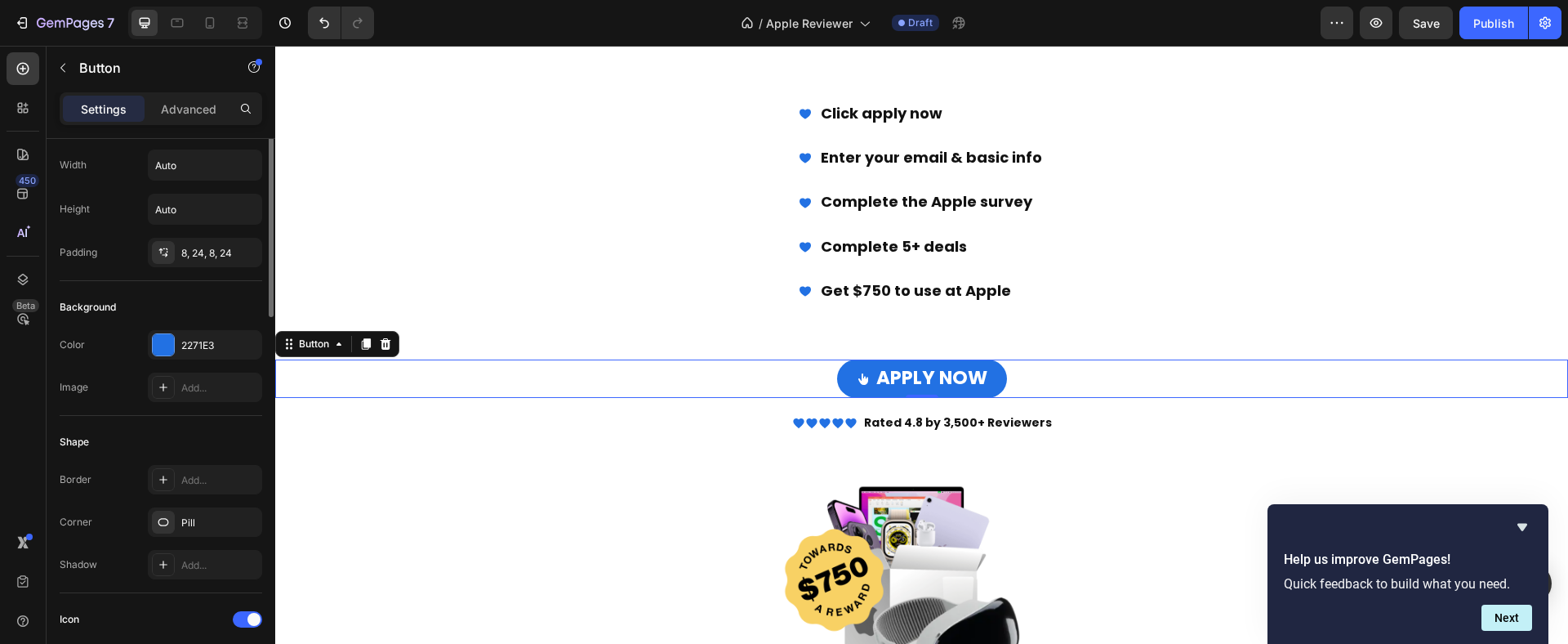
scroll to position [876, 0]
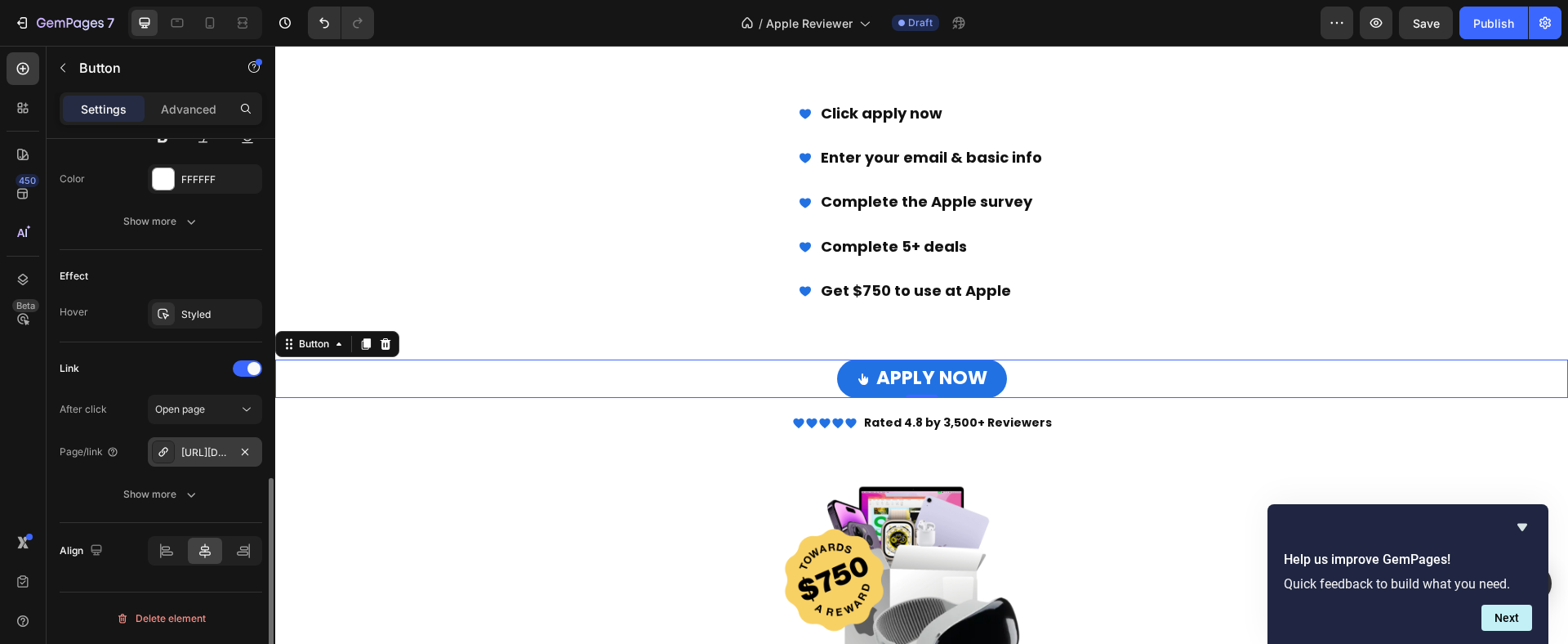
click at [209, 452] on div "https://rewarduplevel.com/aff_c?offer_id=1382&aff_id=26188" at bounding box center [205, 452] width 47 height 15
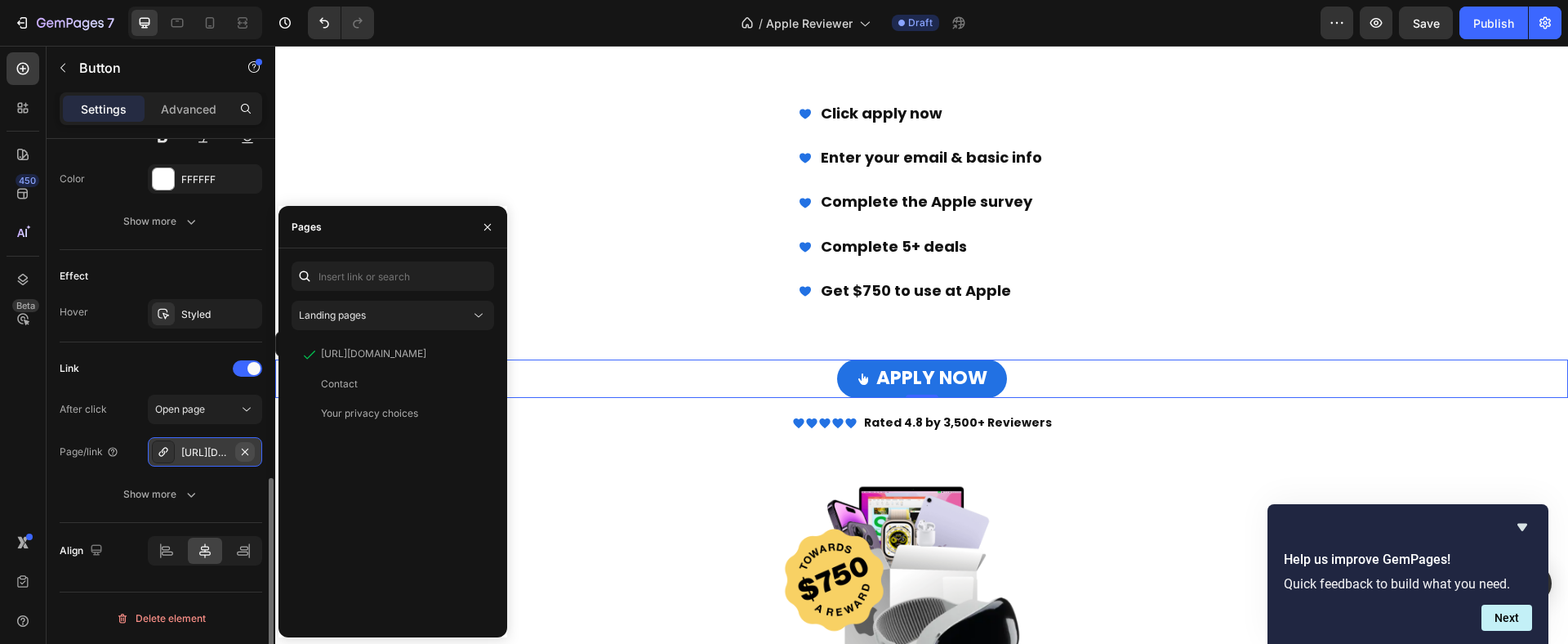
click at [242, 453] on icon "button" at bounding box center [244, 451] width 13 height 13
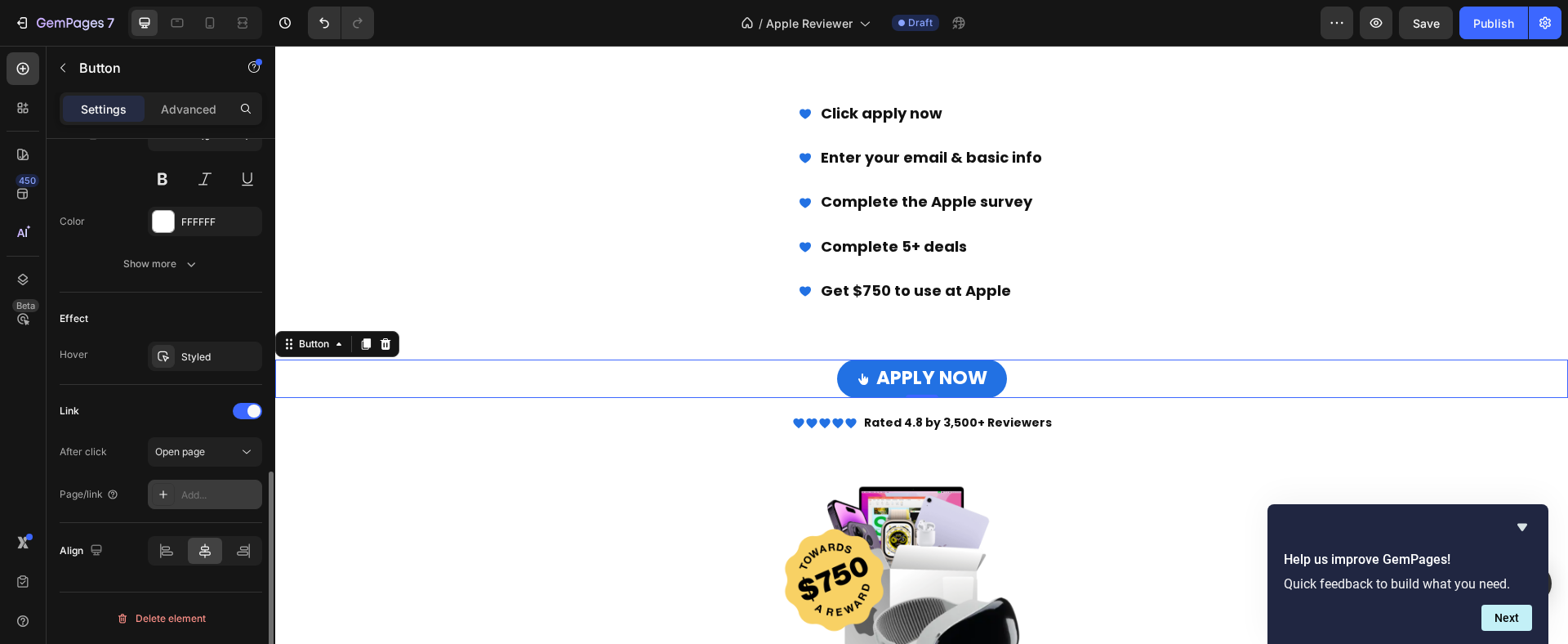
click at [193, 496] on div "Add..." at bounding box center [220, 494] width 77 height 15
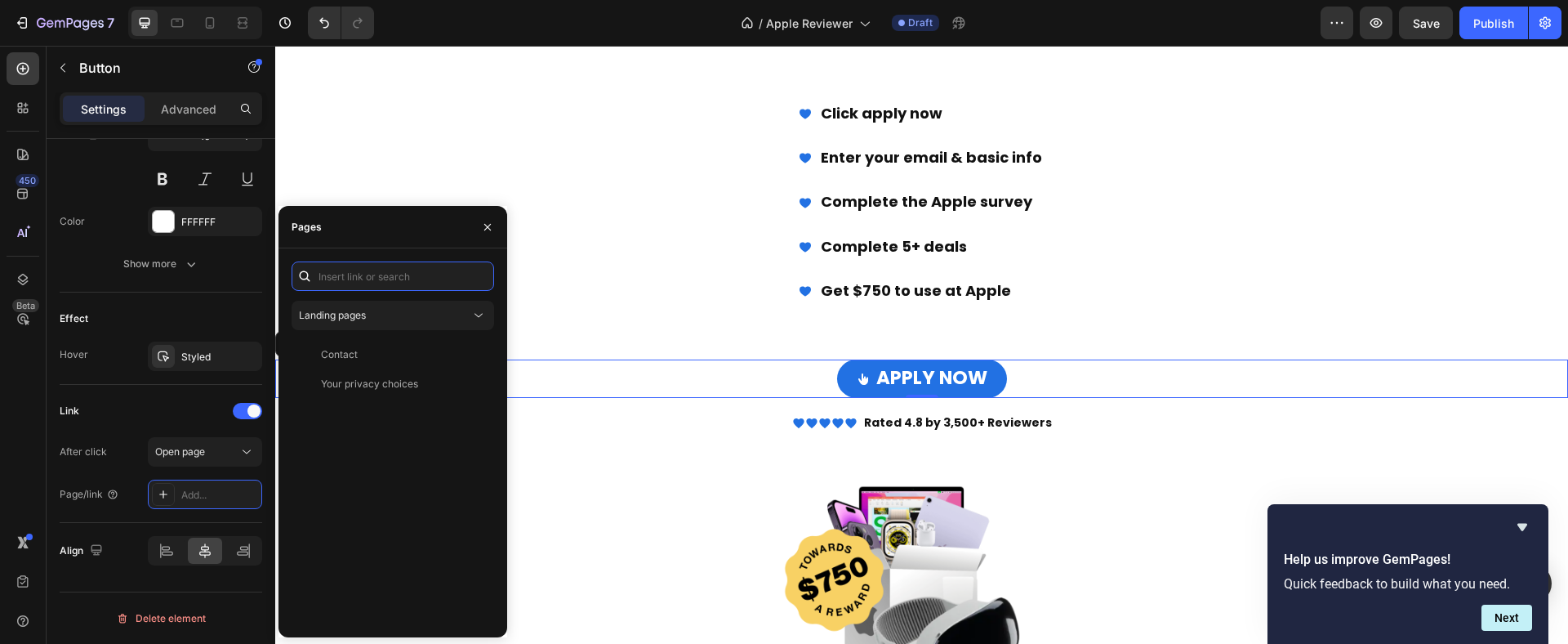
paste input "https://rewarduplevel.com/aff_c?offer_id=1172&aff_id=26188"
type input "https://rewarduplevel.com/aff_c?offer_id=1172&aff_id=26188"
click at [399, 312] on div "https://rewarduplevel.com/aff_c?offer_id=1172&aff_id=26188" at bounding box center [373, 315] width 105 height 15
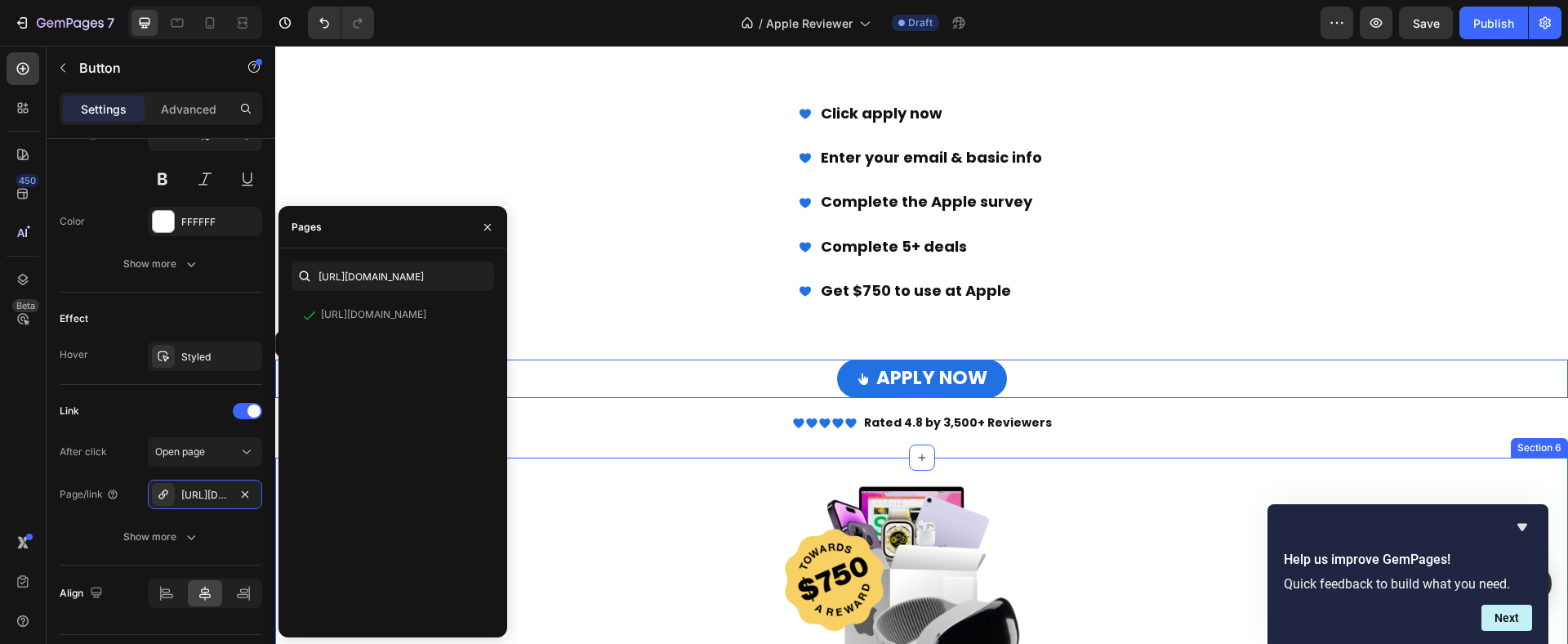
click at [611, 482] on div "Image Section 6" at bounding box center [921, 586] width 1292 height 257
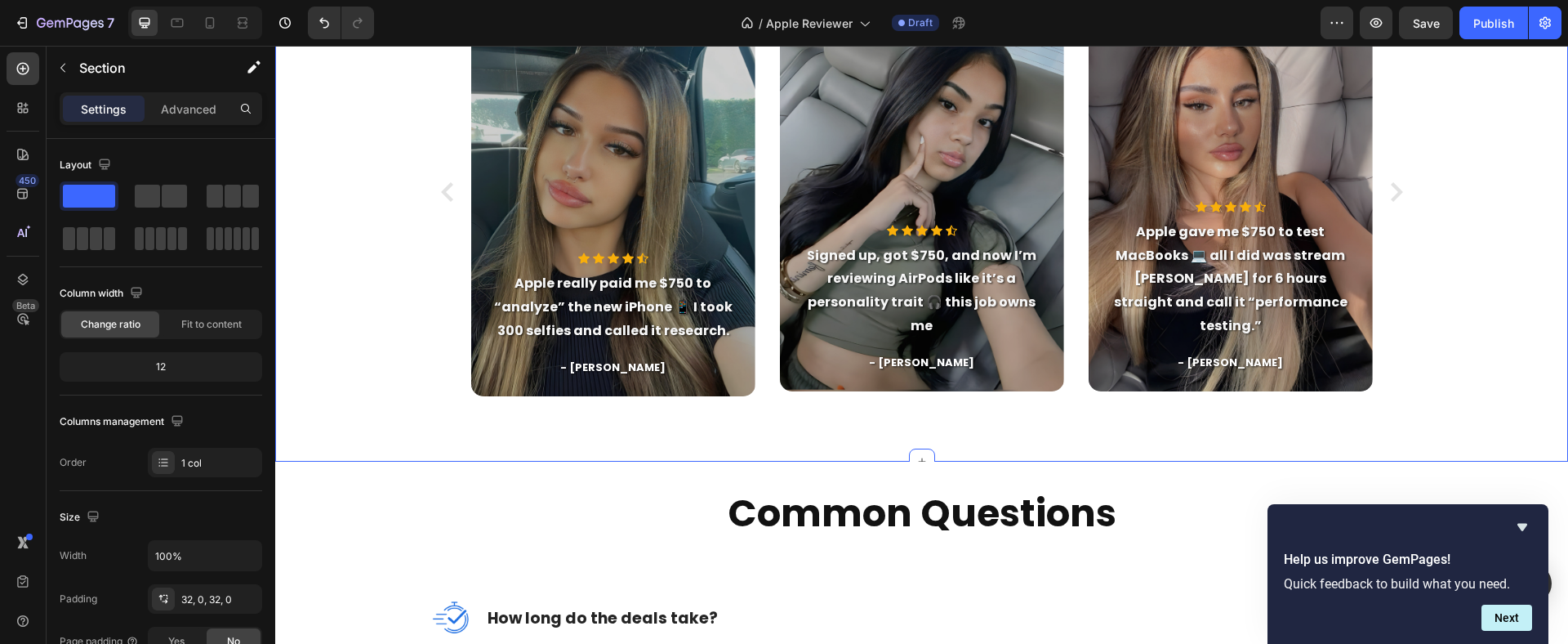
scroll to position [1799, 0]
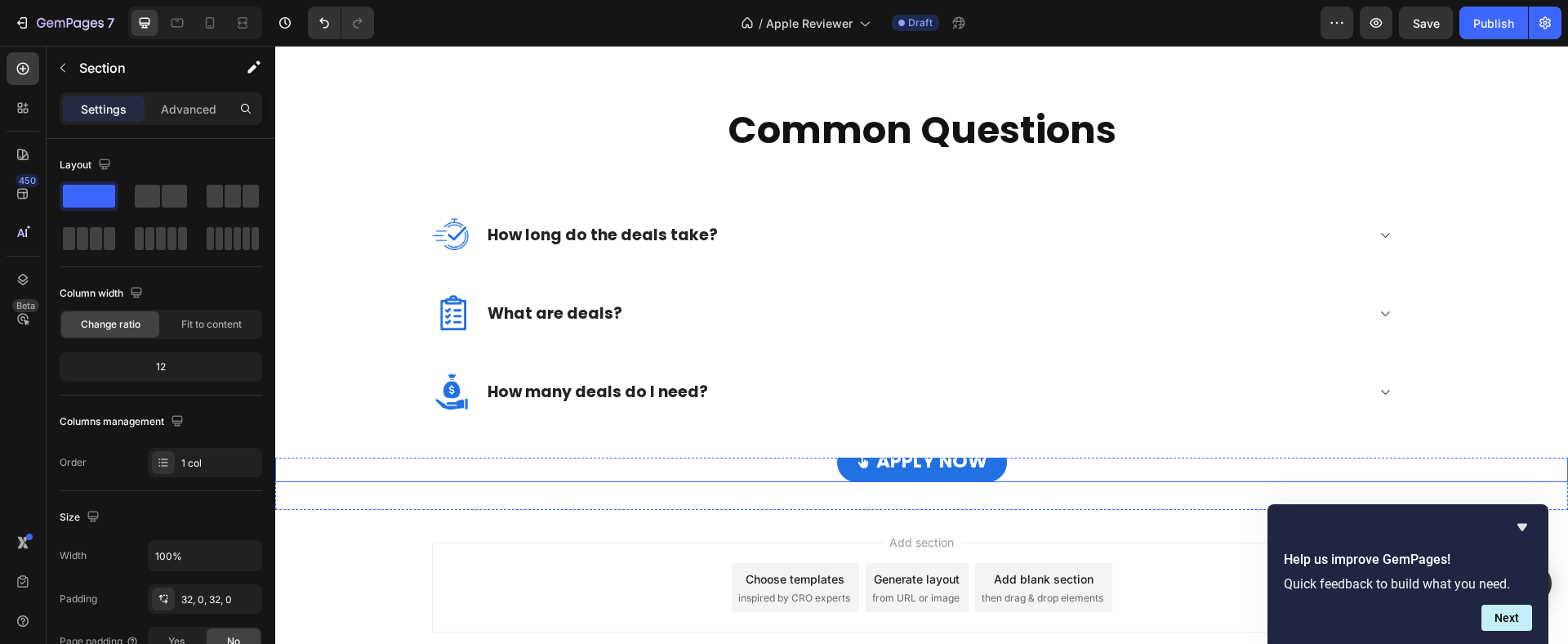
click at [1037, 467] on div "APPLY NOW Button" at bounding box center [921, 463] width 1292 height 39
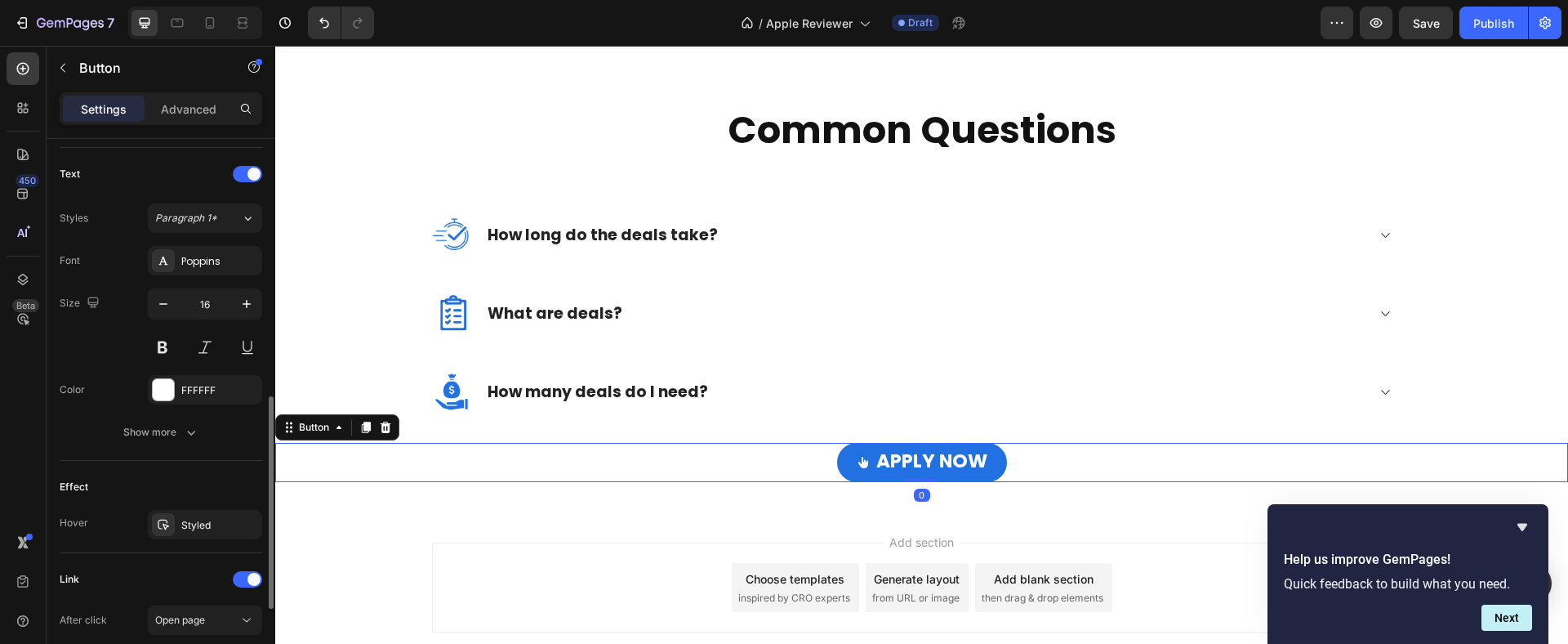
scroll to position [876, 0]
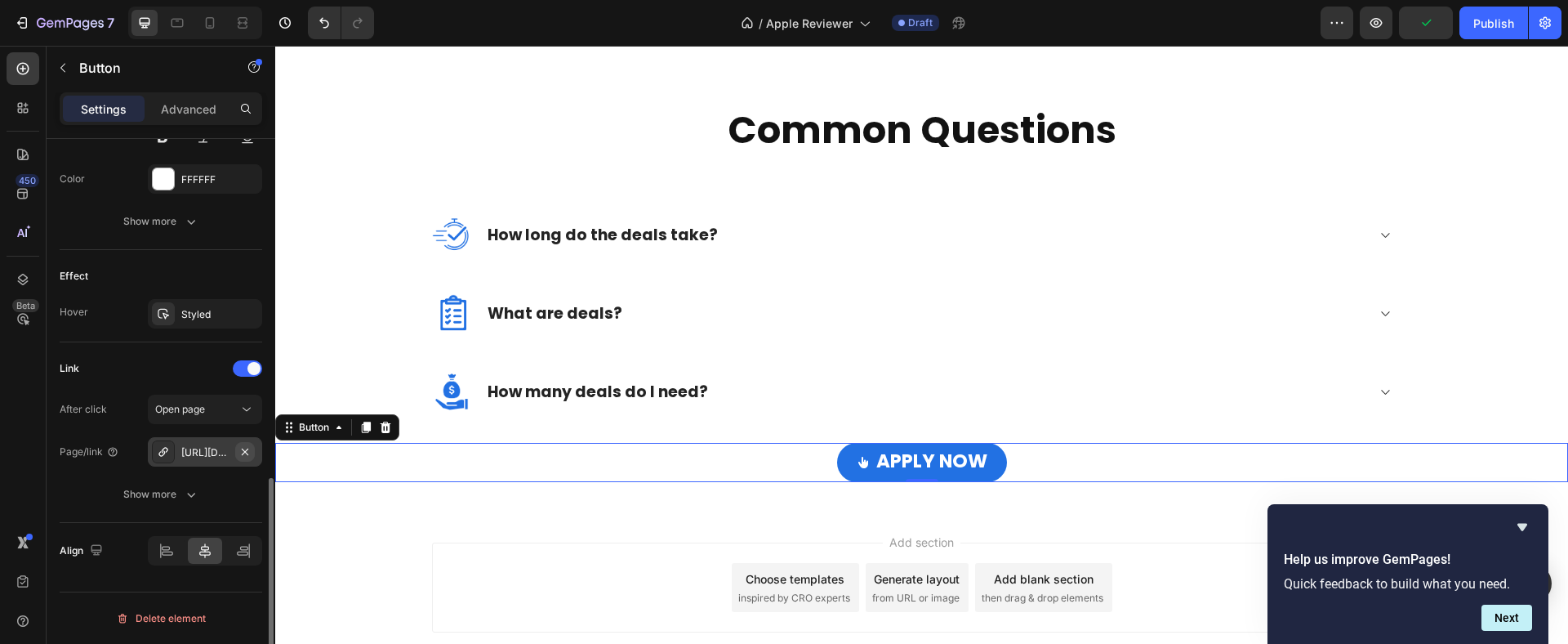
click at [245, 453] on icon "button" at bounding box center [244, 451] width 13 height 13
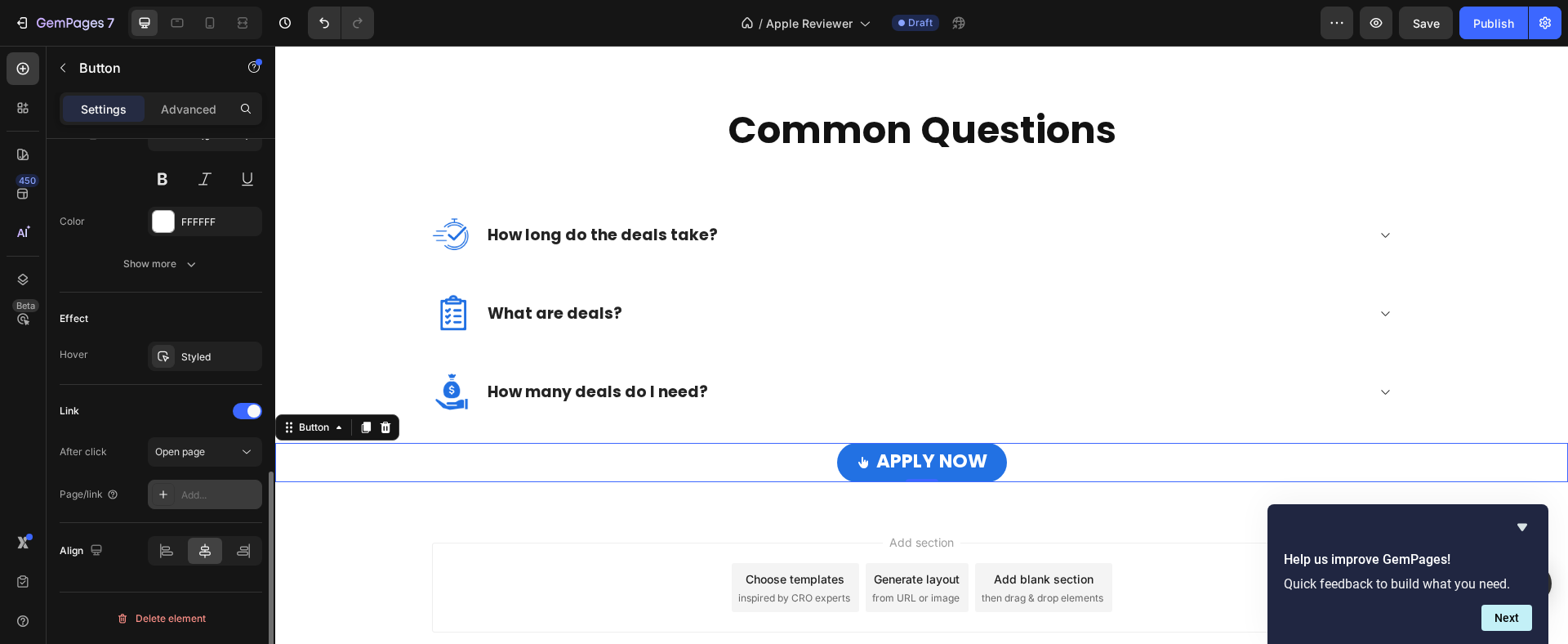
click at [197, 489] on div "Add..." at bounding box center [220, 494] width 77 height 15
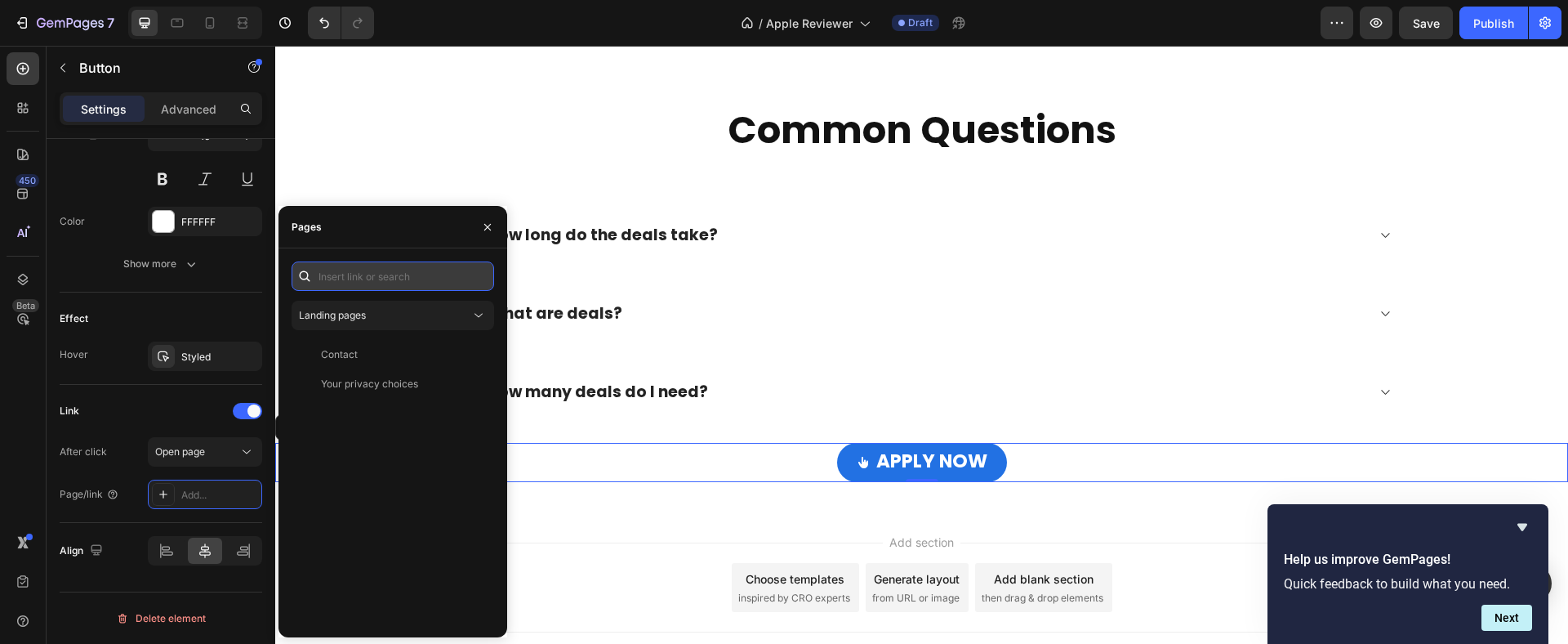
click at [379, 276] on input "text" at bounding box center [393, 276] width 203 height 30
paste input "https://rewarduplevel.com/aff_c?offer_id=1172&aff_id=26188"
type input "https://rewarduplevel.com/aff_c?offer_id=1172&aff_id=26188"
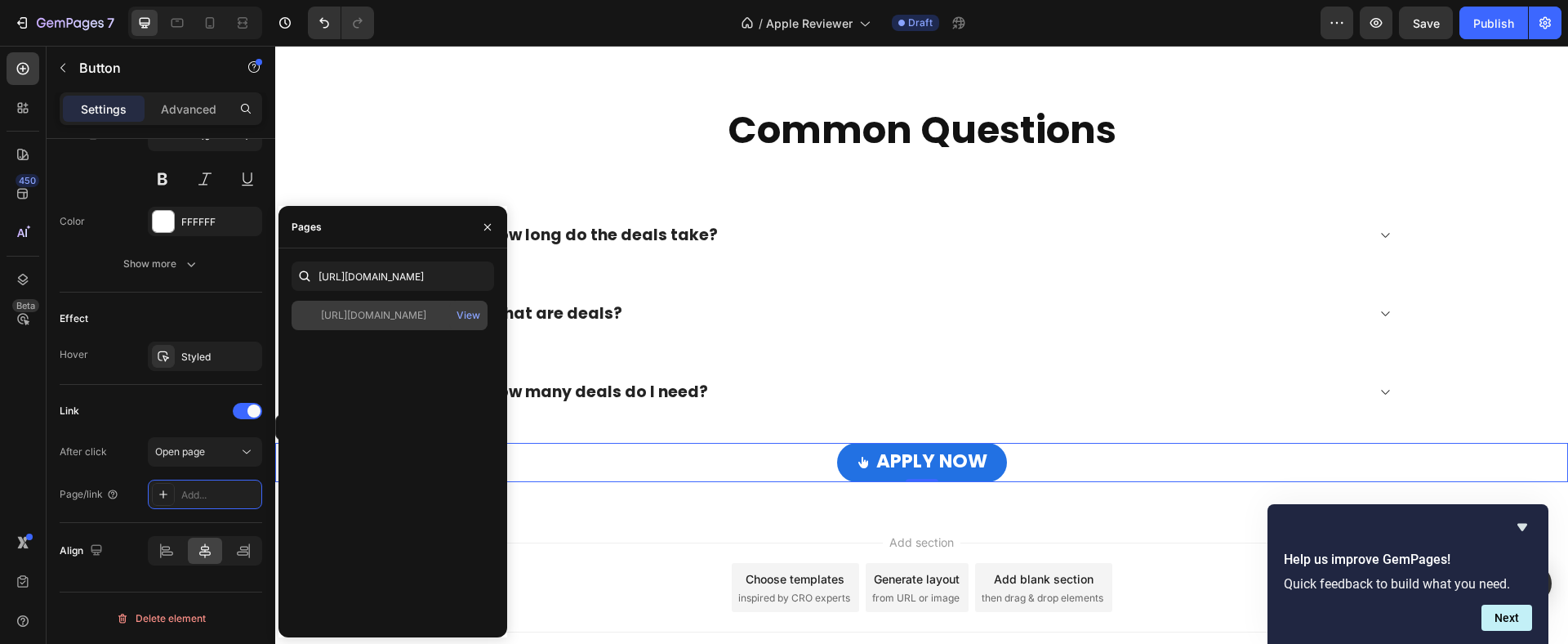
click at [410, 313] on div "https://rewarduplevel.com/aff_c?offer_id=1172&aff_id=26188" at bounding box center [373, 315] width 105 height 15
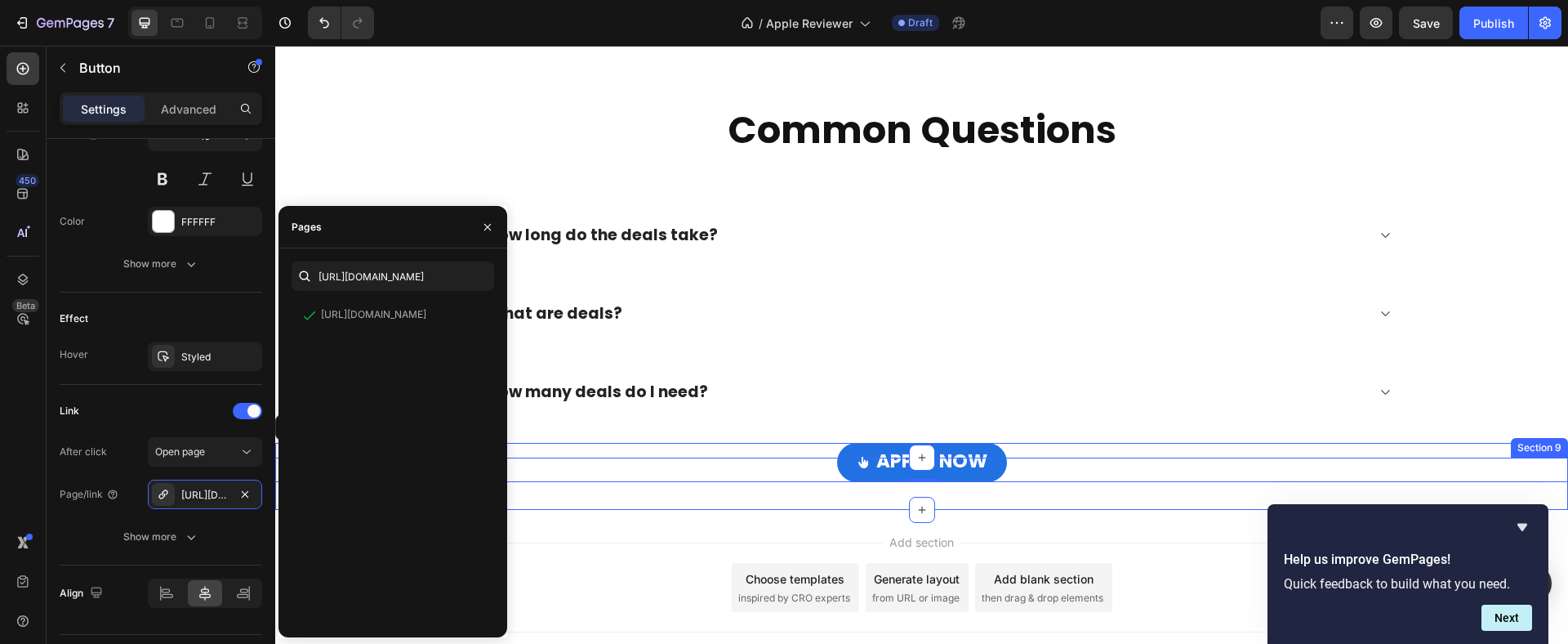
click at [717, 501] on div "APPLY NOW Button 0 Section 9" at bounding box center [921, 483] width 1292 height 52
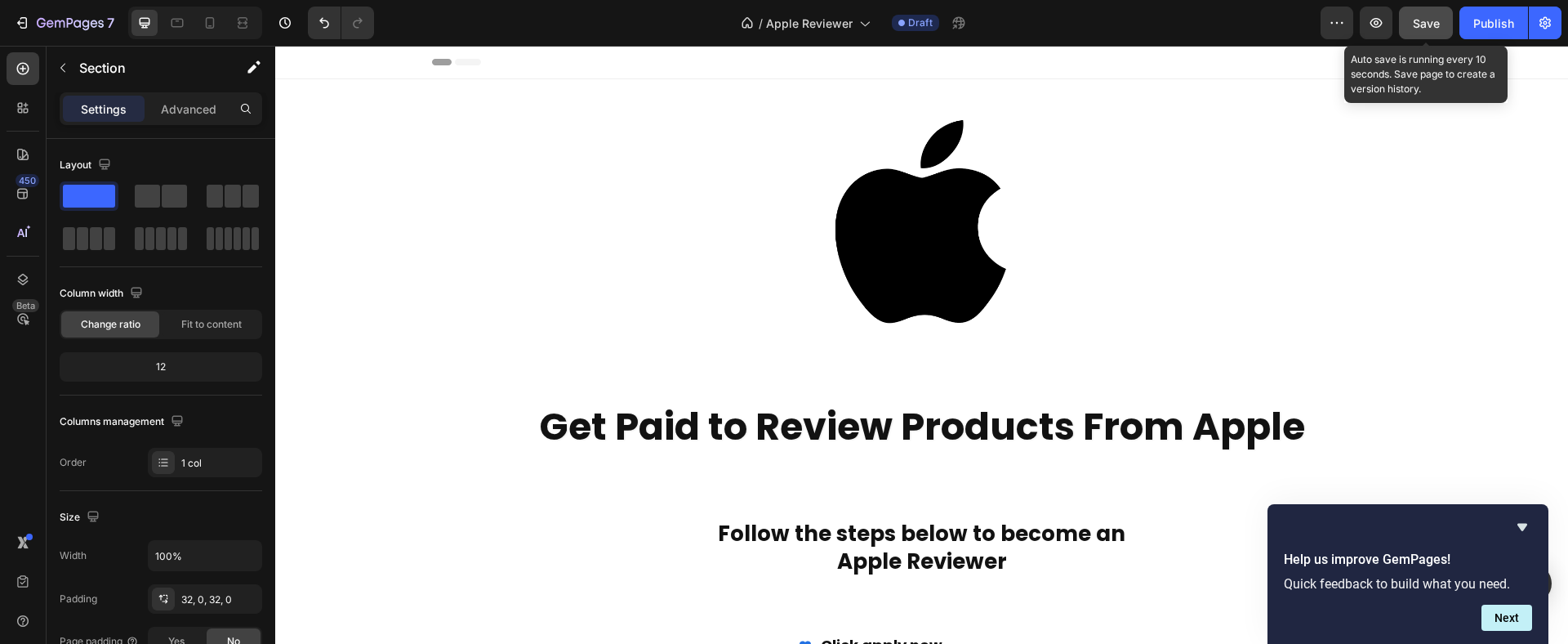
click at [1415, 17] on span "Save" at bounding box center [1425, 24] width 27 height 14
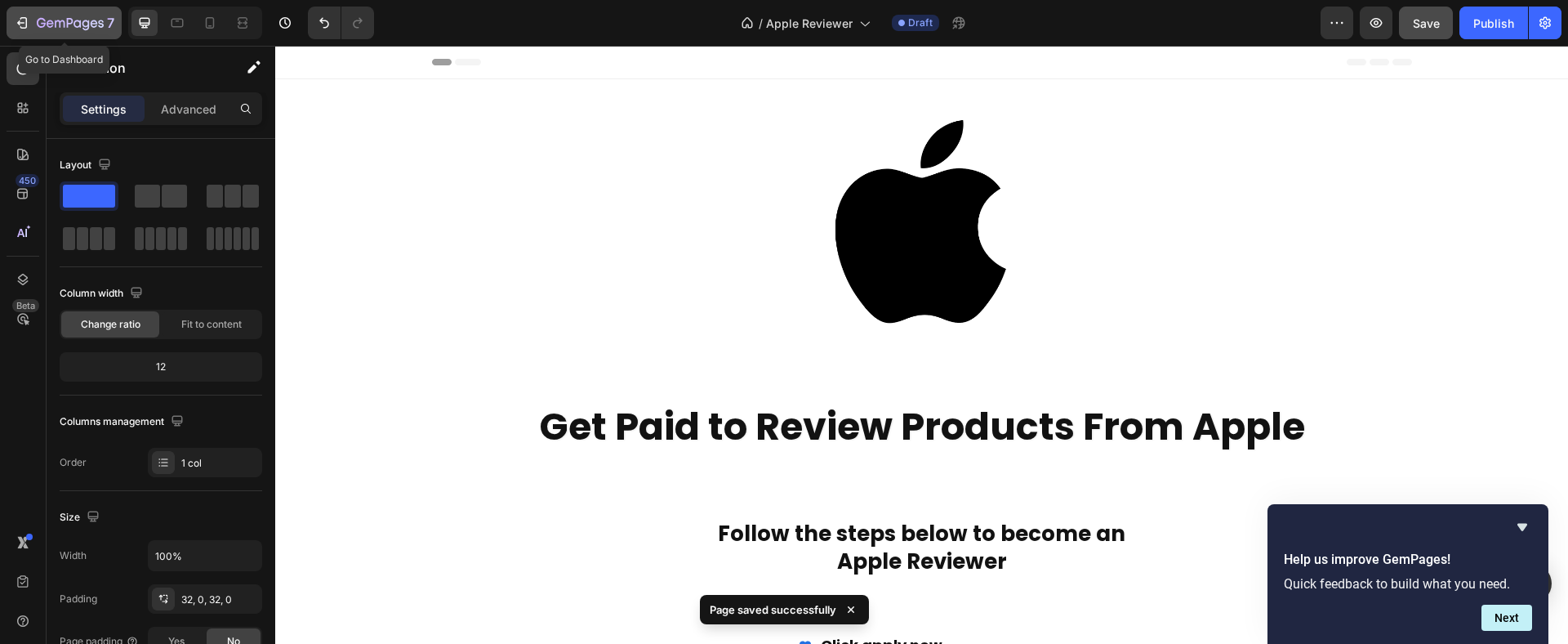
click at [76, 32] on button "7" at bounding box center [64, 23] width 115 height 32
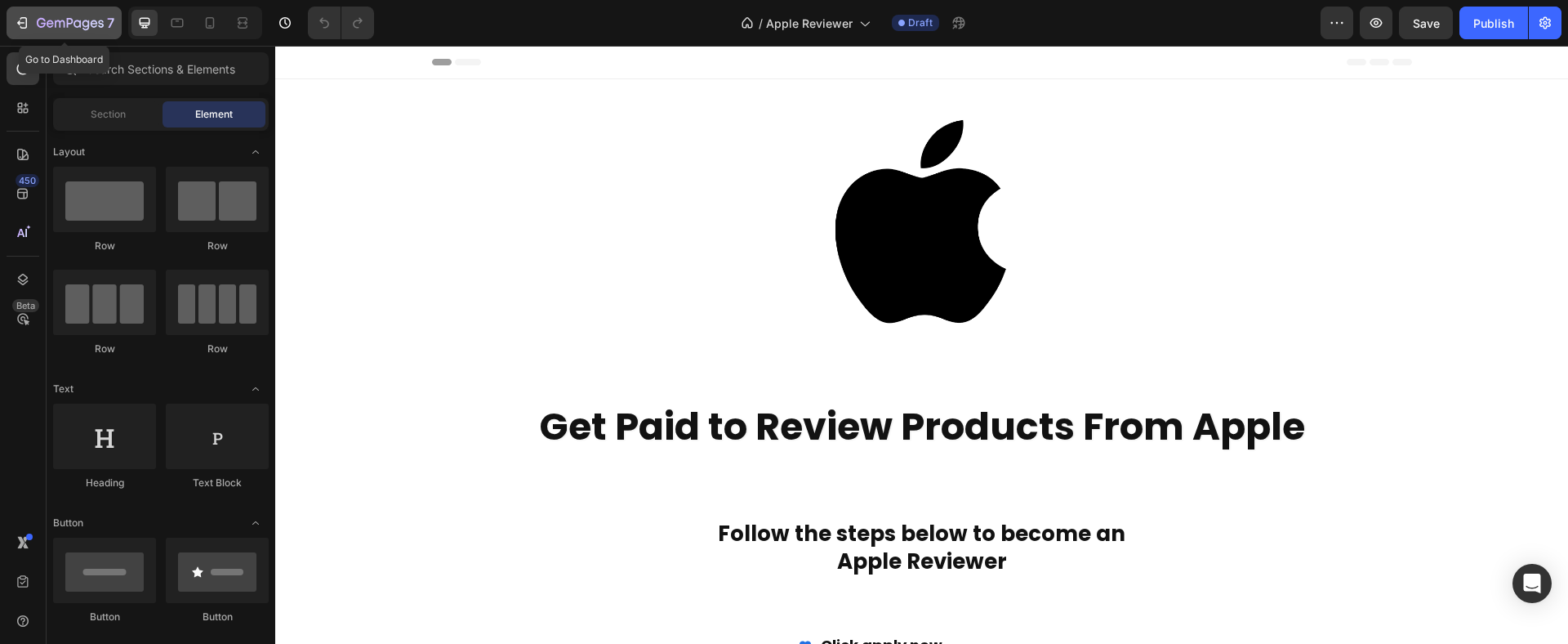
click at [17, 27] on icon "button" at bounding box center [22, 23] width 17 height 17
